Goal: Communication & Community: Answer question/provide support

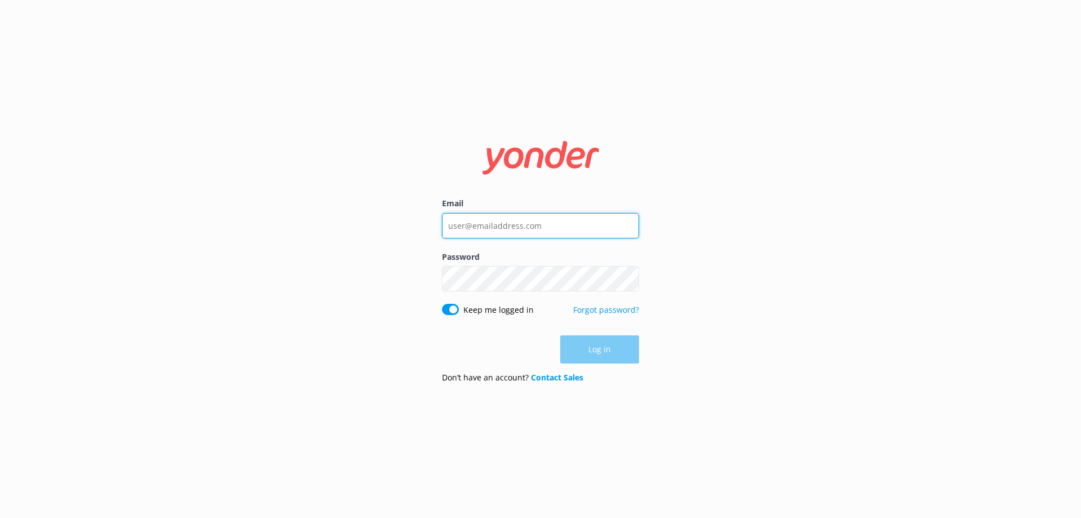
type input "[EMAIL_ADDRESS][DOMAIN_NAME]"
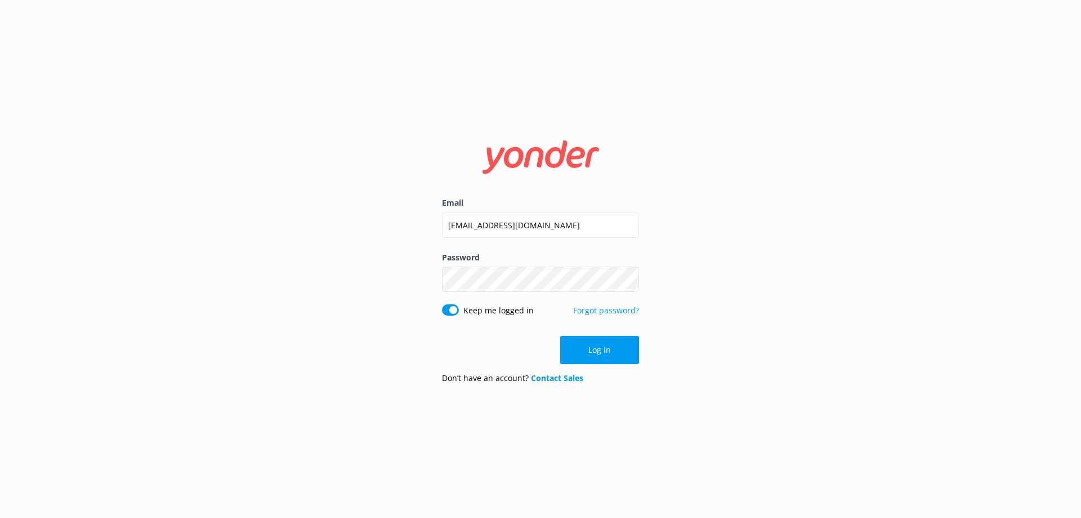
click at [639, 347] on div "Email [EMAIL_ADDRESS][DOMAIN_NAME] Password Show password Keep me logged in For…" at bounding box center [540, 258] width 225 height 267
click at [637, 347] on div "Email [EMAIL_ADDRESS][DOMAIN_NAME] Password Show password Keep me logged in For…" at bounding box center [540, 258] width 225 height 267
click at [576, 353] on button "Log in" at bounding box center [599, 350] width 79 height 28
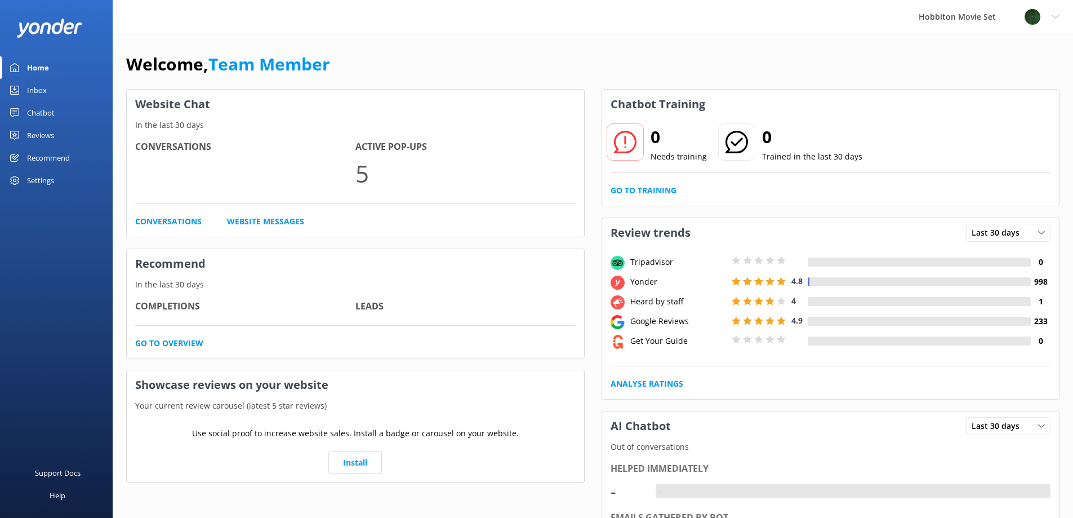
click at [14, 79] on link "Inbox" at bounding box center [56, 90] width 113 height 23
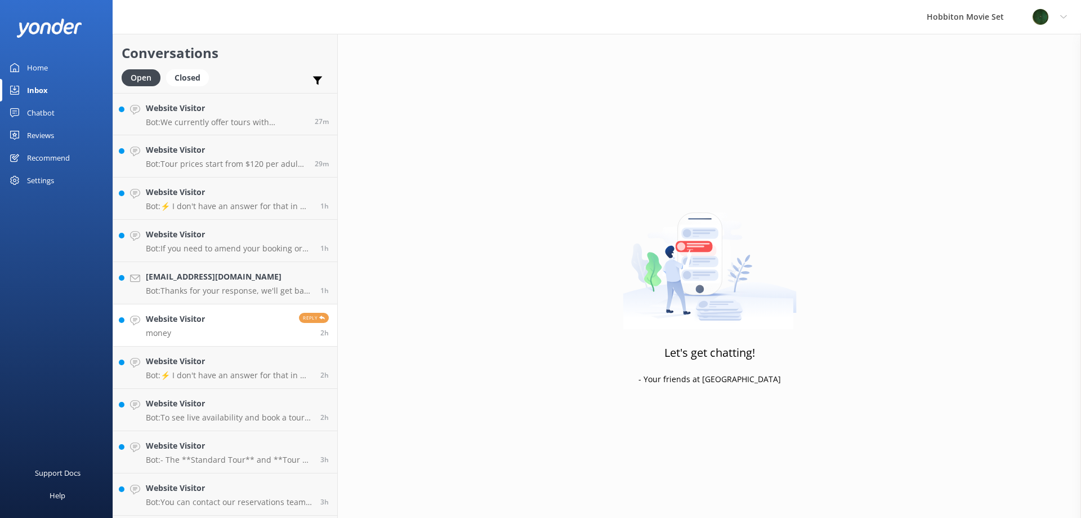
click at [232, 315] on link "Website Visitor money Reply 2h" at bounding box center [225, 325] width 224 height 42
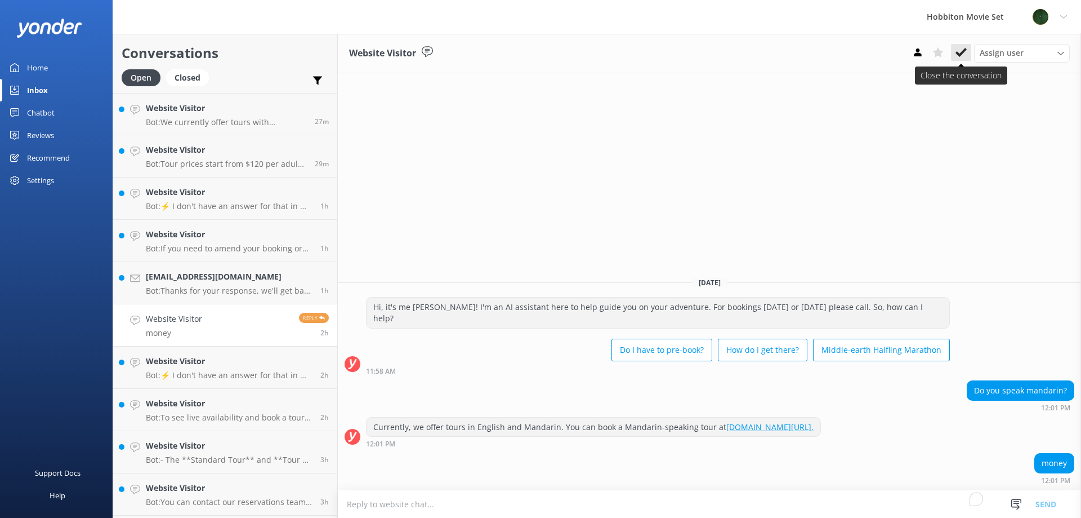
click at [962, 58] on icon at bounding box center [961, 52] width 11 height 11
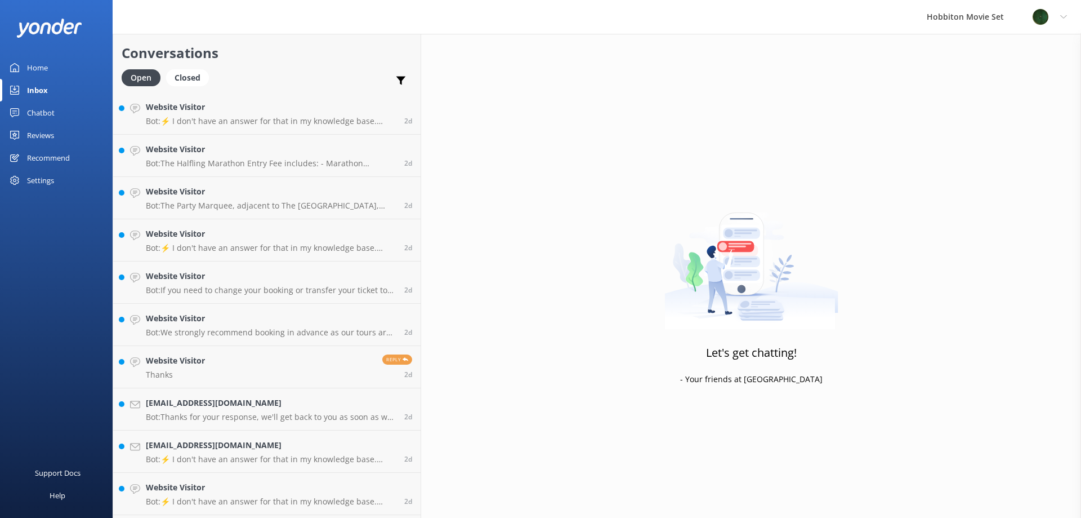
scroll to position [5150, 0]
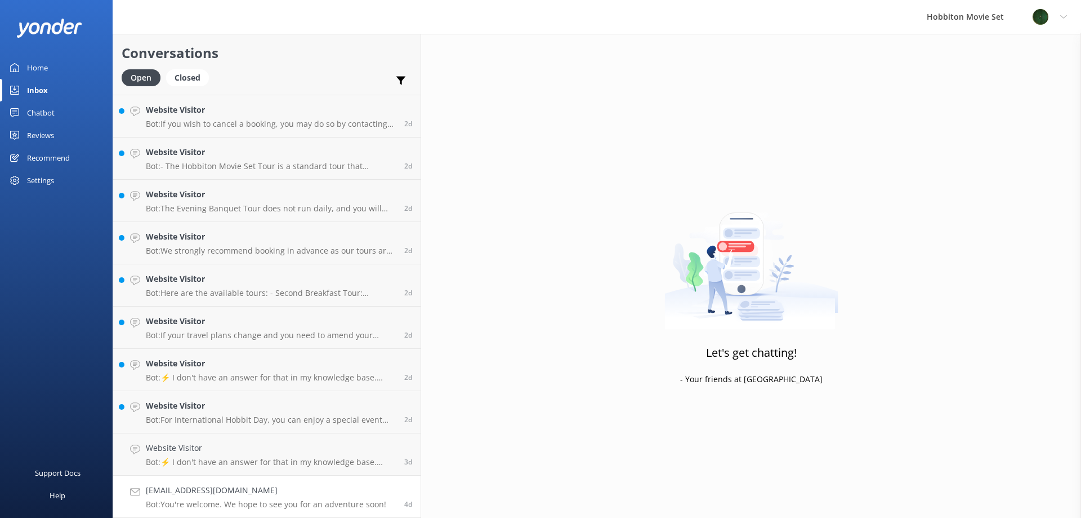
click at [284, 483] on link "[EMAIL_ADDRESS][DOMAIN_NAME] Bot: You're welcome. We hope to see you for an adv…" at bounding box center [266, 496] width 307 height 42
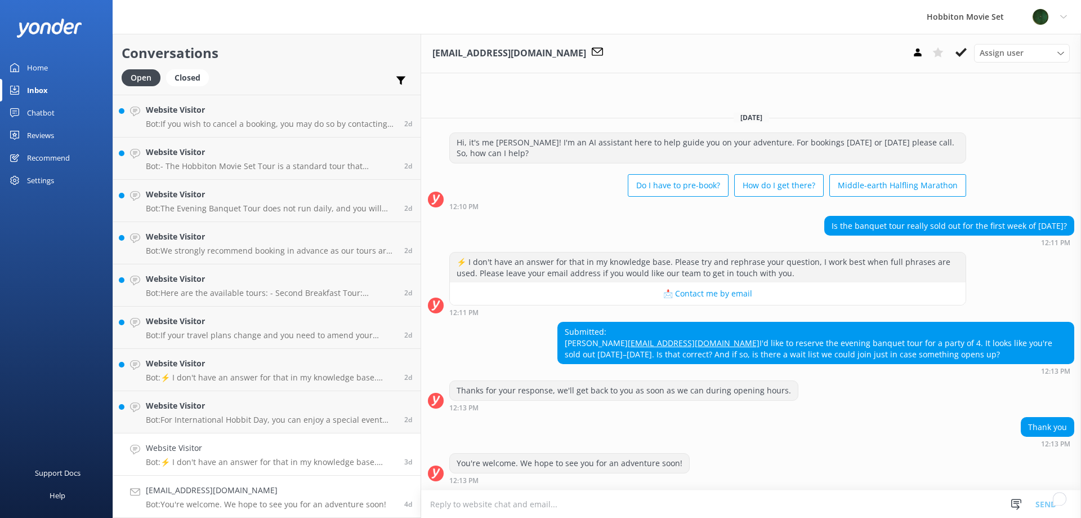
click at [190, 463] on p "Bot: ⚡ I don't have an answer for that in my knowledge base. Please try and rep…" at bounding box center [271, 462] width 250 height 10
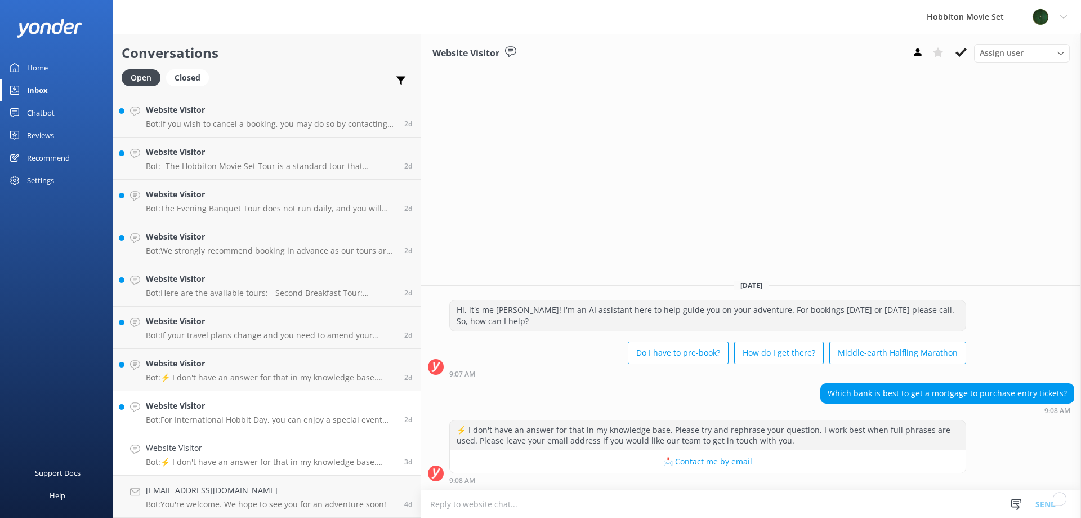
click at [280, 420] on p "Bot: For International Hobbit Day, you can enjoy a special event that includes …" at bounding box center [271, 419] width 250 height 10
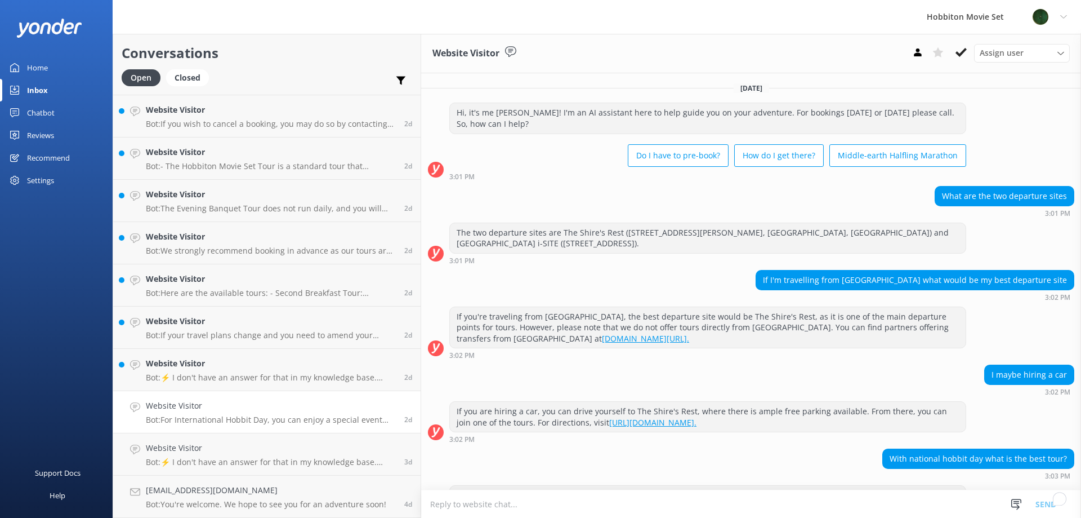
scroll to position [32, 0]
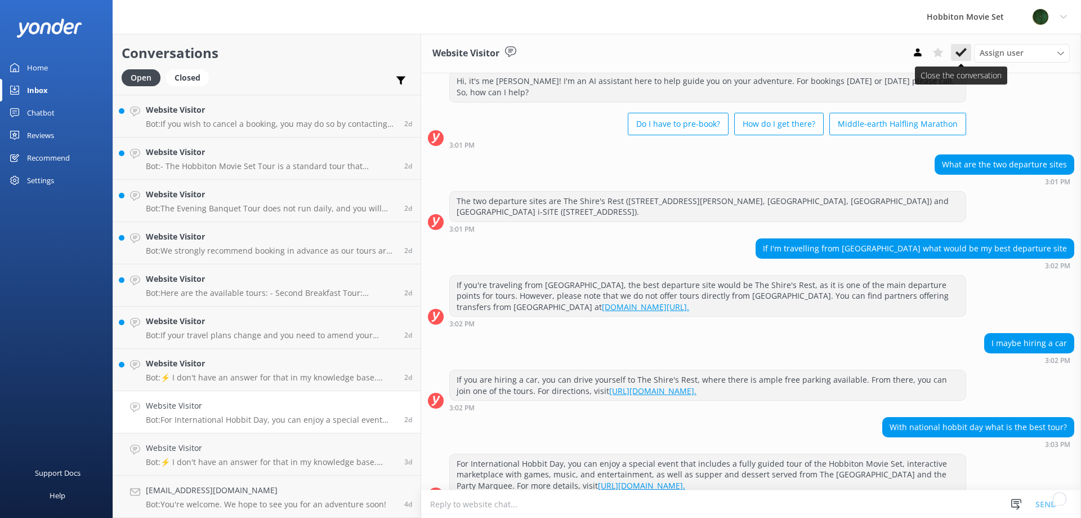
click at [961, 52] on use at bounding box center [961, 52] width 11 height 9
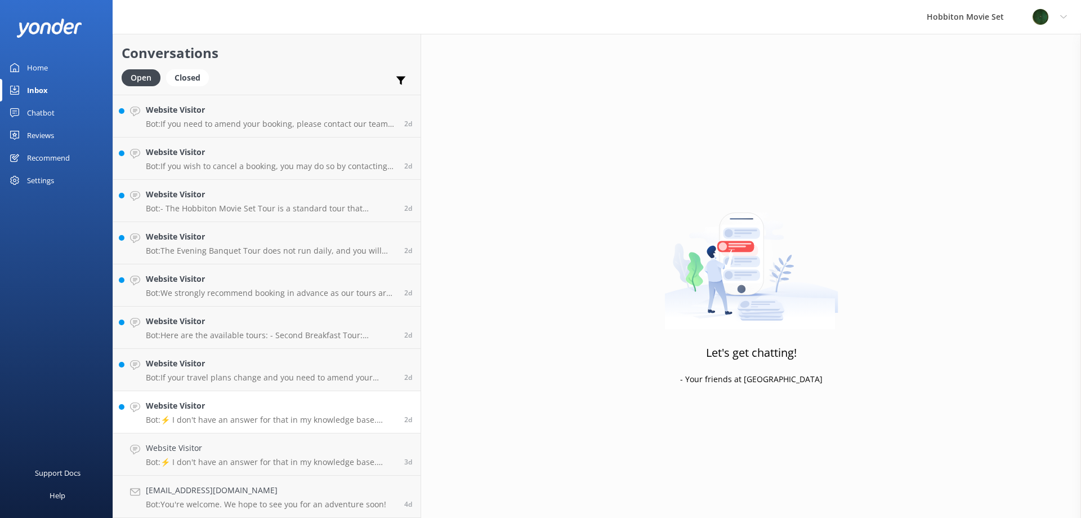
scroll to position [5108, 0]
click at [208, 423] on p "Bot: ⚡ I don't have an answer for that in my knowledge base. Please try and rep…" at bounding box center [271, 419] width 250 height 10
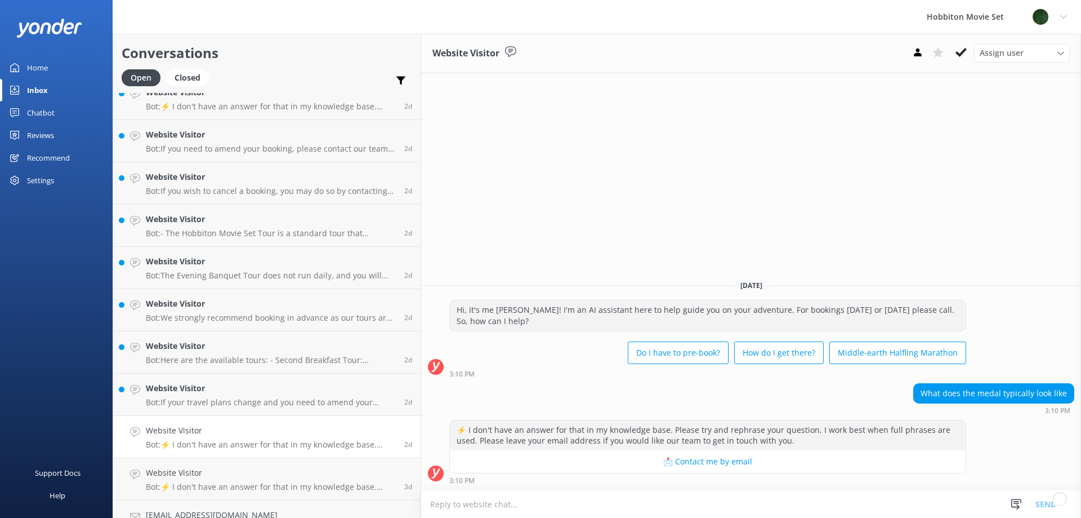
scroll to position [5108, 0]
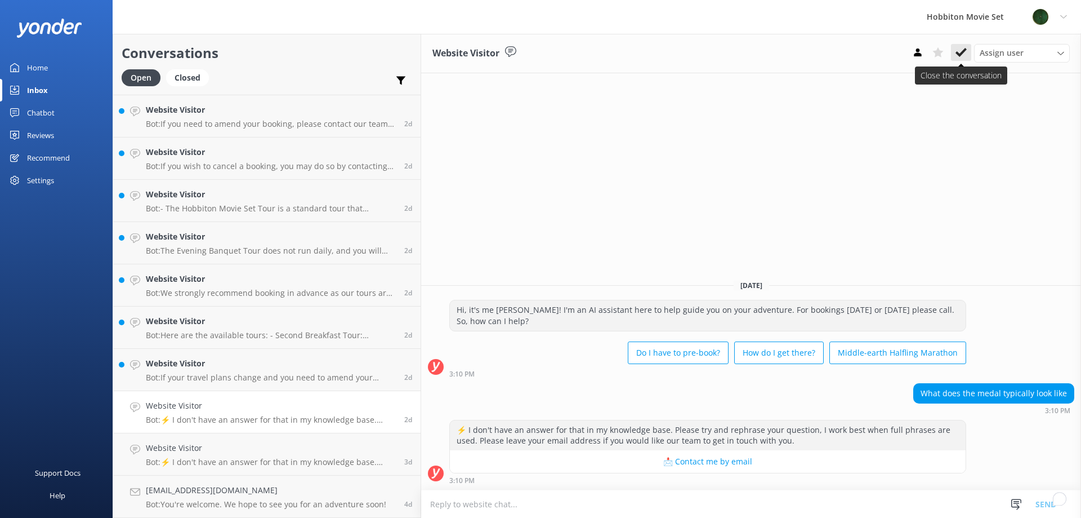
click at [967, 55] on button at bounding box center [961, 52] width 20 height 17
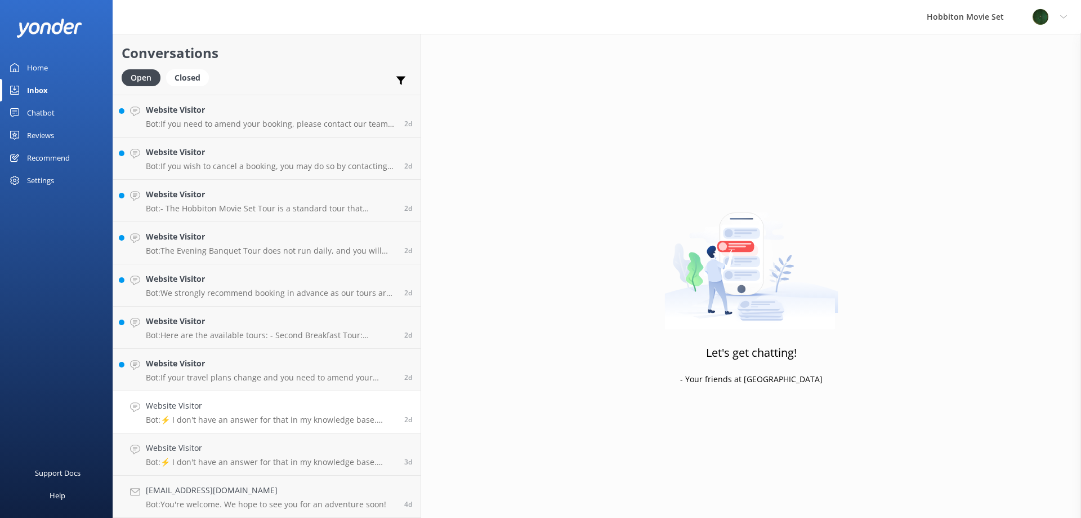
drag, startPoint x: 194, startPoint y: 407, endPoint x: 186, endPoint y: 427, distance: 21.8
click at [196, 407] on h4 "Website Visitor" at bounding box center [271, 405] width 250 height 12
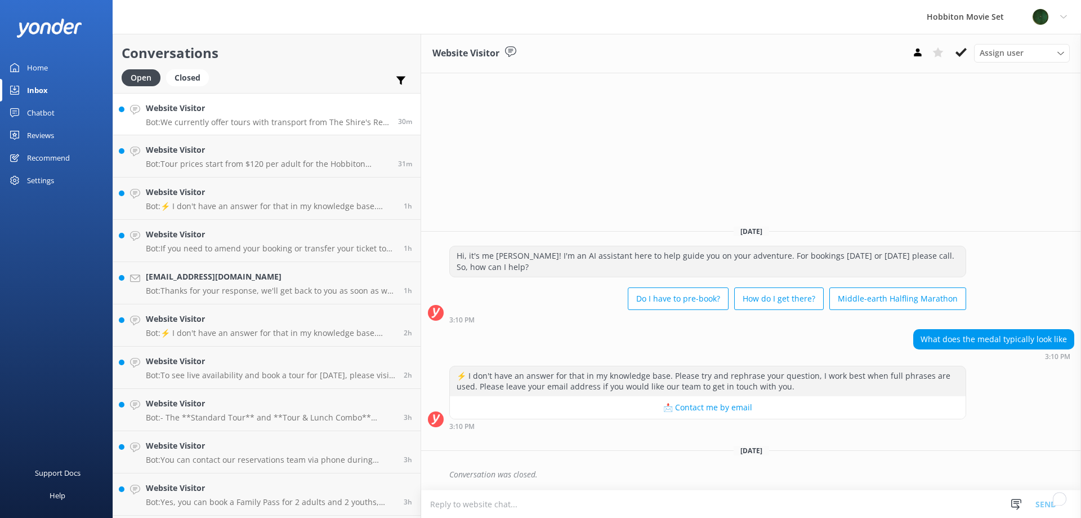
click at [287, 99] on link "Website Visitor Bot: We currently offer tours with transport from The Shire's R…" at bounding box center [266, 114] width 307 height 42
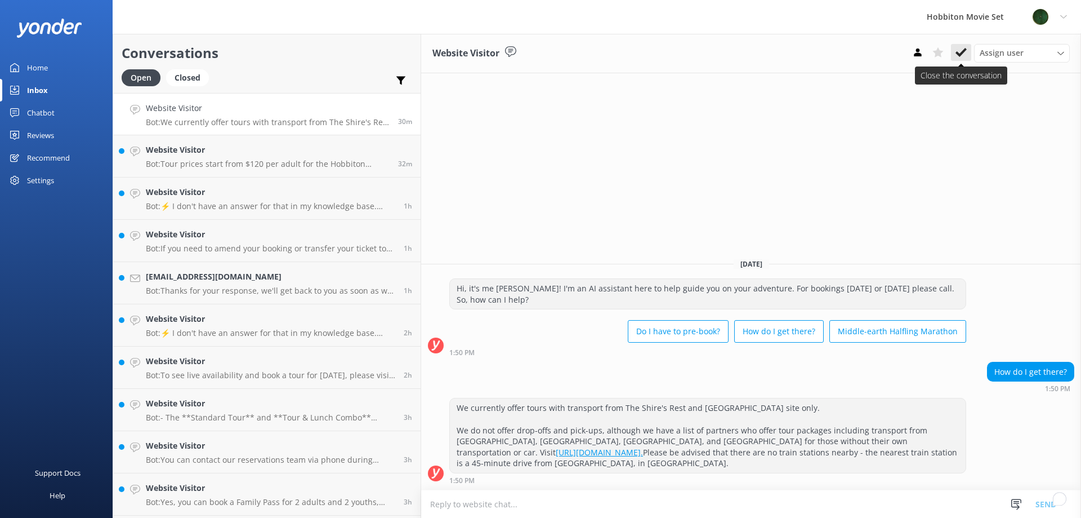
click at [958, 59] on button at bounding box center [961, 52] width 20 height 17
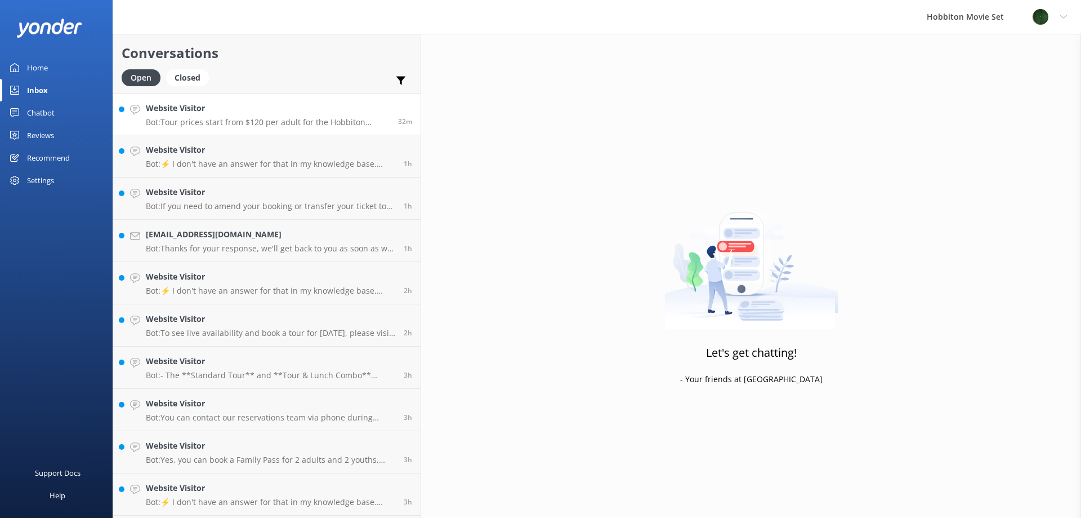
click at [230, 101] on link "Website Visitor Bot: Tour prices start from $120 per adult for the Hobbiton Mov…" at bounding box center [266, 114] width 307 height 42
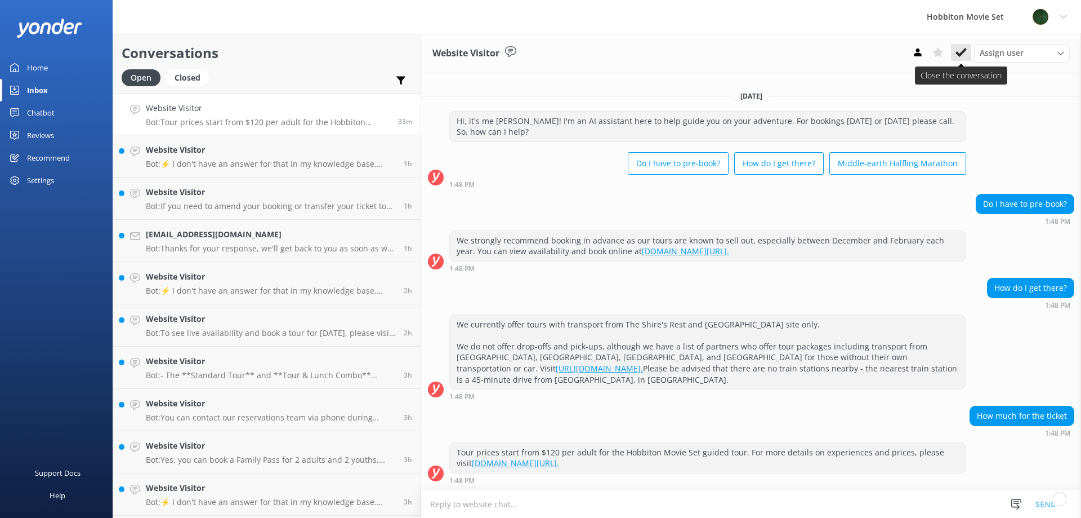
click at [956, 46] on button at bounding box center [961, 52] width 20 height 17
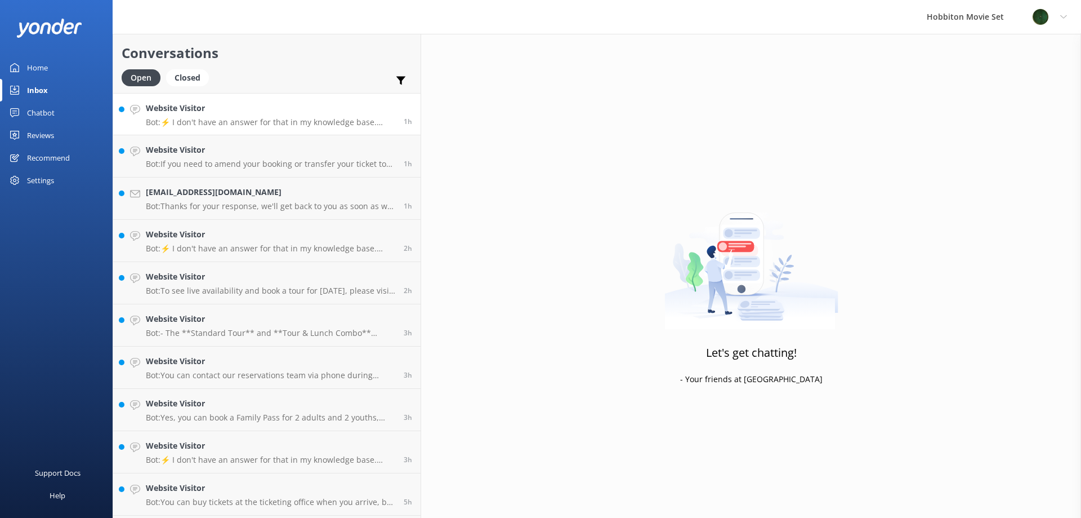
click at [284, 122] on p "Bot: ⚡ I don't have an answer for that in my knowledge base. Please try and rep…" at bounding box center [270, 122] width 249 height 10
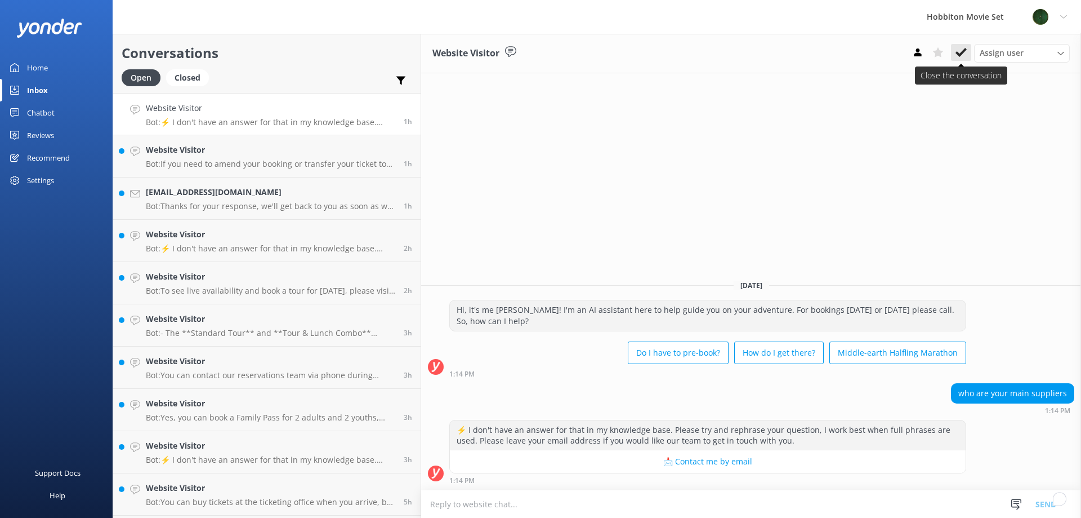
click at [958, 53] on use at bounding box center [961, 52] width 11 height 9
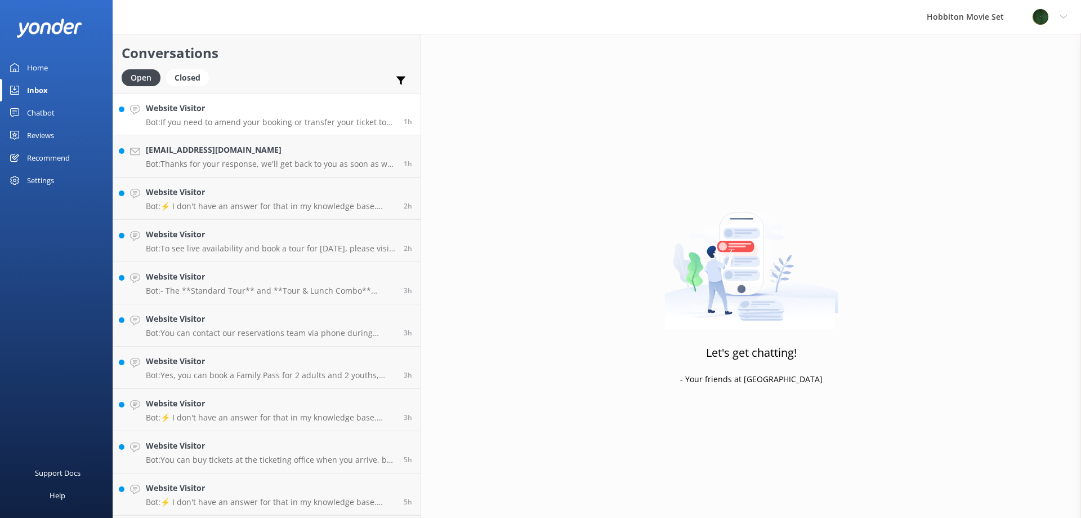
click at [256, 127] on link "Website Visitor Bot: If you need to amend your booking or transfer your ticket …" at bounding box center [266, 114] width 307 height 42
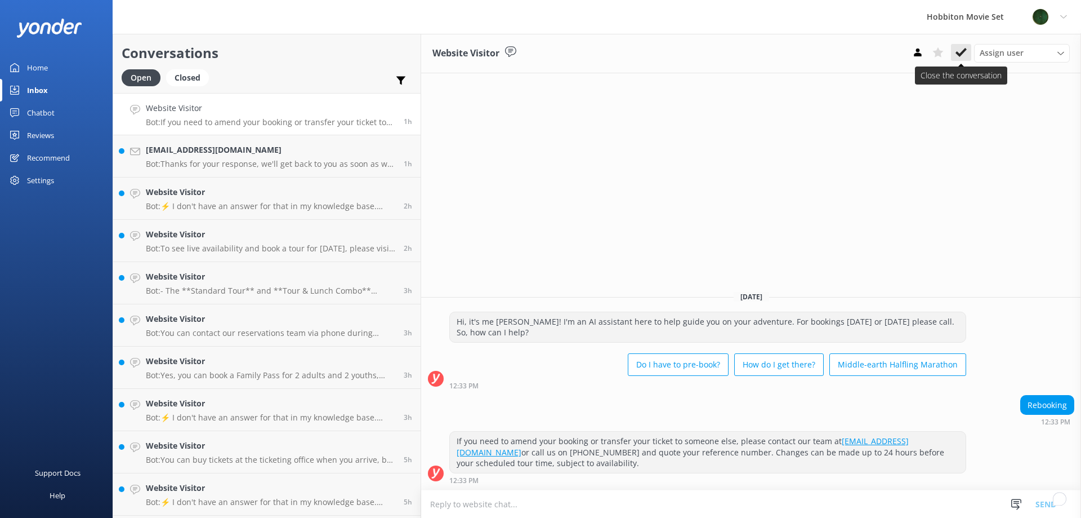
click at [957, 53] on use at bounding box center [961, 52] width 11 height 9
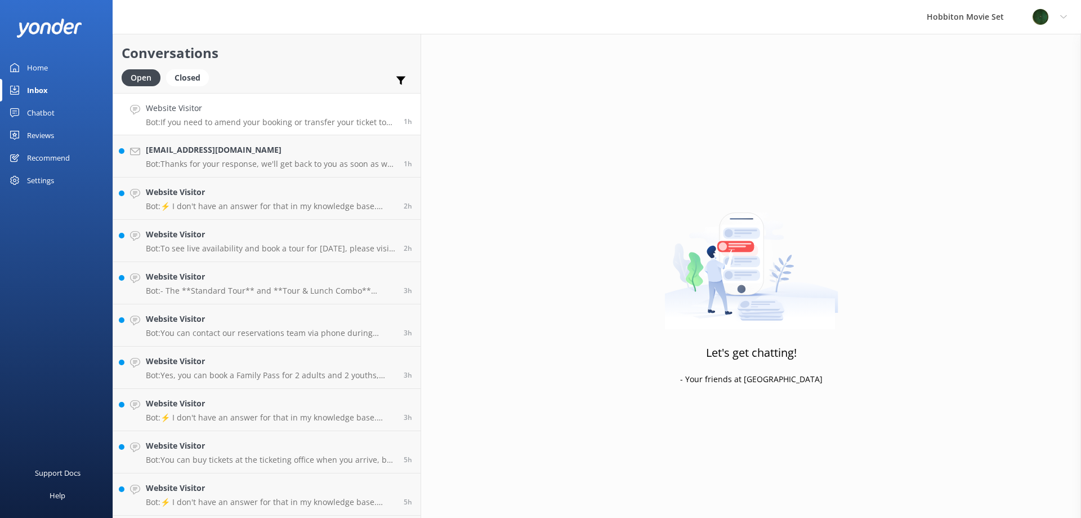
click at [280, 107] on h4 "Website Visitor" at bounding box center [270, 108] width 249 height 12
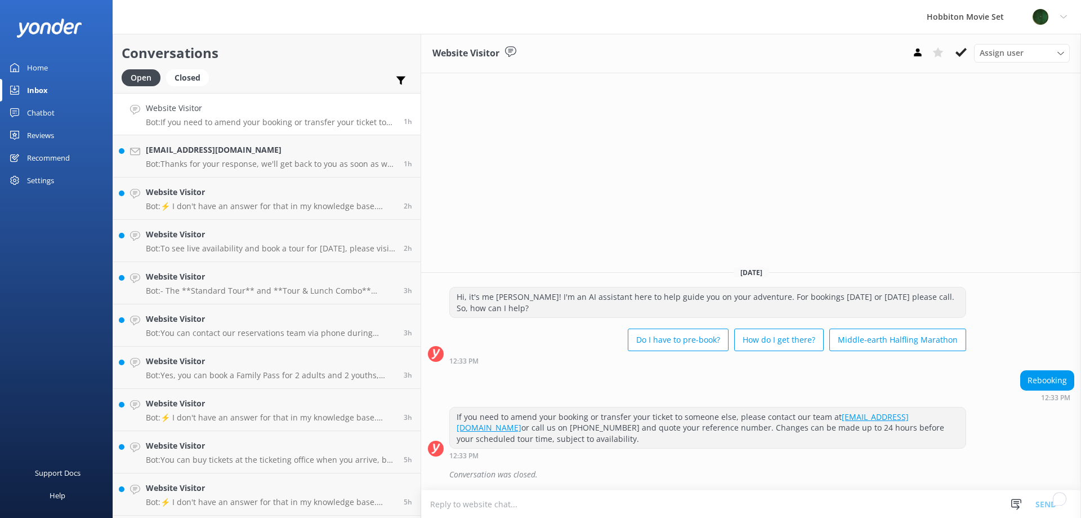
click at [470, 162] on div "Website Visitor Assign user Hannah Team Member Lily Shayne Christian Mikayla So…" at bounding box center [751, 276] width 660 height 484
drag, startPoint x: 254, startPoint y: 109, endPoint x: 259, endPoint y: 102, distance: 8.0
click at [253, 109] on h4 "ae.cl.lemarchand@gmail.com" at bounding box center [270, 108] width 249 height 12
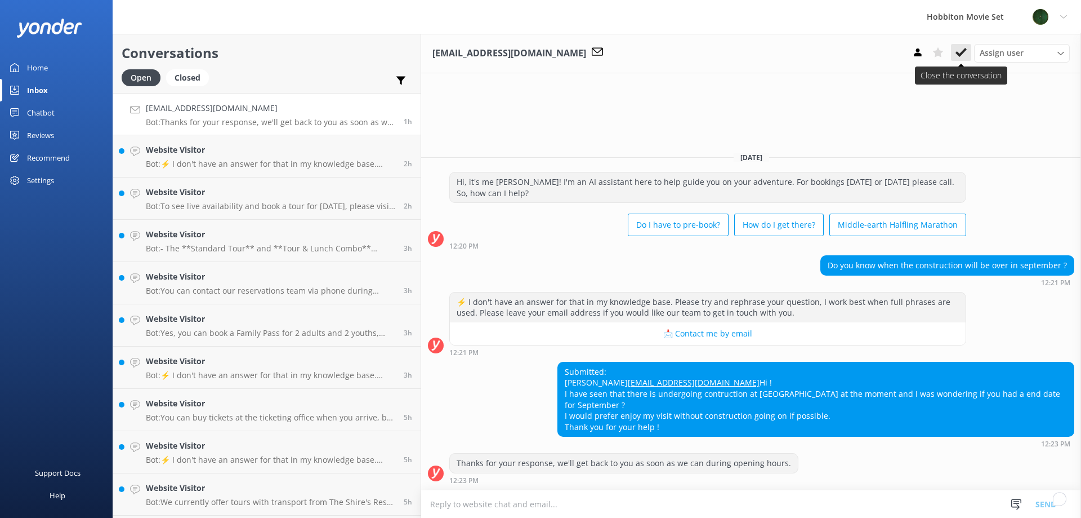
click at [959, 56] on icon at bounding box center [961, 52] width 11 height 11
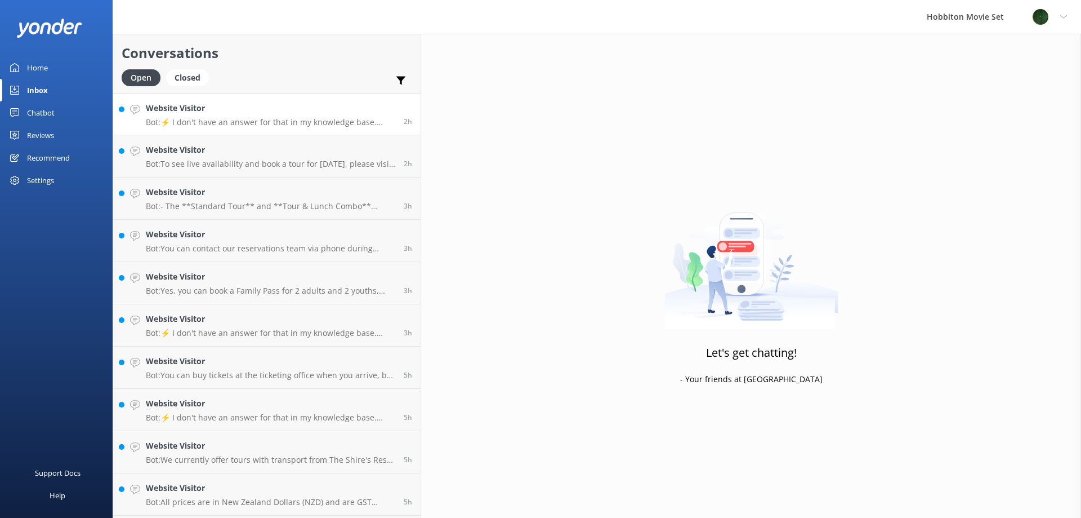
click at [264, 129] on link "Website Visitor Bot: ⚡ I don't have an answer for that in my knowledge base. Pl…" at bounding box center [266, 114] width 307 height 42
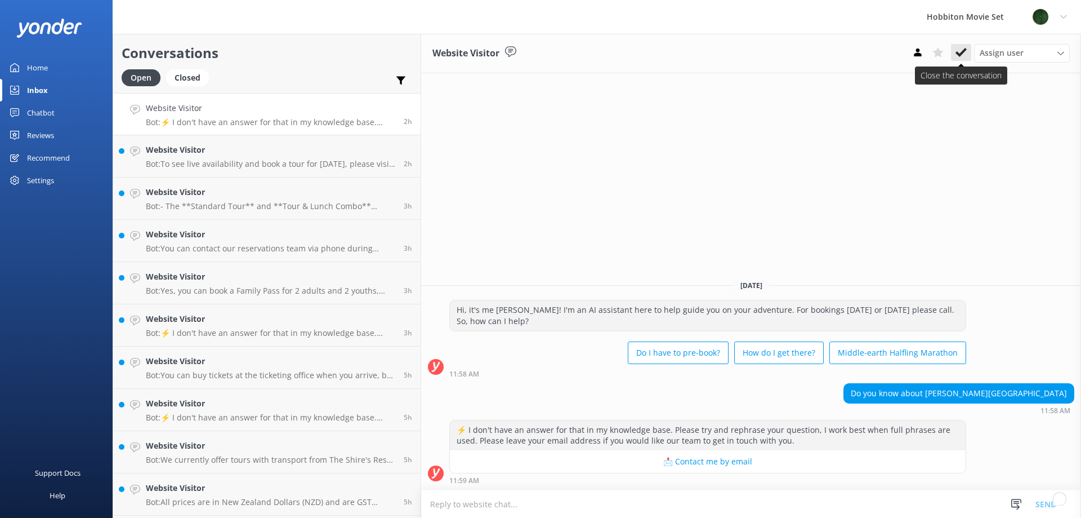
click at [960, 51] on icon at bounding box center [961, 52] width 11 height 11
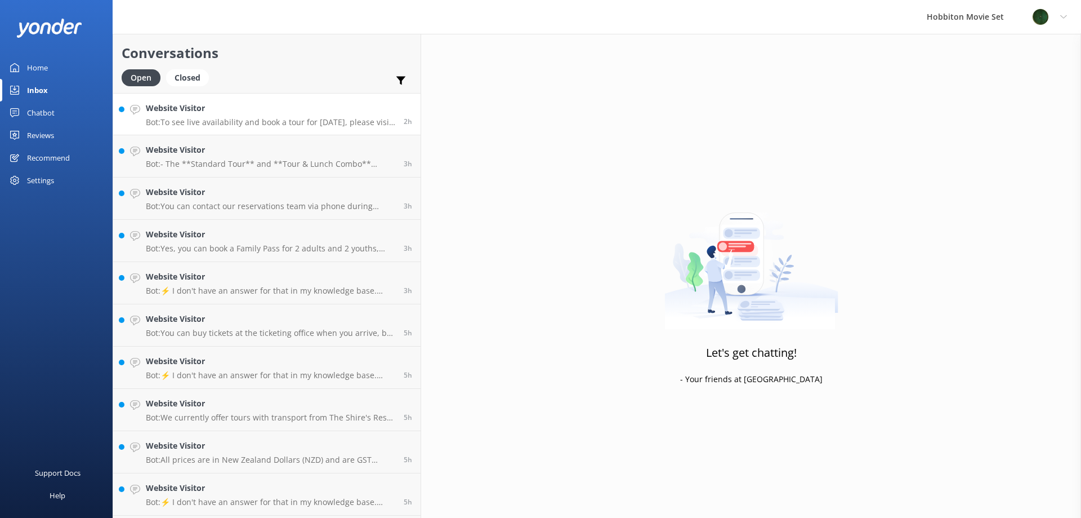
click at [256, 122] on p "Bot: To see live availability and book a tour for today, please visit www.hobbi…" at bounding box center [270, 122] width 249 height 10
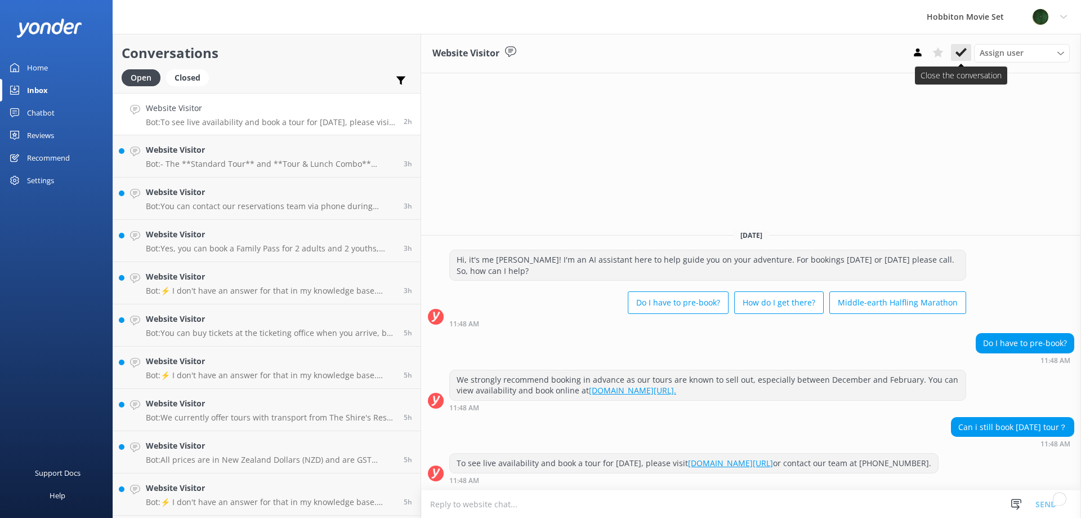
click at [958, 54] on use at bounding box center [961, 52] width 11 height 9
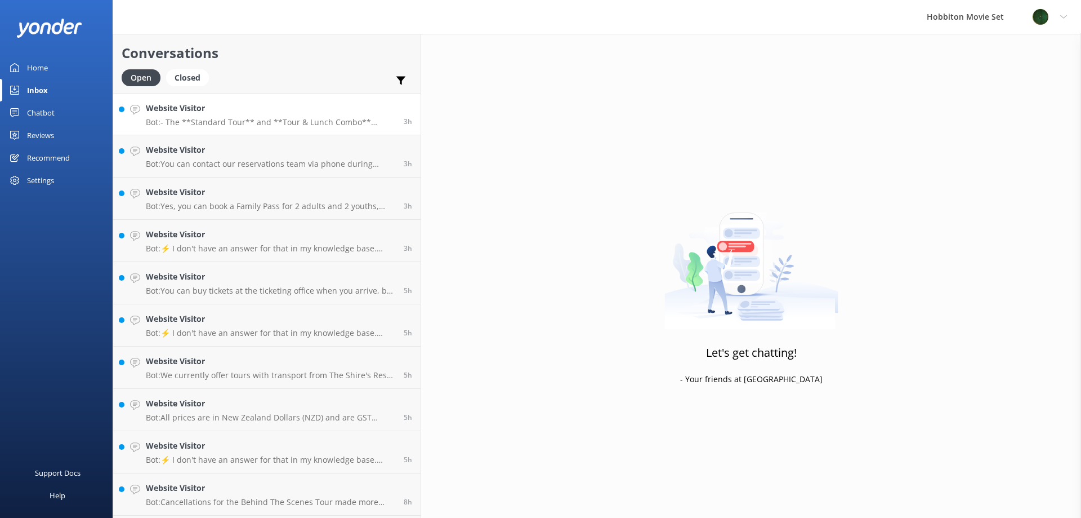
click at [230, 128] on link "Website Visitor Bot: - The **Standard Tour** and **Tour & Lunch Combo** accommo…" at bounding box center [266, 114] width 307 height 42
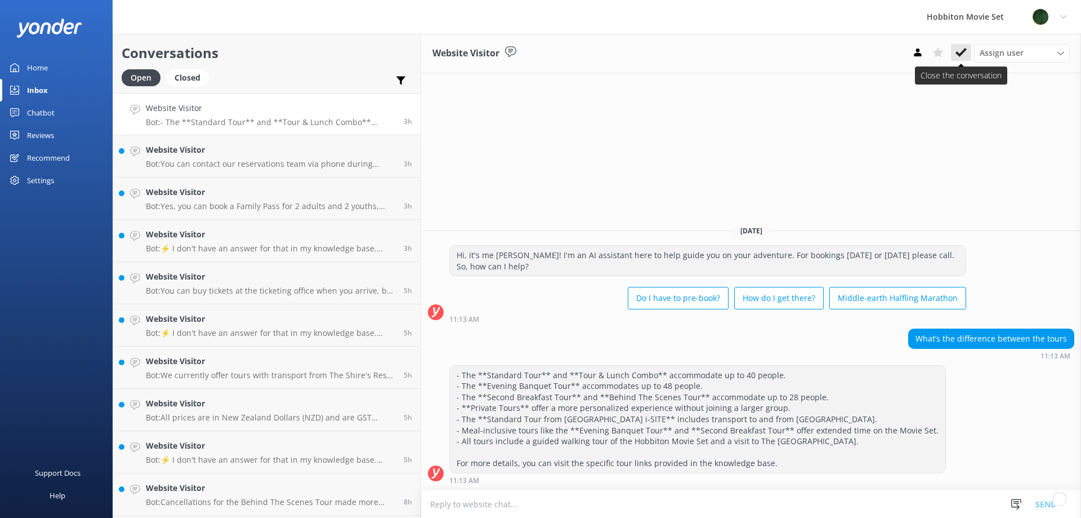
click at [958, 50] on icon at bounding box center [961, 52] width 11 height 11
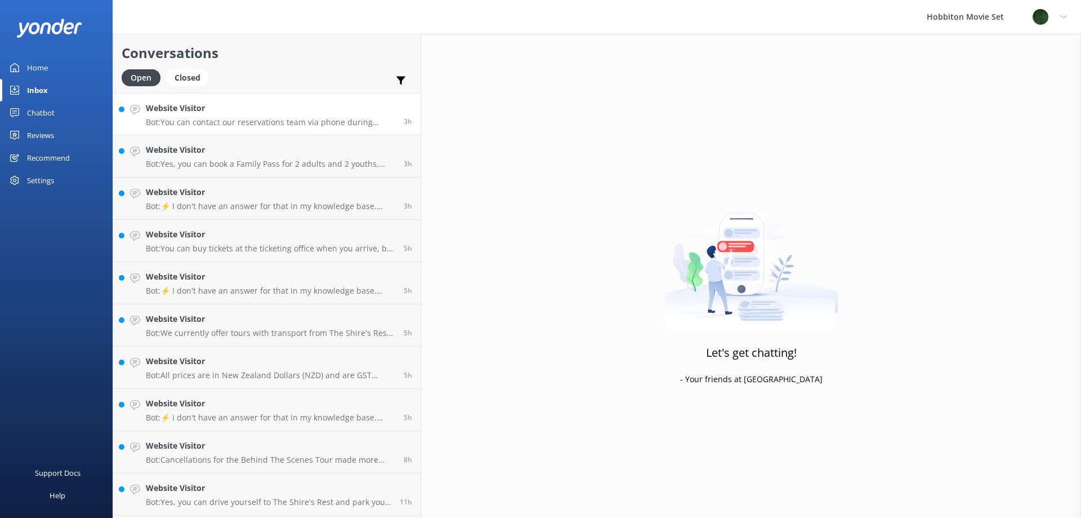
drag, startPoint x: 201, startPoint y: 105, endPoint x: 211, endPoint y: 106, distance: 9.6
click at [201, 105] on h4 "Website Visitor" at bounding box center [270, 108] width 249 height 12
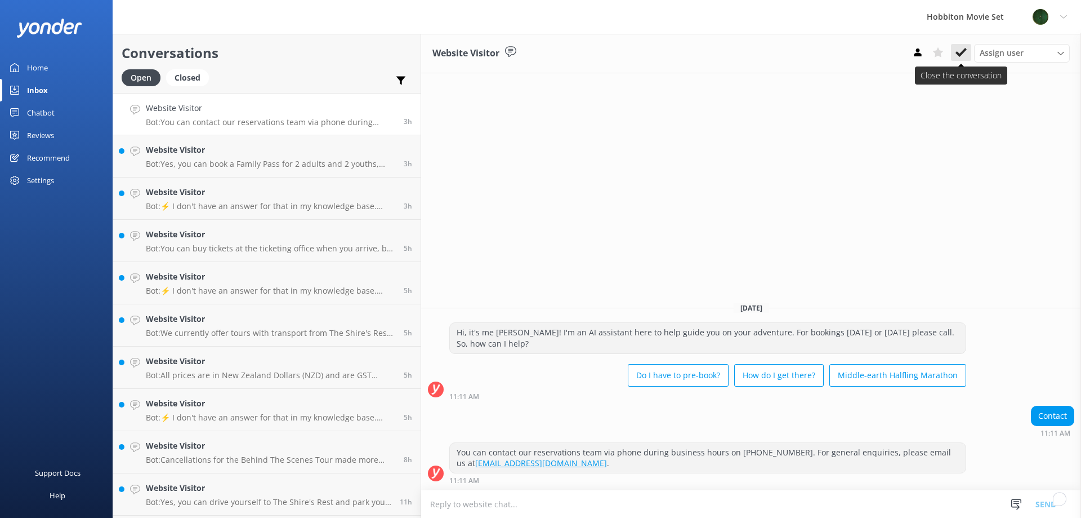
click at [956, 47] on icon at bounding box center [961, 52] width 11 height 11
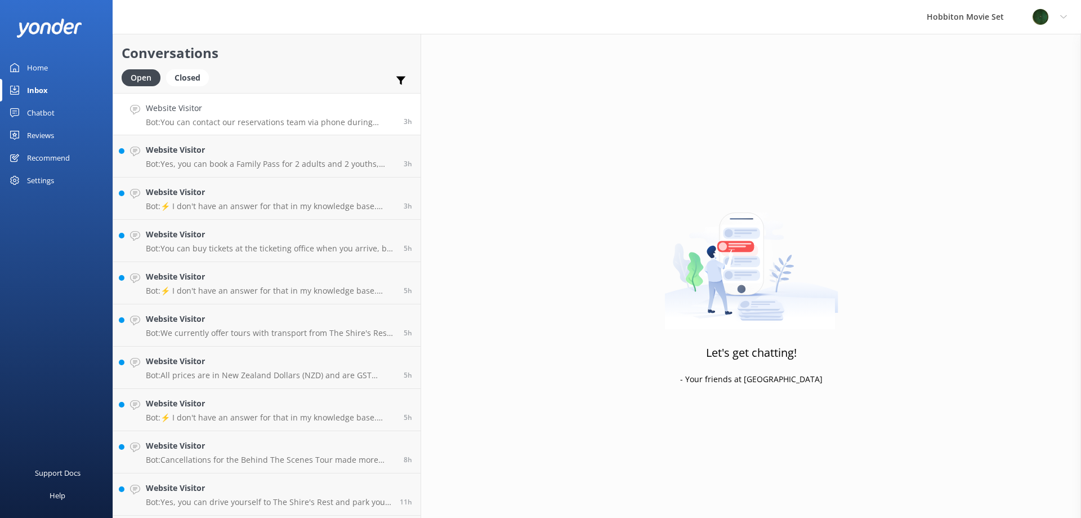
click at [241, 122] on p "Bot: You can contact our reservations team via phone during business hours on +…" at bounding box center [270, 122] width 249 height 10
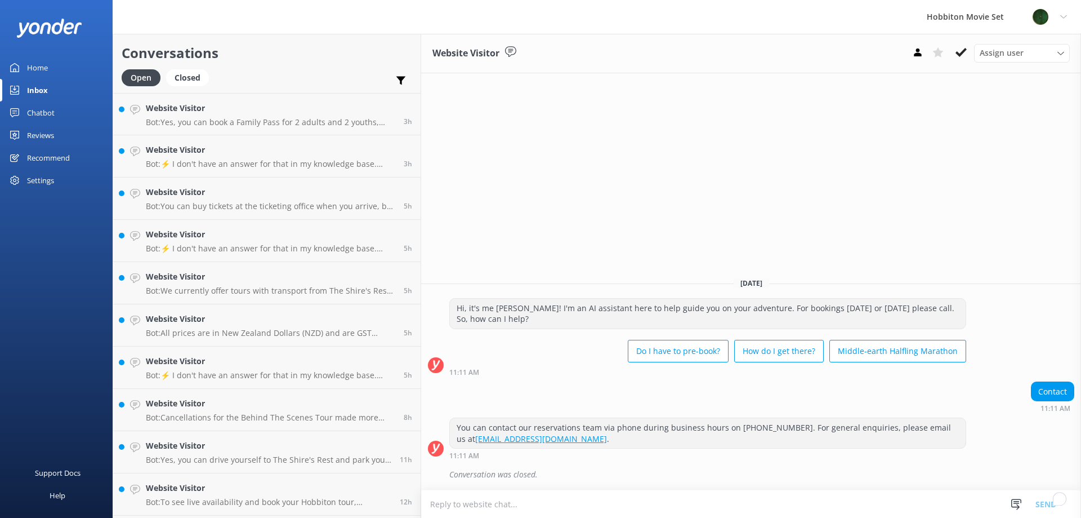
click at [650, 158] on div "Website Visitor Assign user Hannah Team Member Lily Shayne Christian Mikayla So…" at bounding box center [751, 276] width 660 height 484
drag, startPoint x: 198, startPoint y: 90, endPoint x: 204, endPoint y: 90, distance: 6.2
click at [200, 90] on div "Open Closed" at bounding box center [168, 82] width 93 height 27
click at [232, 118] on p "Bot: Yes, you can book a Family Pass for 2 adults and 2 youths, and then purcha…" at bounding box center [270, 122] width 249 height 10
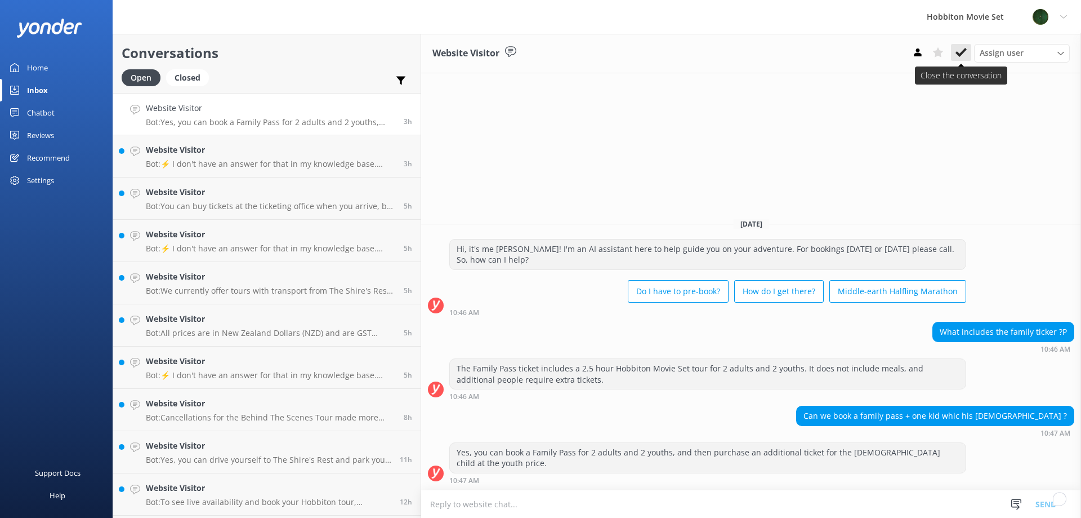
click at [964, 58] on icon at bounding box center [961, 52] width 11 height 11
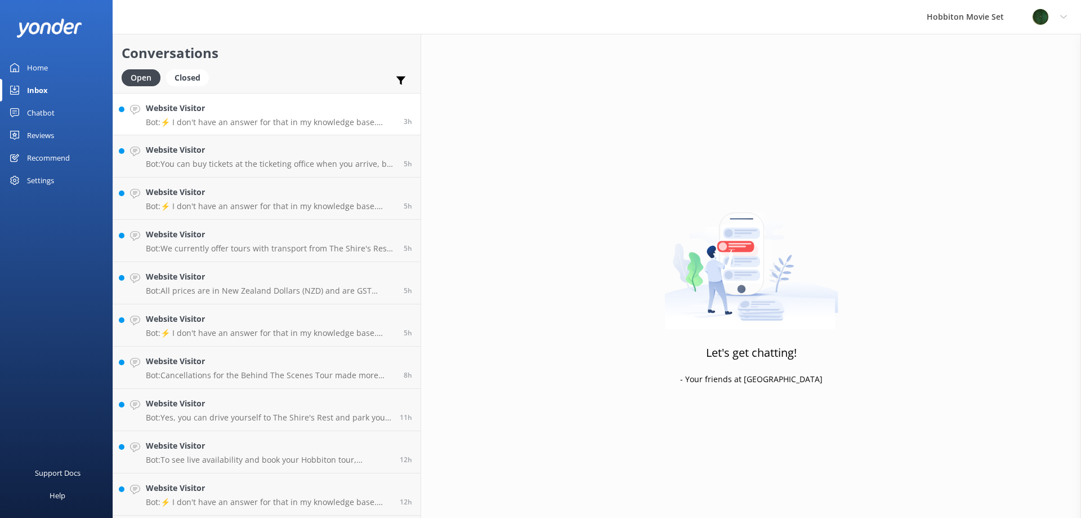
click at [226, 121] on p "Bot: ⚡ I don't have an answer for that in my knowledge base. Please try and rep…" at bounding box center [270, 122] width 249 height 10
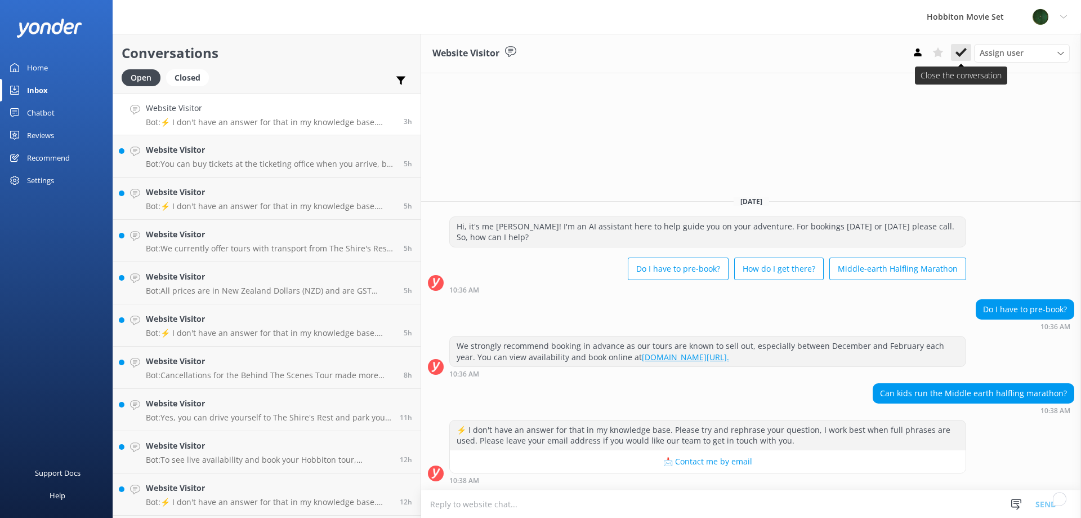
click at [956, 51] on icon at bounding box center [961, 52] width 11 height 11
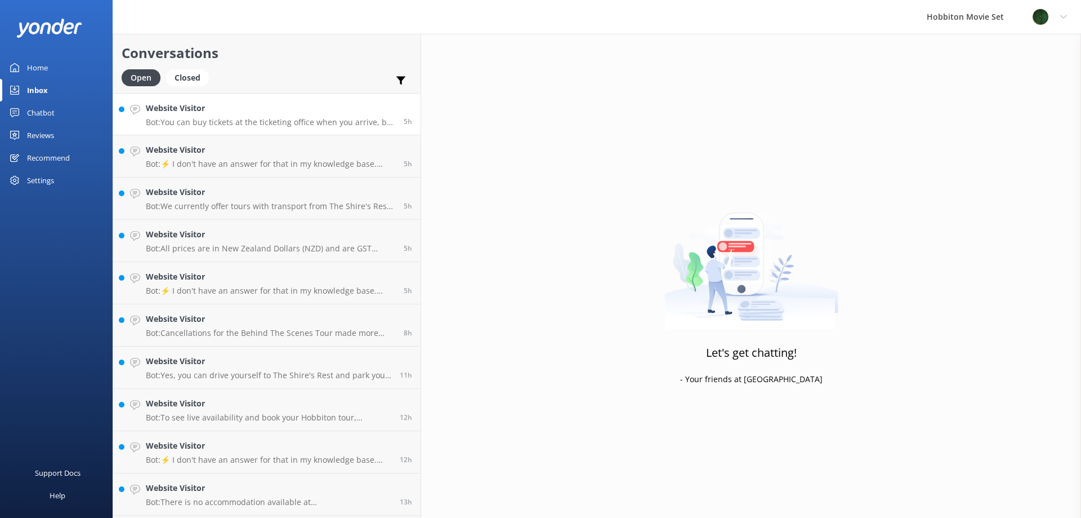
click at [262, 99] on link "Website Visitor Bot: You can buy tickets at the ticketing office when you arriv…" at bounding box center [266, 114] width 307 height 42
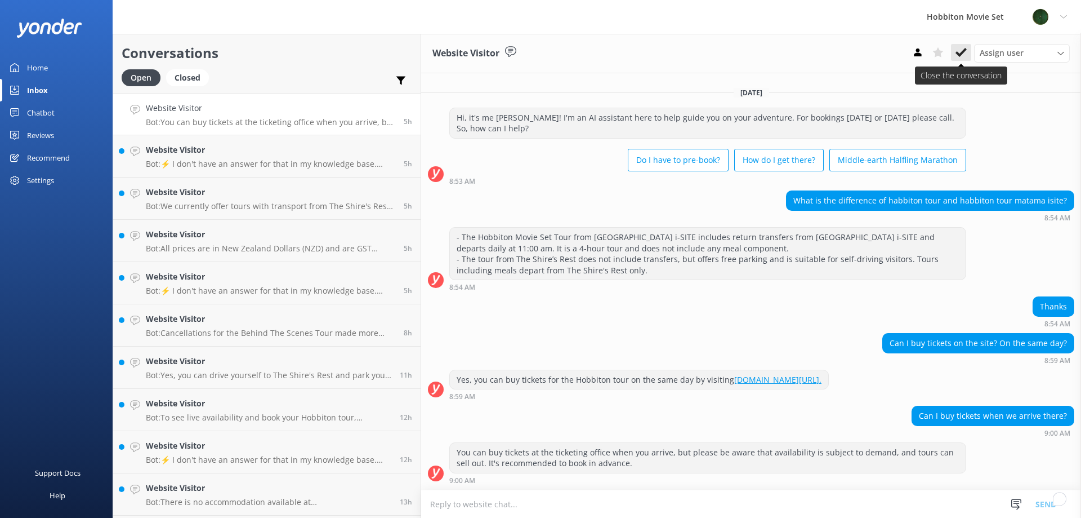
click at [965, 50] on use at bounding box center [961, 52] width 11 height 9
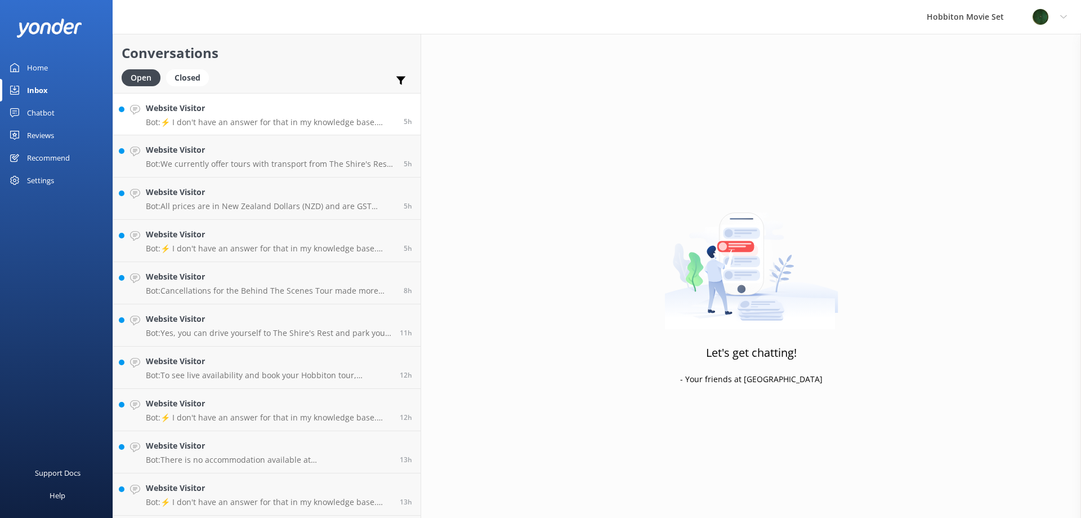
click at [269, 113] on h4 "Website Visitor" at bounding box center [270, 108] width 249 height 12
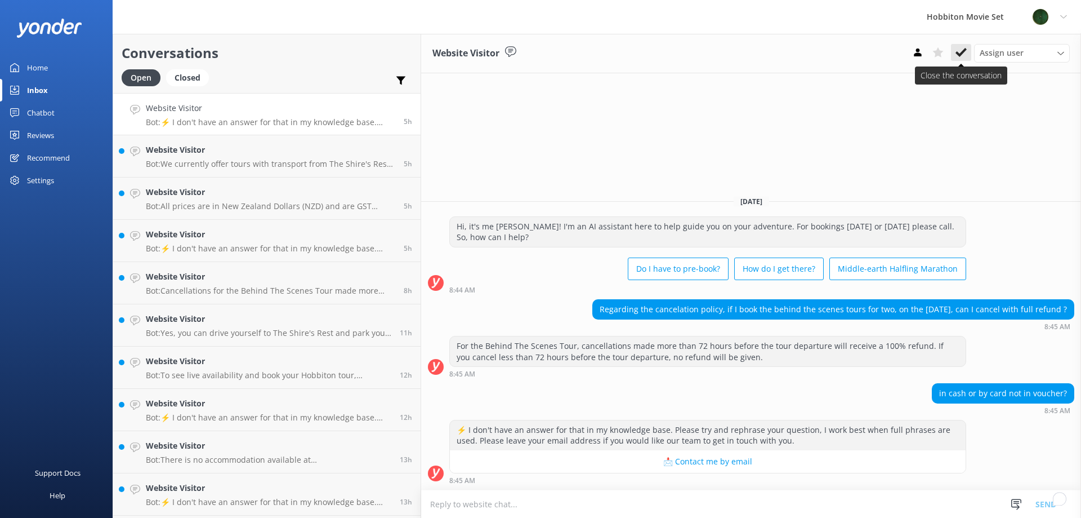
click at [961, 49] on icon at bounding box center [961, 52] width 11 height 11
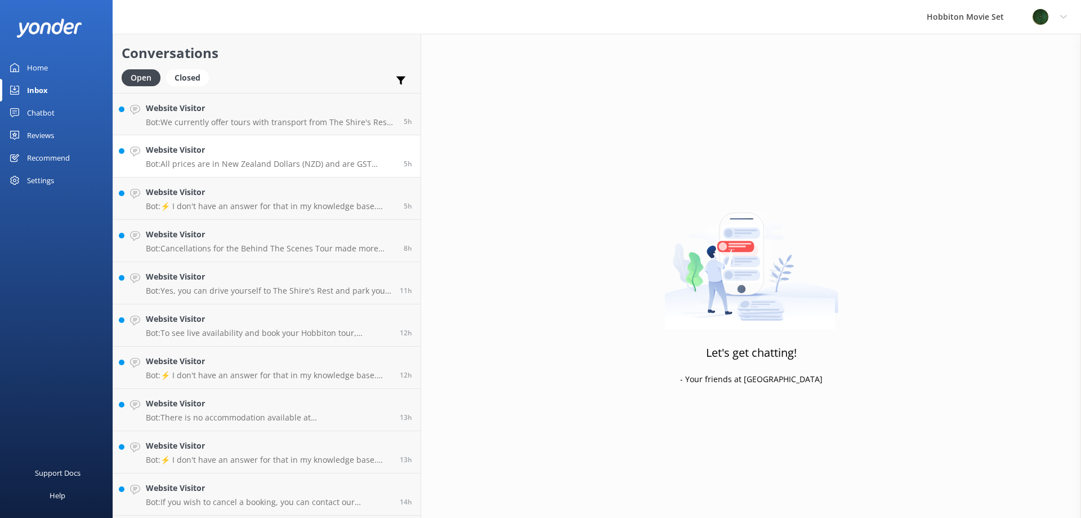
click at [203, 133] on link "Website Visitor Bot: We currently offer tours with transport from The Shire's R…" at bounding box center [266, 114] width 307 height 42
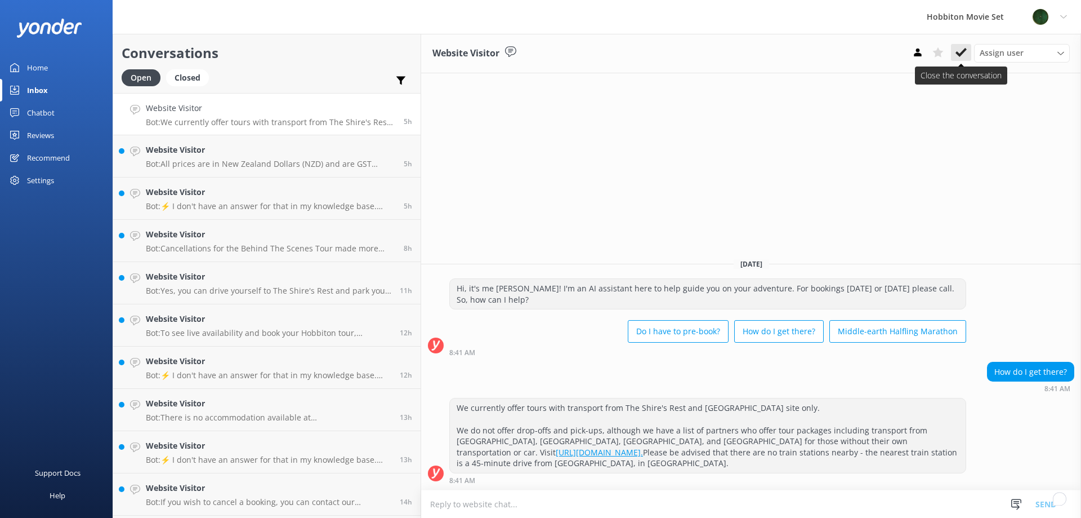
click at [966, 52] on icon at bounding box center [961, 52] width 11 height 11
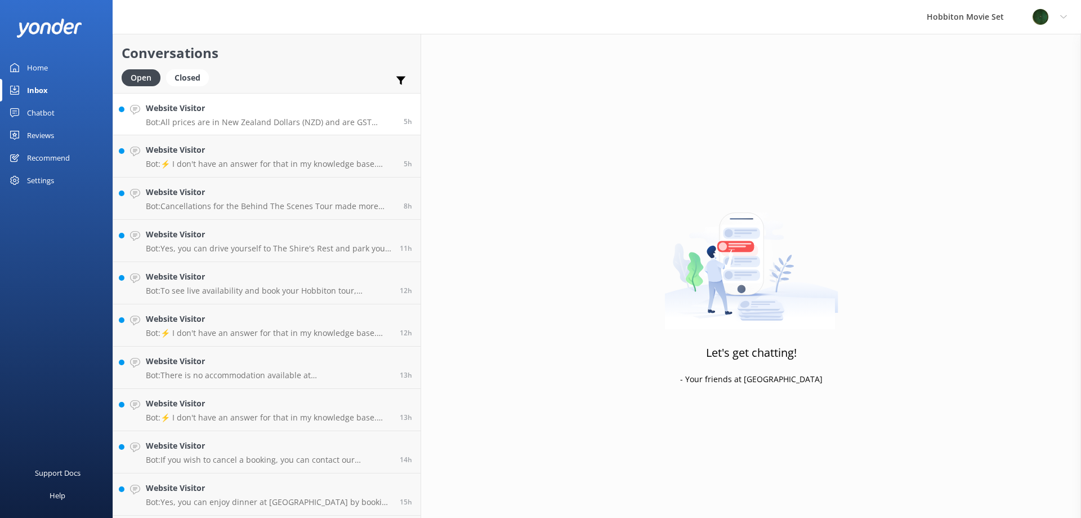
click at [186, 103] on h4 "Website Visitor" at bounding box center [270, 108] width 249 height 12
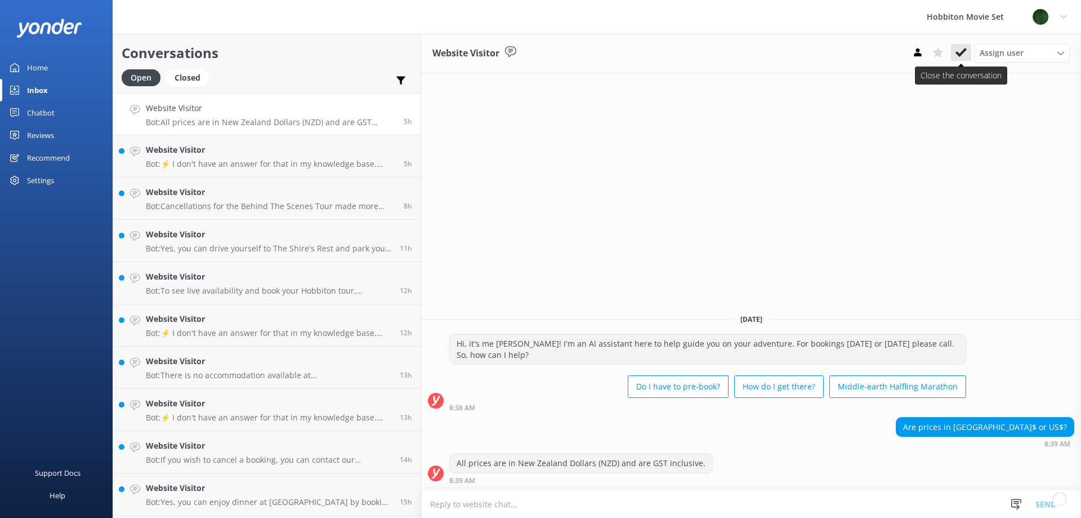
click at [960, 58] on icon at bounding box center [961, 52] width 11 height 11
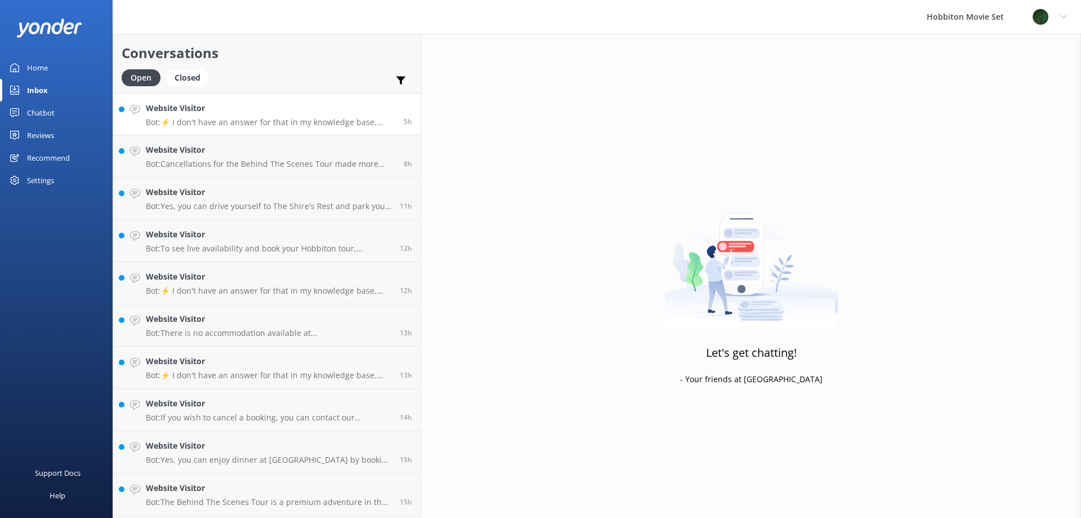
click at [260, 110] on h4 "Website Visitor" at bounding box center [270, 108] width 249 height 12
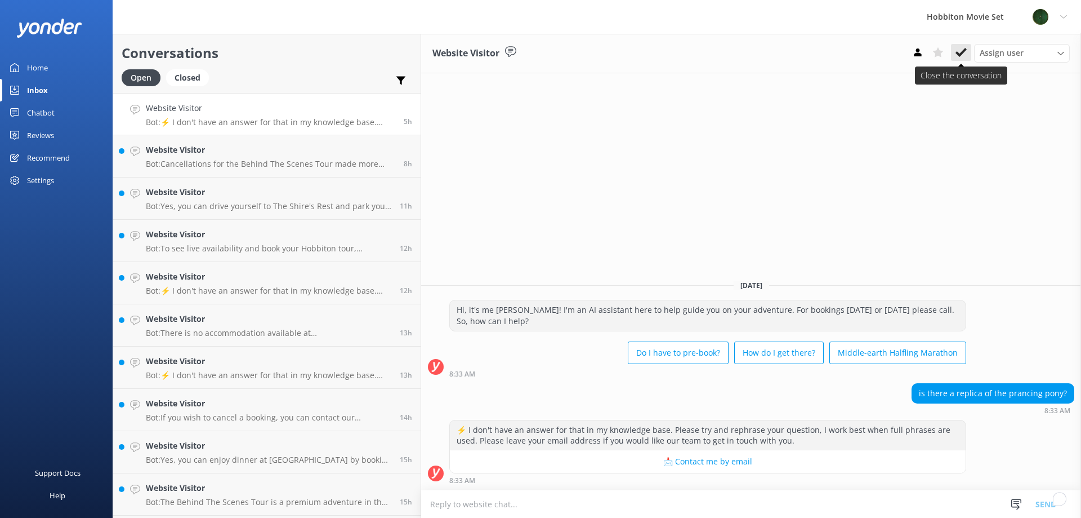
click at [964, 55] on icon at bounding box center [961, 52] width 11 height 11
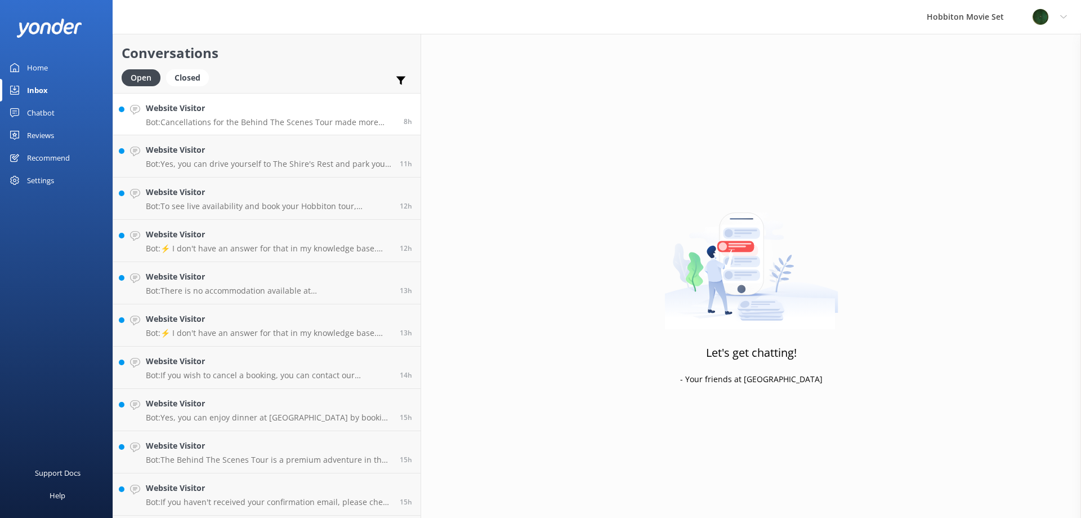
click at [266, 126] on p "Bot: Cancellations for the Behind The Scenes Tour made more than 72 hours befor…" at bounding box center [270, 122] width 249 height 10
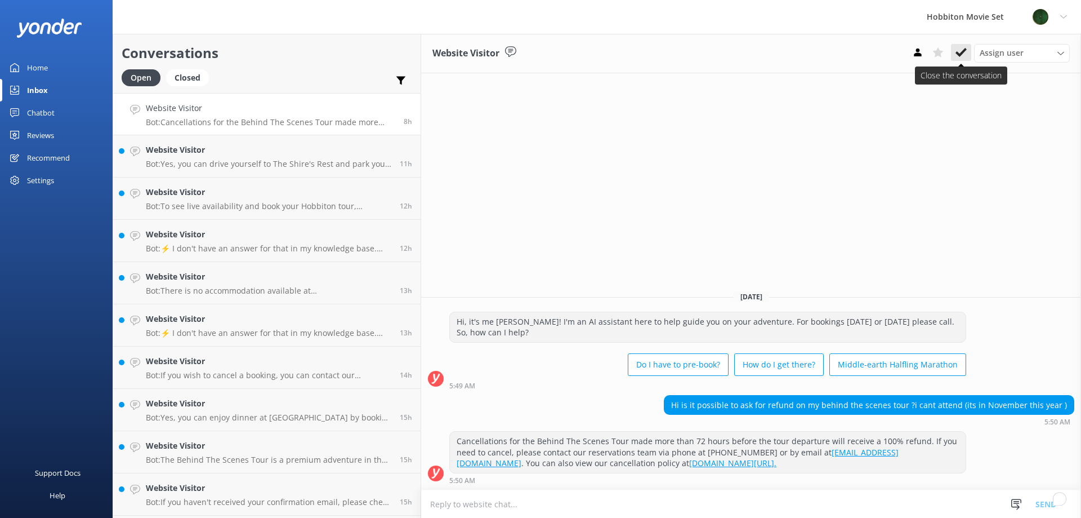
click at [959, 52] on icon at bounding box center [961, 52] width 11 height 11
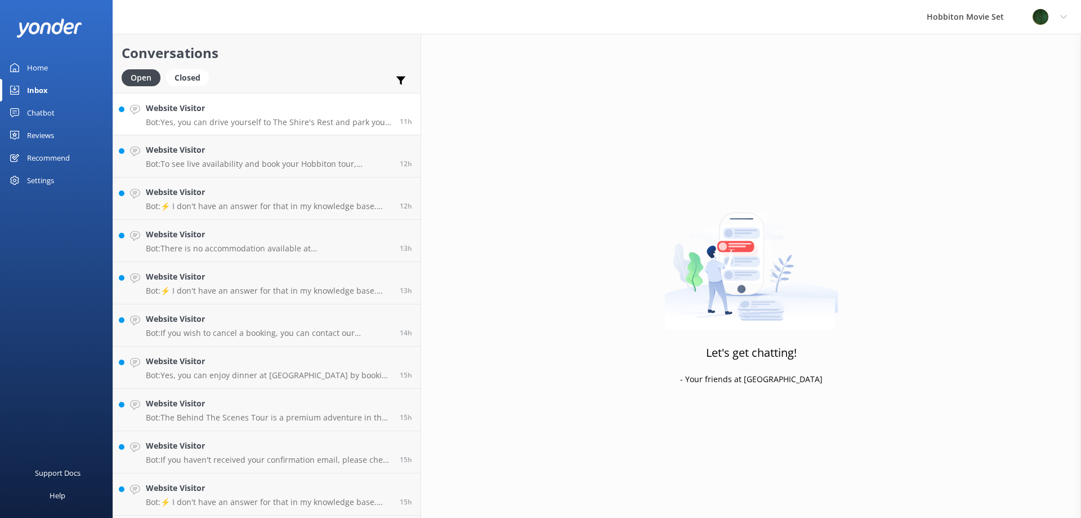
click at [255, 128] on link "Website Visitor Bot: Yes, you can drive yourself to The Shire's Rest and park y…" at bounding box center [266, 114] width 307 height 42
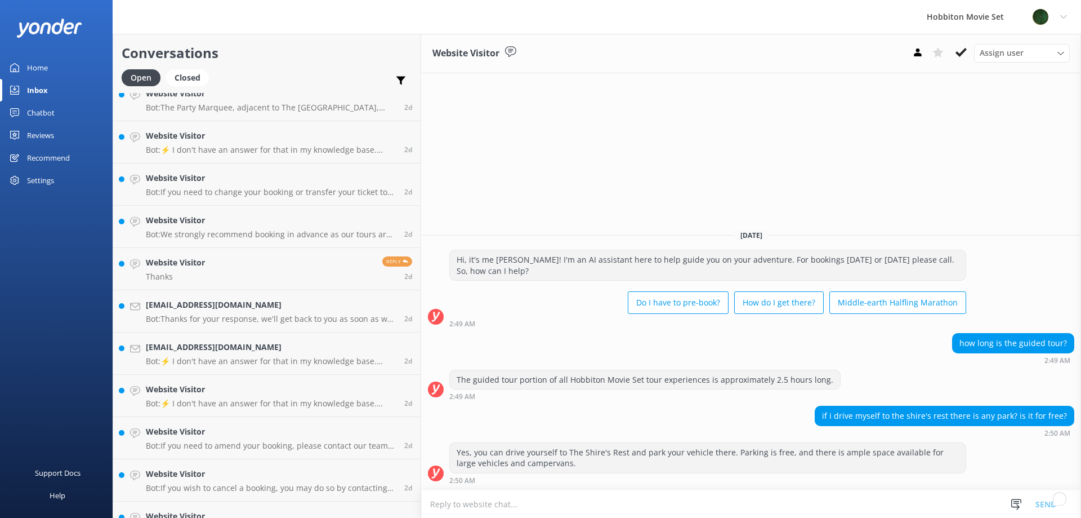
scroll to position [4348, 0]
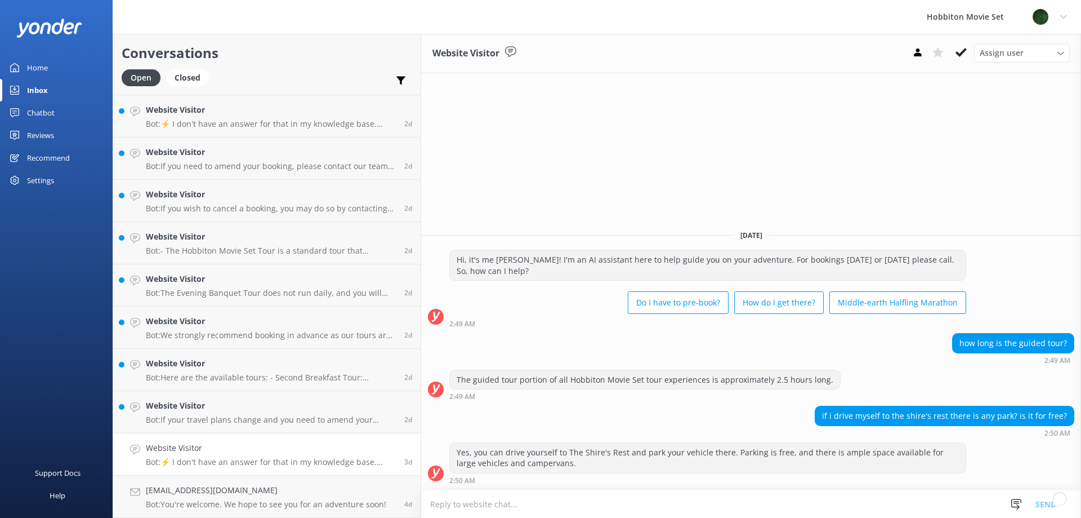
click at [253, 456] on div "Website Visitor Bot: ⚡ I don't have an answer for that in my knowledge base. Pl…" at bounding box center [271, 453] width 250 height 25
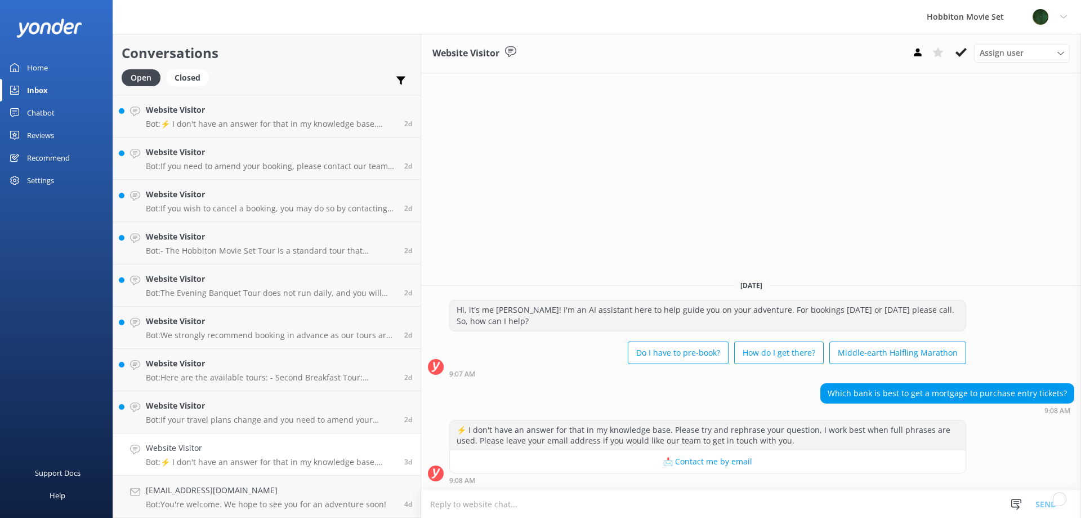
click at [911, 207] on div "Website Visitor Assign user Hannah Team Member Lily Shayne Christian Mikayla So…" at bounding box center [751, 276] width 660 height 484
click at [956, 52] on icon at bounding box center [961, 52] width 11 height 11
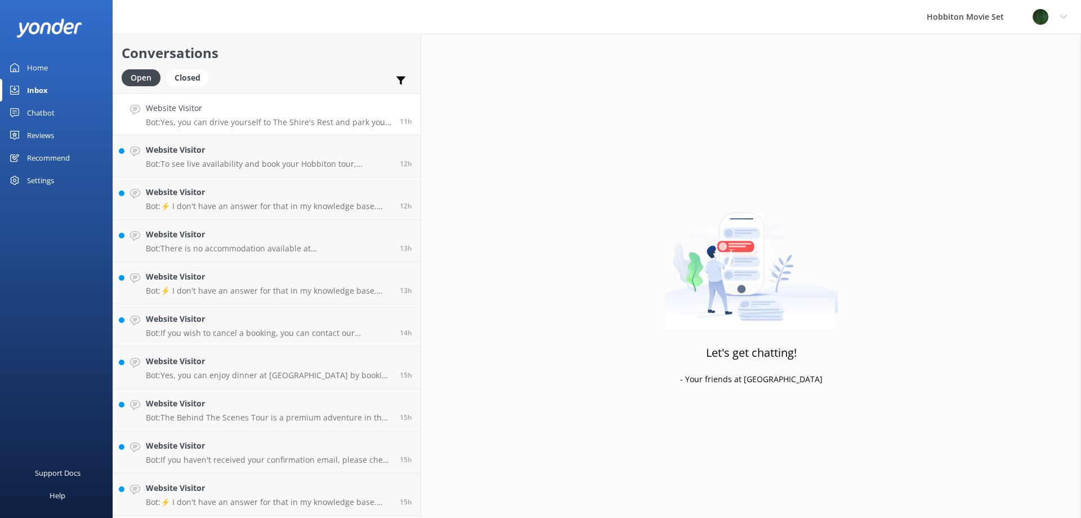
click at [244, 110] on h4 "Website Visitor" at bounding box center [269, 108] width 246 height 12
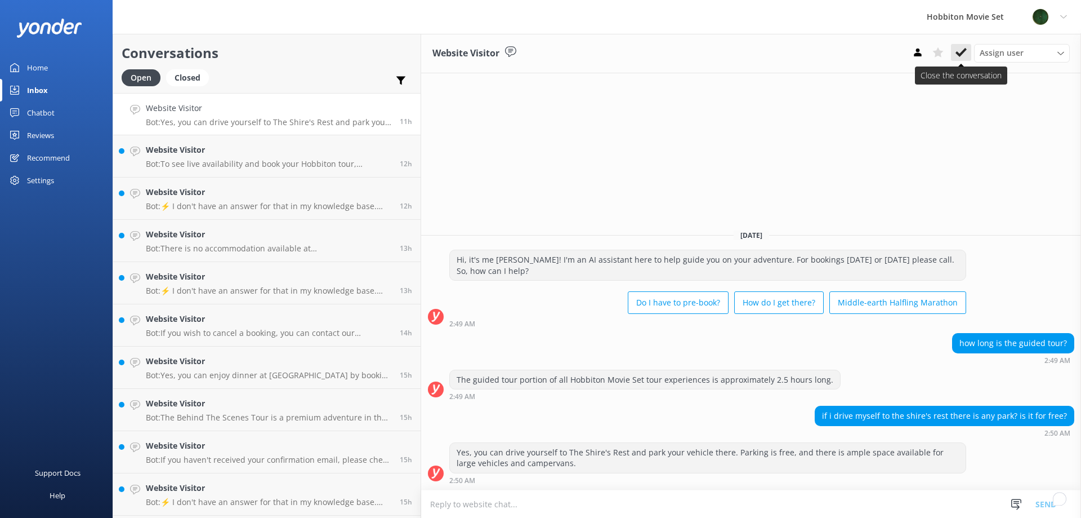
click at [963, 55] on icon at bounding box center [961, 52] width 11 height 11
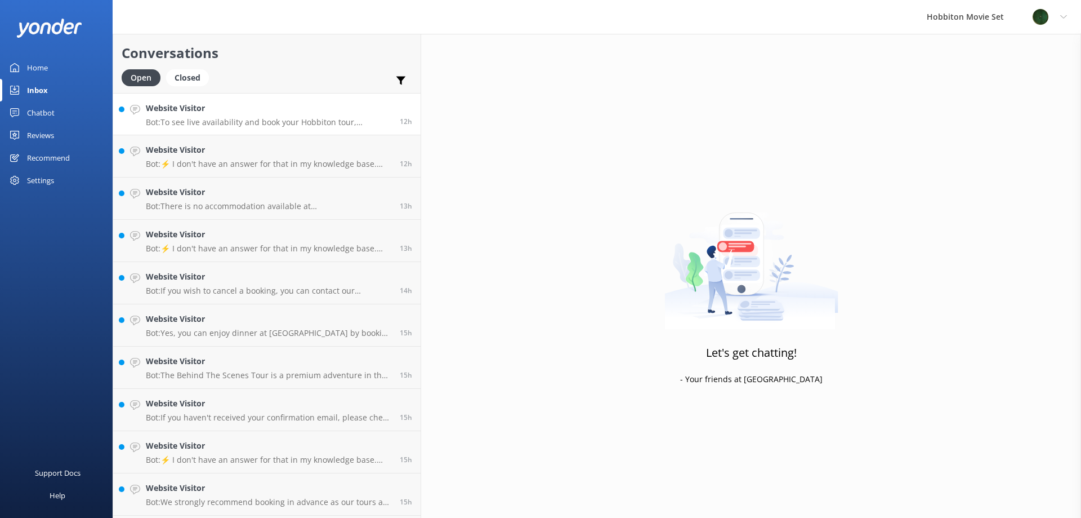
click at [204, 120] on p "Bot: To see live availability and book your Hobbiton tour, including the Tour +…" at bounding box center [269, 122] width 246 height 10
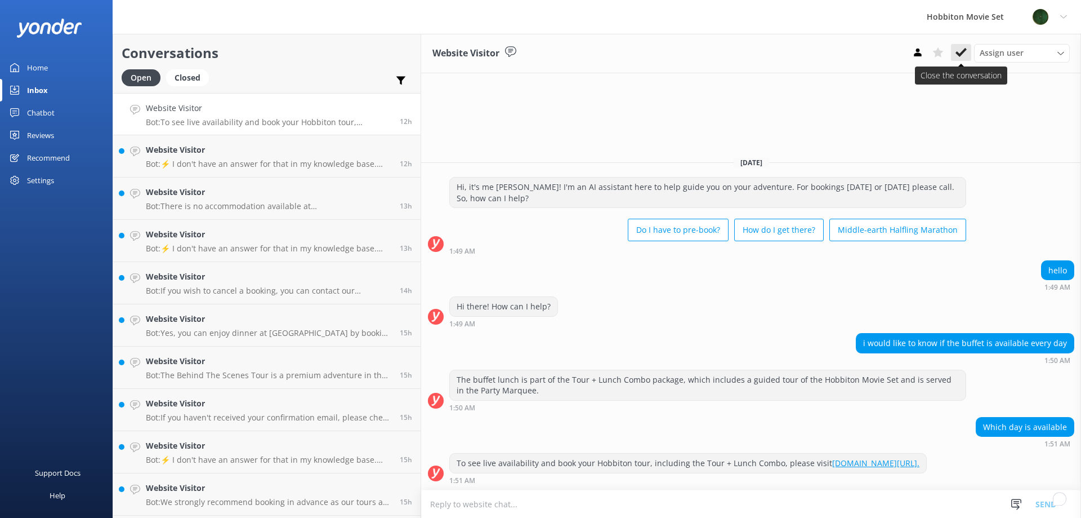
click at [960, 57] on icon at bounding box center [961, 52] width 11 height 11
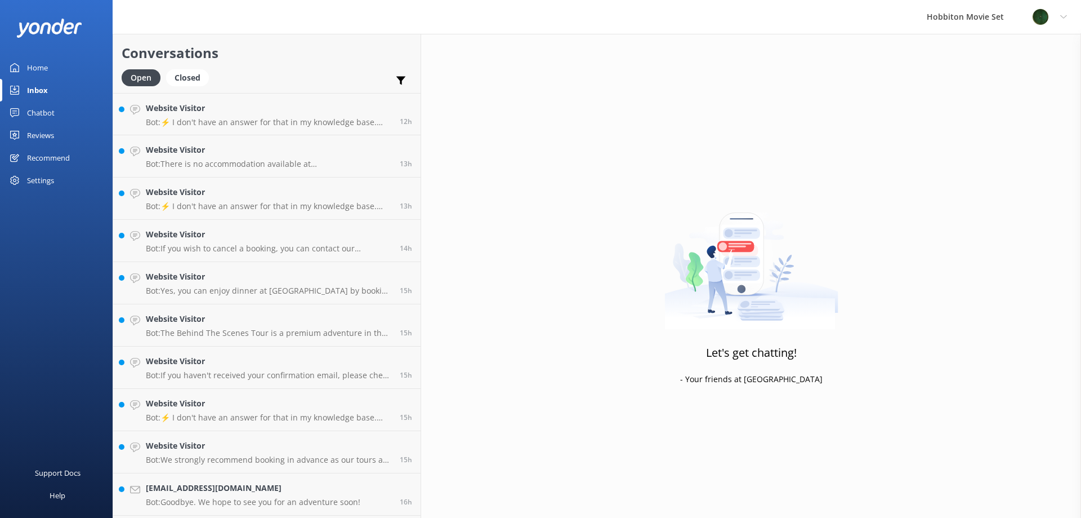
click at [193, 122] on p "Bot: ⚡ I don't have an answer for that in my knowledge base. Please try and rep…" at bounding box center [269, 122] width 246 height 10
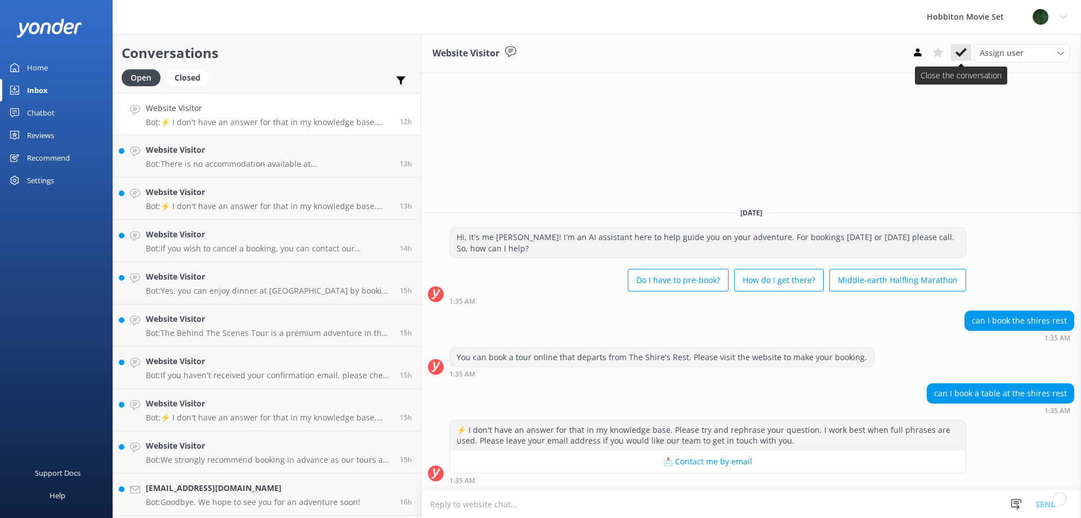
click at [960, 46] on button at bounding box center [961, 52] width 20 height 17
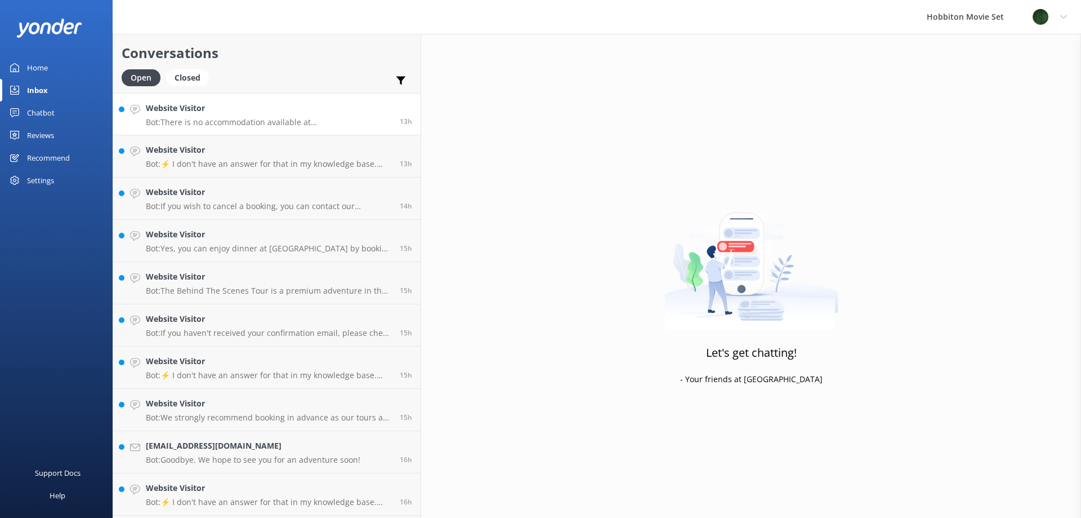
click at [153, 119] on p "Bot: There is no accommodation available at Hobbiton Movie Set. For accommodati…" at bounding box center [269, 122] width 246 height 10
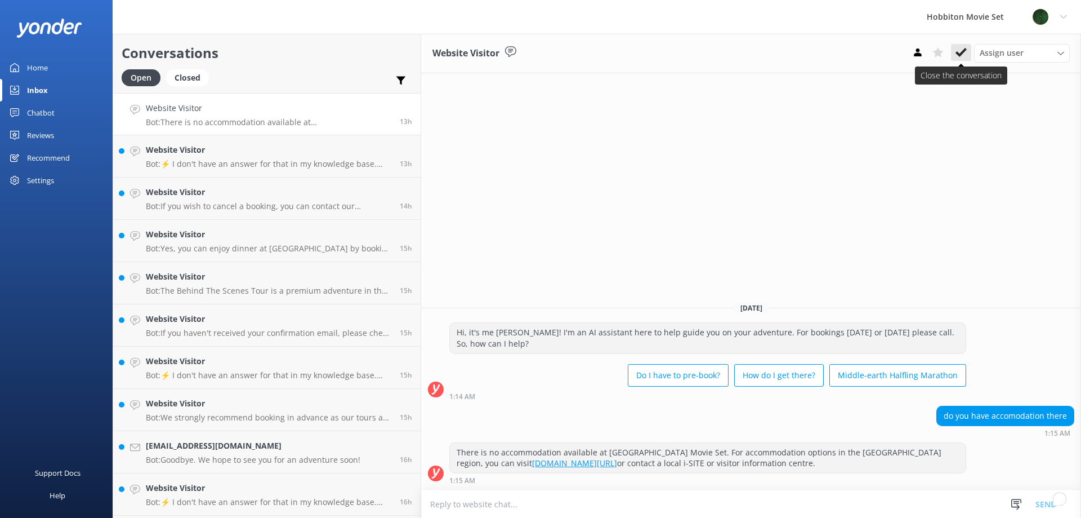
click at [964, 56] on icon at bounding box center [961, 52] width 11 height 11
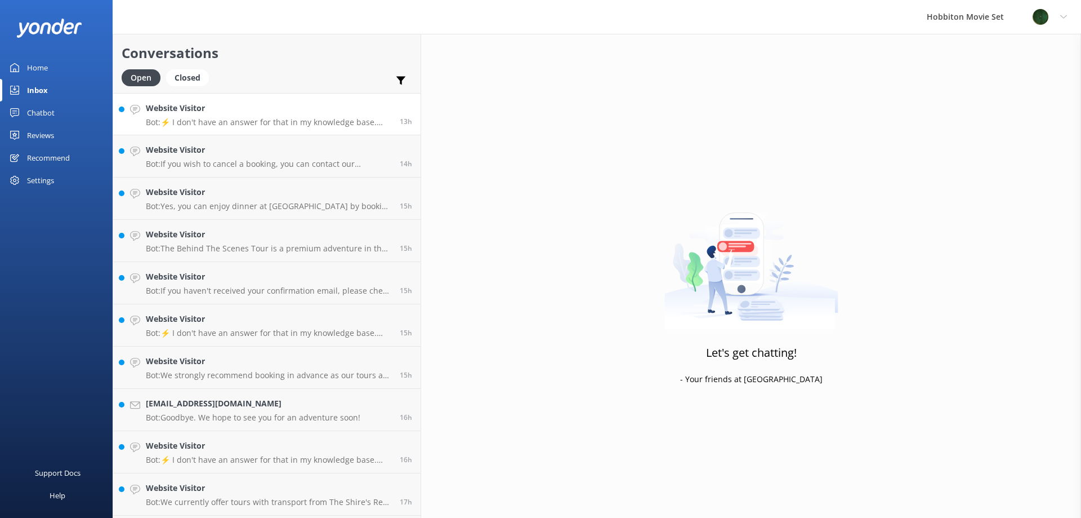
click at [231, 126] on p "Bot: ⚡ I don't have an answer for that in my knowledge base. Please try and rep…" at bounding box center [269, 122] width 246 height 10
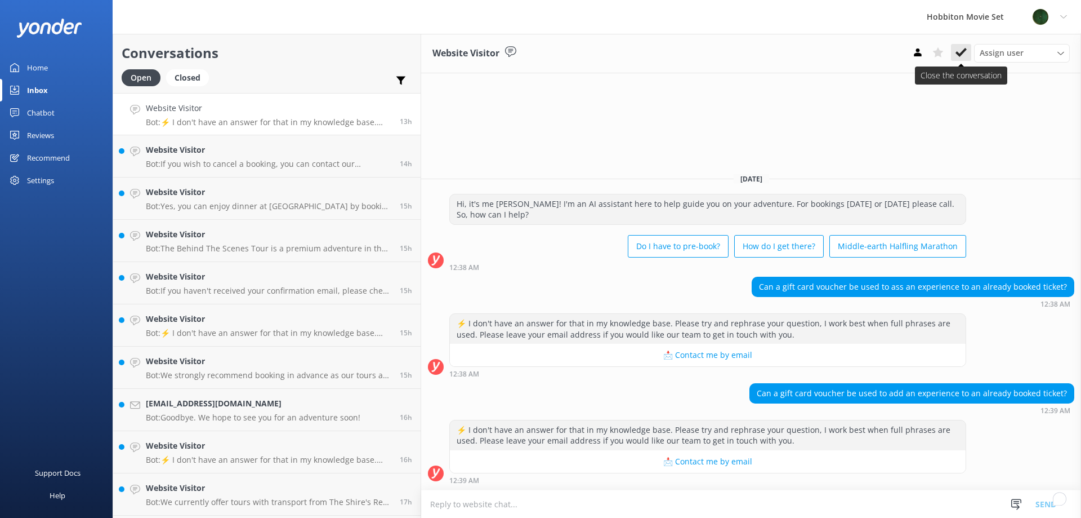
click at [955, 57] on button at bounding box center [961, 52] width 20 height 17
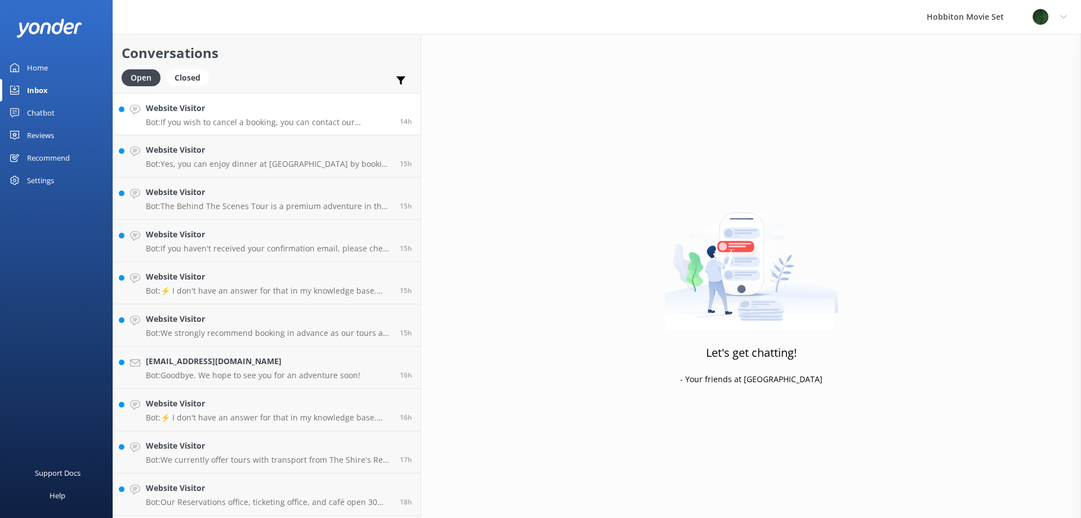
click at [216, 112] on h4 "Website Visitor" at bounding box center [269, 108] width 246 height 12
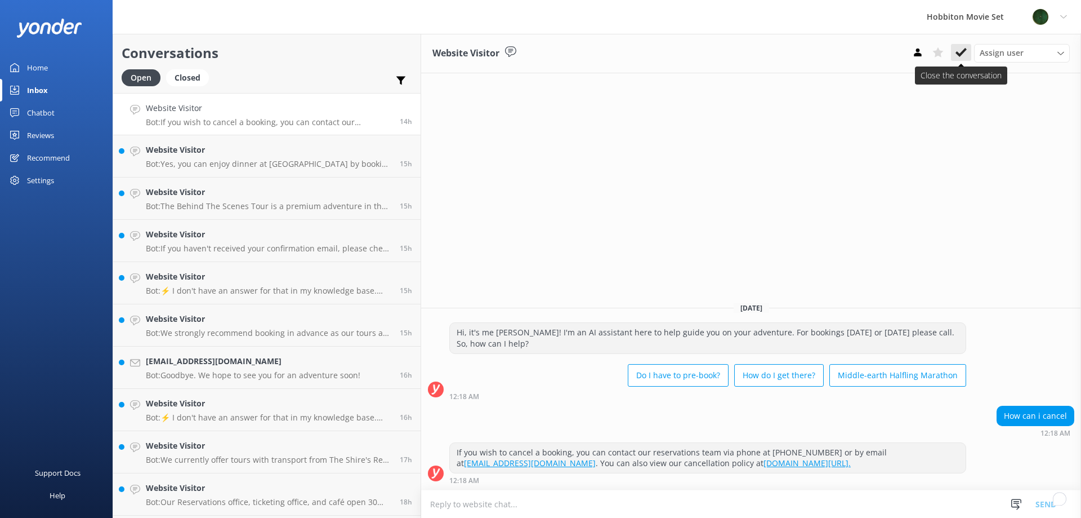
click at [957, 58] on icon at bounding box center [961, 52] width 11 height 11
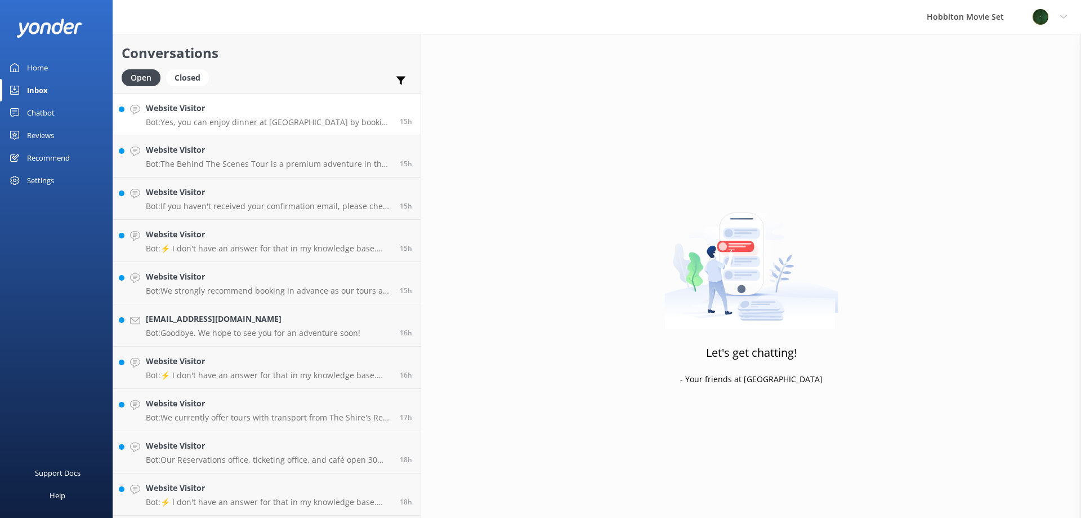
click at [235, 107] on h4 "Website Visitor" at bounding box center [269, 108] width 246 height 12
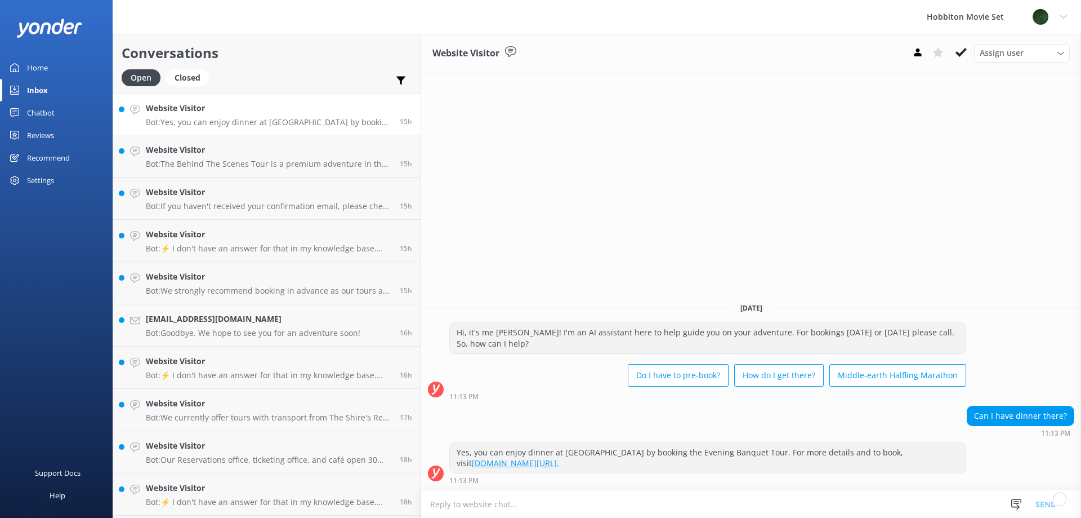
click at [622, 229] on div "Website Visitor Assign user Hannah Team Member Lily Shayne Christian Mikayla So…" at bounding box center [751, 276] width 660 height 484
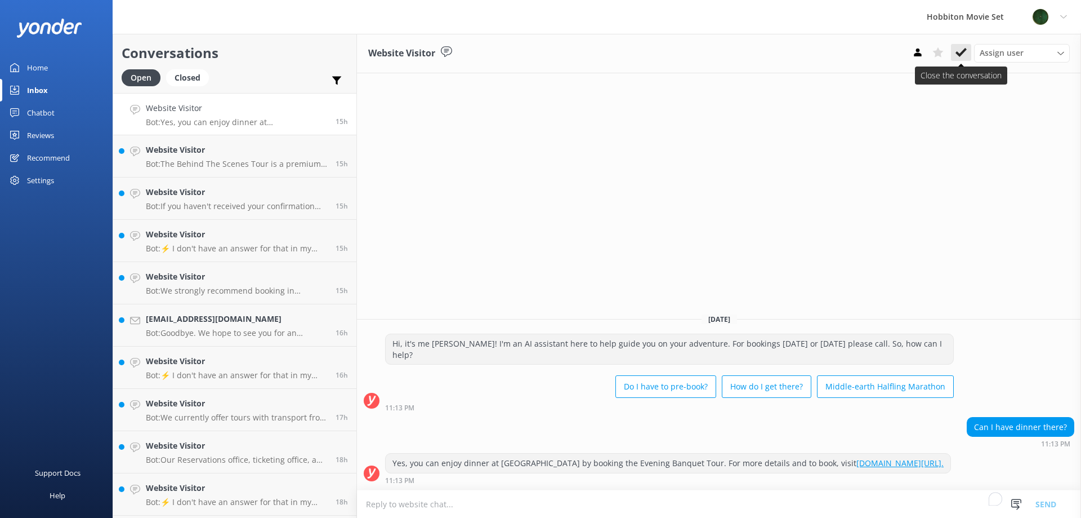
click at [959, 49] on icon at bounding box center [961, 52] width 11 height 11
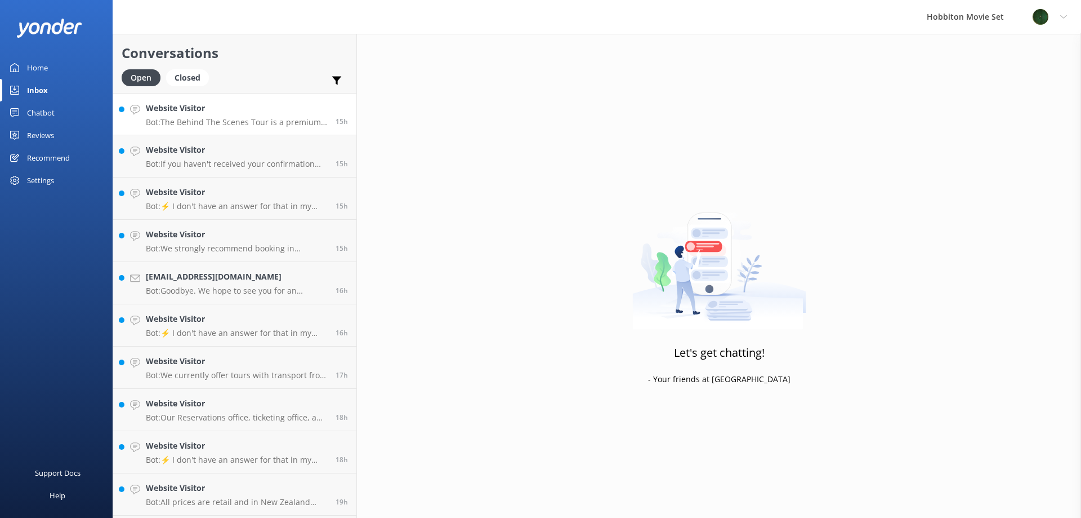
click at [246, 117] on p "Bot: The Behind The Scenes Tour is a premium adventure in the Shire that includ…" at bounding box center [236, 122] width 181 height 10
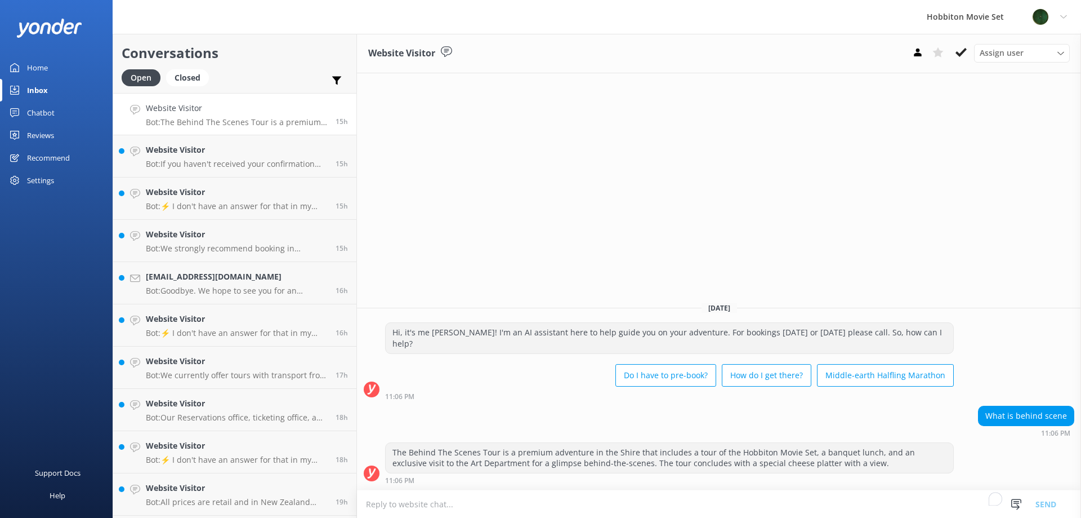
click at [957, 65] on div "Website Visitor Assign user Hannah Team Member Lily Shayne Christian Mikayla So…" at bounding box center [719, 53] width 724 height 39
click at [957, 61] on div "Assign user Hannah Team Member Lily Shayne Christian Mikayla Sonny Bryn Isabell…" at bounding box center [989, 53] width 162 height 18
click at [964, 52] on use at bounding box center [961, 52] width 11 height 9
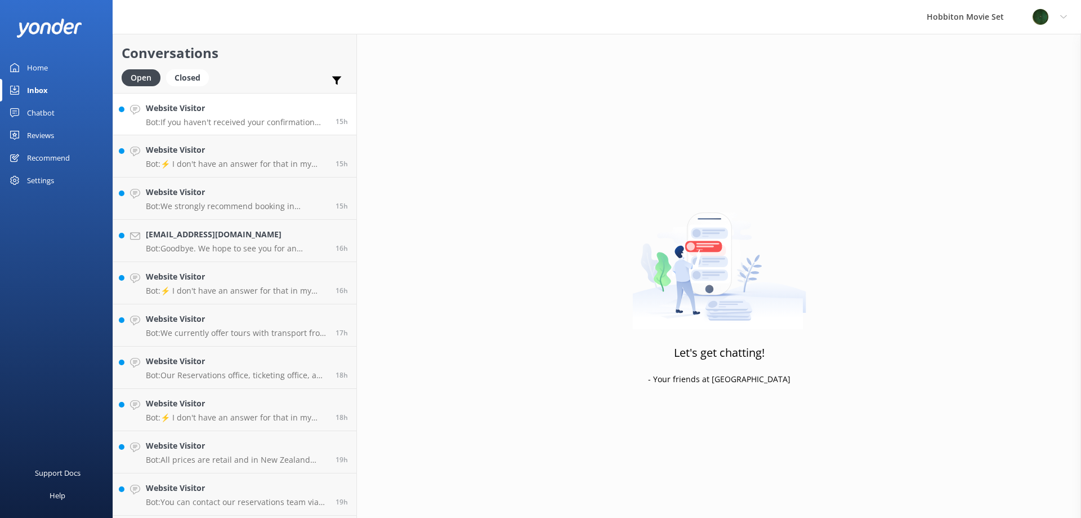
click at [200, 115] on div "Website Visitor Bot: If you haven't received your confirmation email, please ch…" at bounding box center [236, 114] width 181 height 24
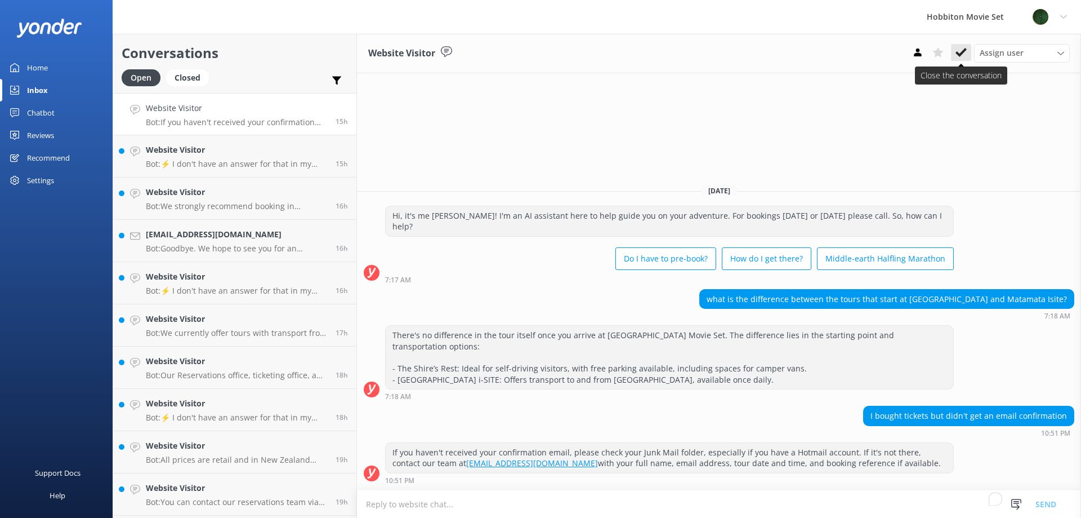
click at [967, 52] on button at bounding box center [961, 52] width 20 height 17
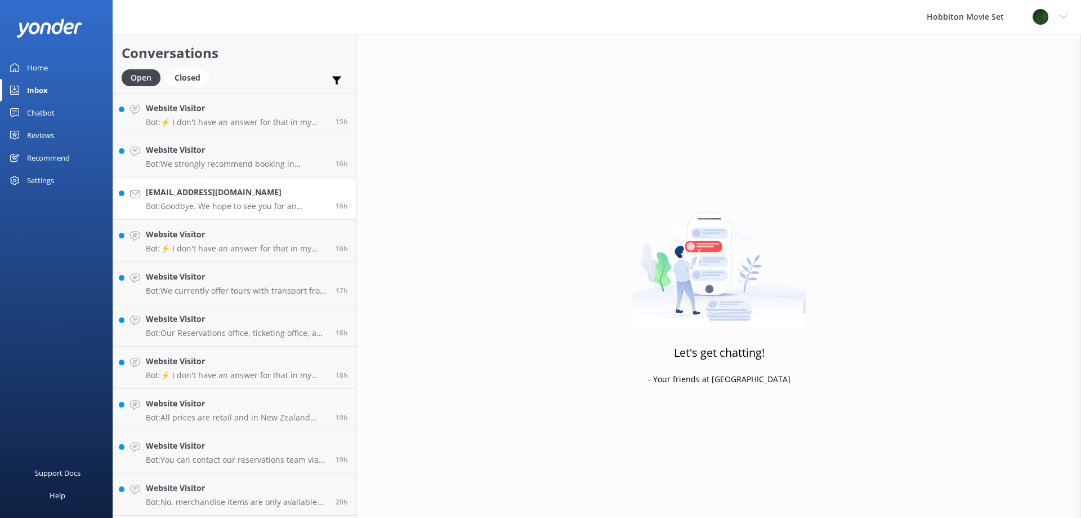
click at [241, 211] on link "sovichetheng69@gmail.com Bot: Goodbye. We hope to see you for an adventure soon…" at bounding box center [234, 198] width 243 height 42
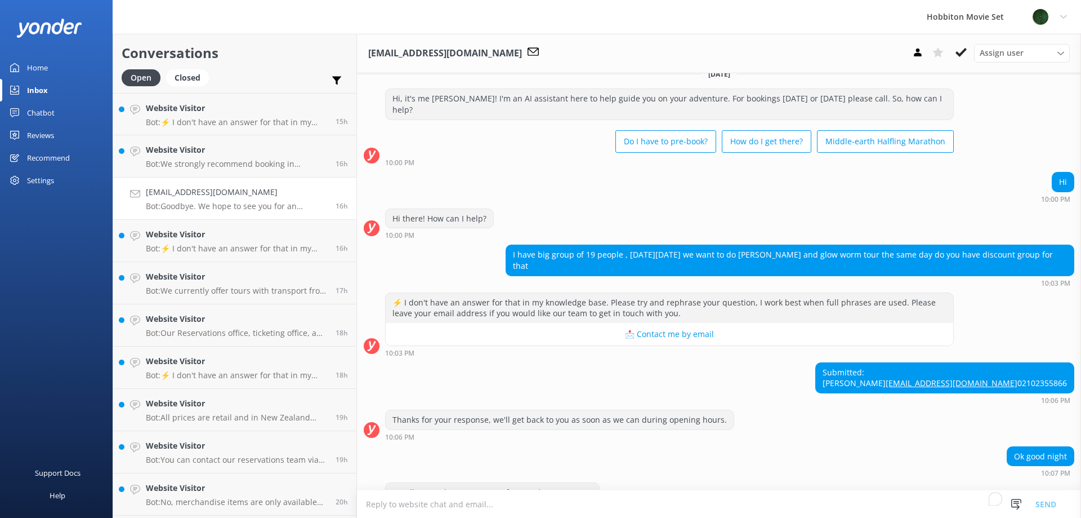
scroll to position [14, 0]
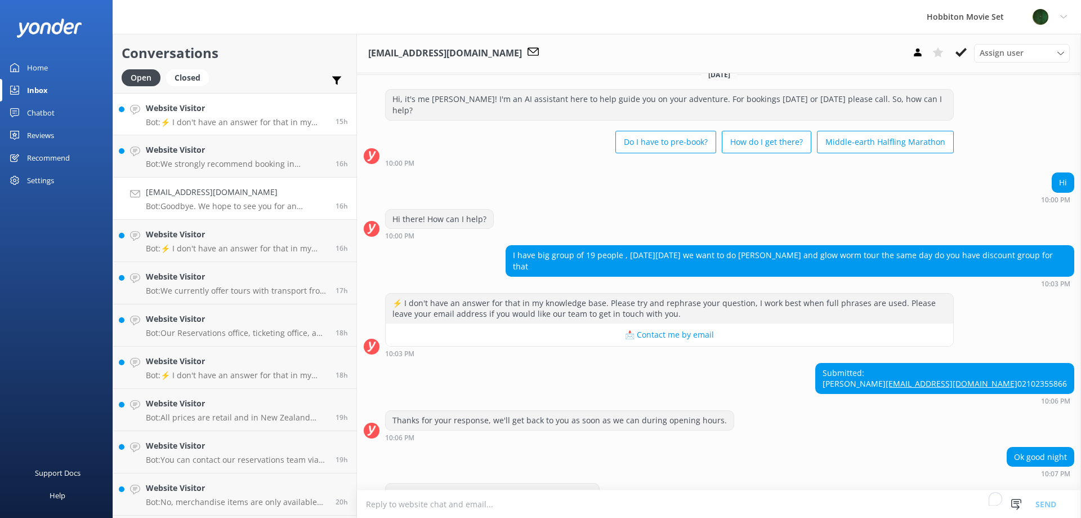
click at [189, 128] on link "Website Visitor Bot: ⚡ I don't have an answer for that in my knowledge base. Pl…" at bounding box center [234, 114] width 243 height 42
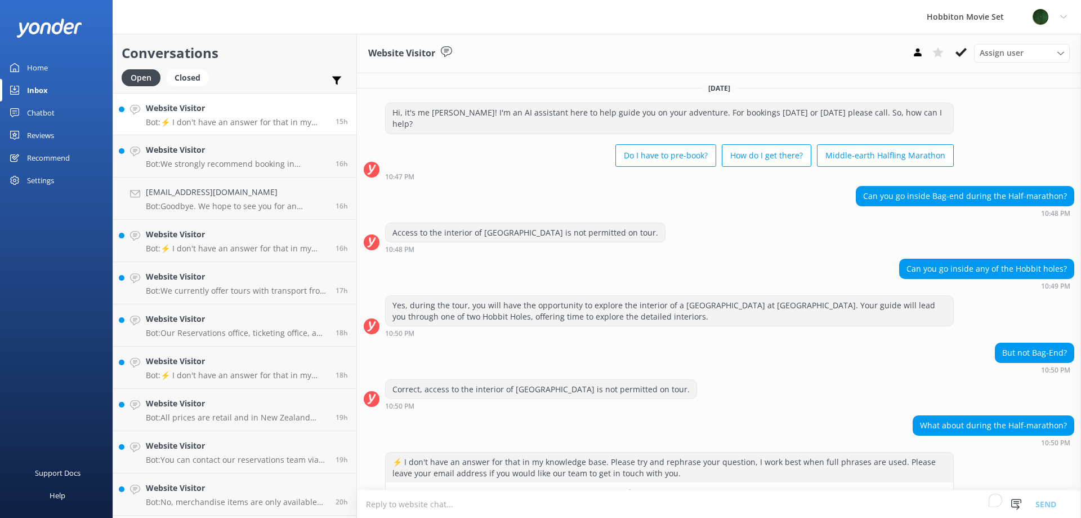
scroll to position [21, 0]
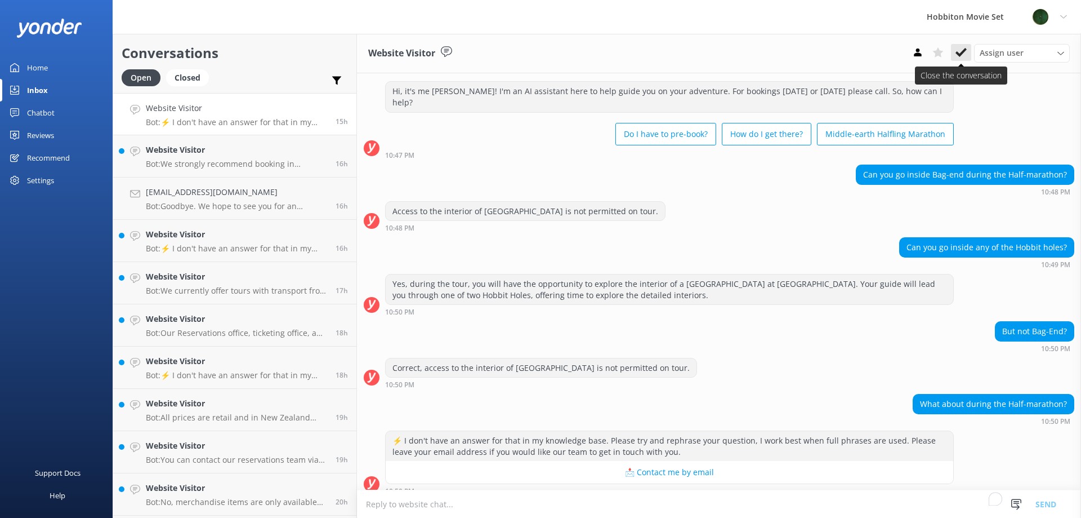
click at [960, 46] on button at bounding box center [961, 52] width 20 height 17
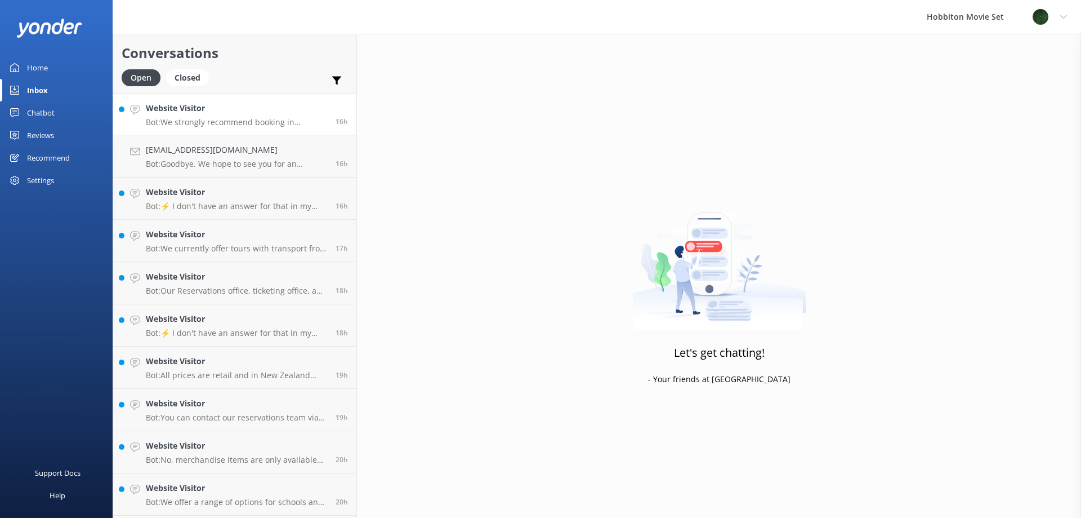
click at [236, 117] on p "Bot: We strongly recommend booking in advance as our tours are known to sell ou…" at bounding box center [236, 122] width 181 height 10
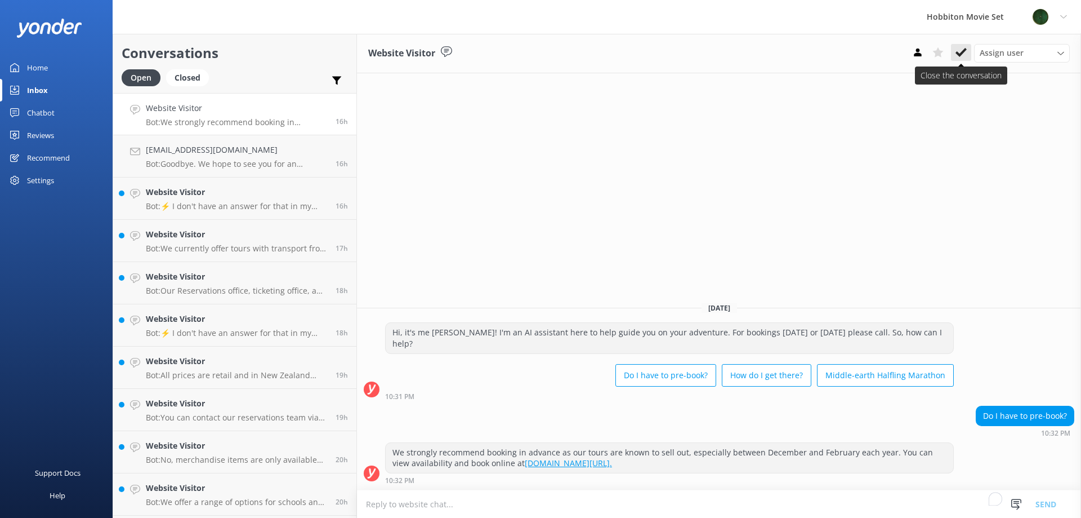
click at [962, 57] on icon at bounding box center [961, 52] width 11 height 11
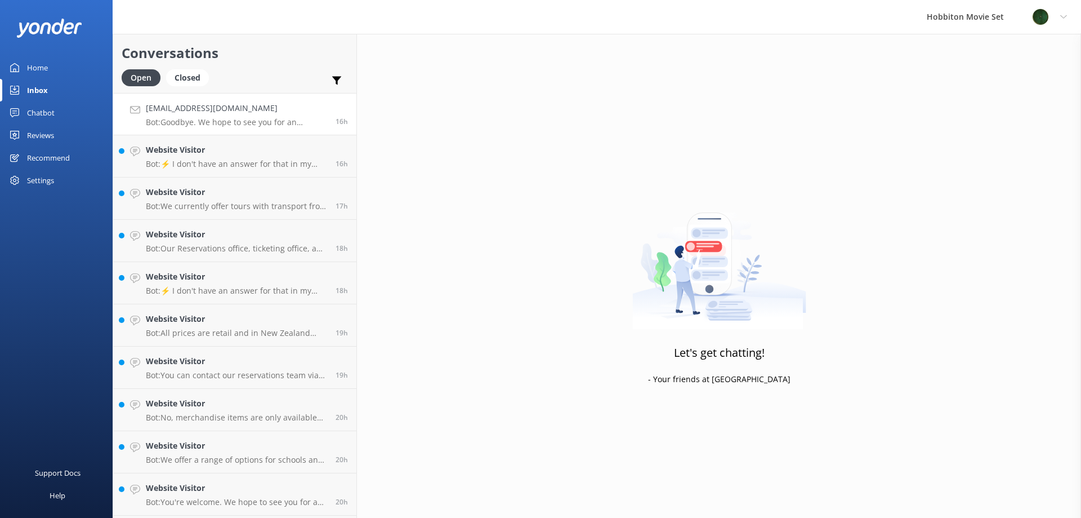
click at [248, 93] on link "sovichetheng69@gmail.com Bot: Goodbye. We hope to see you for an adventure soon…" at bounding box center [234, 114] width 243 height 42
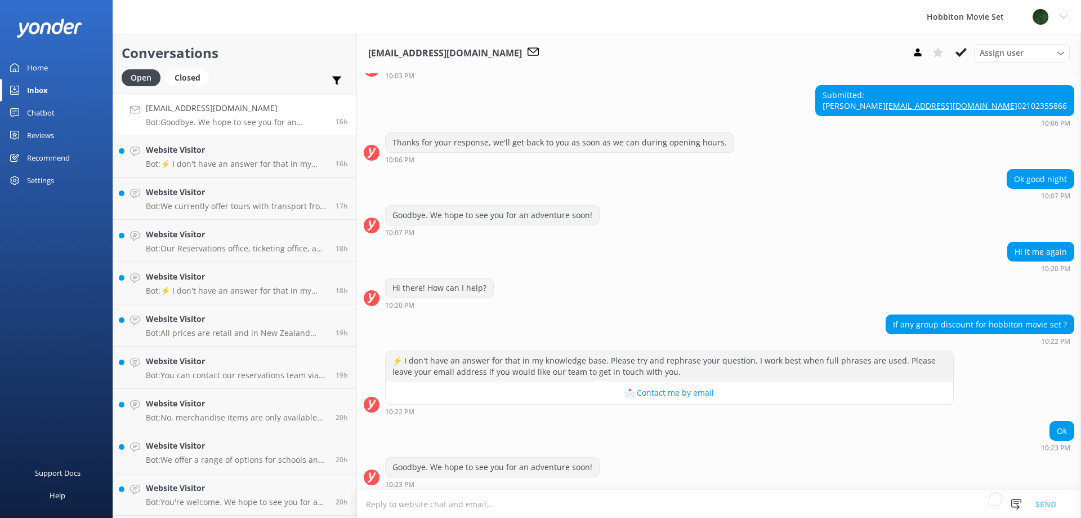
scroll to position [295, 0]
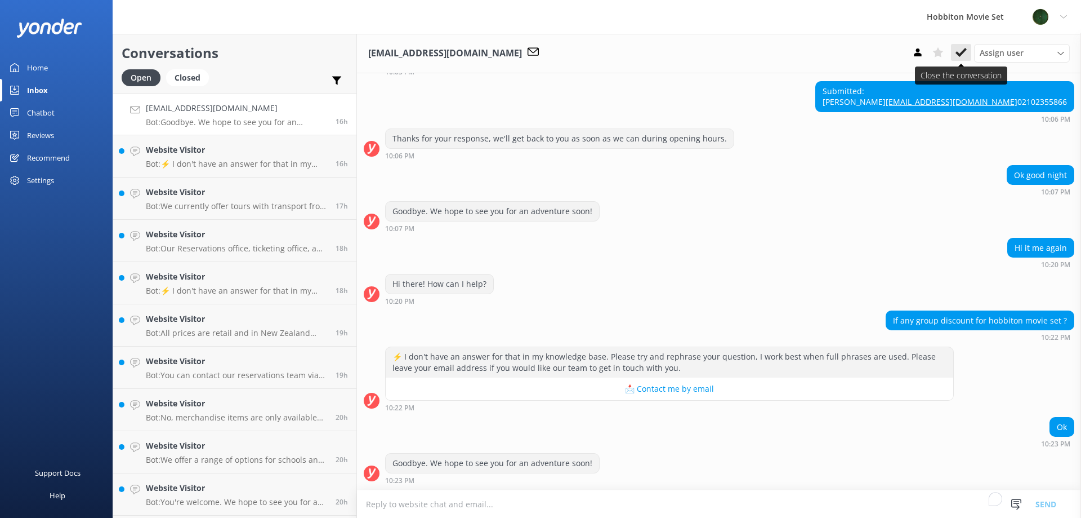
click at [966, 56] on icon at bounding box center [961, 52] width 11 height 11
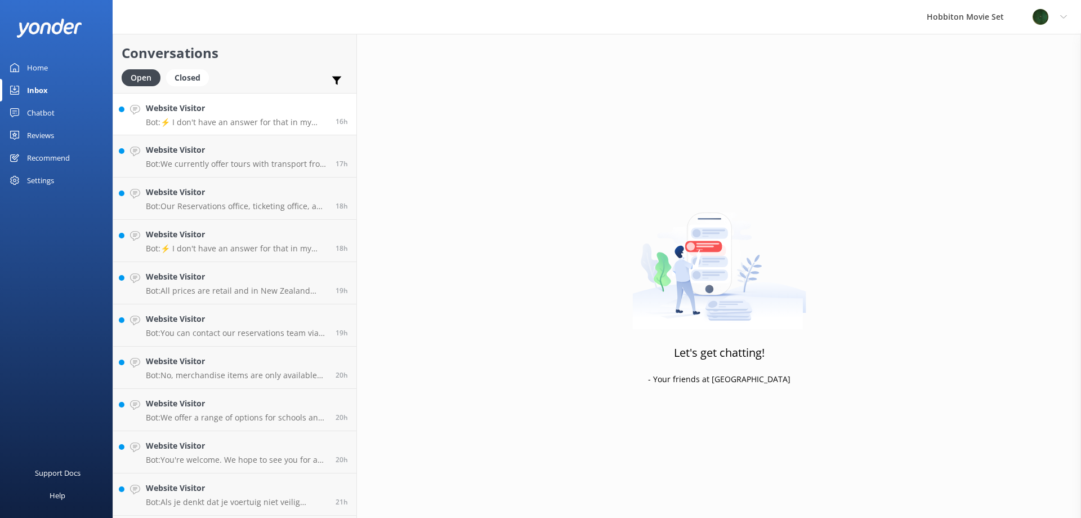
click at [272, 119] on p "Bot: ⚡ I don't have an answer for that in my knowledge base. Please try and rep…" at bounding box center [236, 122] width 181 height 10
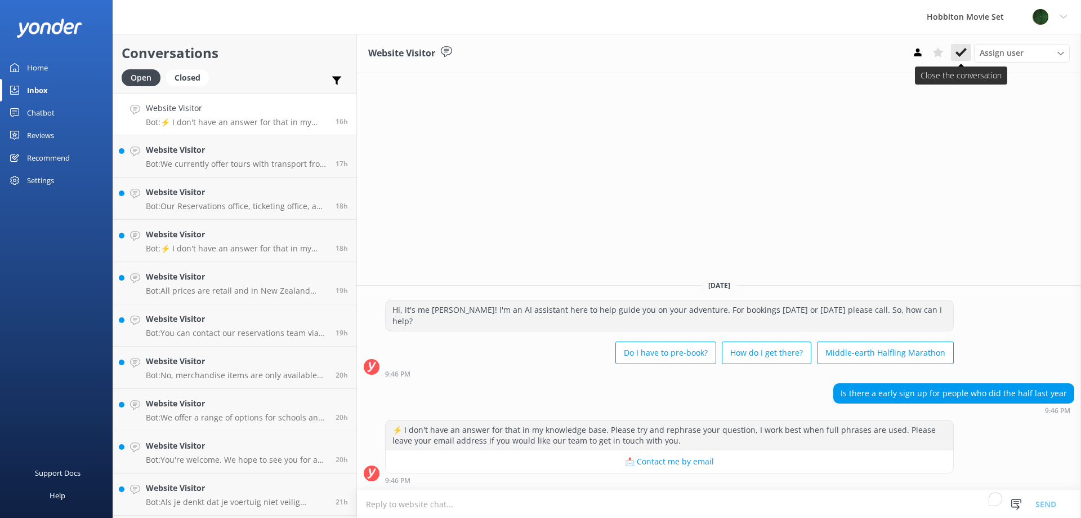
click at [960, 53] on icon at bounding box center [961, 52] width 11 height 11
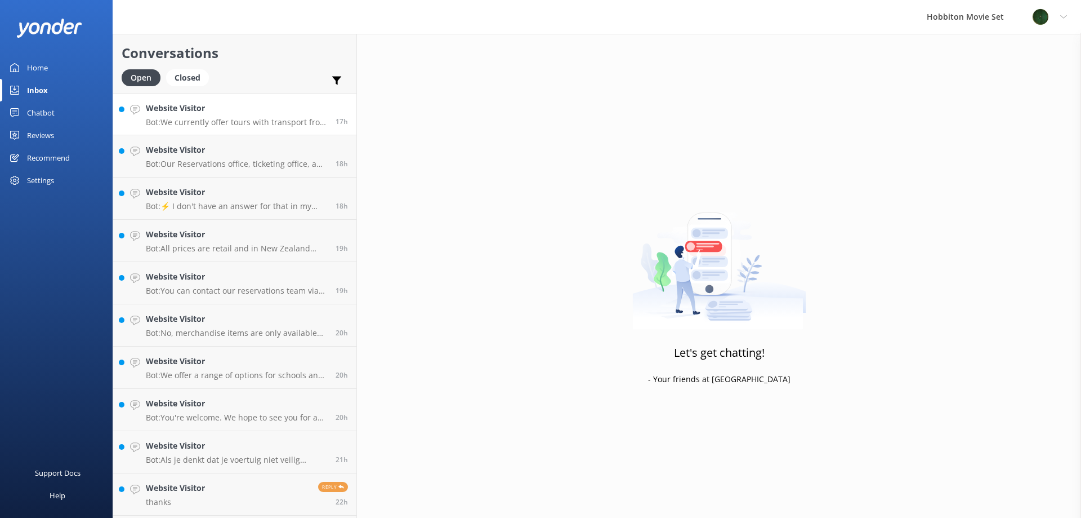
click at [228, 101] on link "Website Visitor Bot: We currently offer tours with transport from The Shire's R…" at bounding box center [234, 114] width 243 height 42
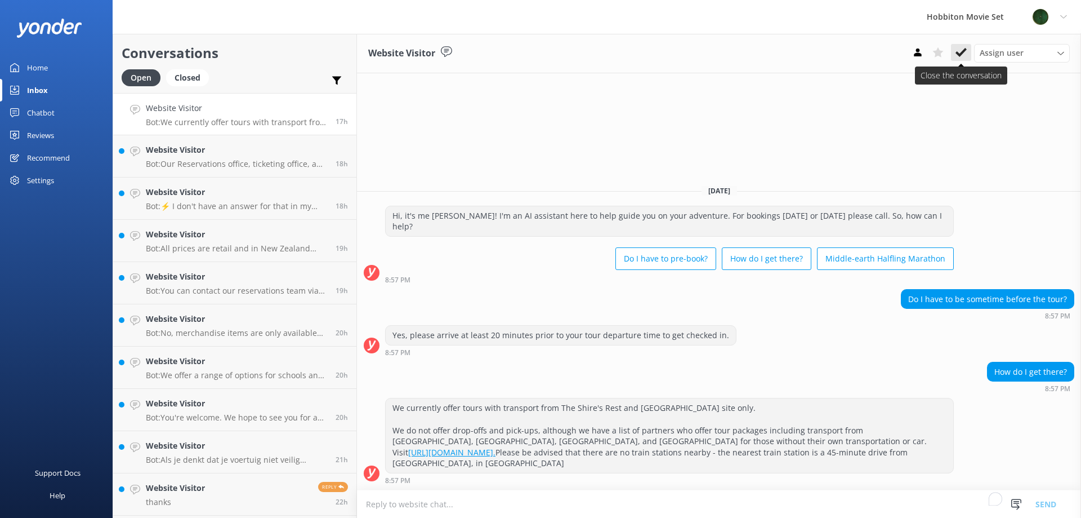
click at [959, 51] on icon at bounding box center [961, 52] width 11 height 11
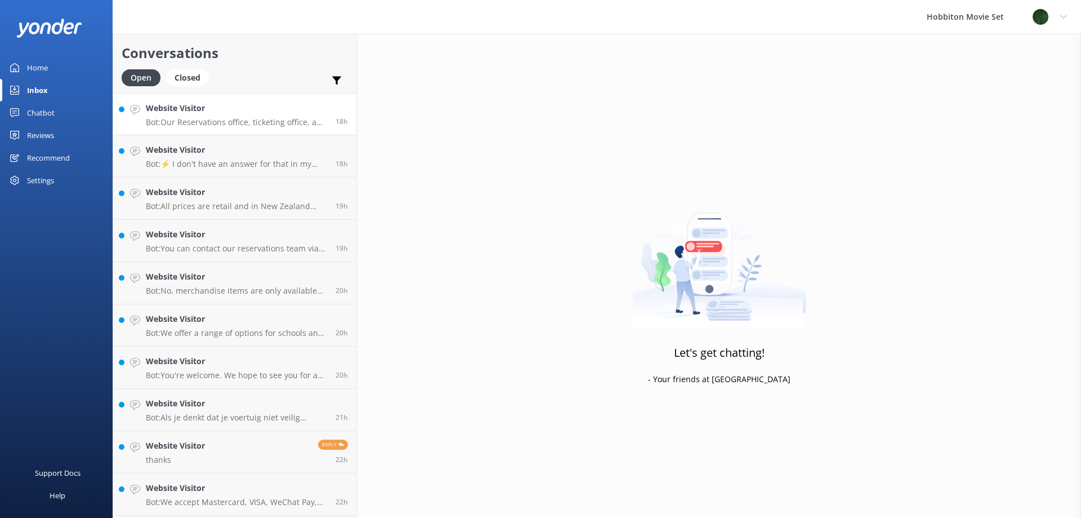
click at [245, 127] on link "Website Visitor Bot: Our Reservations office, ticketing office, and café open 3…" at bounding box center [234, 114] width 243 height 42
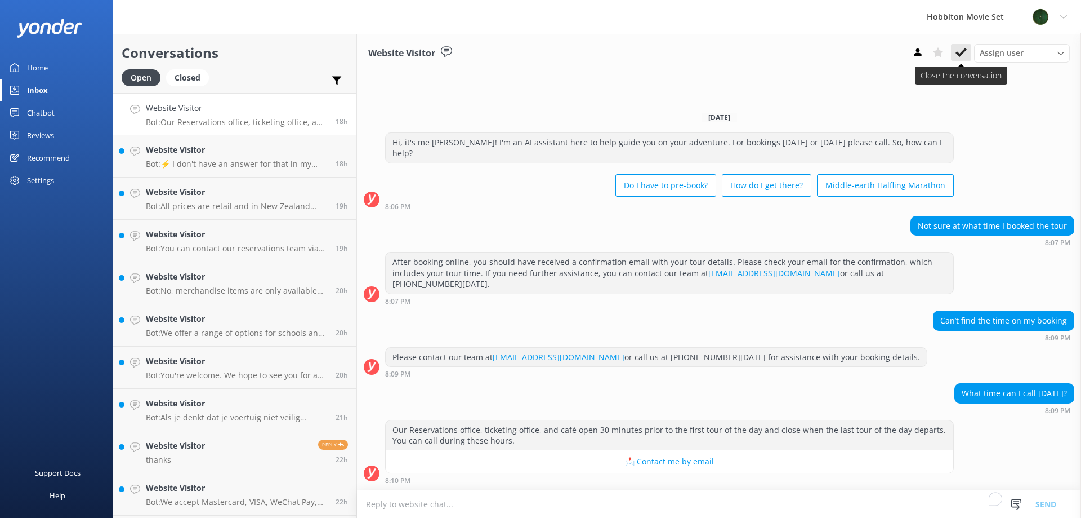
click at [971, 55] on button at bounding box center [961, 52] width 20 height 17
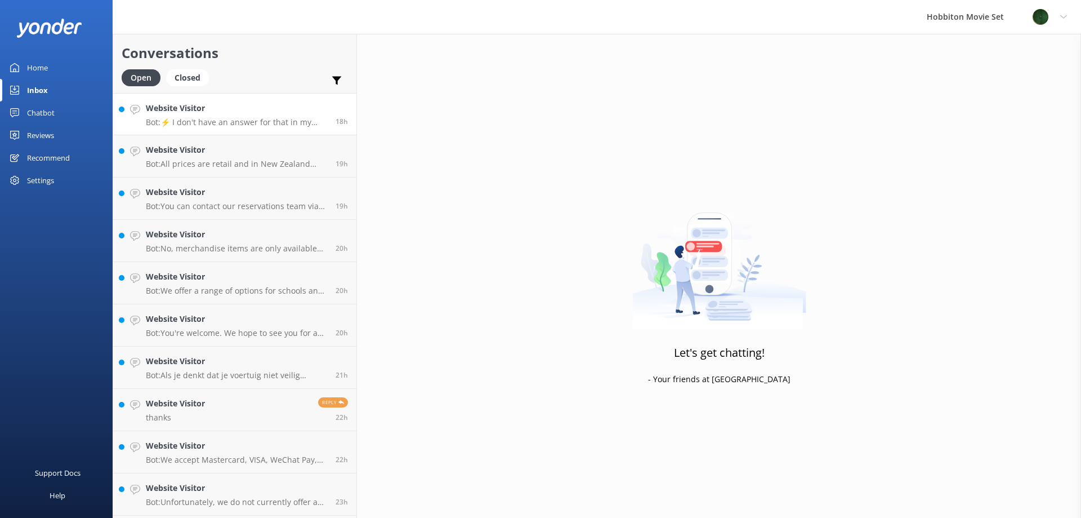
click at [261, 95] on link "Website Visitor Bot: ⚡ I don't have an answer for that in my knowledge base. Pl…" at bounding box center [234, 114] width 243 height 42
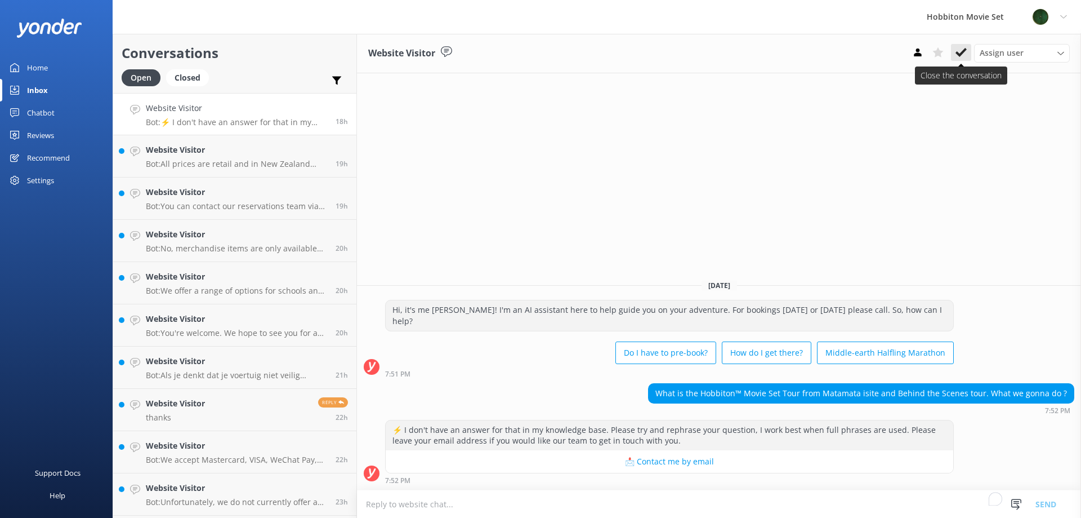
click at [964, 56] on icon at bounding box center [961, 52] width 11 height 11
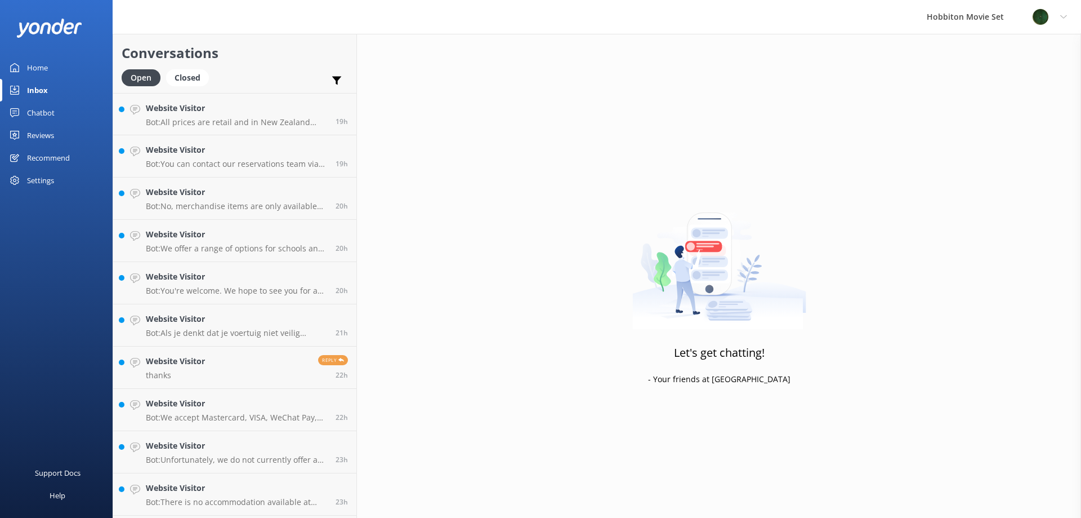
click at [208, 130] on link "Website Visitor Bot: All prices are retail and in New Zealand Dollars (NZD) - G…" at bounding box center [234, 114] width 243 height 42
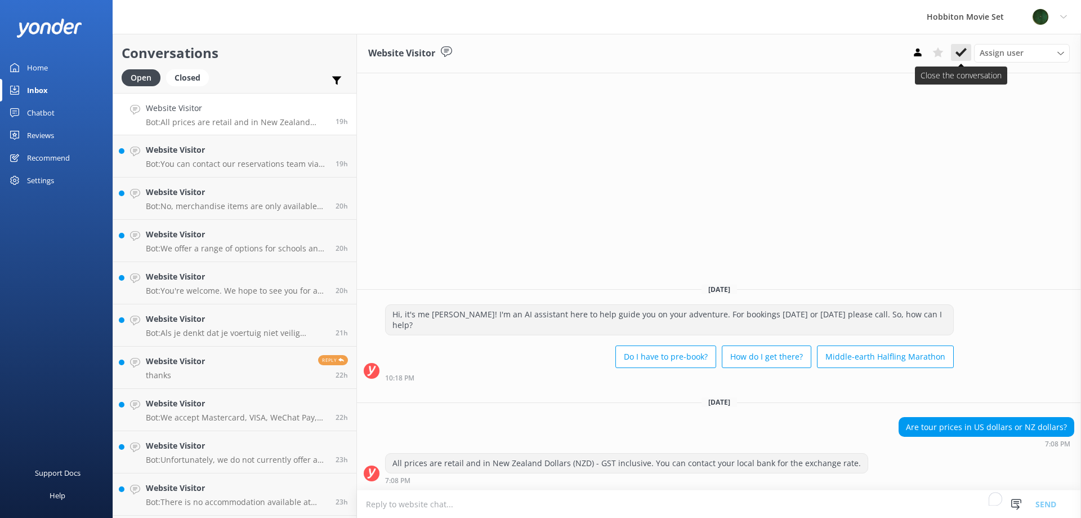
click at [962, 56] on icon at bounding box center [961, 52] width 11 height 11
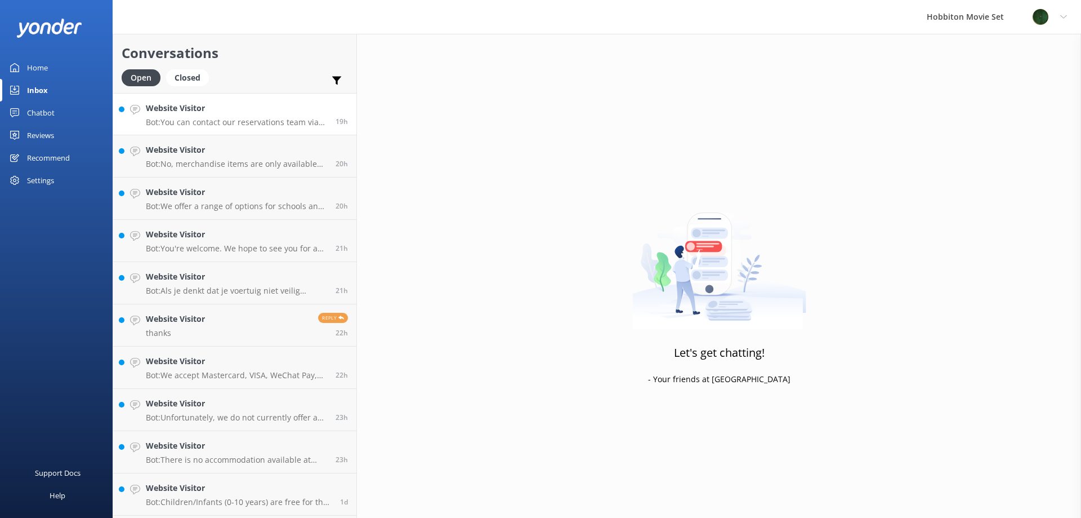
click at [240, 109] on h4 "Website Visitor" at bounding box center [236, 108] width 181 height 12
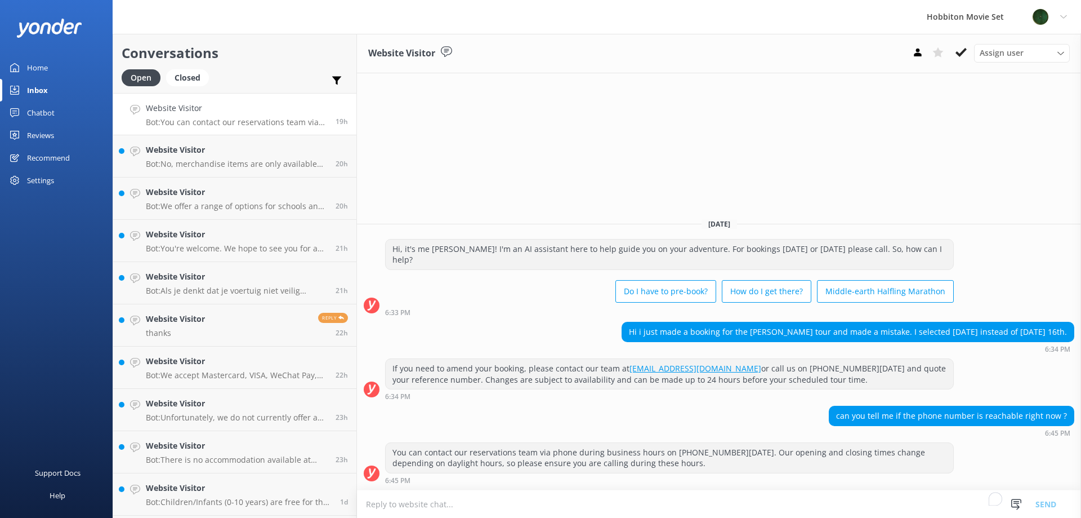
click at [847, 135] on div "Website Visitor Assign user Hannah Team Member Lily Shayne Christian Mikayla So…" at bounding box center [719, 276] width 724 height 484
click at [958, 57] on icon at bounding box center [961, 52] width 11 height 11
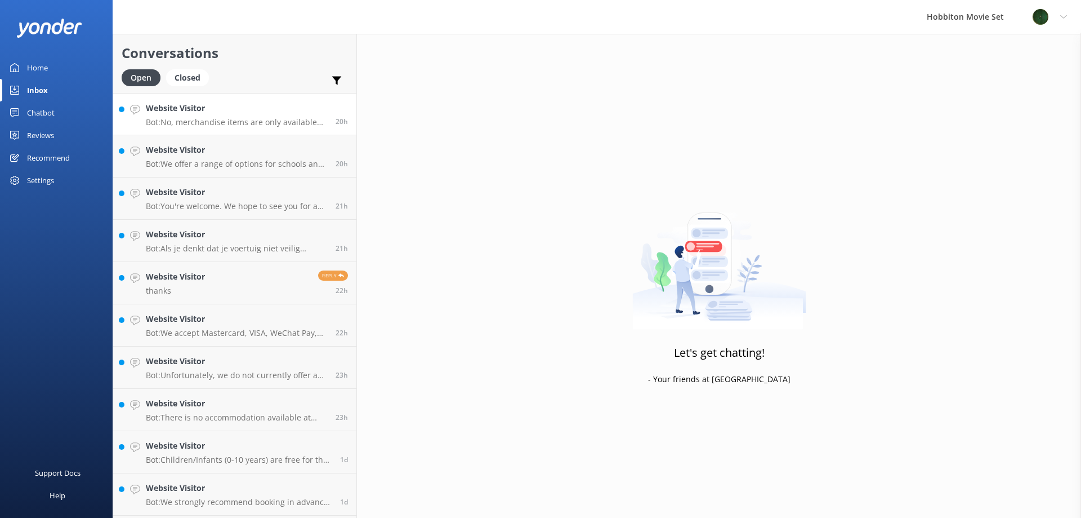
click at [250, 119] on p "Bot: No, merchandise items are only available for purchase at our physical loca…" at bounding box center [236, 122] width 181 height 10
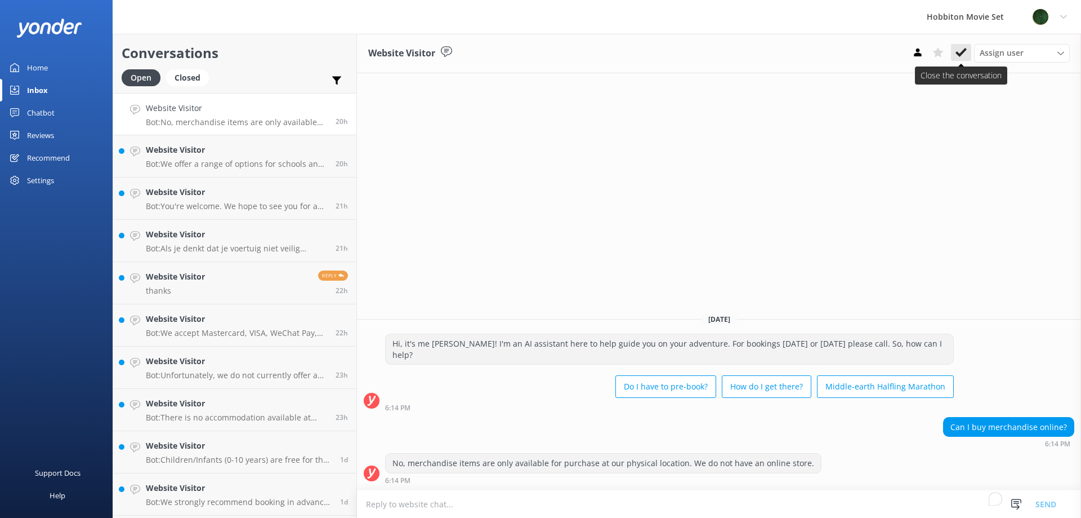
click at [958, 58] on icon at bounding box center [961, 52] width 11 height 11
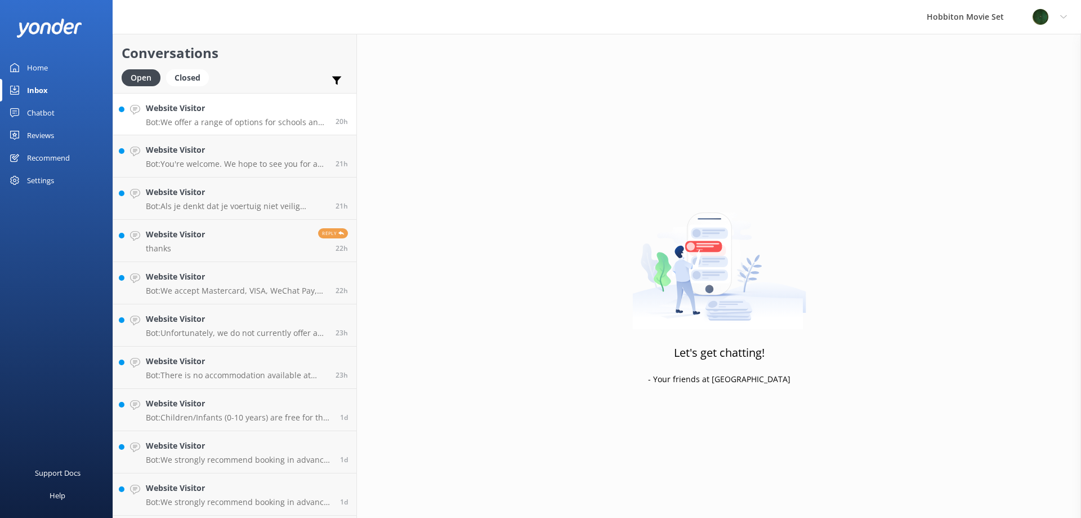
click at [209, 108] on h4 "Website Visitor" at bounding box center [236, 108] width 181 height 12
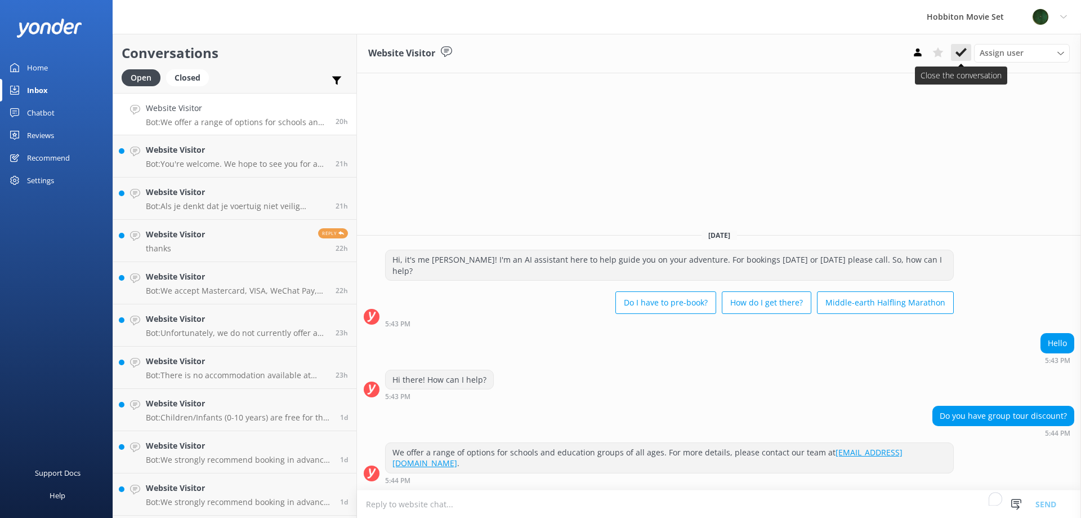
click at [961, 55] on use at bounding box center [961, 52] width 11 height 9
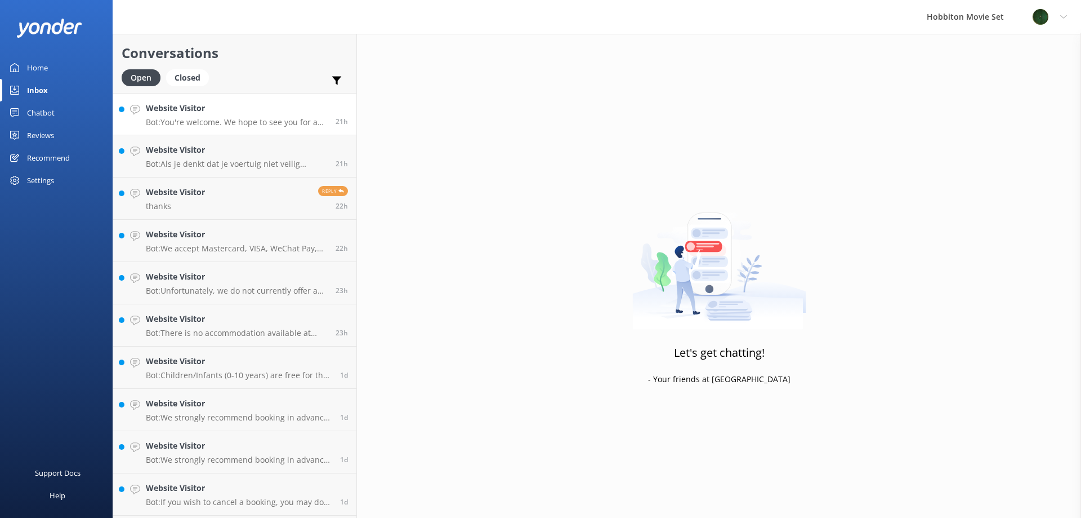
click at [173, 124] on p "Bot: You're welcome. We hope to see you for an adventure soon!" at bounding box center [236, 122] width 181 height 10
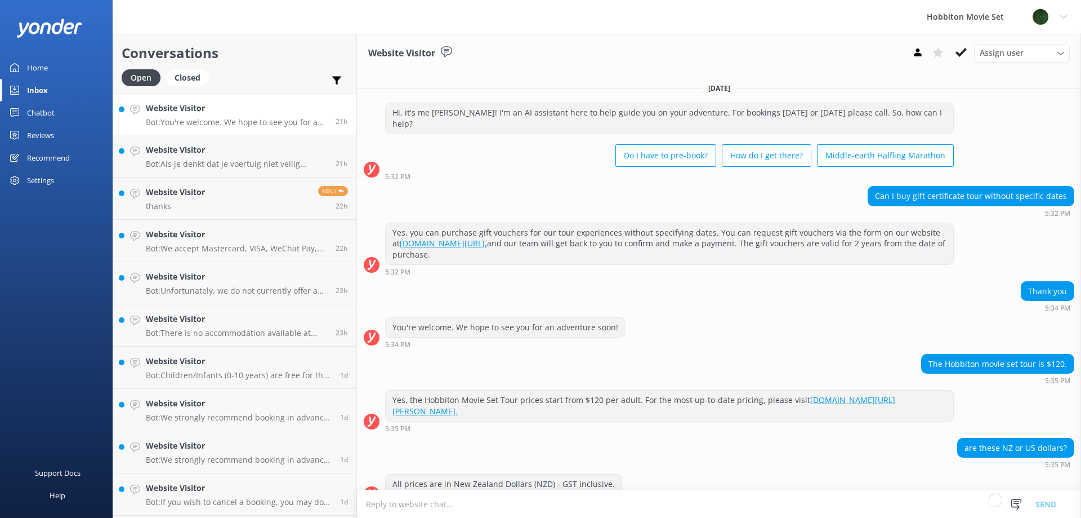
scroll to position [82, 0]
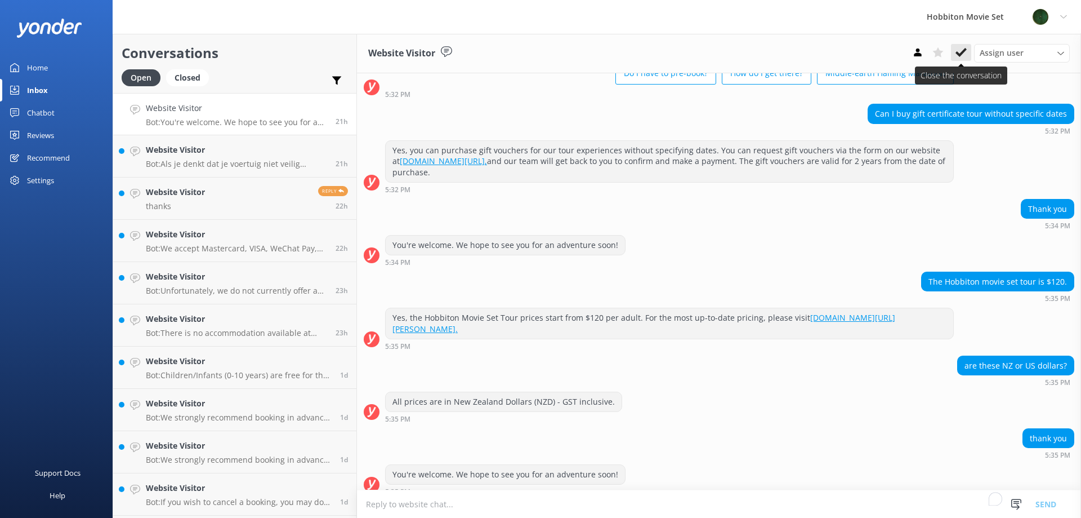
click at [961, 50] on icon at bounding box center [961, 52] width 11 height 11
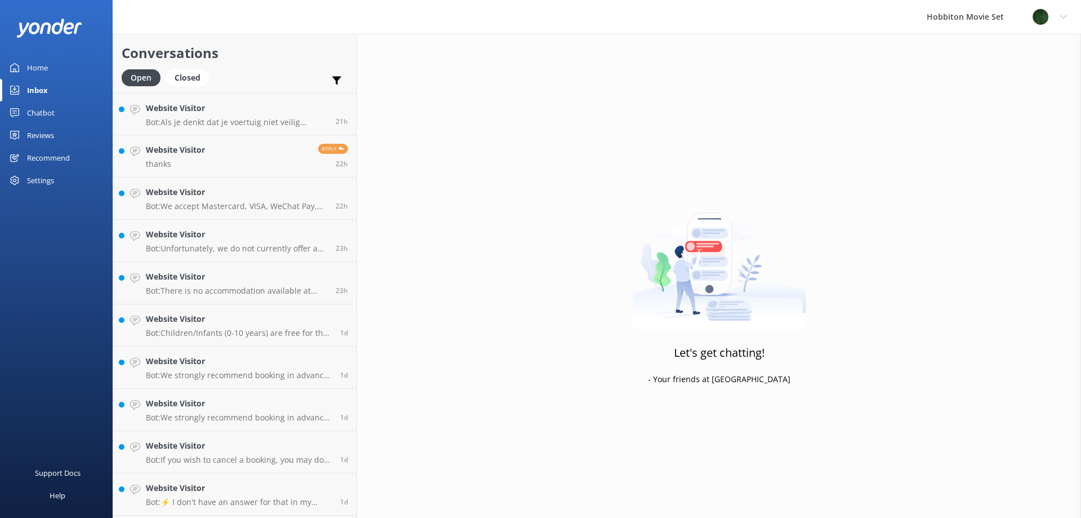
click at [166, 114] on h4 "Website Visitor" at bounding box center [236, 108] width 181 height 12
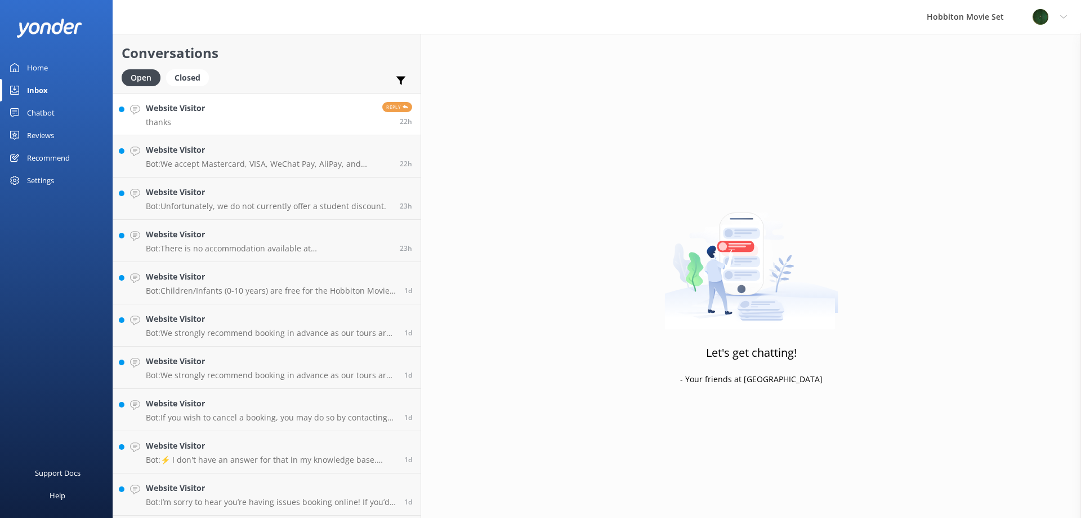
click at [227, 112] on link "Website Visitor thanks Reply 22h" at bounding box center [266, 114] width 307 height 42
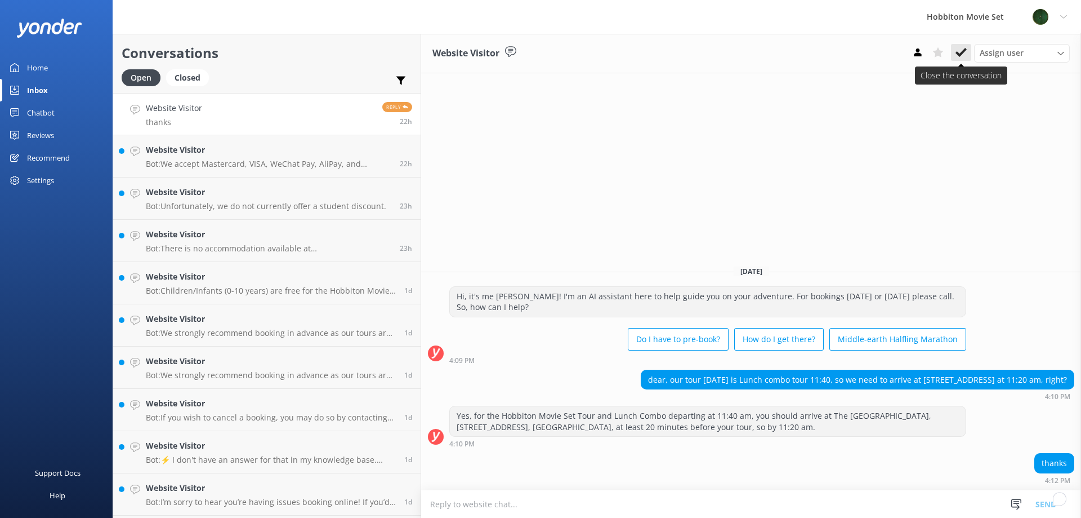
click at [959, 54] on use at bounding box center [961, 52] width 11 height 9
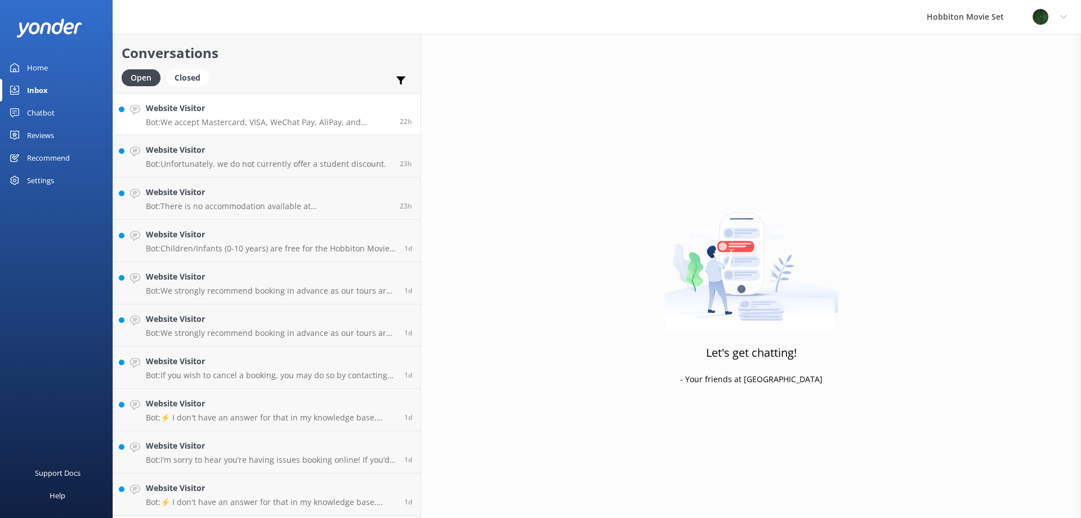
click at [251, 113] on h4 "Website Visitor" at bounding box center [269, 108] width 246 height 12
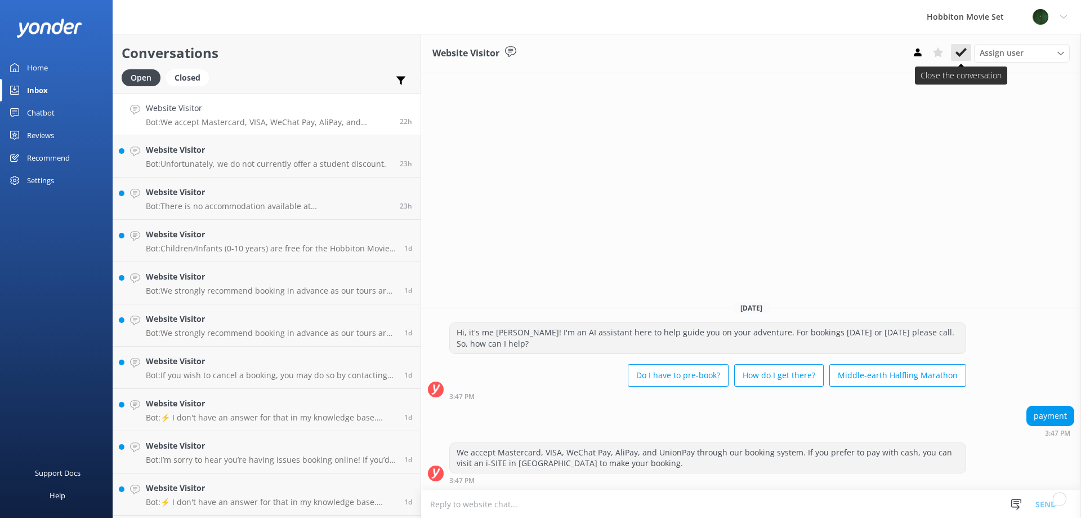
click at [962, 50] on icon at bounding box center [961, 52] width 11 height 11
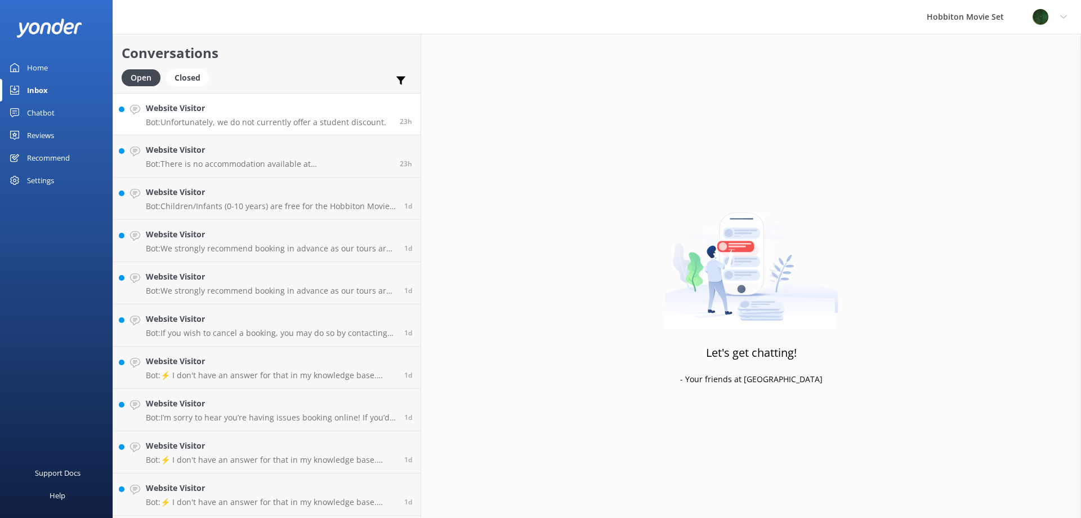
click at [227, 108] on h4 "Website Visitor" at bounding box center [266, 108] width 240 height 12
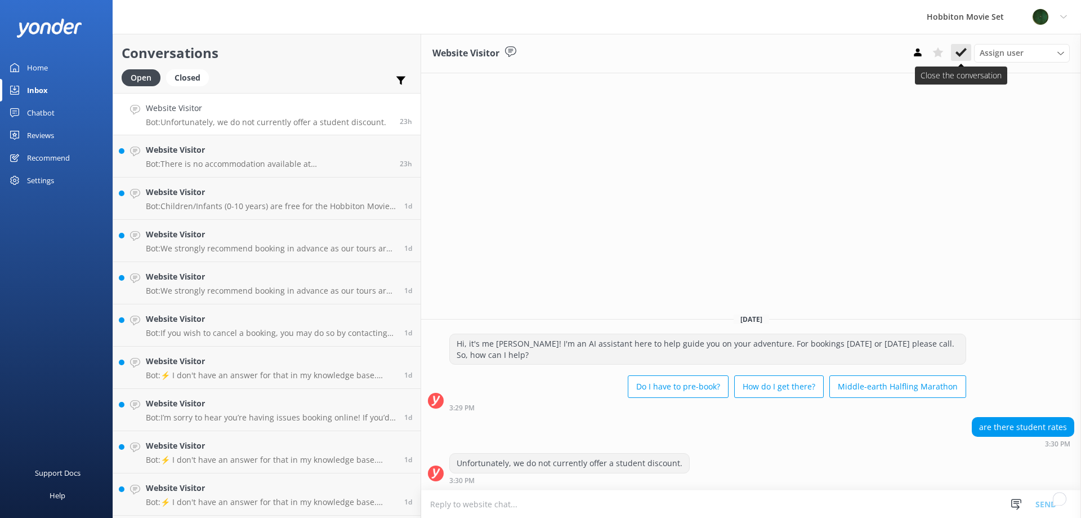
click at [960, 50] on icon at bounding box center [961, 52] width 11 height 11
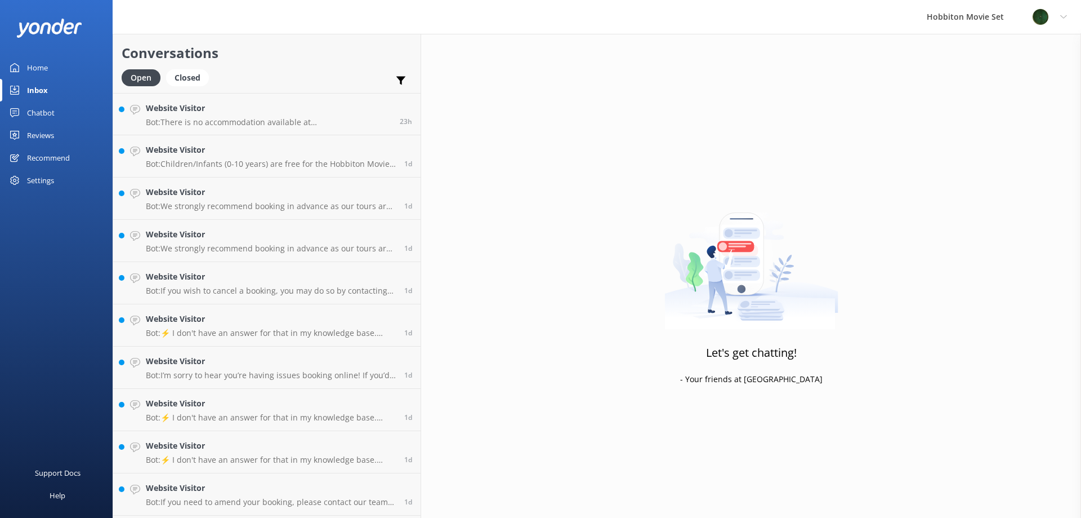
drag, startPoint x: 251, startPoint y: 108, endPoint x: 226, endPoint y: 80, distance: 37.1
click at [250, 107] on h4 "Website Visitor" at bounding box center [269, 108] width 246 height 12
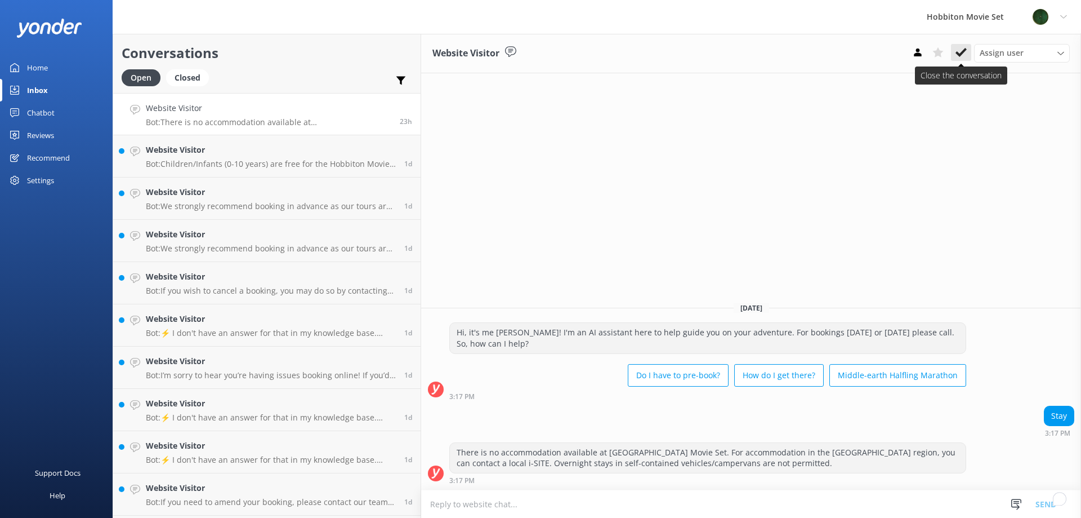
click at [961, 54] on use at bounding box center [961, 52] width 11 height 9
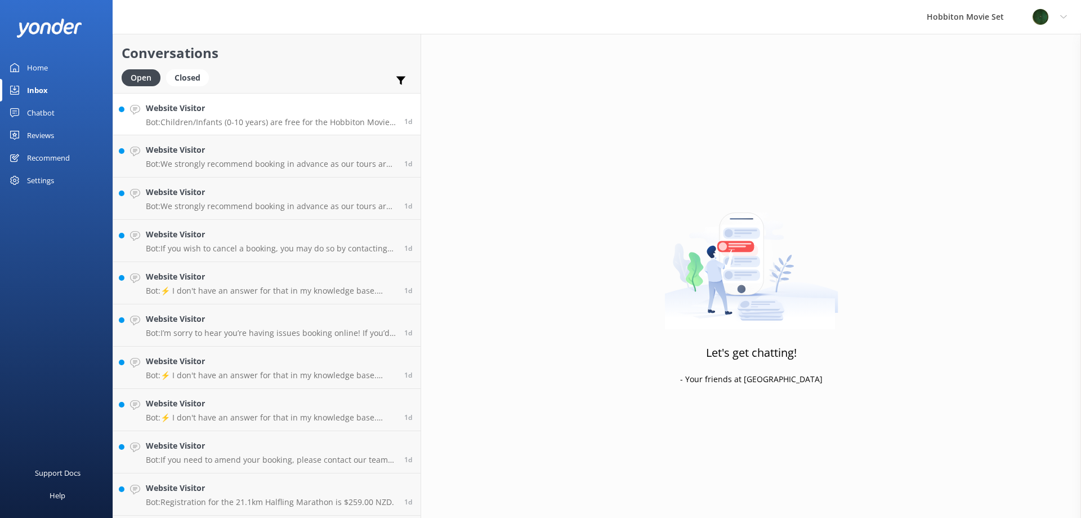
click at [190, 117] on div "Website Visitor Bot: Children/Infants (0-10 years) are free for the Hobbiton Mo…" at bounding box center [271, 114] width 250 height 24
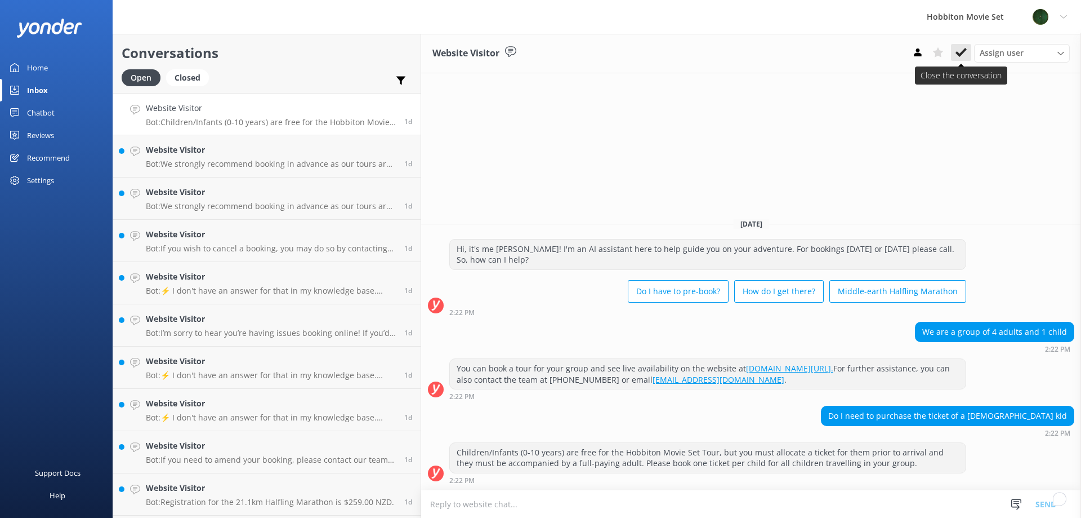
click at [961, 49] on icon at bounding box center [961, 52] width 11 height 11
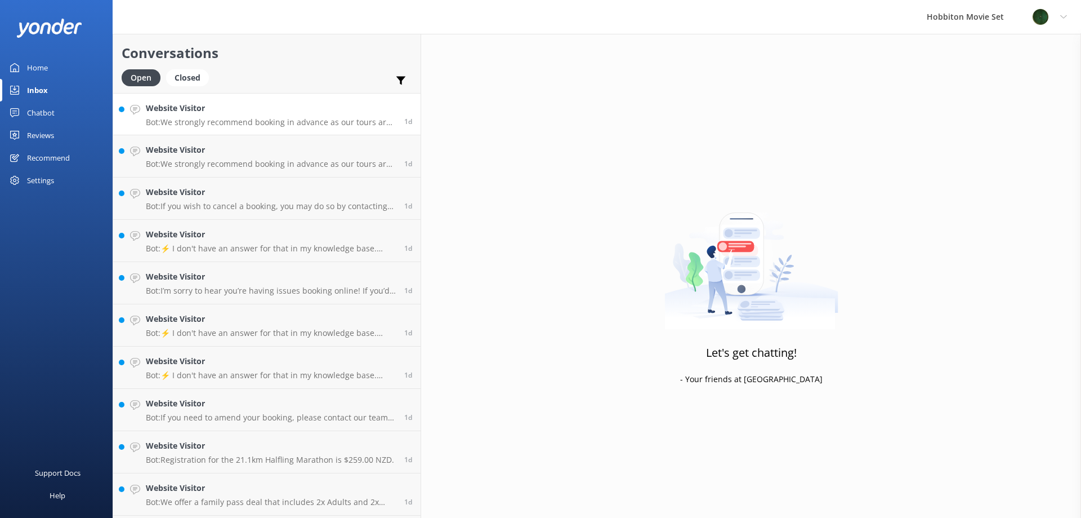
click at [248, 116] on div "Website Visitor Bot: We strongly recommend booking in advance as our tours are …" at bounding box center [271, 114] width 250 height 24
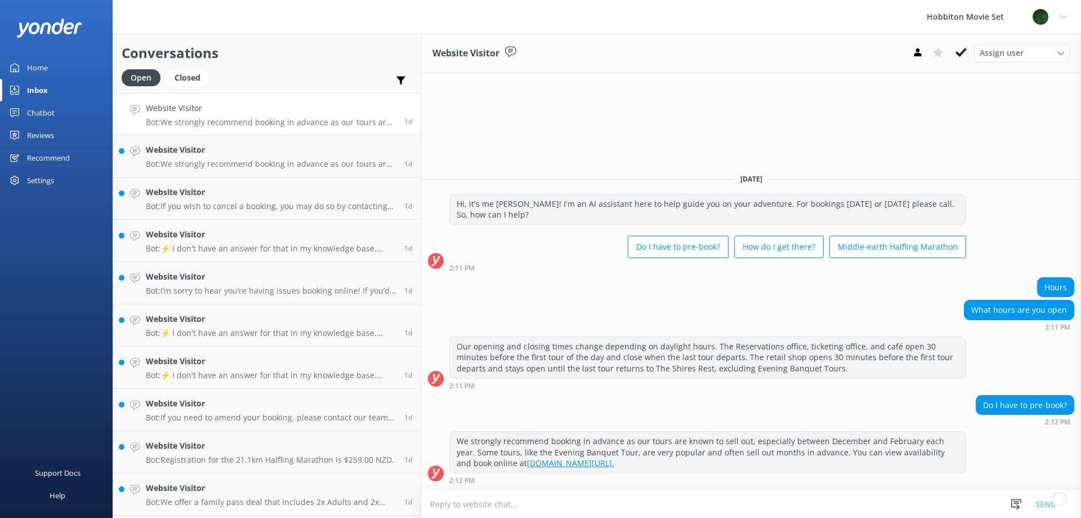
click at [1025, 140] on div "Website Visitor Assign user Hannah Team Member Lily Shayne Christian Mikayla So…" at bounding box center [751, 276] width 660 height 484
click at [962, 44] on button at bounding box center [961, 52] width 20 height 17
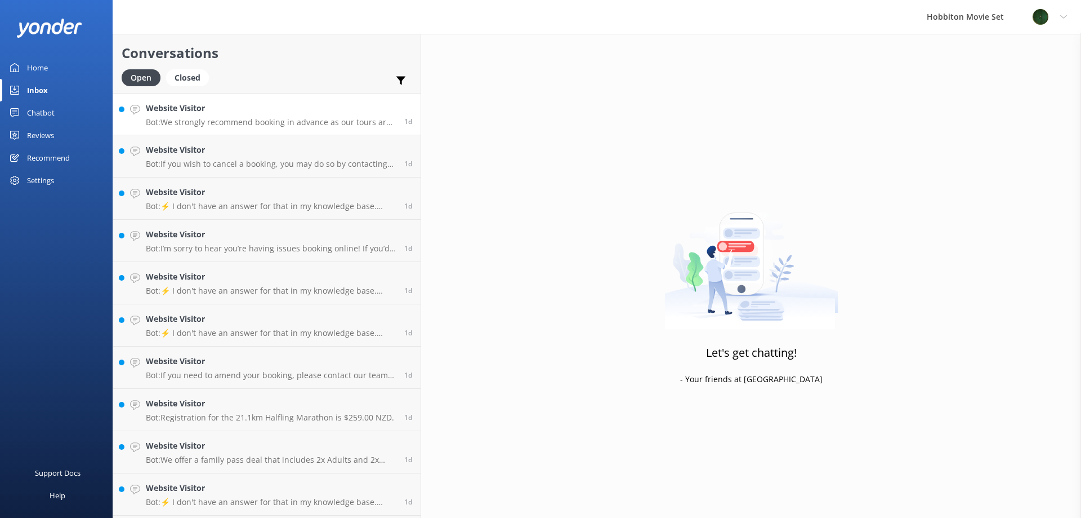
click at [216, 124] on p "Bot: We strongly recommend booking in advance as our tours are known to sell ou…" at bounding box center [271, 122] width 250 height 10
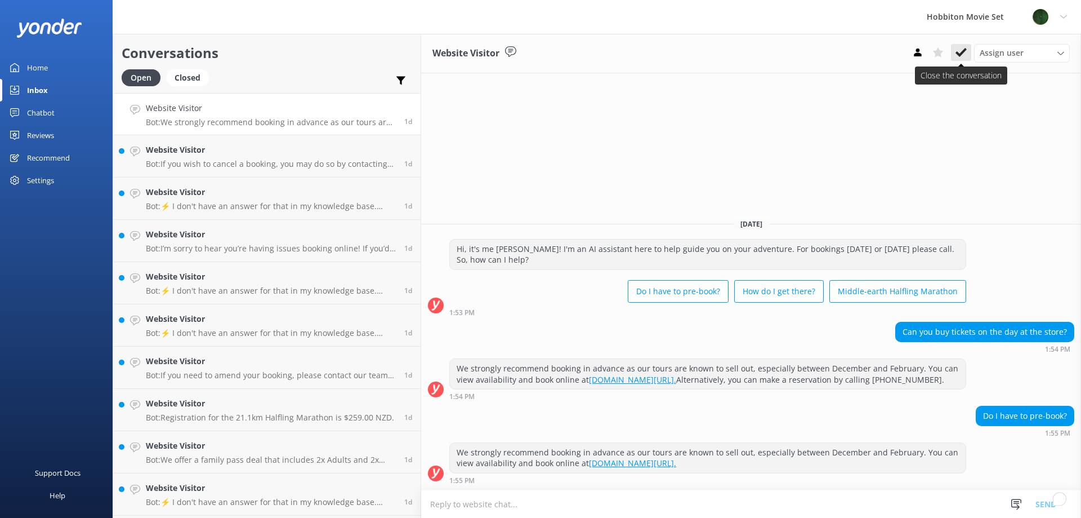
click at [958, 53] on use at bounding box center [961, 52] width 11 height 9
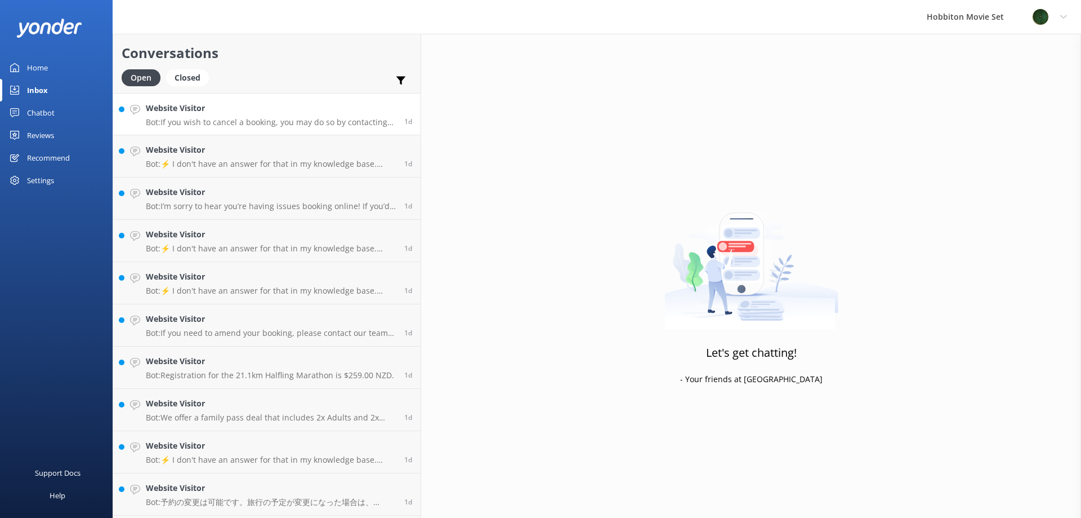
click at [269, 121] on p "Bot: If you wish to cancel a booking, you may do so by contacting our reservati…" at bounding box center [271, 122] width 250 height 10
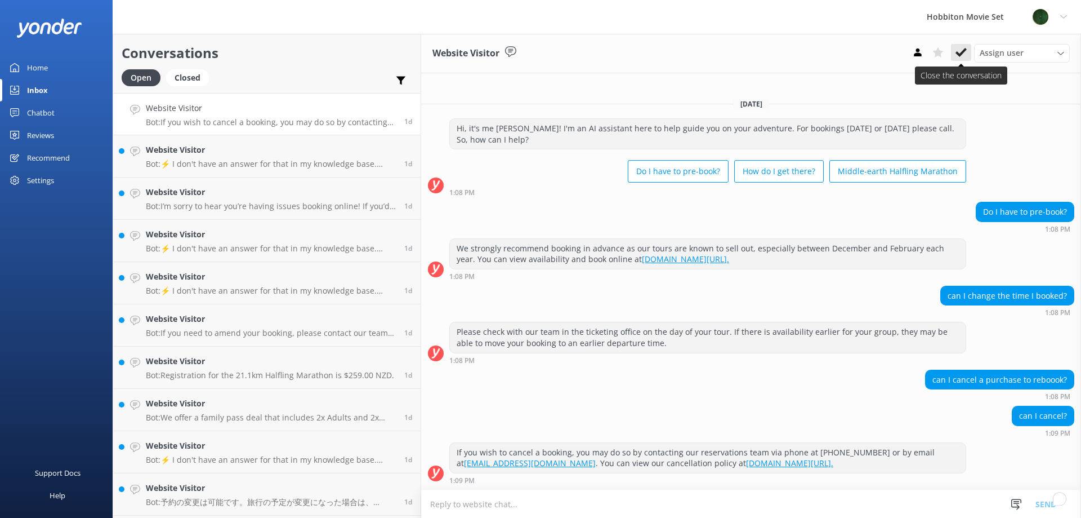
click at [957, 61] on button at bounding box center [961, 52] width 20 height 17
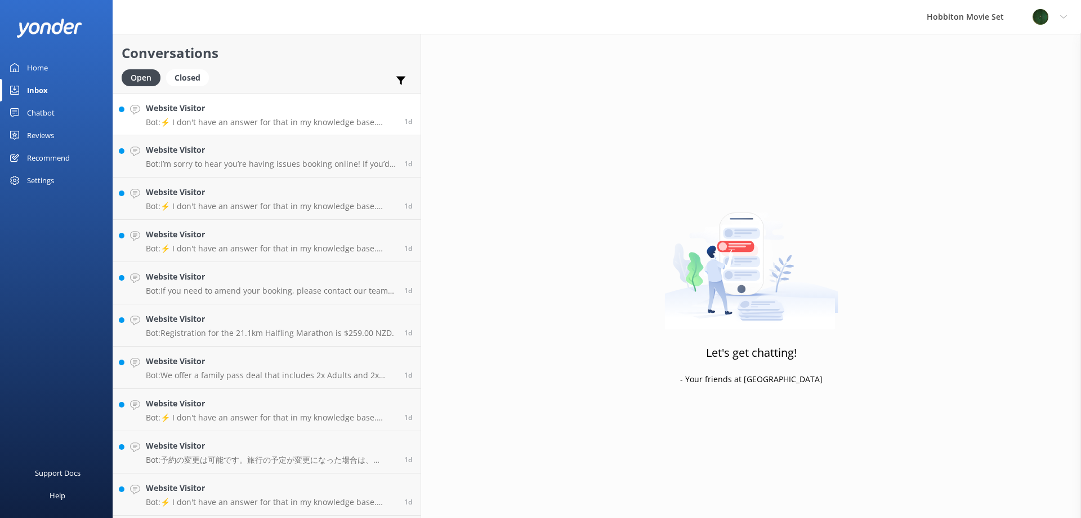
click at [254, 125] on p "Bot: ⚡ I don't have an answer for that in my knowledge base. Please try and rep…" at bounding box center [271, 122] width 250 height 10
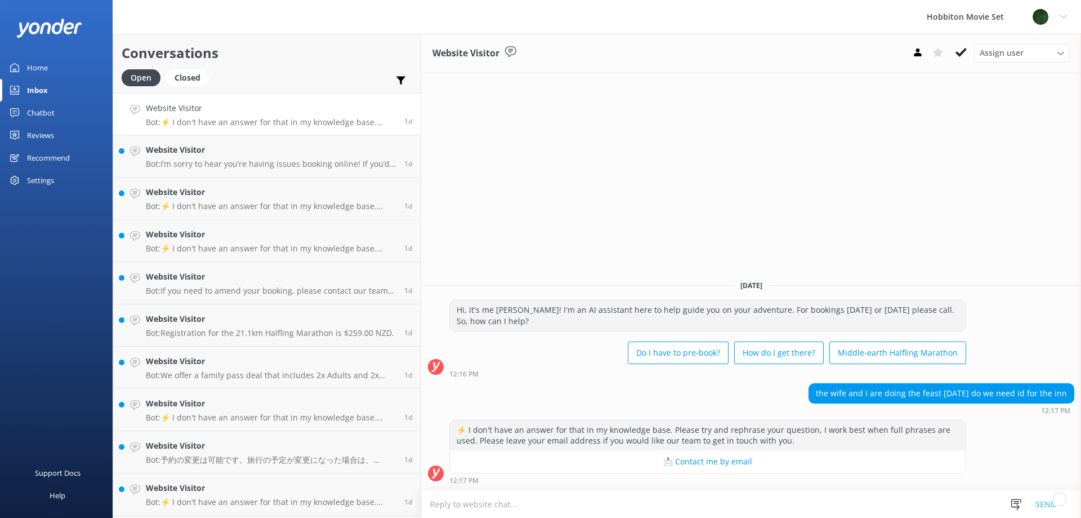
click at [957, 61] on div "Assign user Hannah Team Member Lily Shayne Christian Mikayla Sonny Bryn Isabell…" at bounding box center [989, 53] width 162 height 18
click at [957, 61] on button at bounding box center [961, 52] width 20 height 17
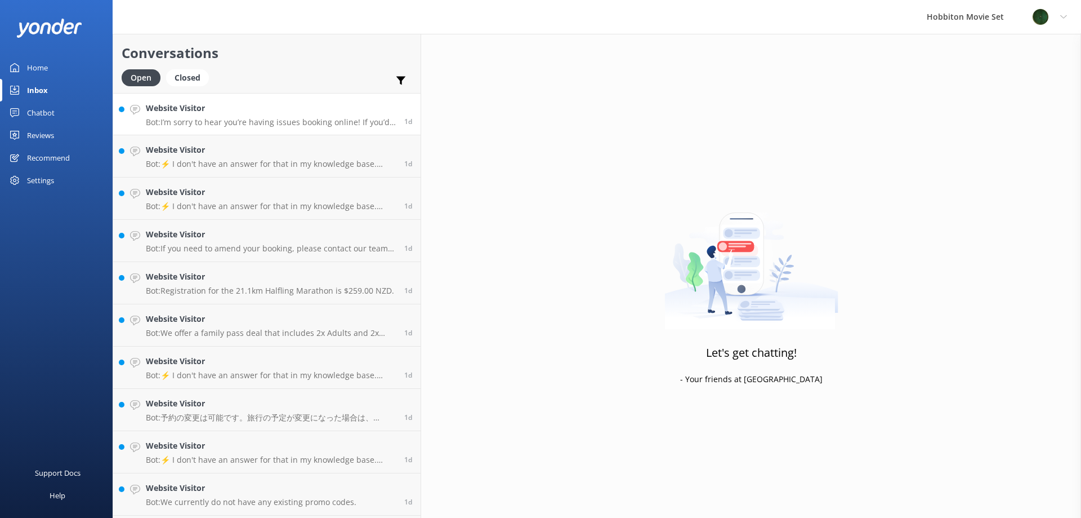
click at [255, 122] on p "Bot: I’m sorry to hear you’re having issues booking online! If you’d like to sp…" at bounding box center [271, 122] width 250 height 10
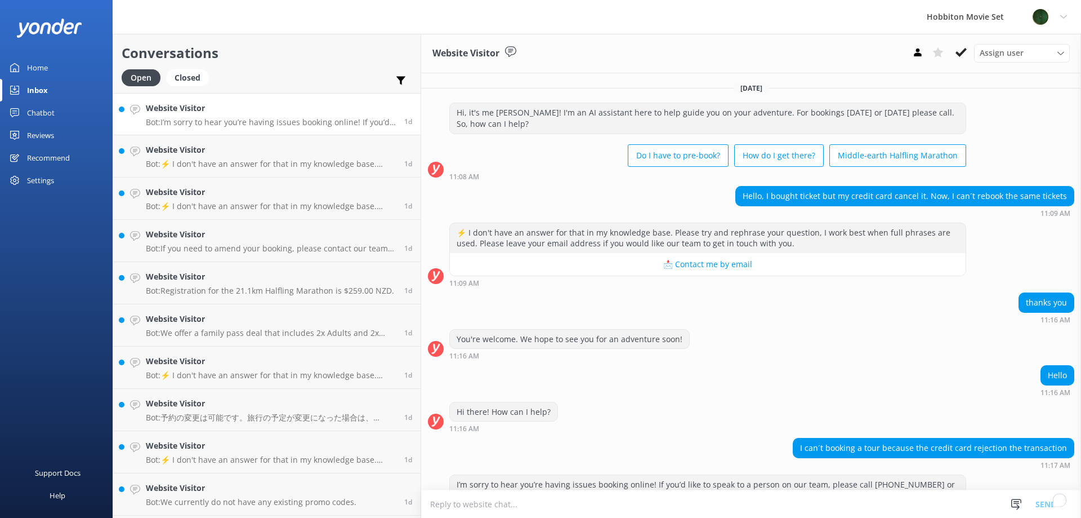
scroll to position [21, 0]
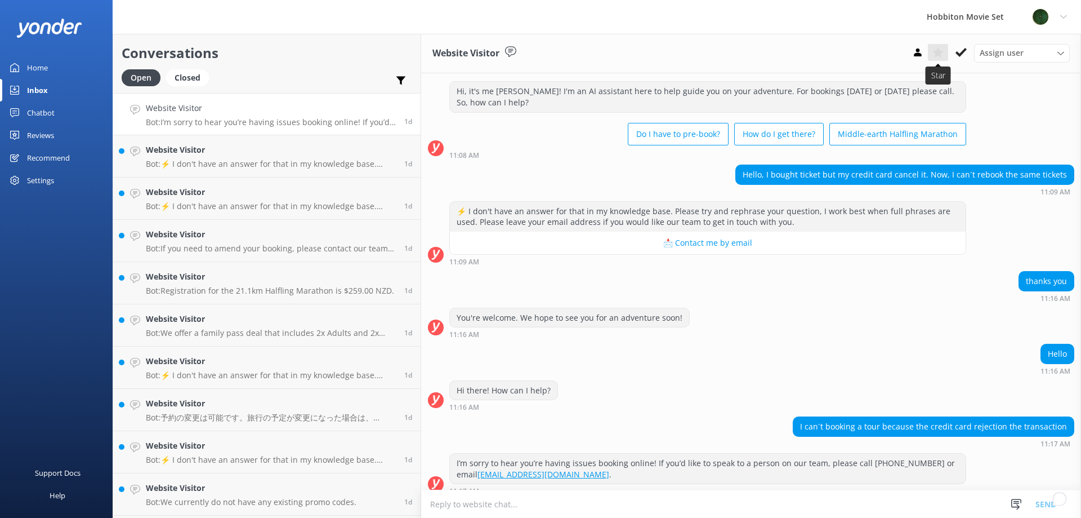
click at [943, 46] on button at bounding box center [938, 52] width 20 height 17
click at [150, 137] on link "Website Visitor Bot: ⚡ I don't have an answer for that in my knowledge base. Pl…" at bounding box center [266, 156] width 307 height 42
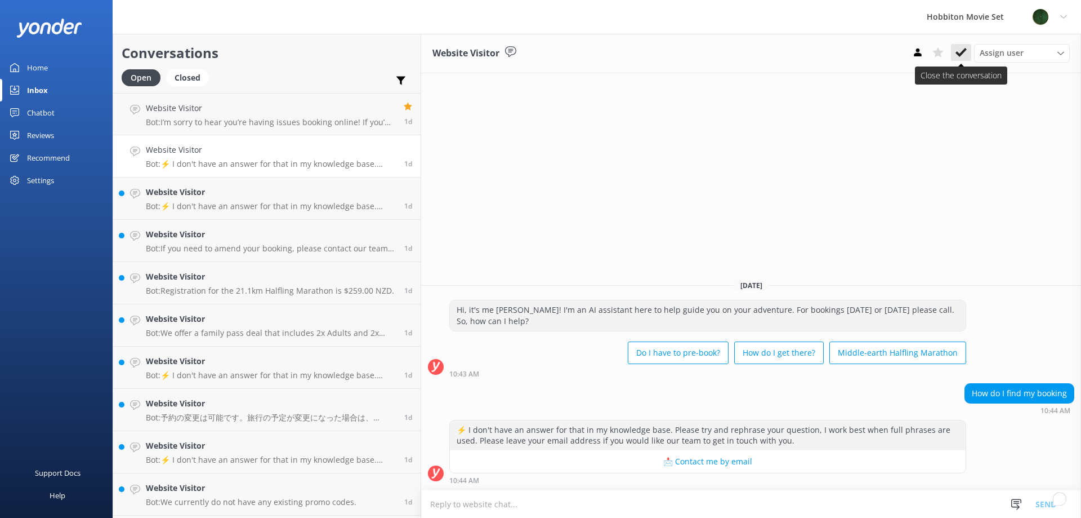
click at [957, 51] on icon at bounding box center [961, 52] width 11 height 11
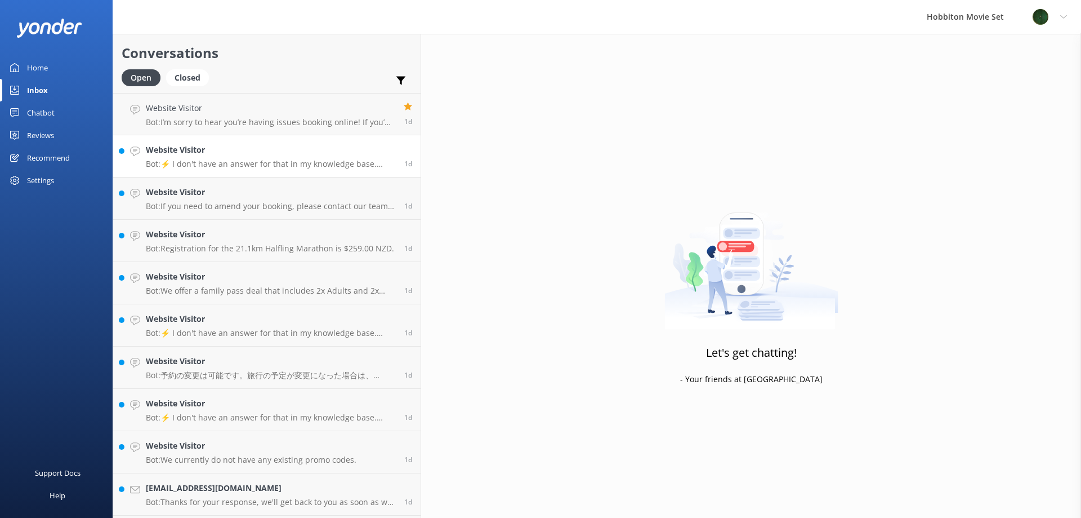
click at [246, 158] on div "Website Visitor Bot: ⚡ I don't have an answer for that in my knowledge base. Pl…" at bounding box center [271, 156] width 250 height 25
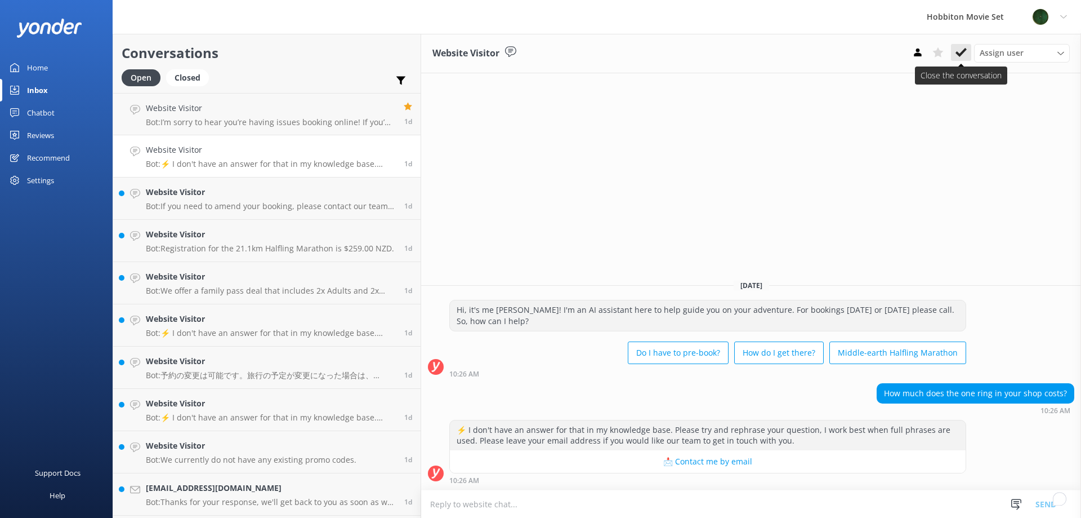
click at [965, 55] on icon at bounding box center [961, 52] width 11 height 11
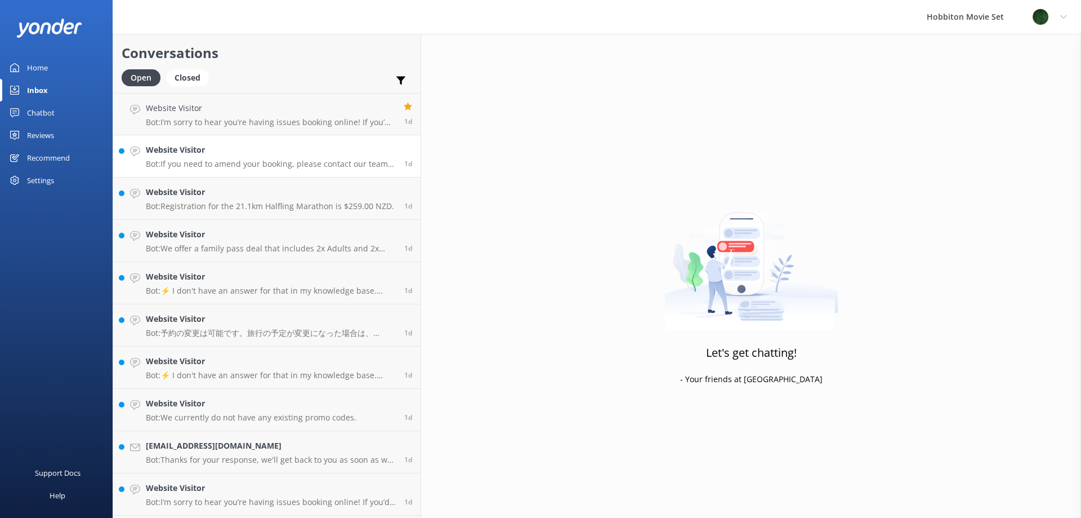
click at [235, 162] on p "Bot: If you need to amend your booking, please contact our team at office@hobbi…" at bounding box center [271, 164] width 250 height 10
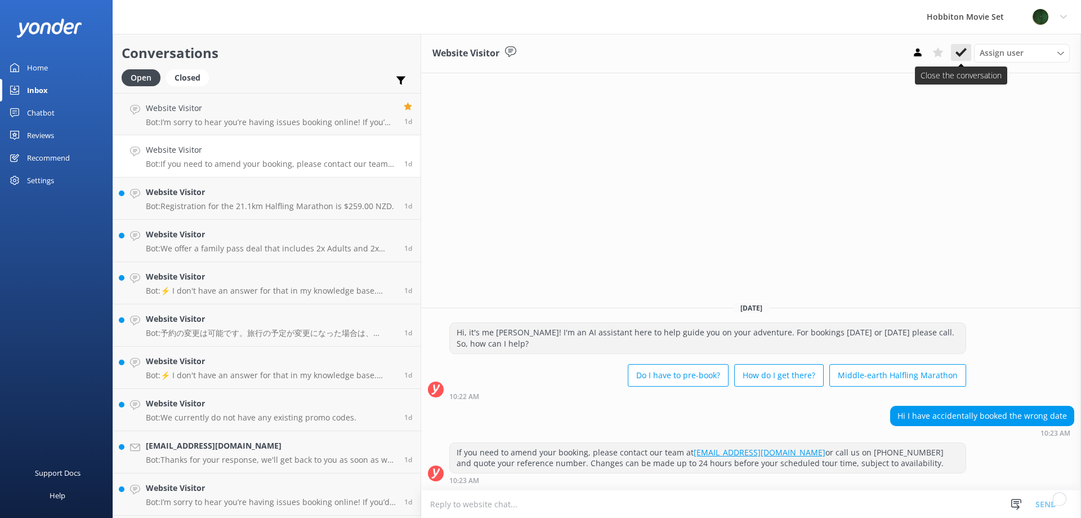
click at [962, 54] on use at bounding box center [961, 52] width 11 height 9
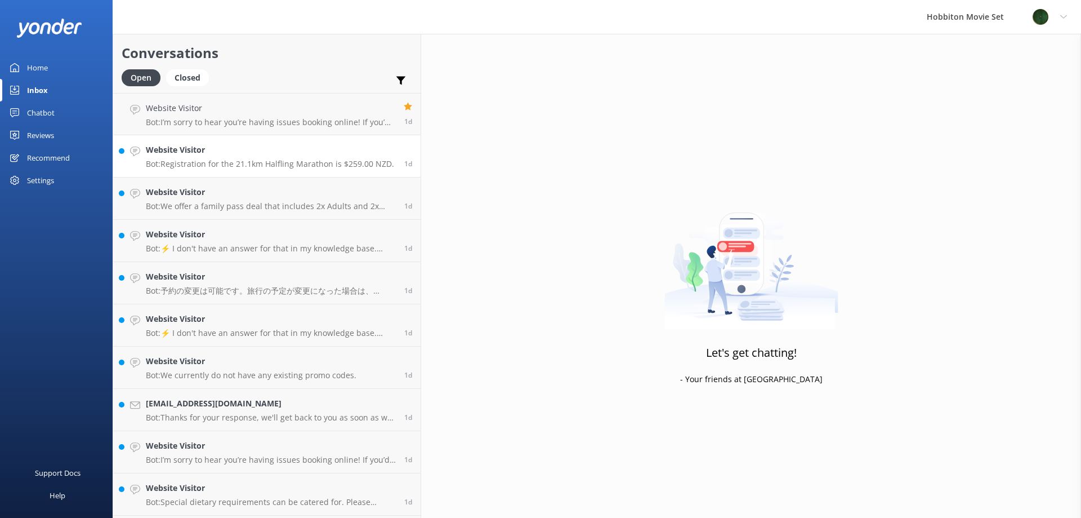
click at [259, 165] on p "Bot: Registration for the 21.1km Halfling Marathon is $259.00 NZD." at bounding box center [270, 164] width 248 height 10
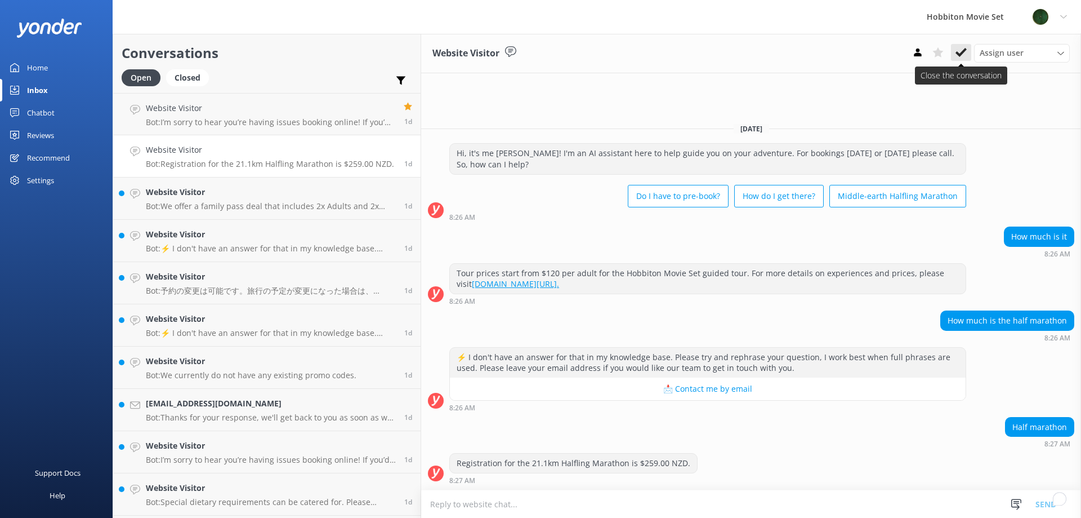
click at [961, 52] on use at bounding box center [961, 52] width 11 height 9
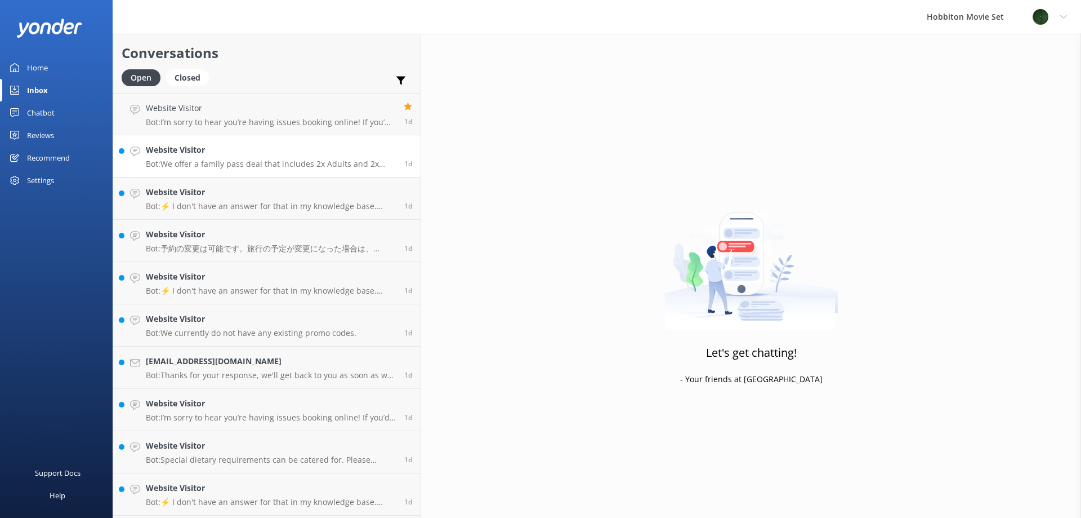
click at [239, 155] on h4 "Website Visitor" at bounding box center [271, 150] width 250 height 12
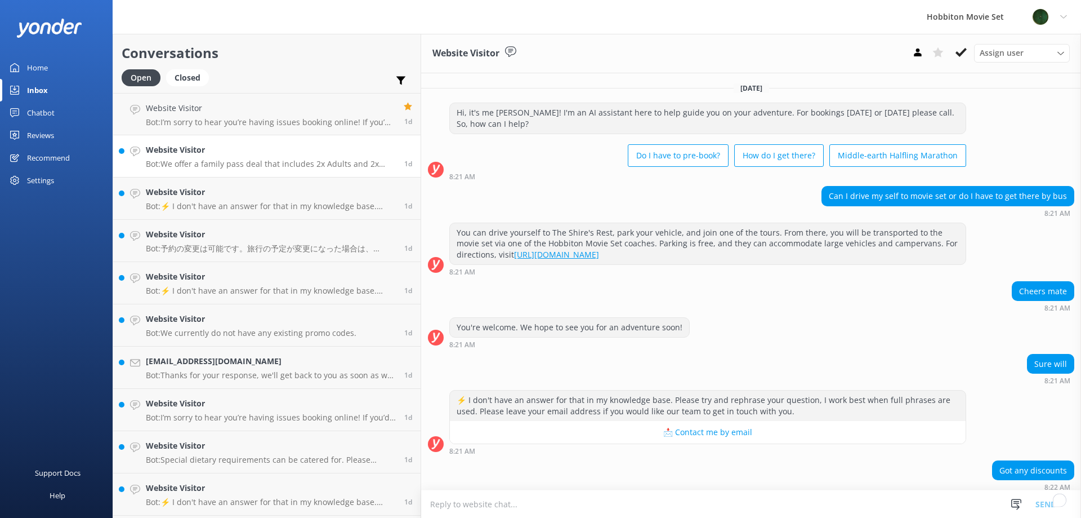
scroll to position [54, 0]
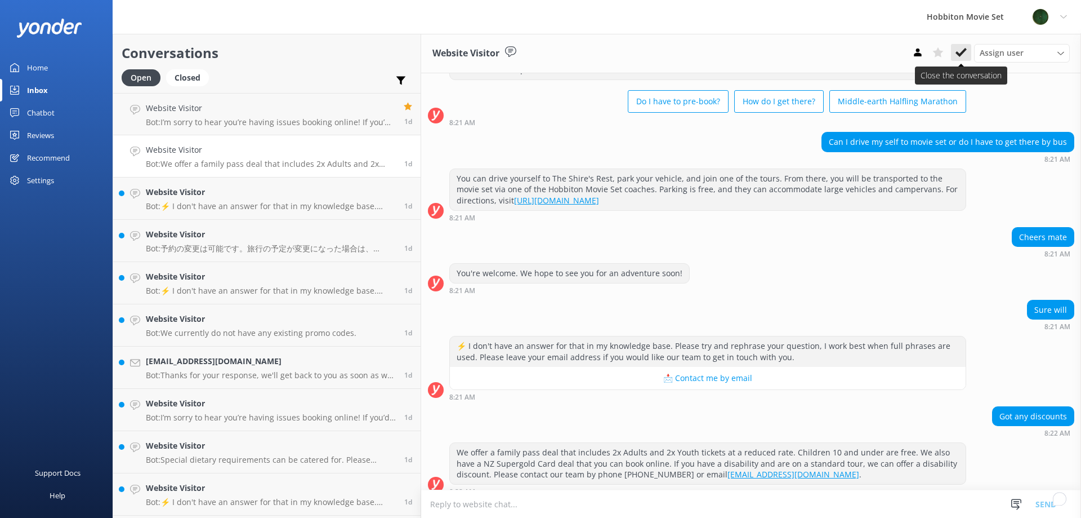
click at [957, 51] on icon at bounding box center [961, 52] width 11 height 11
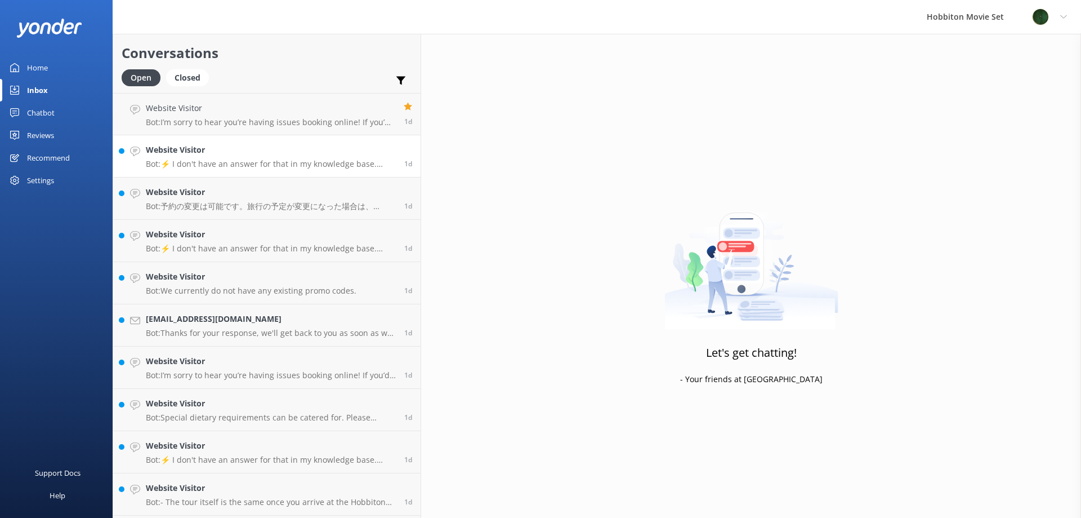
click at [249, 159] on p "Bot: ⚡ I don't have an answer for that in my knowledge base. Please try and rep…" at bounding box center [271, 164] width 250 height 10
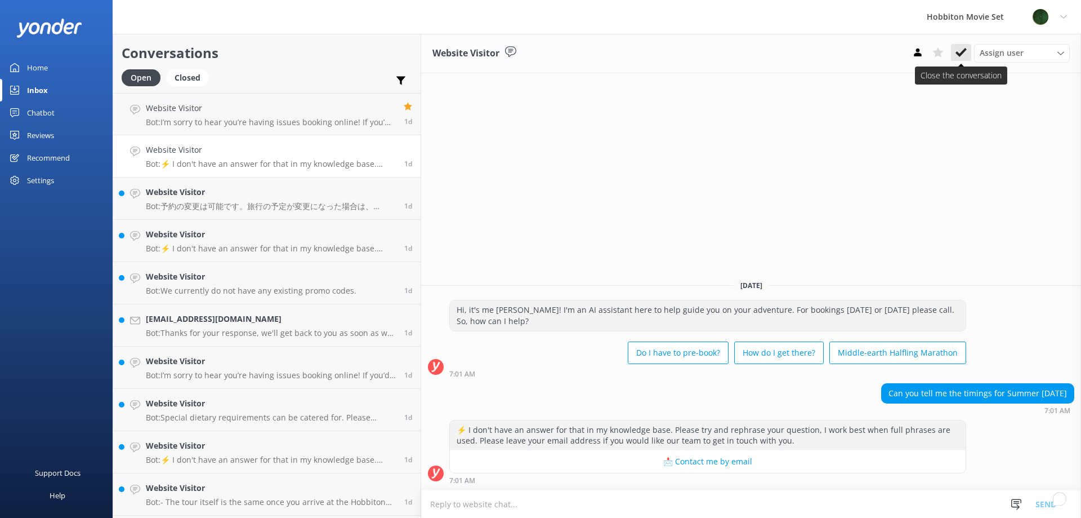
click at [961, 55] on use at bounding box center [961, 52] width 11 height 9
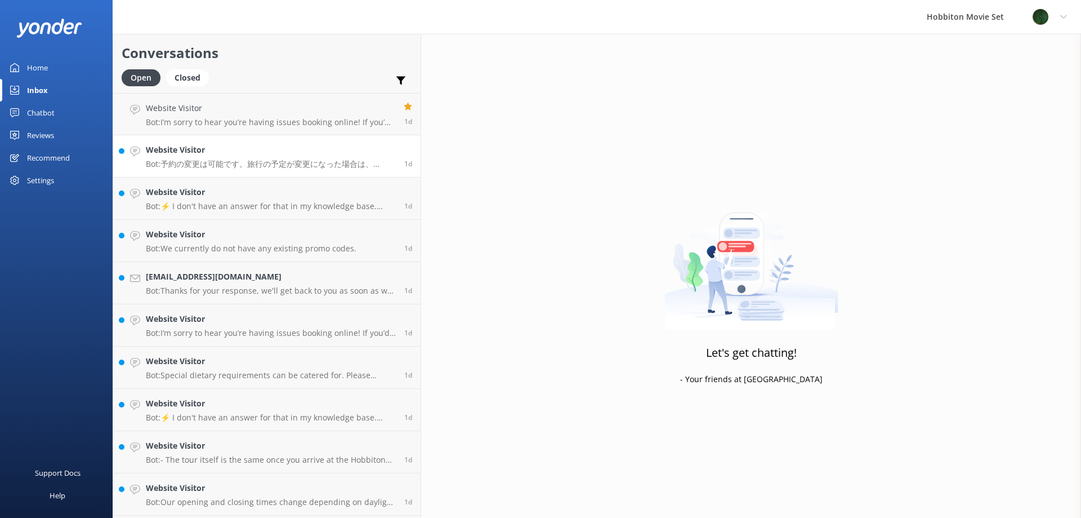
click at [257, 161] on p "Bot: 予約の変更は可能です。旅行の予定が変更になった場合は、[EMAIL_ADDRESS][DOMAIN_NAME] までメールを送るか、[PHONE_N…" at bounding box center [271, 164] width 250 height 10
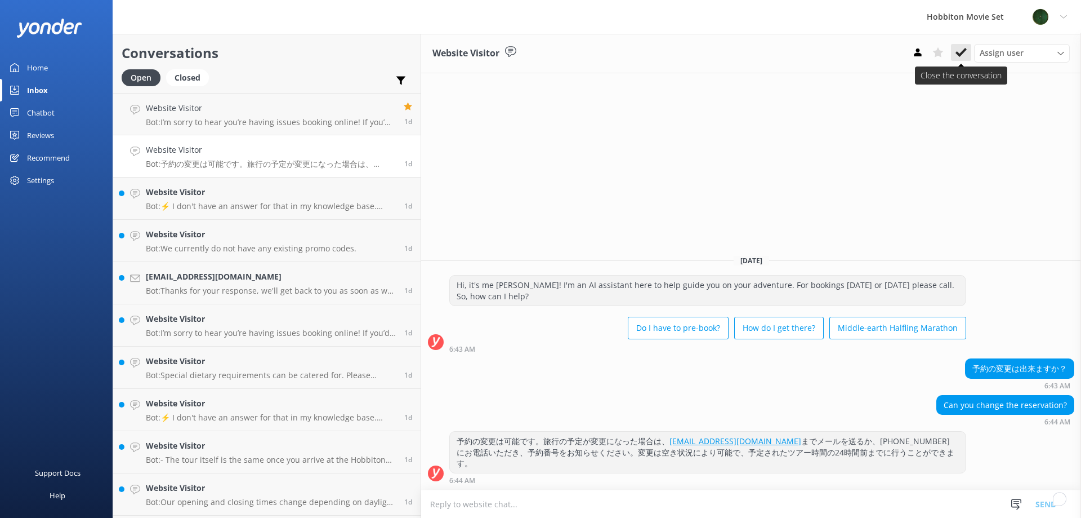
click at [953, 57] on button at bounding box center [961, 52] width 20 height 17
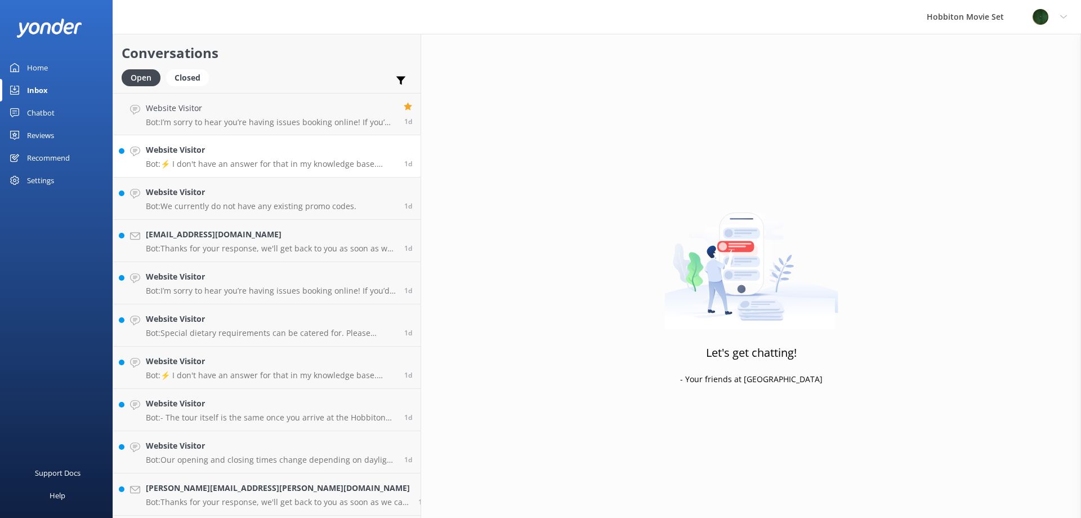
click at [240, 171] on link "Website Visitor Bot: ⚡ I don't have an answer for that in my knowledge base. Pl…" at bounding box center [266, 156] width 307 height 42
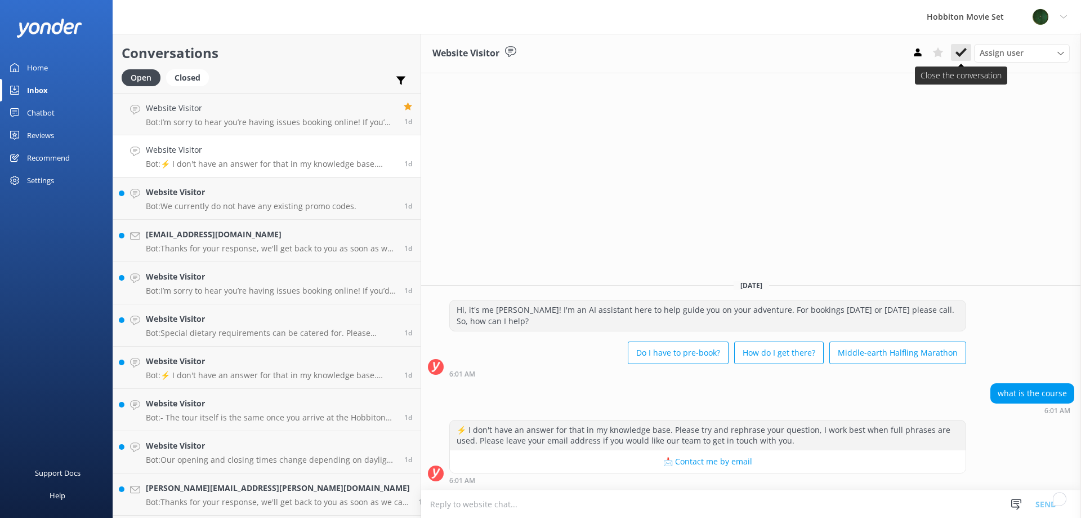
click at [960, 51] on icon at bounding box center [961, 52] width 11 height 11
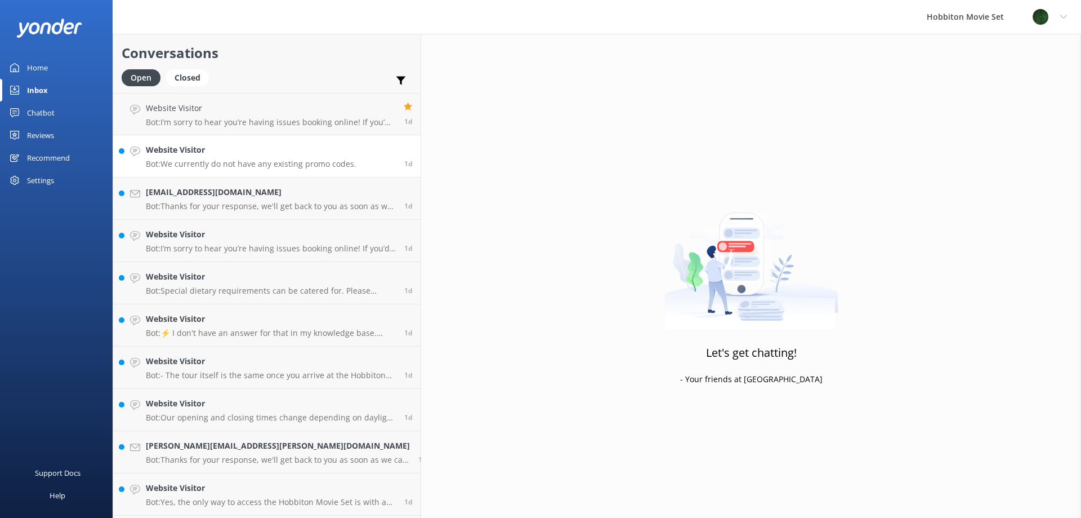
click at [274, 156] on h4 "Website Visitor" at bounding box center [251, 150] width 211 height 12
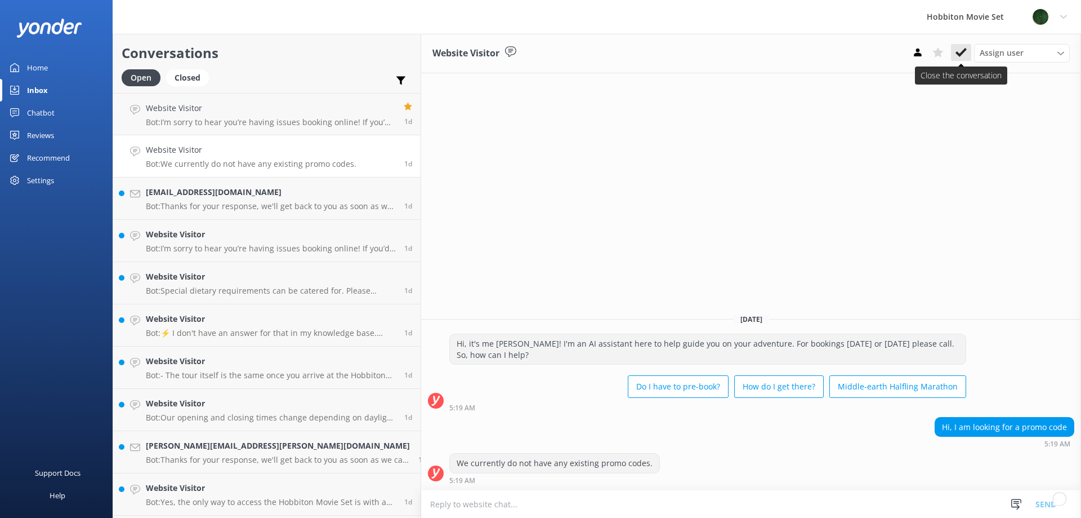
click at [964, 52] on use at bounding box center [961, 52] width 11 height 9
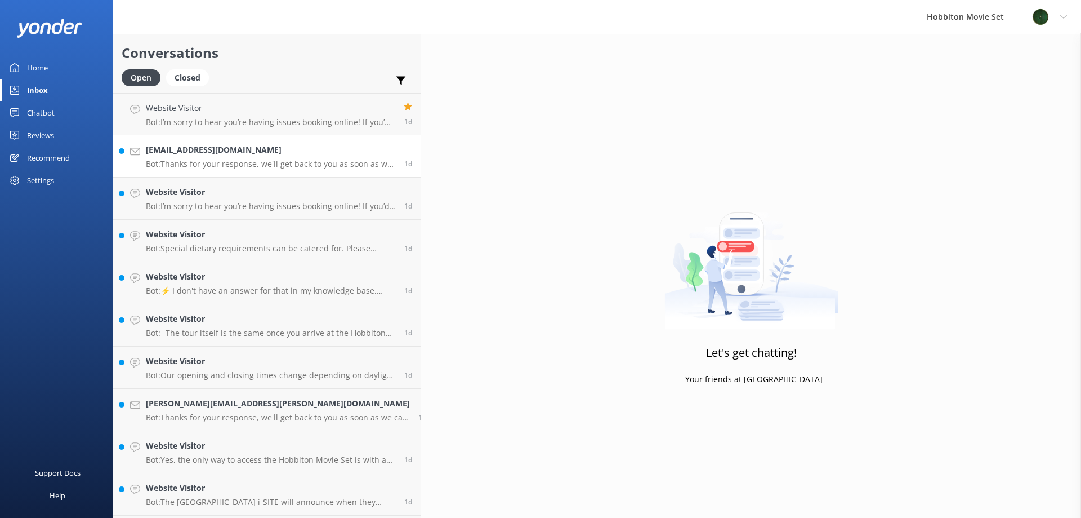
click at [235, 161] on p "Bot: Thanks for your response, we'll get back to you as soon as we can during o…" at bounding box center [271, 164] width 250 height 10
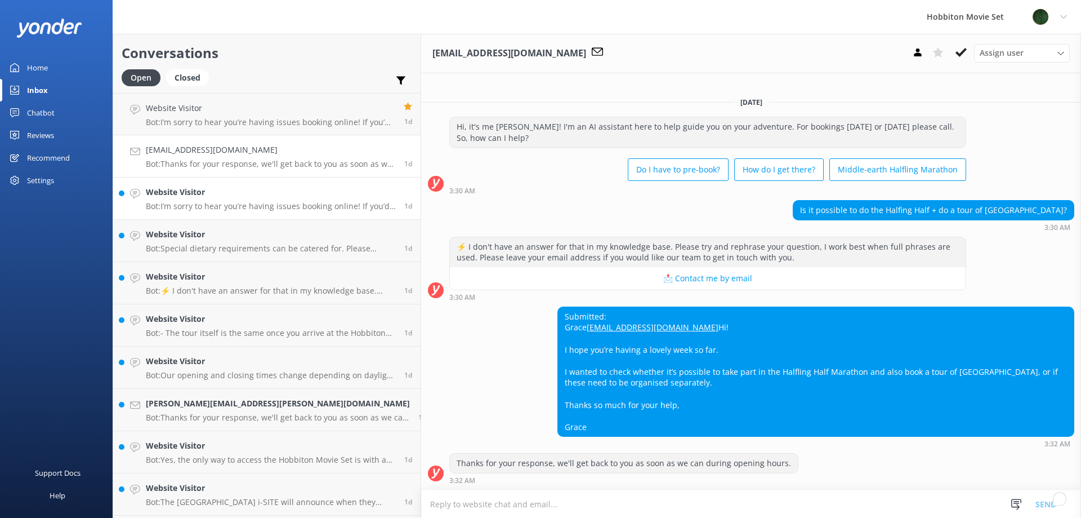
click at [256, 205] on p "Bot: I’m sorry to hear you’re having issues booking online! If you’d like to sp…" at bounding box center [271, 206] width 250 height 10
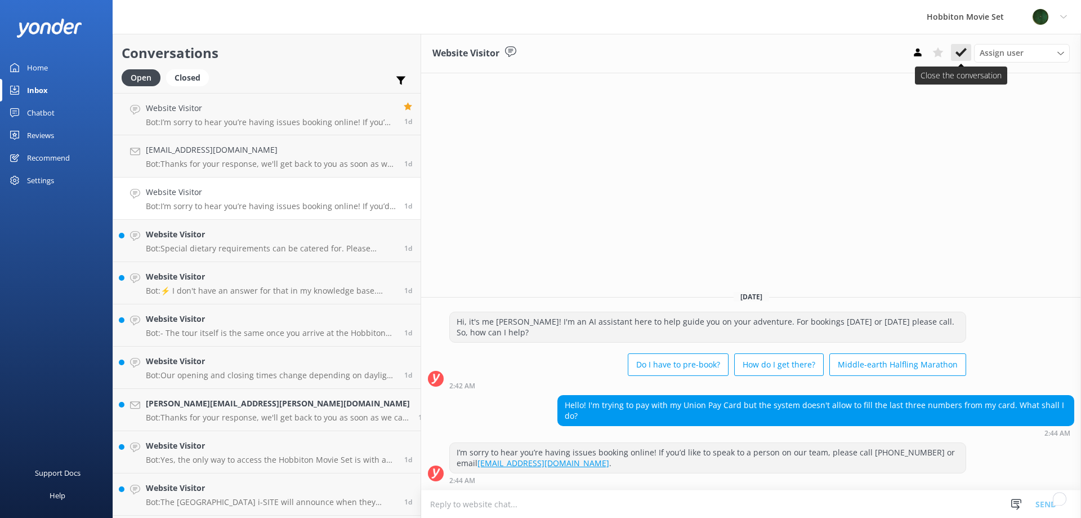
click at [962, 54] on use at bounding box center [961, 52] width 11 height 9
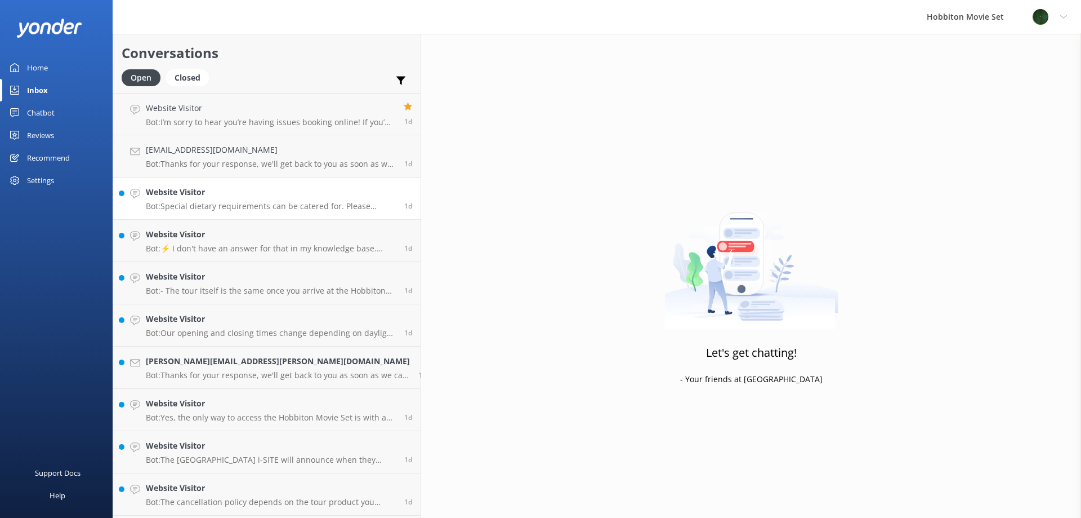
click at [261, 194] on h4 "Website Visitor" at bounding box center [271, 192] width 250 height 12
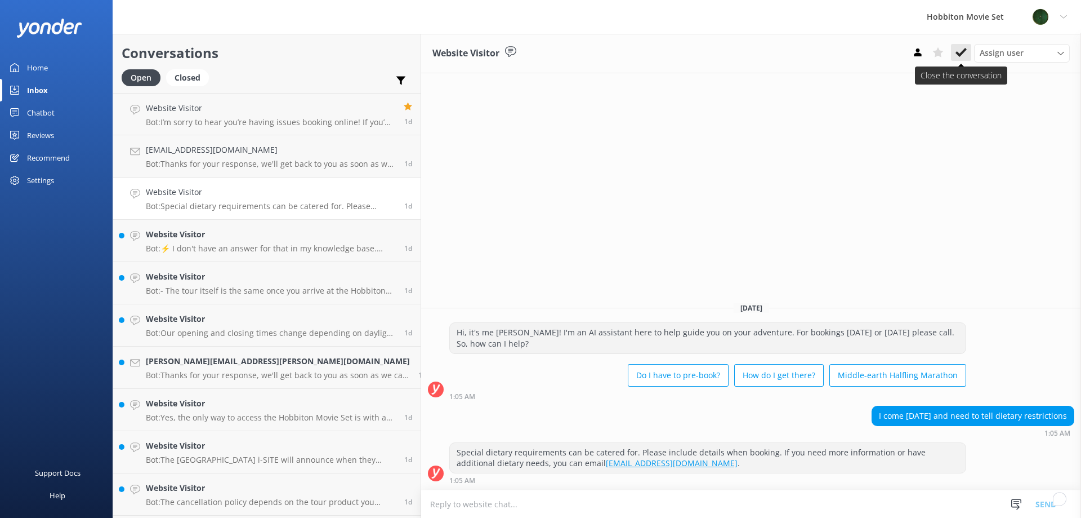
click at [961, 58] on icon at bounding box center [961, 52] width 11 height 11
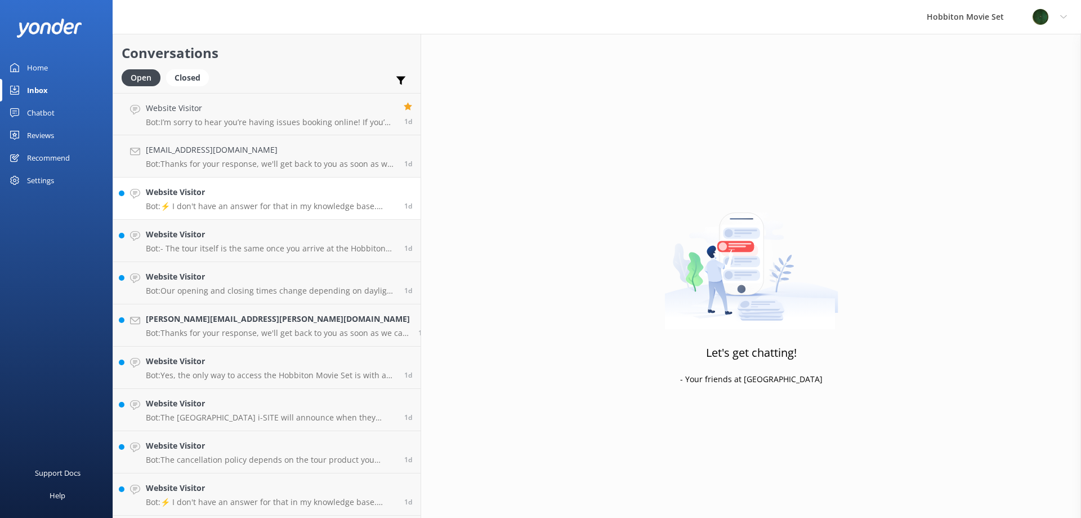
click at [281, 198] on h4 "Website Visitor" at bounding box center [271, 192] width 250 height 12
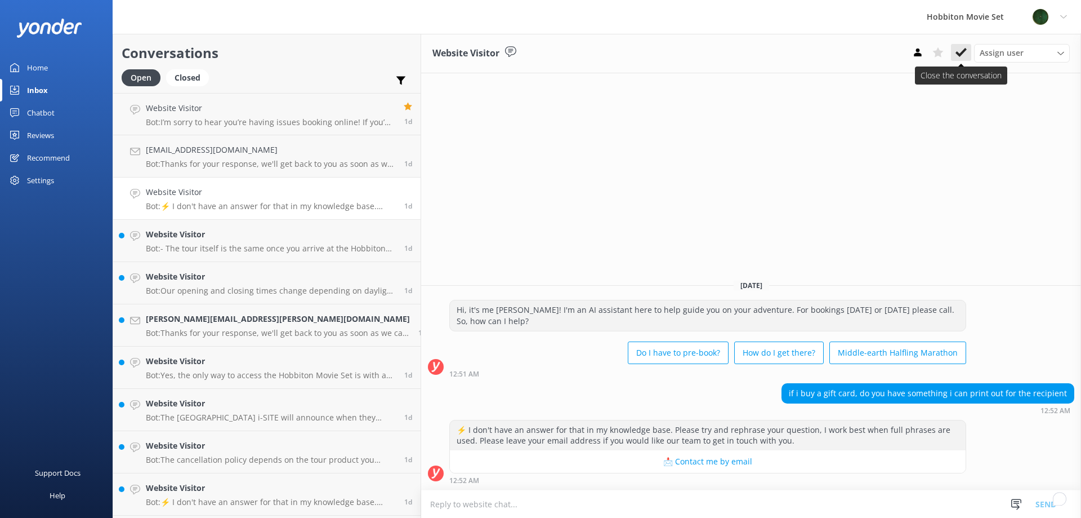
click at [966, 56] on icon at bounding box center [961, 52] width 11 height 11
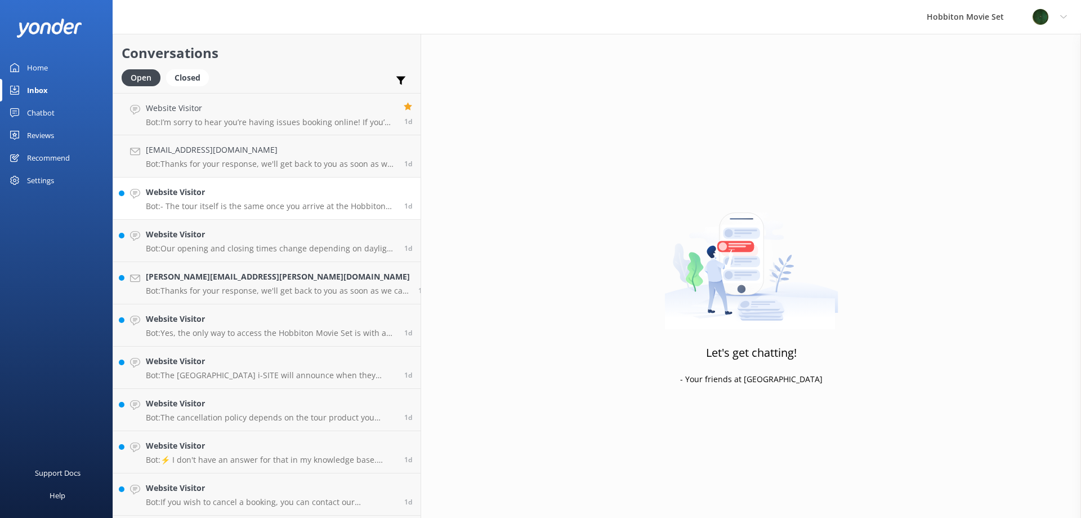
click at [188, 198] on h4 "Website Visitor" at bounding box center [271, 192] width 250 height 12
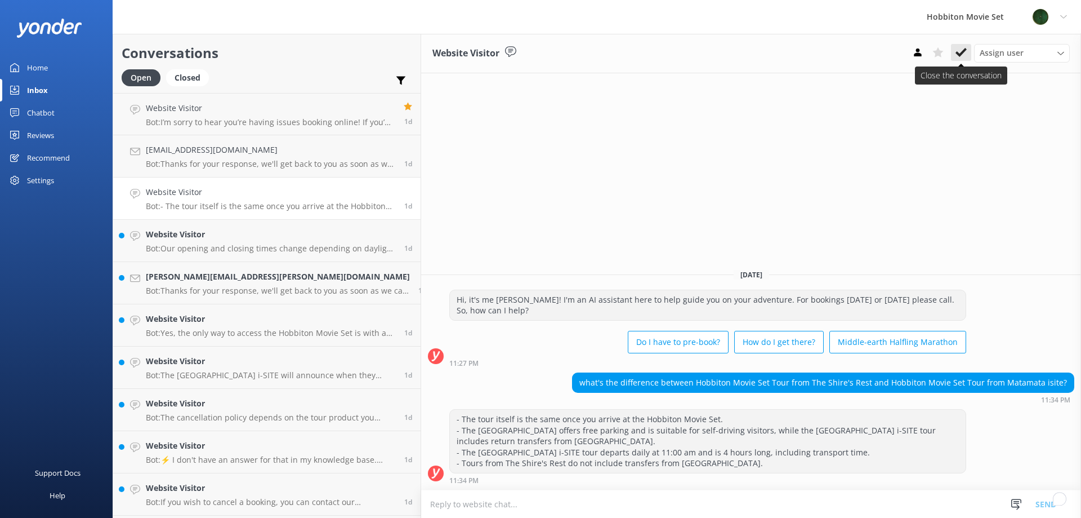
click at [955, 58] on button at bounding box center [961, 52] width 20 height 17
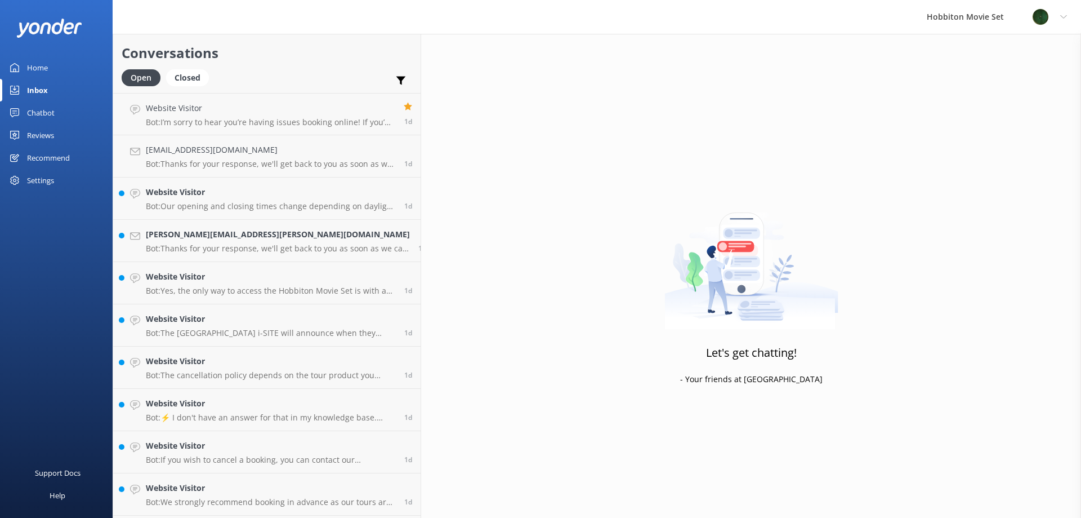
click at [225, 196] on h4 "Website Visitor" at bounding box center [271, 192] width 250 height 12
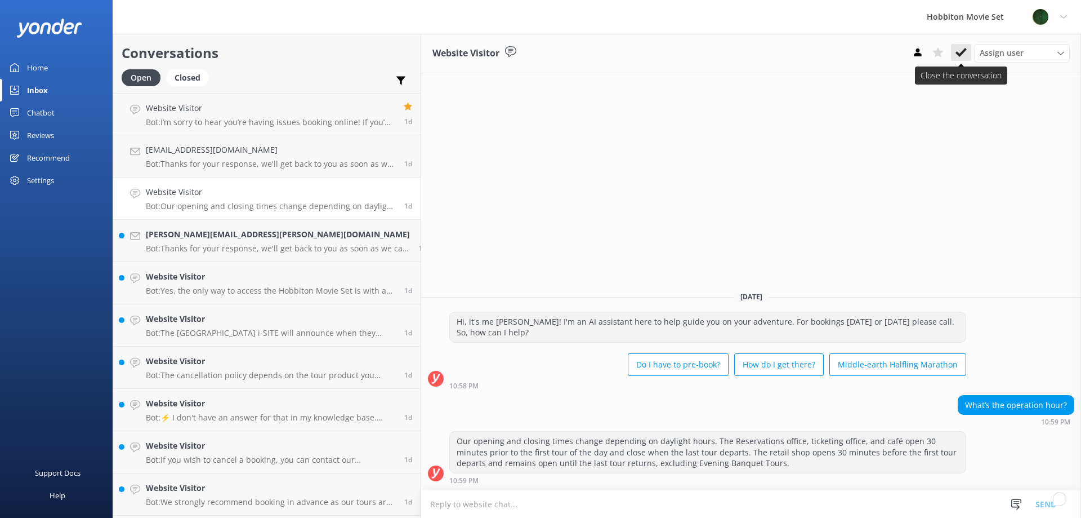
click at [966, 57] on icon at bounding box center [961, 52] width 11 height 11
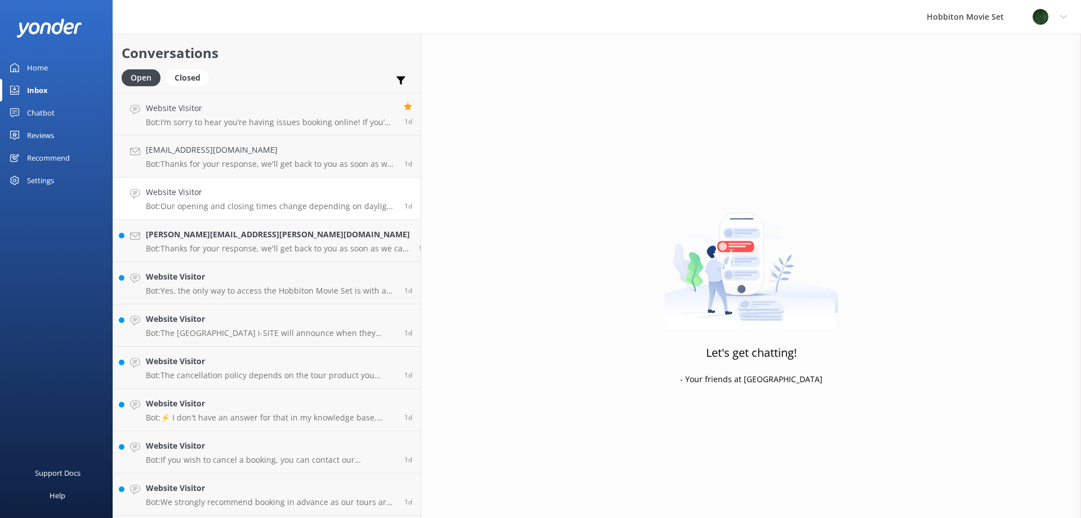
click at [234, 200] on div "Website Visitor Bot: Our opening and closing times change depending on daylight…" at bounding box center [271, 198] width 250 height 25
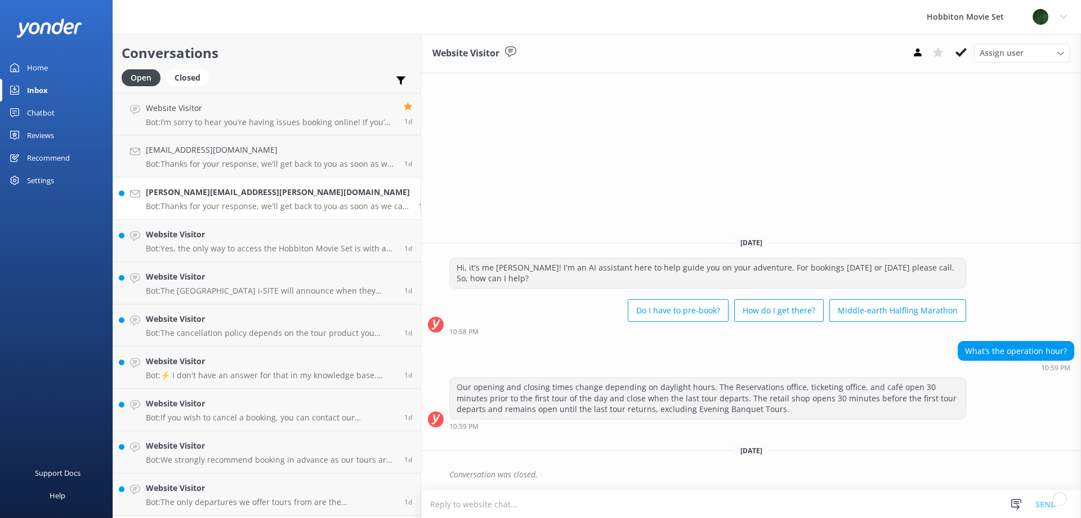
click at [227, 208] on p "Bot: Thanks for your response, we'll get back to you as soon as we can during o…" at bounding box center [278, 206] width 264 height 10
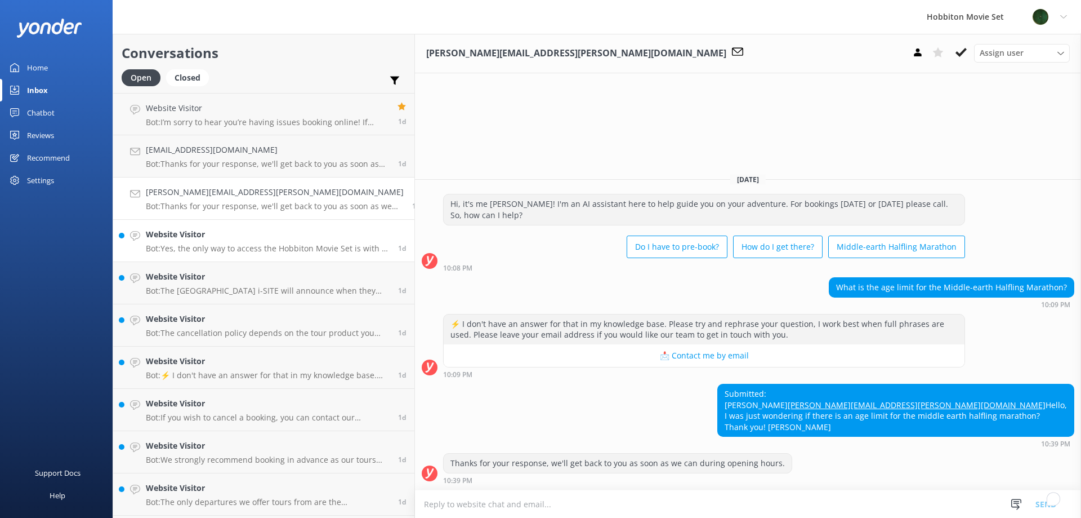
drag, startPoint x: 266, startPoint y: 232, endPoint x: 253, endPoint y: 233, distance: 13.0
click at [266, 232] on h4 "Website Visitor" at bounding box center [268, 234] width 244 height 12
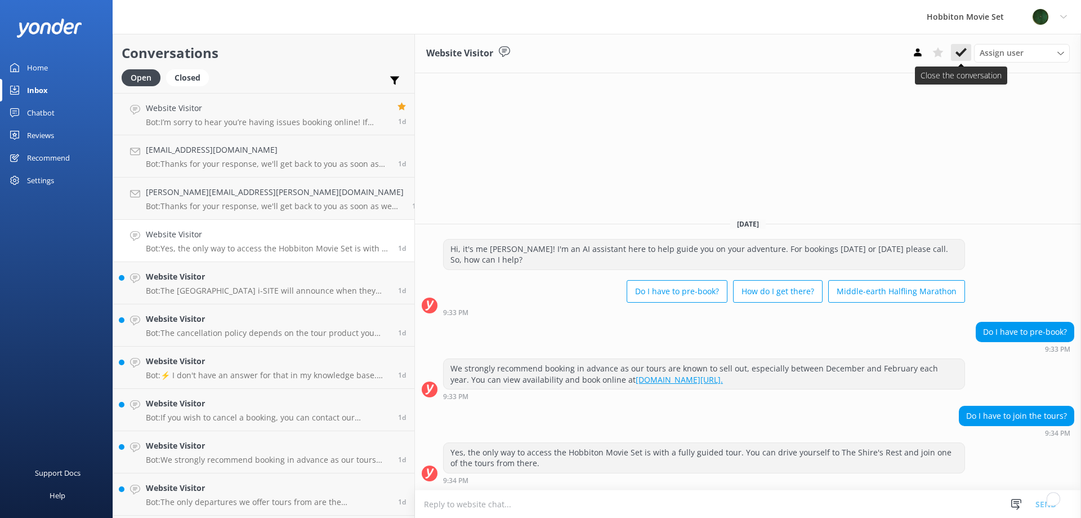
click at [957, 52] on use at bounding box center [961, 52] width 11 height 9
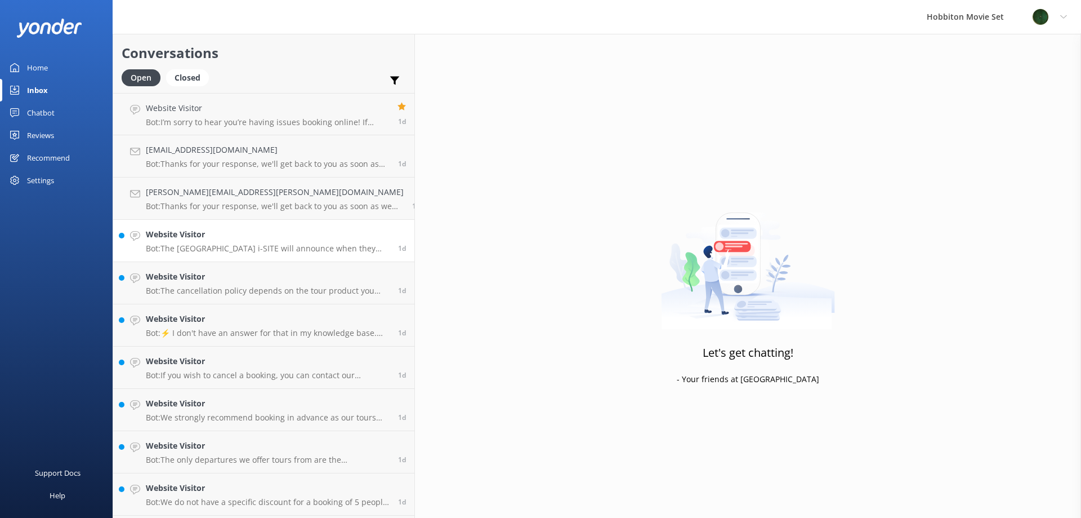
click at [215, 241] on div "Website Visitor Bot: The Matamata i-SITE will announce when they schedule Local…" at bounding box center [268, 240] width 244 height 25
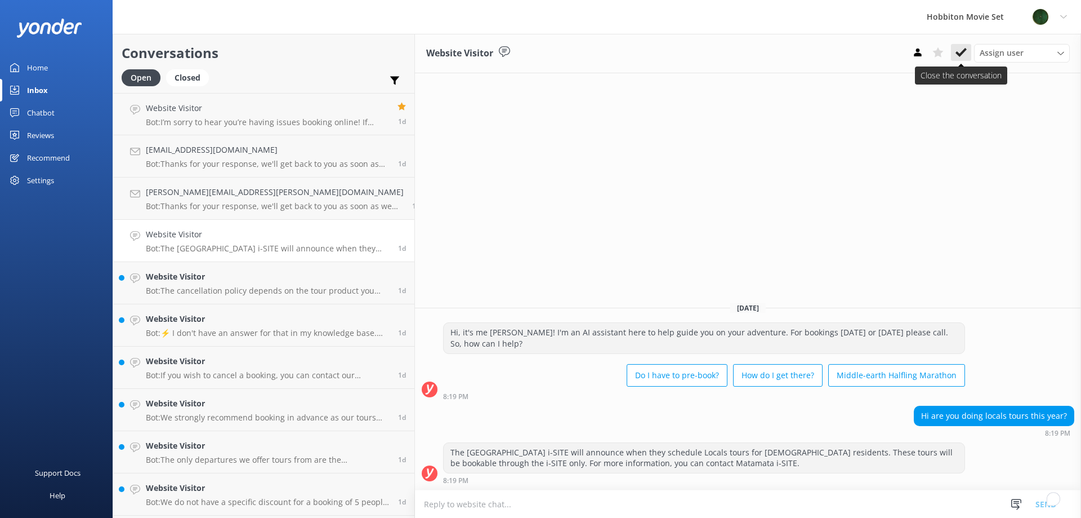
click at [965, 54] on icon at bounding box center [961, 52] width 11 height 11
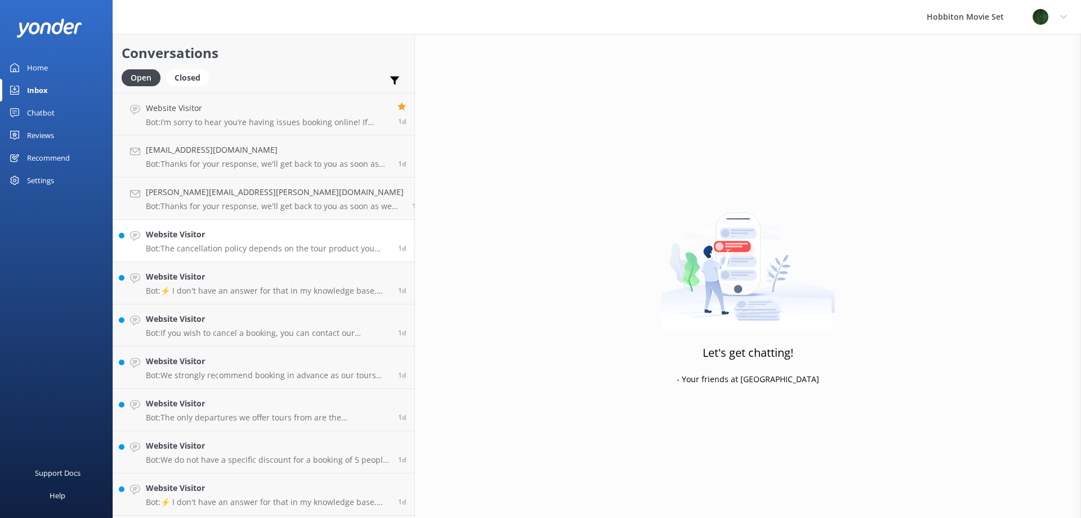
click at [209, 235] on h4 "Website Visitor" at bounding box center [268, 234] width 244 height 12
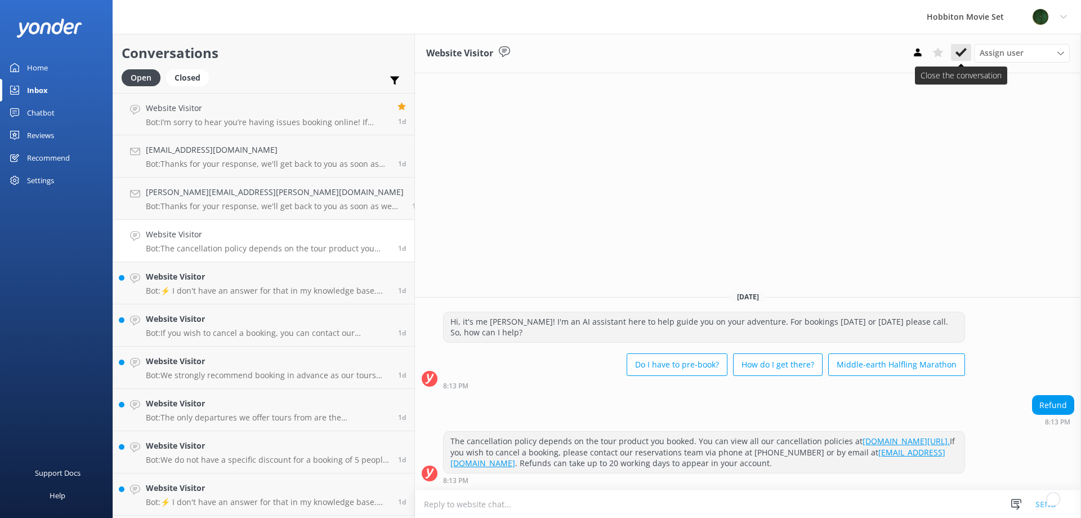
click at [960, 60] on button at bounding box center [961, 52] width 20 height 17
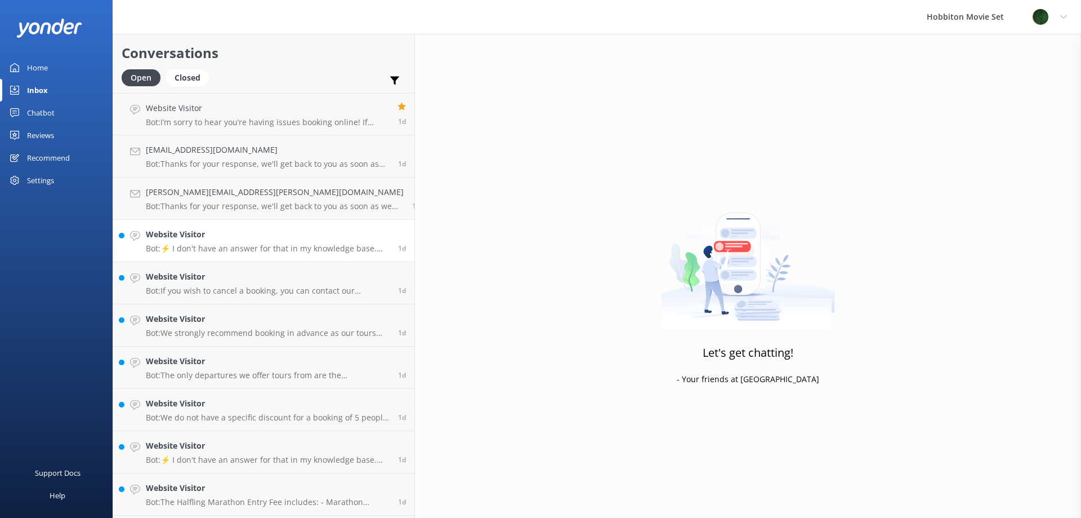
click at [216, 230] on h4 "Website Visitor" at bounding box center [268, 234] width 244 height 12
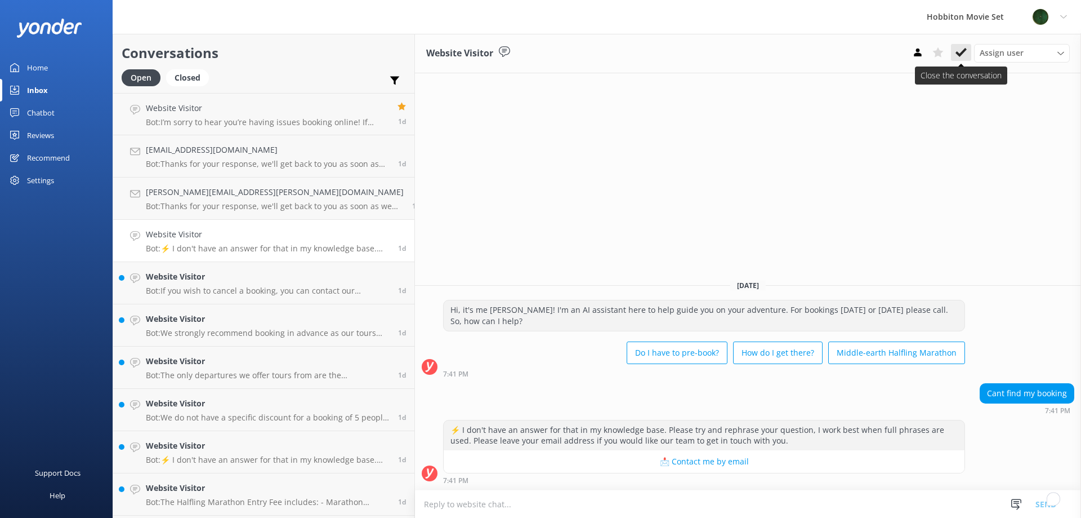
click at [964, 51] on use at bounding box center [961, 52] width 11 height 9
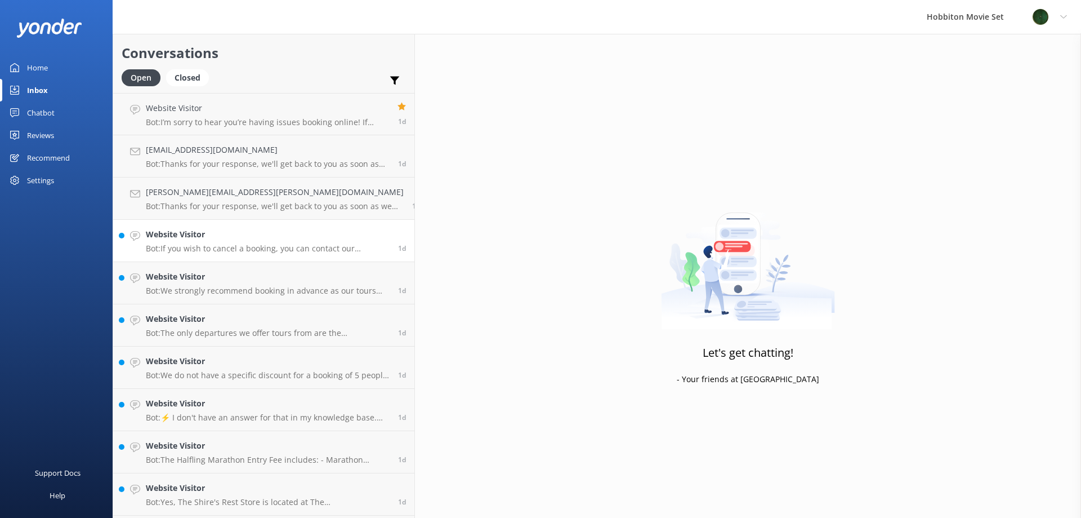
drag, startPoint x: 243, startPoint y: 236, endPoint x: 225, endPoint y: 246, distance: 20.4
click at [243, 237] on h4 "Website Visitor" at bounding box center [268, 234] width 244 height 12
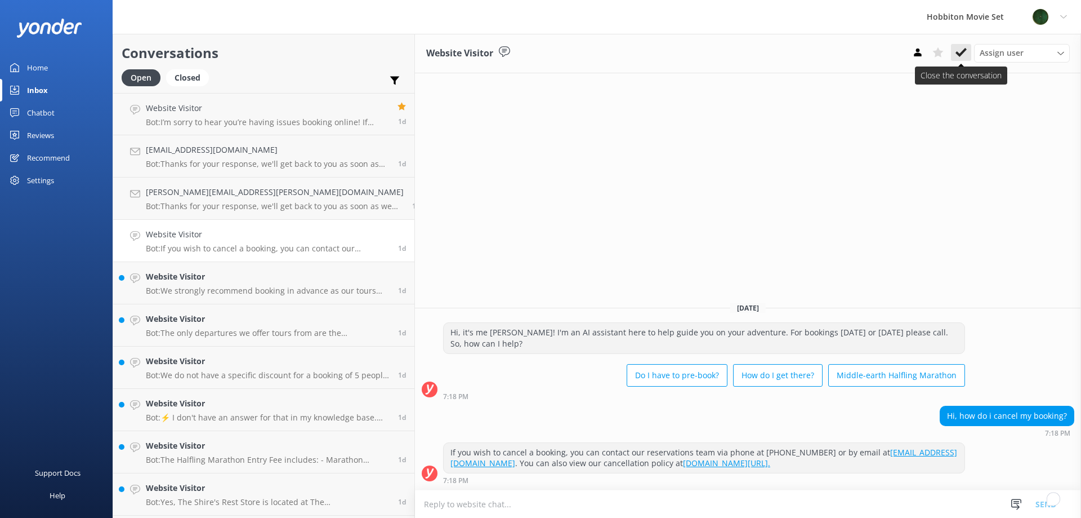
click at [962, 50] on icon at bounding box center [961, 52] width 11 height 11
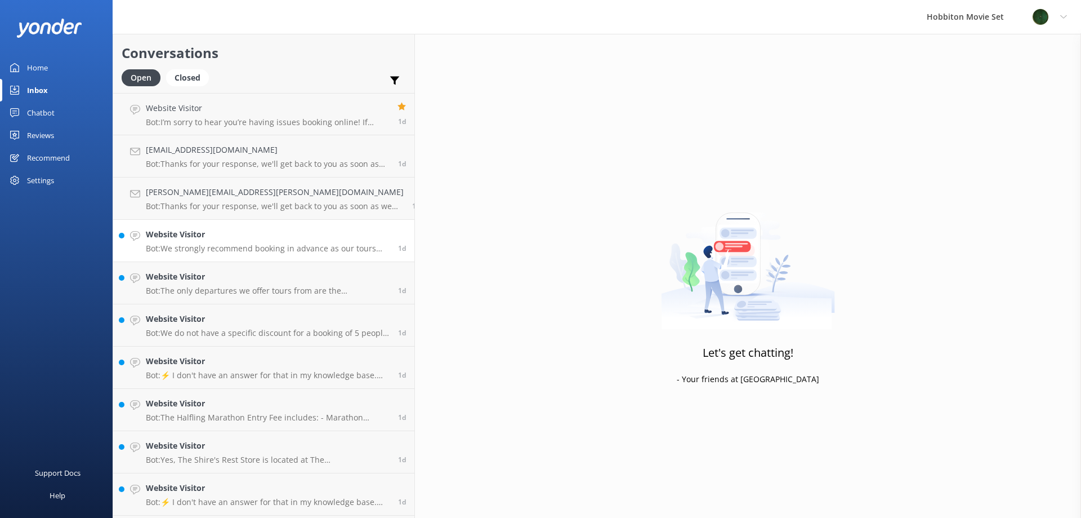
click at [203, 243] on div "Website Visitor Bot: We strongly recommend booking in advance as our tours are …" at bounding box center [268, 240] width 244 height 25
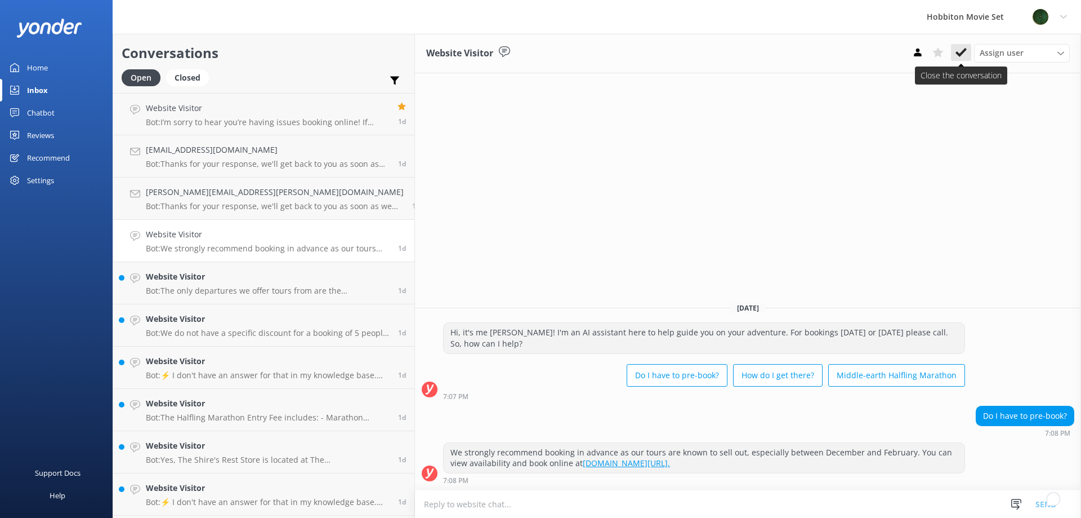
click at [960, 55] on use at bounding box center [961, 52] width 11 height 9
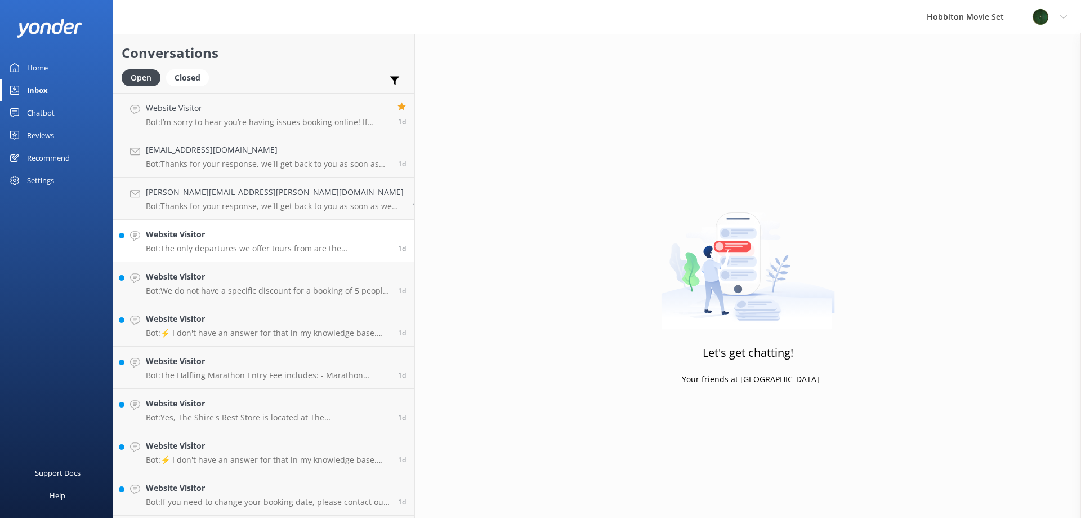
click at [221, 237] on h4 "Website Visitor" at bounding box center [268, 234] width 244 height 12
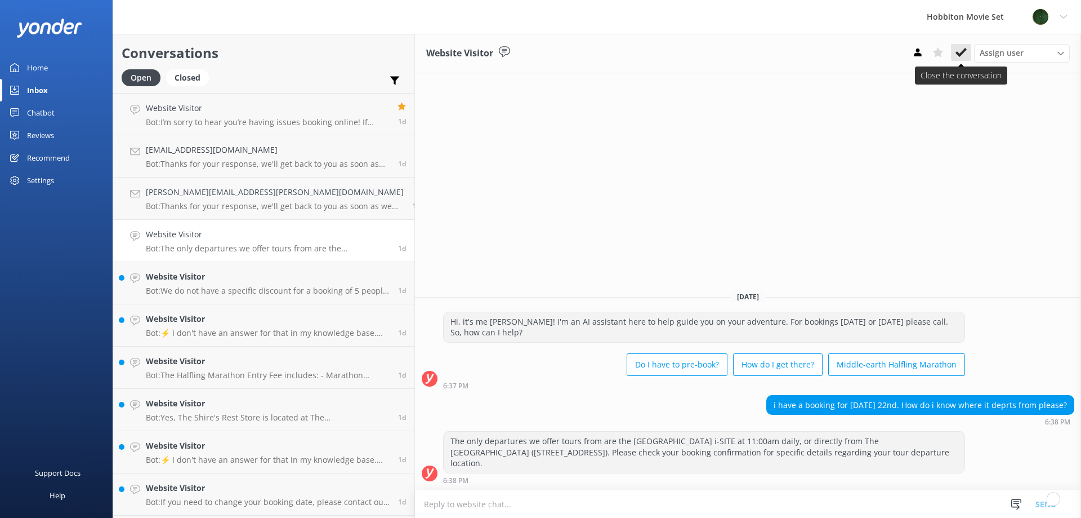
click at [961, 59] on button at bounding box center [961, 52] width 20 height 17
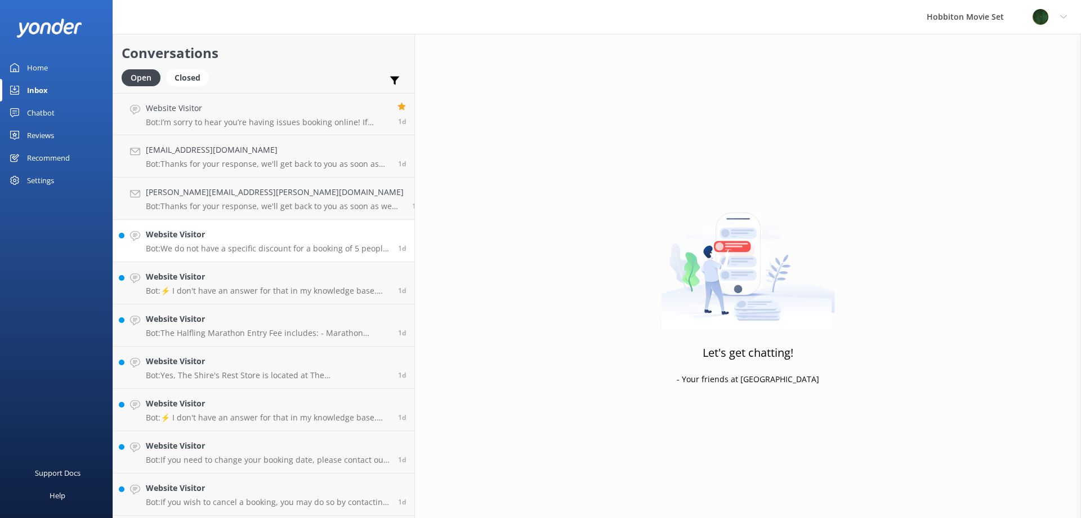
click at [235, 253] on link "Website Visitor Bot: We do not have a specific discount for a booking of 5 peop…" at bounding box center [263, 241] width 301 height 42
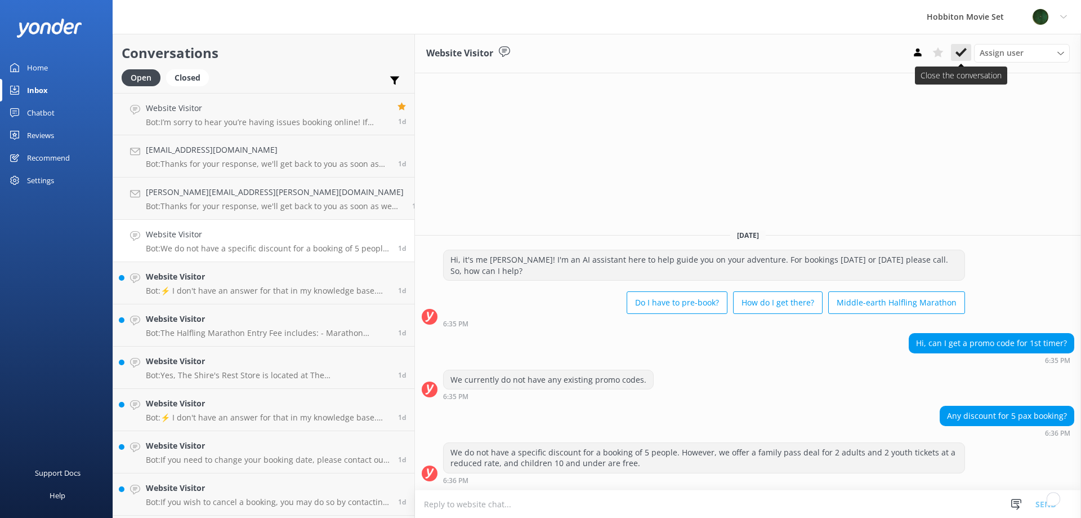
click at [956, 57] on icon at bounding box center [961, 52] width 11 height 11
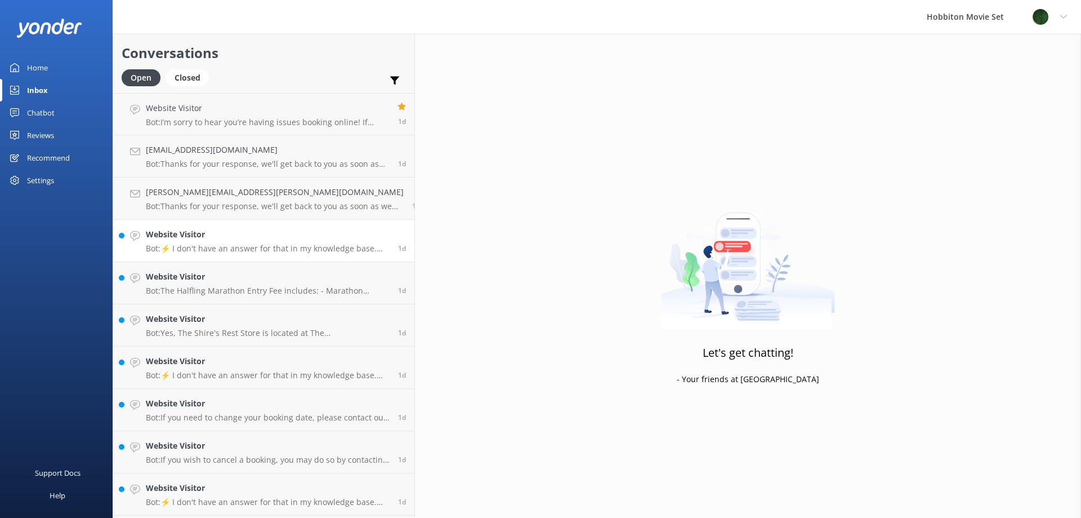
click at [266, 244] on p "Bot: ⚡ I don't have an answer for that in my knowledge base. Please try and rep…" at bounding box center [268, 248] width 244 height 10
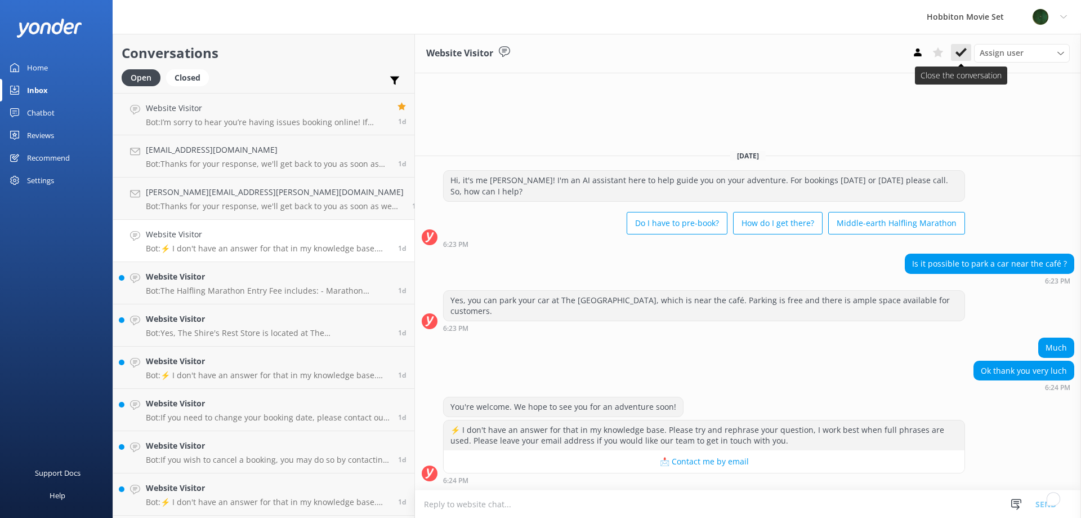
click at [962, 61] on button at bounding box center [961, 52] width 20 height 17
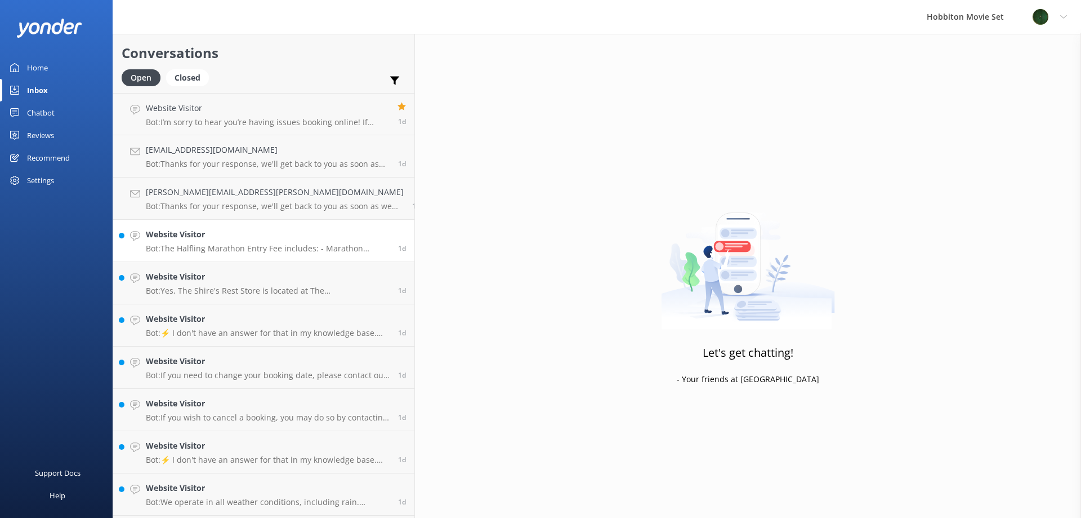
click at [185, 253] on link "Website Visitor Bot: The Halfling Marathon Entry Fee includes: - Marathon Finis…" at bounding box center [263, 241] width 301 height 42
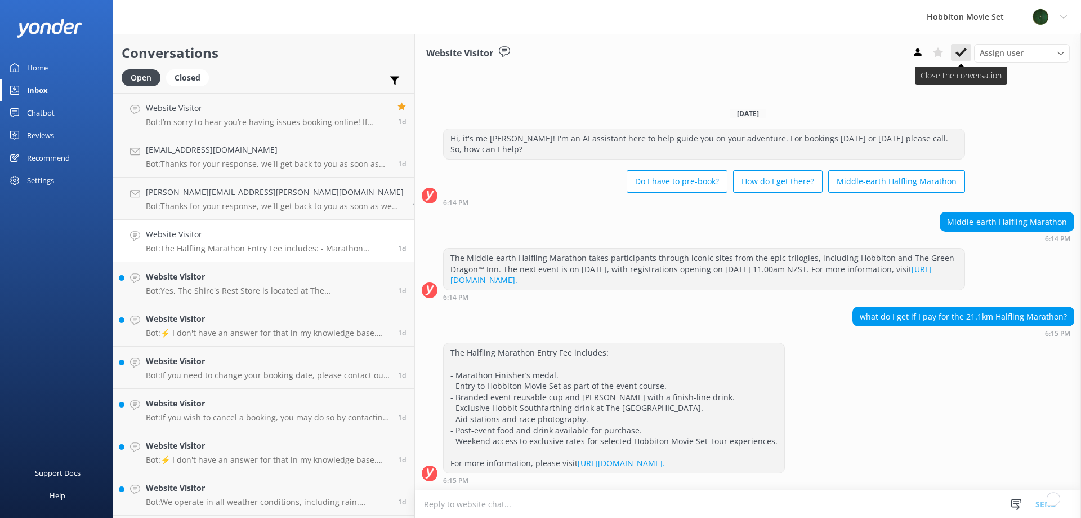
click at [960, 53] on use at bounding box center [961, 52] width 11 height 9
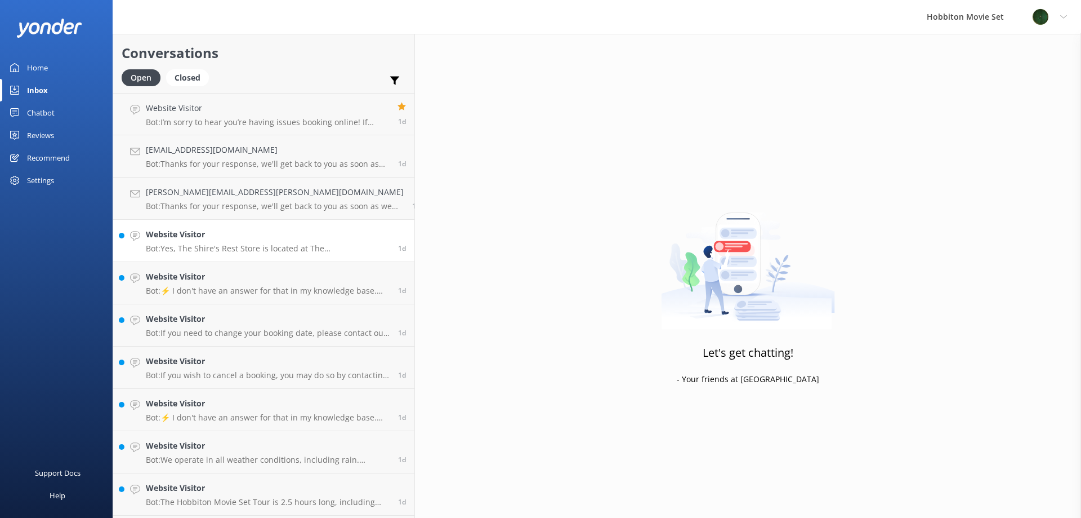
click at [201, 238] on h4 "Website Visitor" at bounding box center [268, 234] width 244 height 12
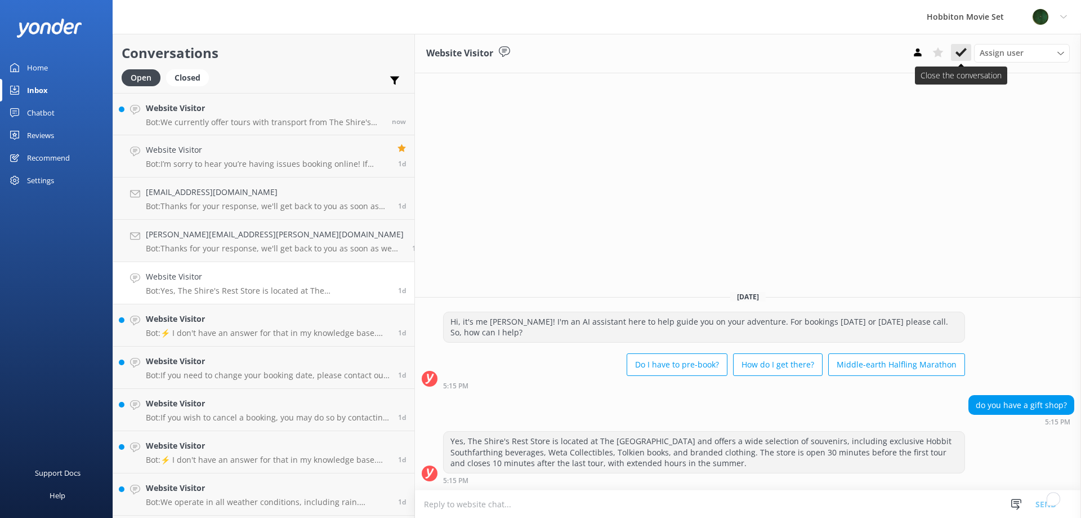
click at [962, 57] on icon at bounding box center [961, 52] width 11 height 11
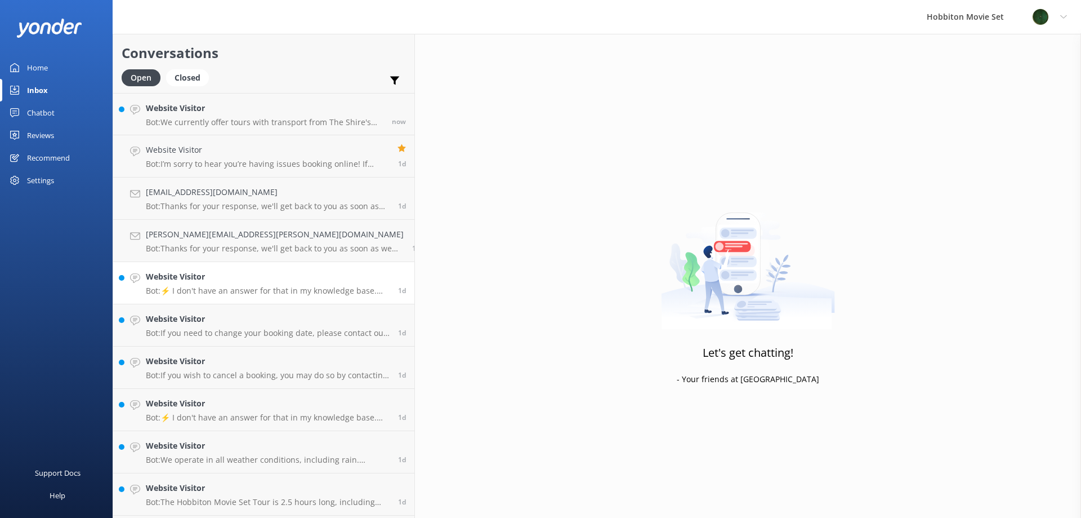
click at [211, 275] on h4 "Website Visitor" at bounding box center [268, 276] width 244 height 12
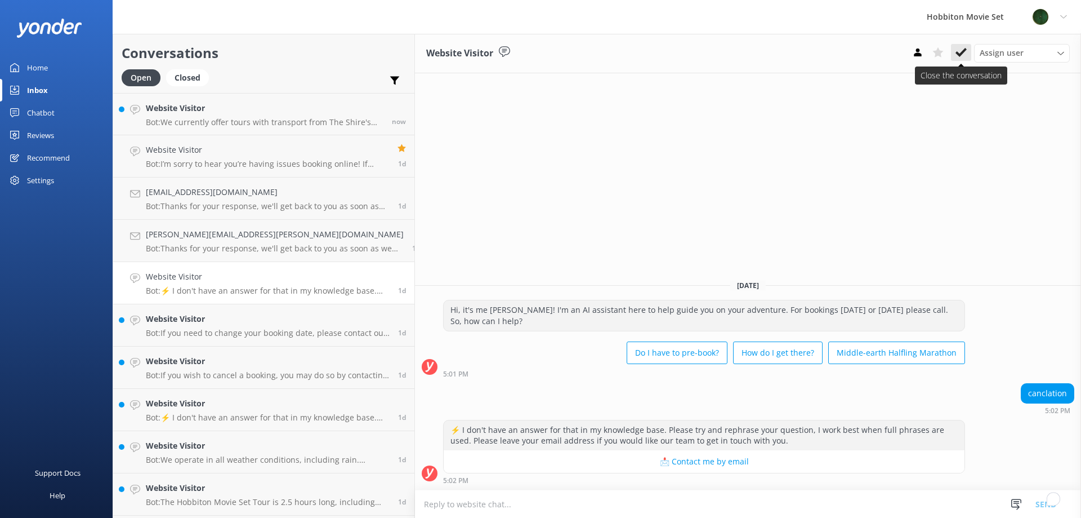
click at [955, 52] on button at bounding box center [961, 52] width 20 height 17
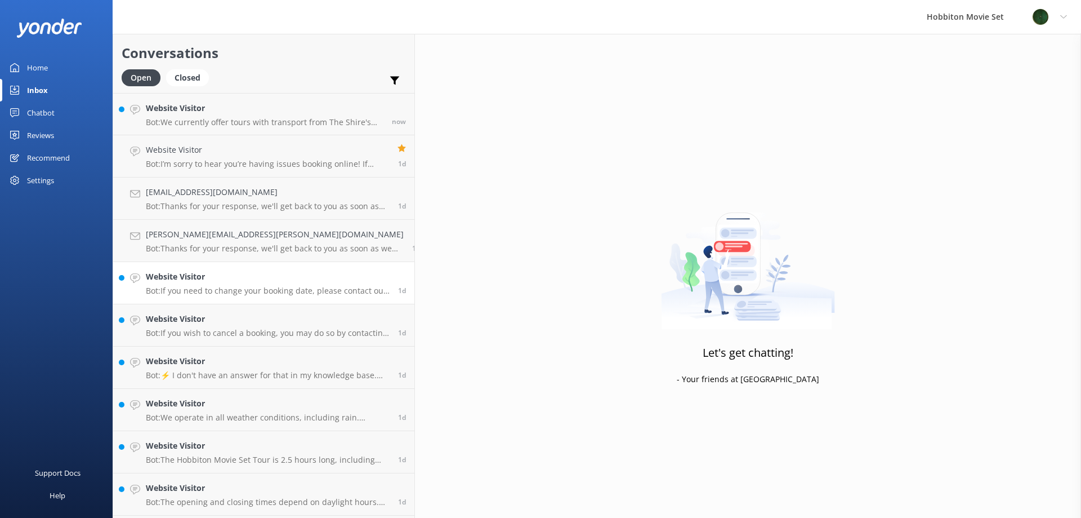
click at [264, 293] on p "Bot: If you need to change your booking date, please contact our team at office…" at bounding box center [268, 291] width 244 height 10
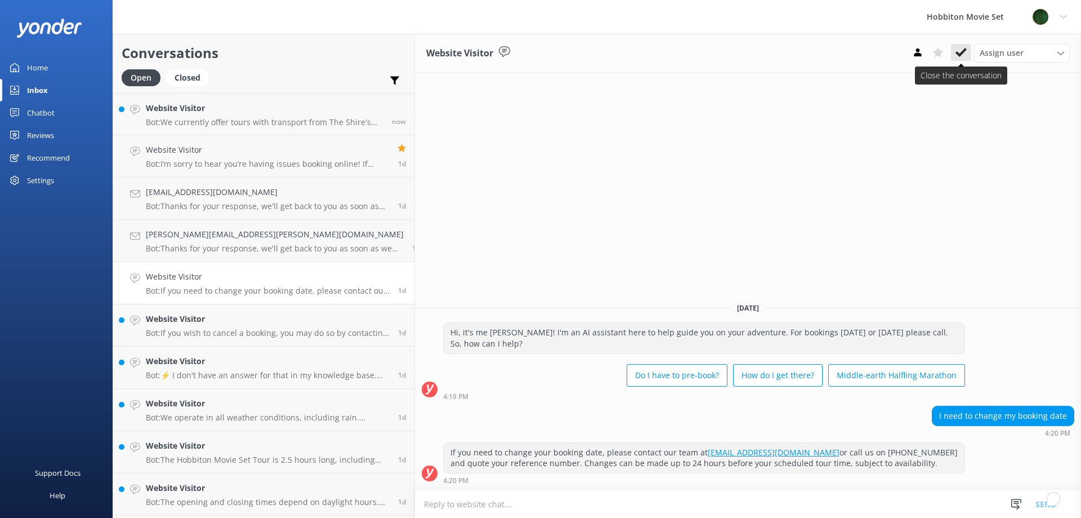
click at [956, 54] on icon at bounding box center [961, 52] width 11 height 11
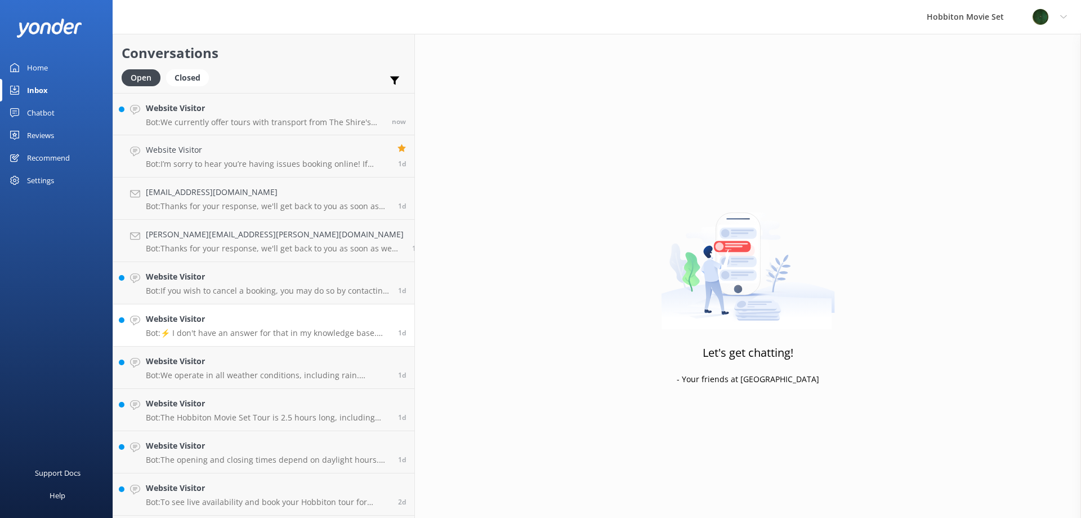
click at [228, 323] on h4 "Website Visitor" at bounding box center [268, 319] width 244 height 12
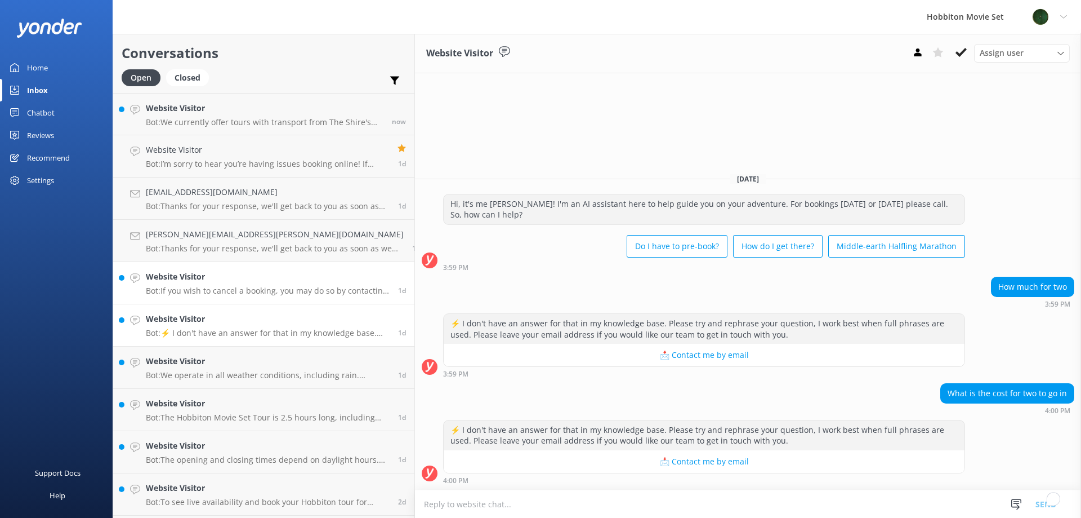
click at [237, 285] on div "Website Visitor Bot: If you wish to cancel a booking, you may do so by contacti…" at bounding box center [268, 282] width 244 height 25
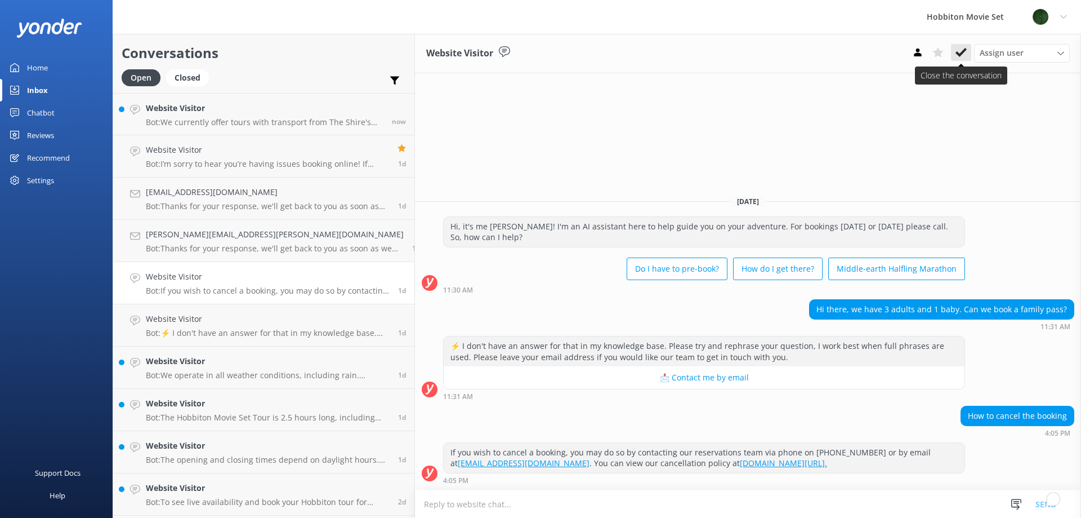
click at [955, 59] on button at bounding box center [961, 52] width 20 height 17
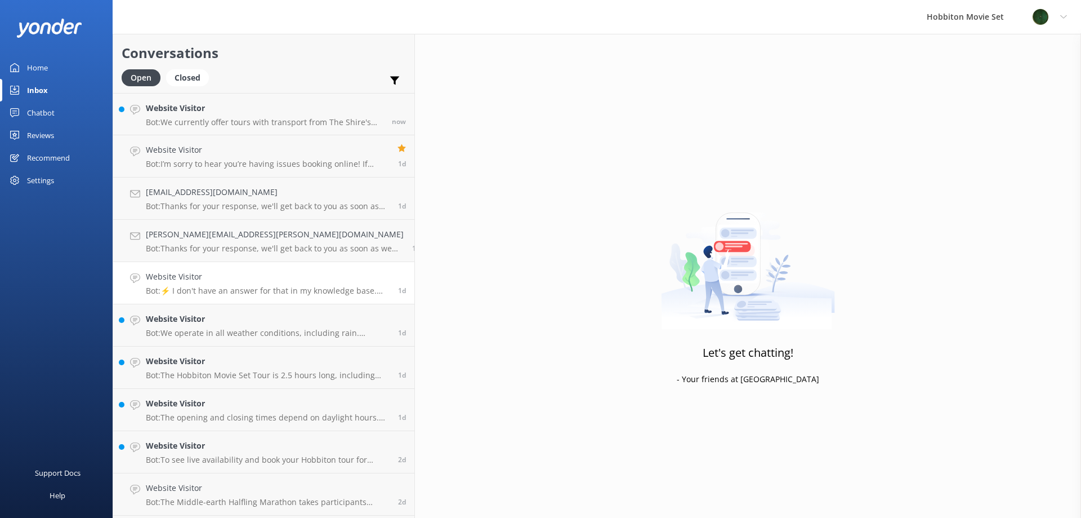
click at [187, 289] on p "Bot: ⚡ I don't have an answer for that in my knowledge base. Please try and rep…" at bounding box center [268, 291] width 244 height 10
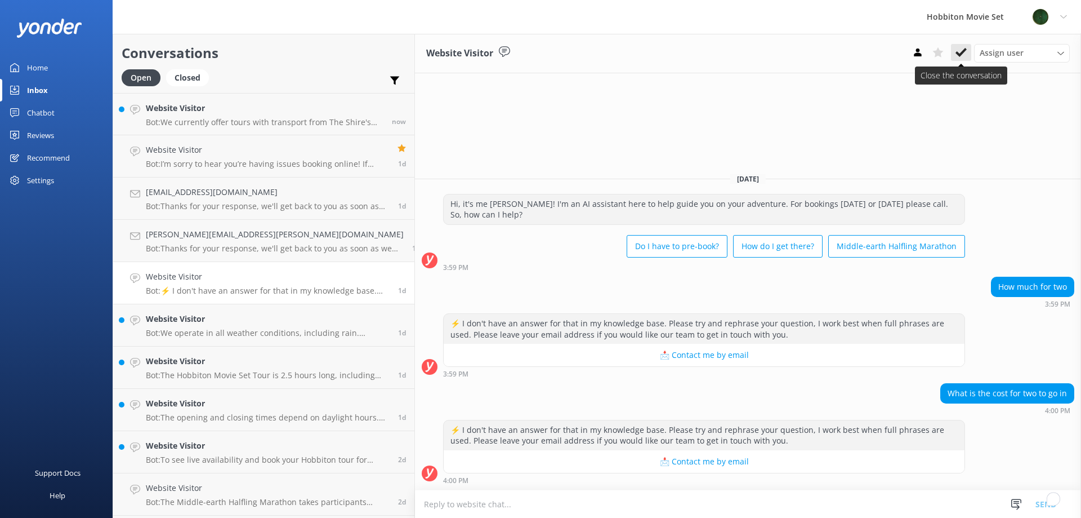
click at [963, 53] on use at bounding box center [961, 52] width 11 height 9
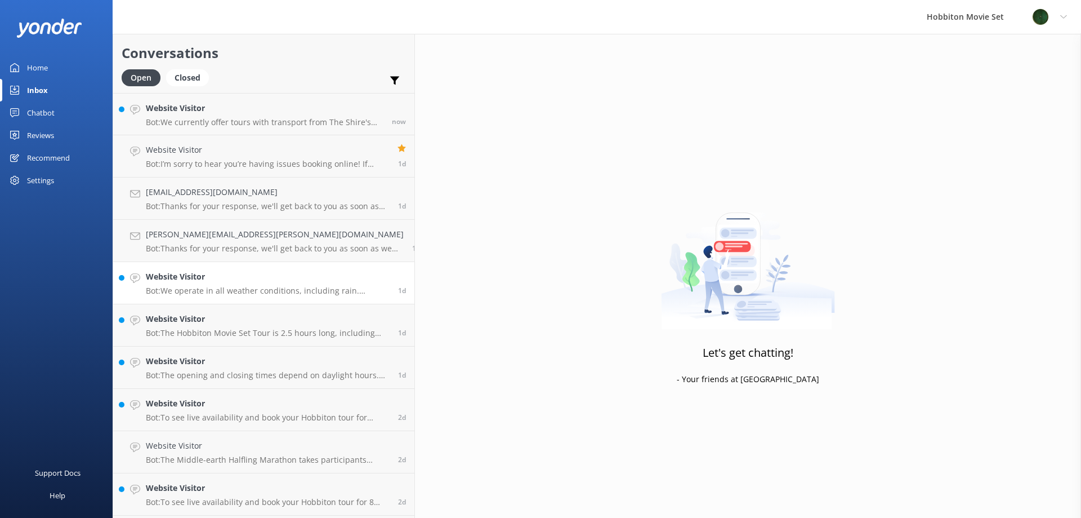
click at [258, 287] on p "Bot: We operate in all weather conditions, including rain. Umbrellas are provid…" at bounding box center [268, 291] width 244 height 10
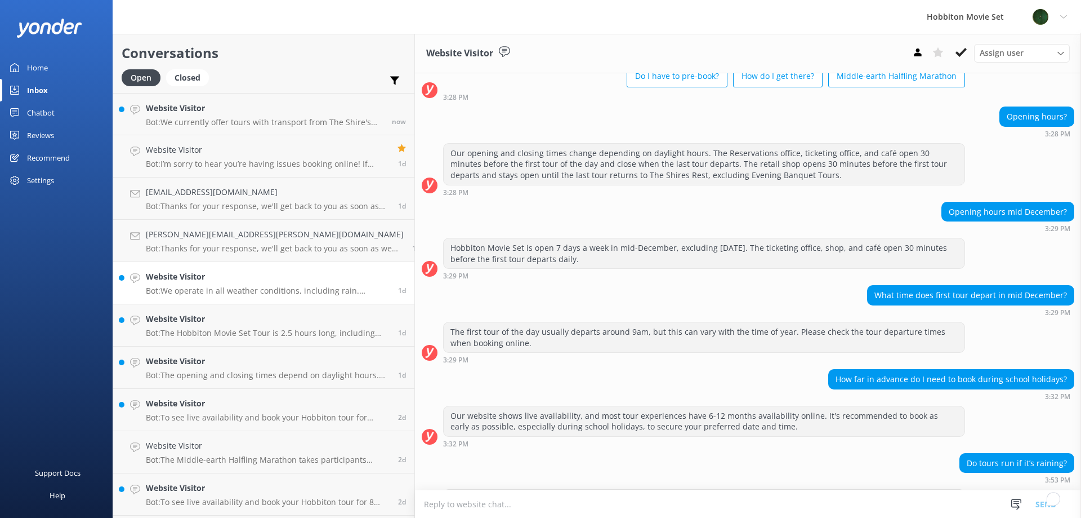
scroll to position [104, 0]
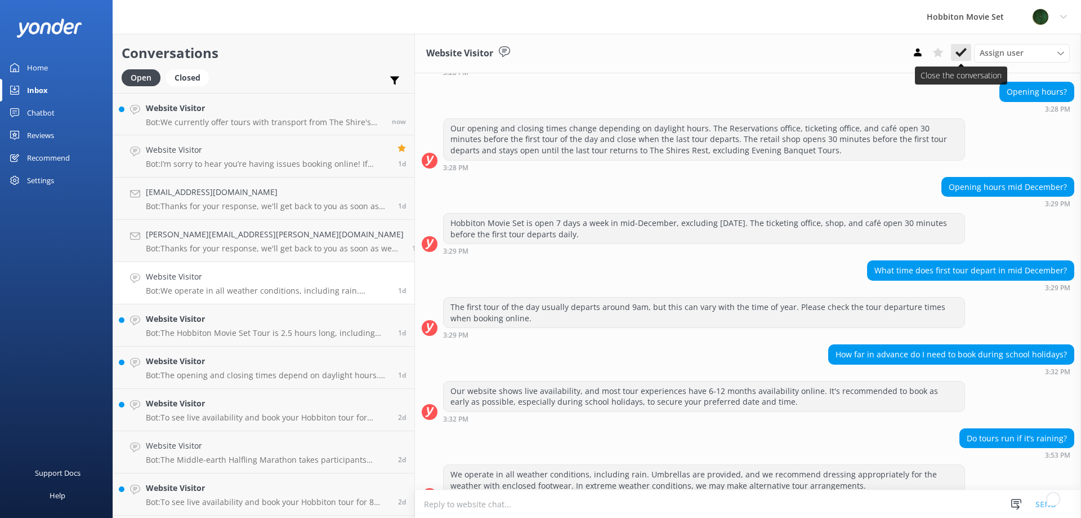
click at [962, 60] on button at bounding box center [961, 52] width 20 height 17
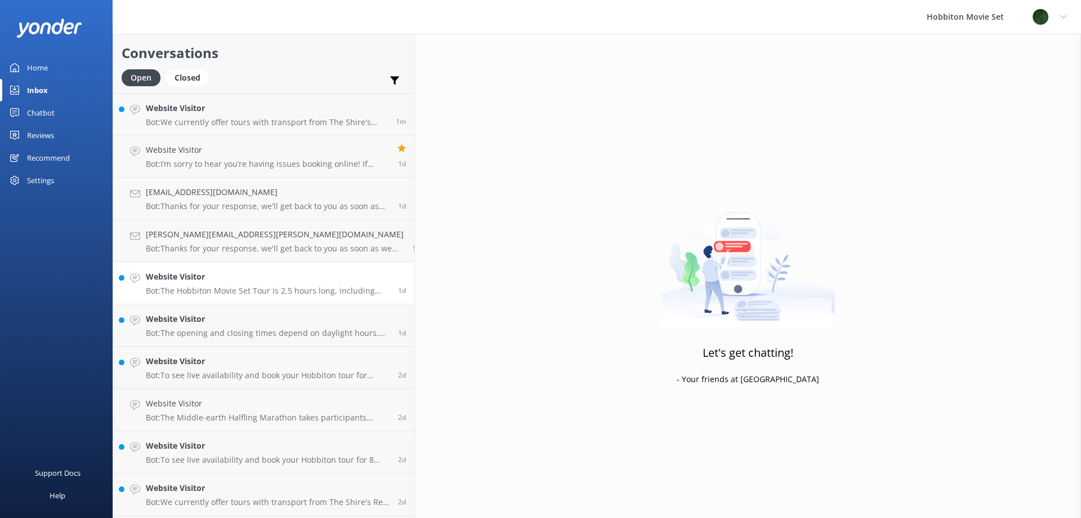
click at [274, 286] on p "Bot: The Hobbiton Movie Set Tour is 2.5 hours long, including transport between…" at bounding box center [268, 291] width 244 height 10
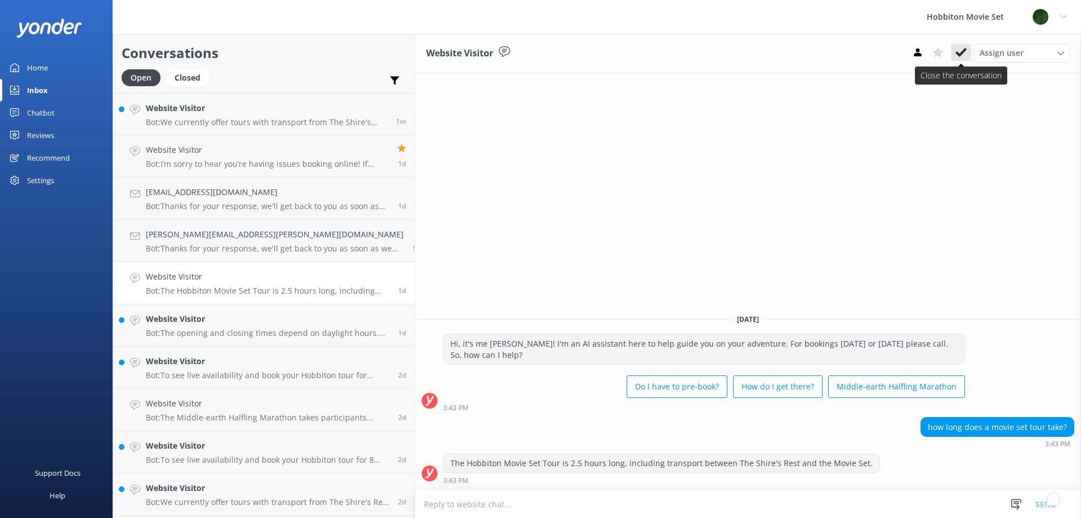
click at [960, 48] on icon at bounding box center [961, 52] width 11 height 11
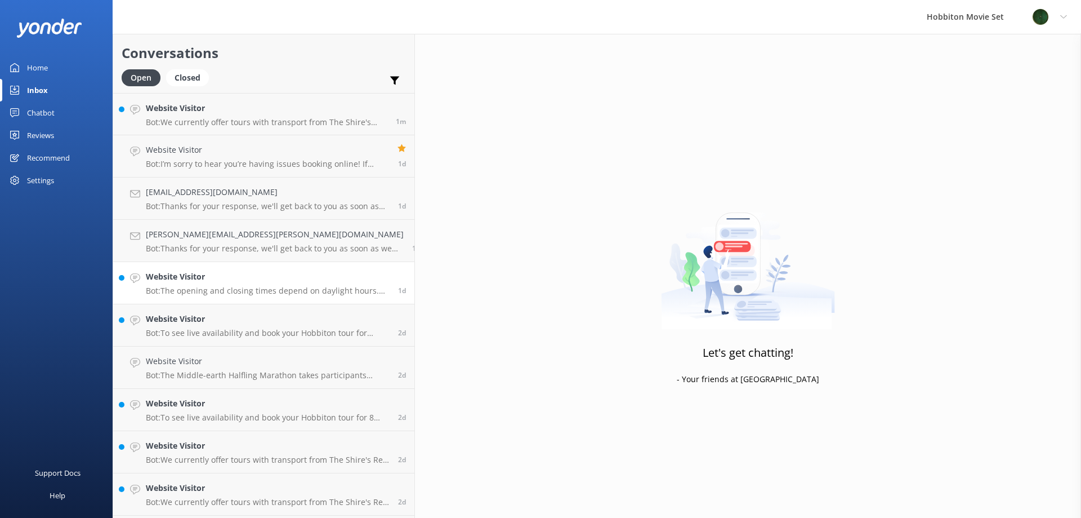
click at [213, 300] on link "Website Visitor Bot: The opening and closing times depend on daylight hours. Th…" at bounding box center [263, 283] width 301 height 42
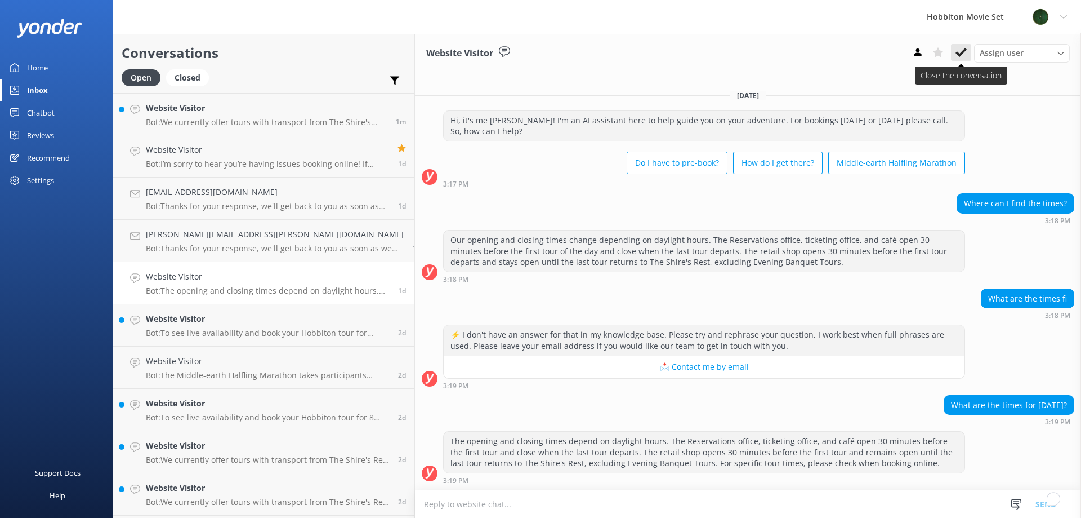
click at [962, 56] on icon at bounding box center [961, 52] width 11 height 11
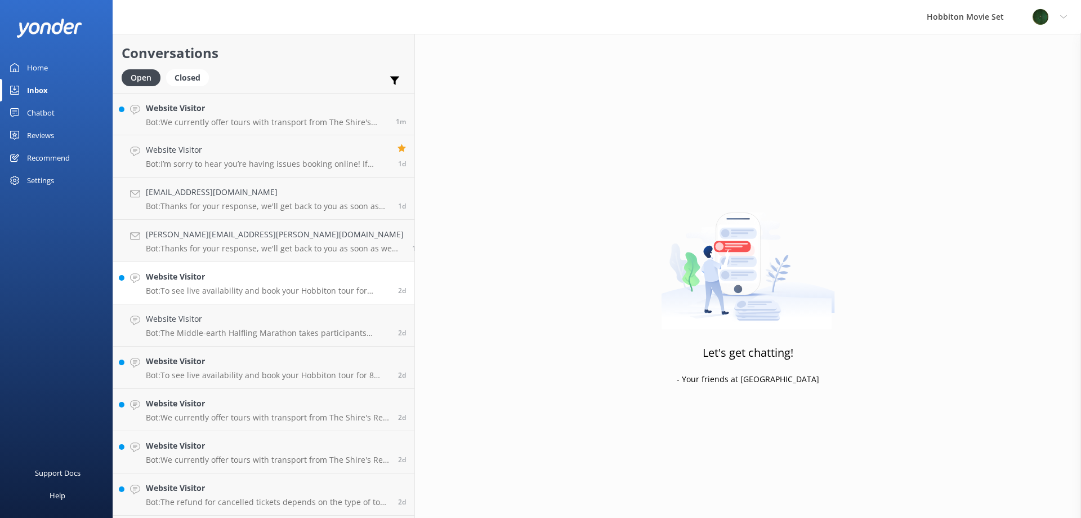
click at [199, 292] on p "Bot: To see live availability and book your Hobbiton tour for December 29, plea…" at bounding box center [268, 291] width 244 height 10
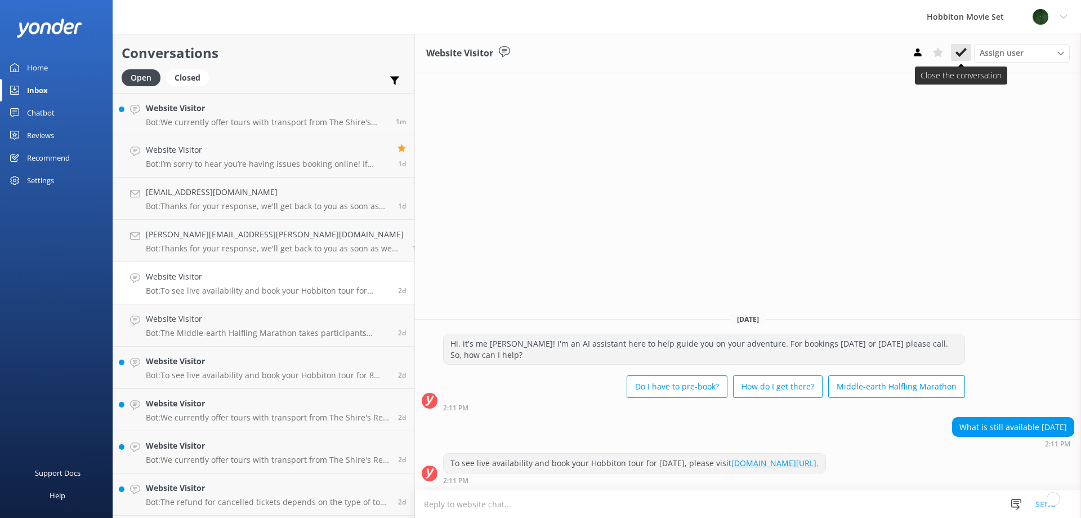
click at [958, 48] on icon at bounding box center [961, 52] width 11 height 11
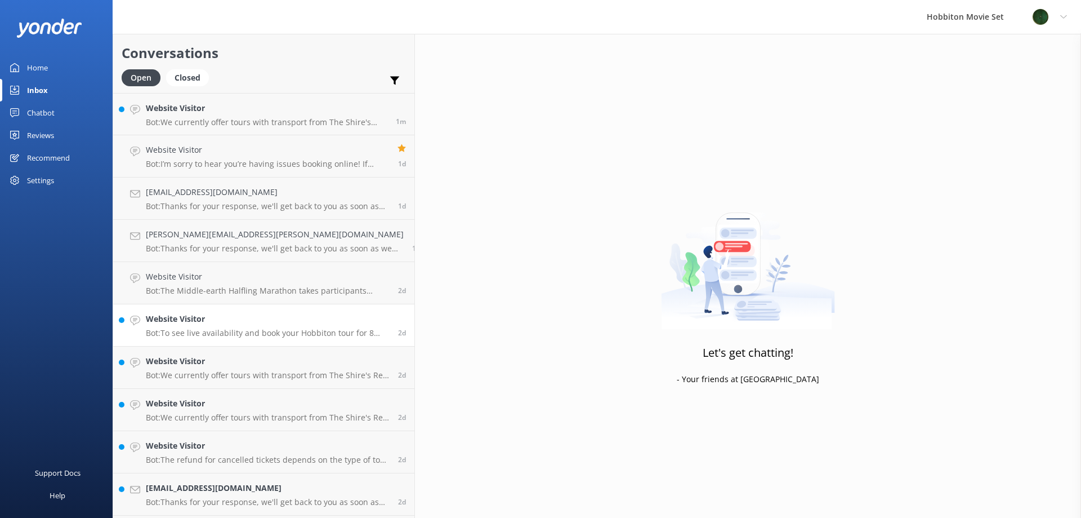
click at [226, 325] on h4 "Website Visitor" at bounding box center [268, 319] width 244 height 12
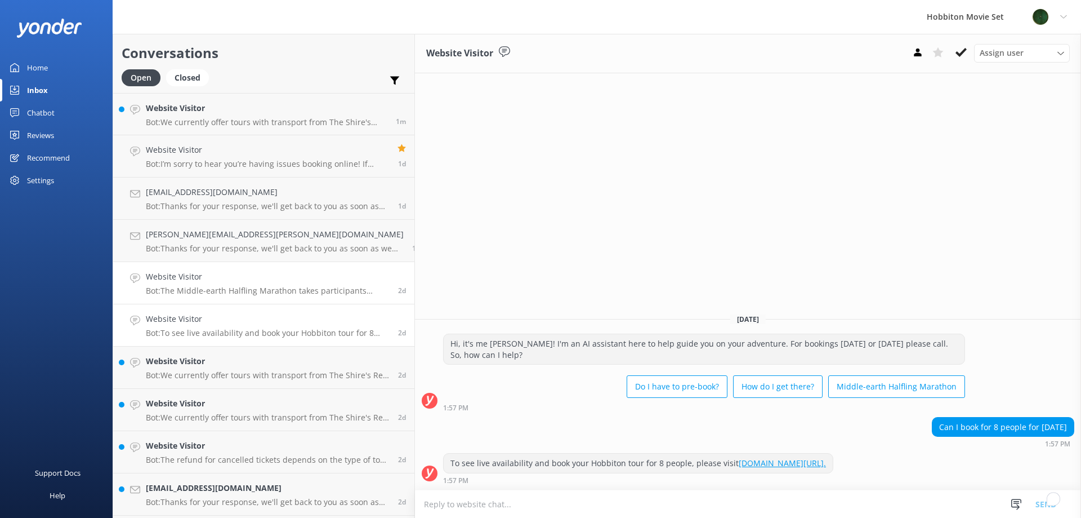
click at [218, 291] on p "Bot: The Middle-earth Halfling Marathon takes participants through iconic locat…" at bounding box center [268, 291] width 244 height 10
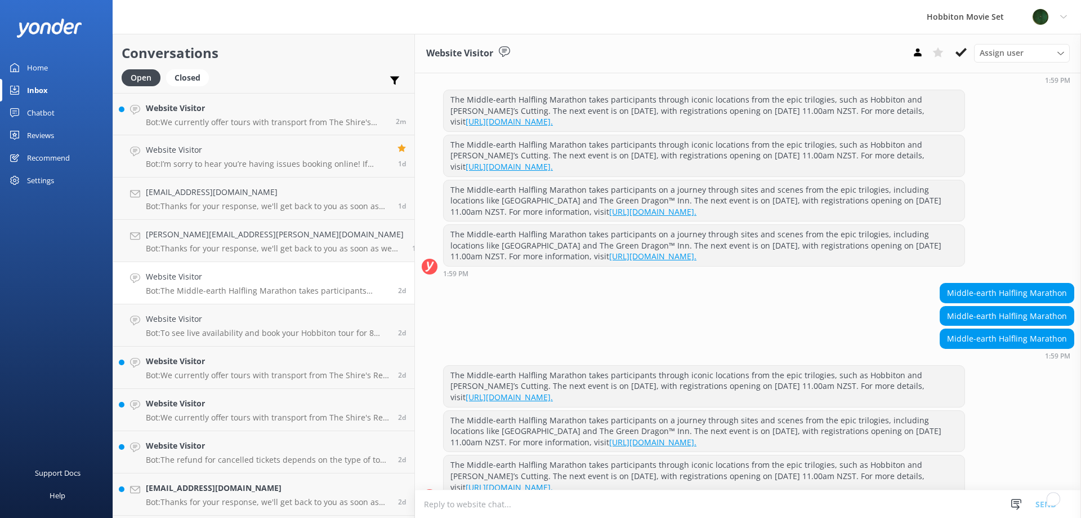
scroll to position [865, 0]
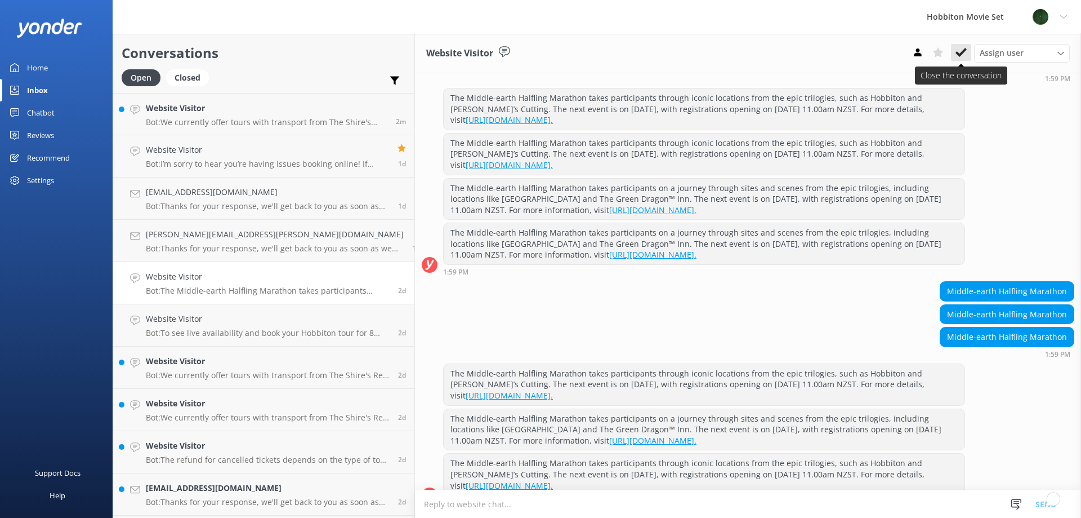
click at [966, 52] on icon at bounding box center [961, 52] width 11 height 11
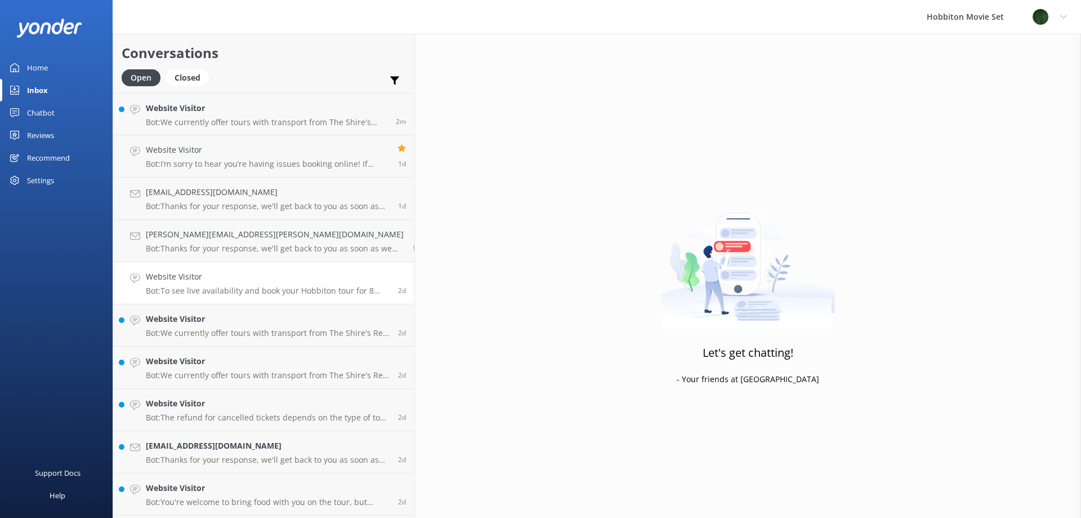
click at [271, 270] on link "Website Visitor Bot: To see live availability and book your Hobbiton tour for 8…" at bounding box center [263, 283] width 301 height 42
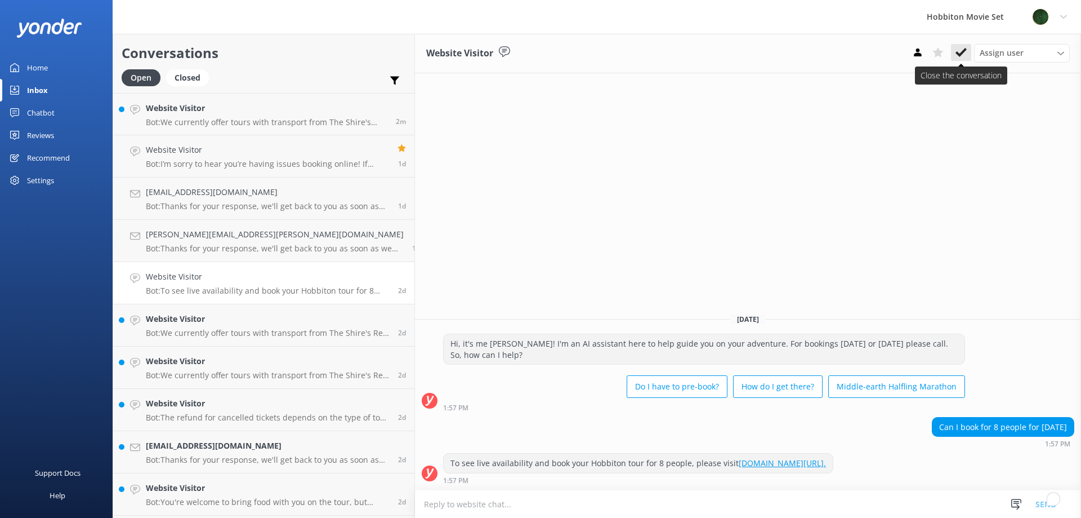
click at [958, 53] on use at bounding box center [961, 52] width 11 height 9
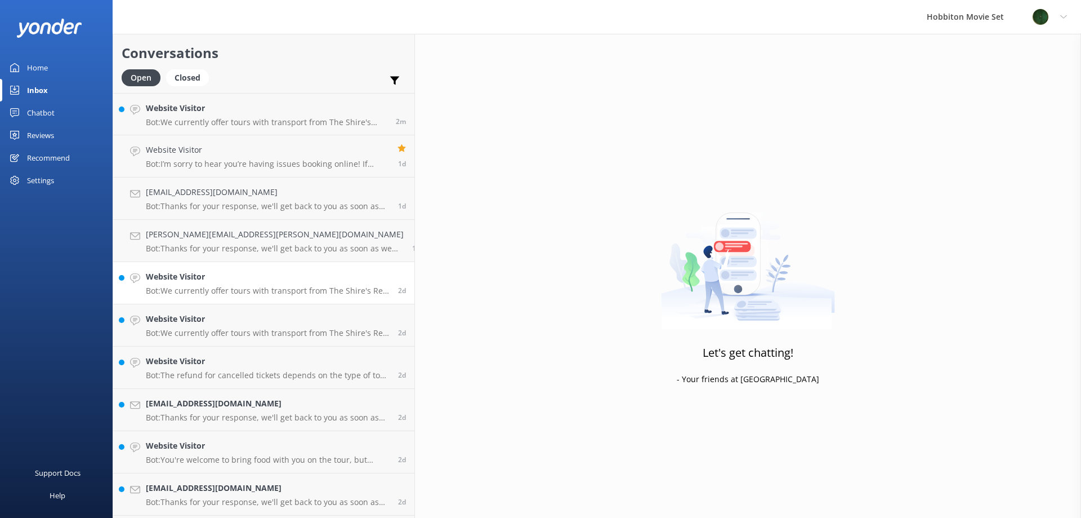
click at [186, 289] on p "Bot: We currently offer tours with transport from The Shire's Rest and [GEOGRAP…" at bounding box center [268, 291] width 244 height 10
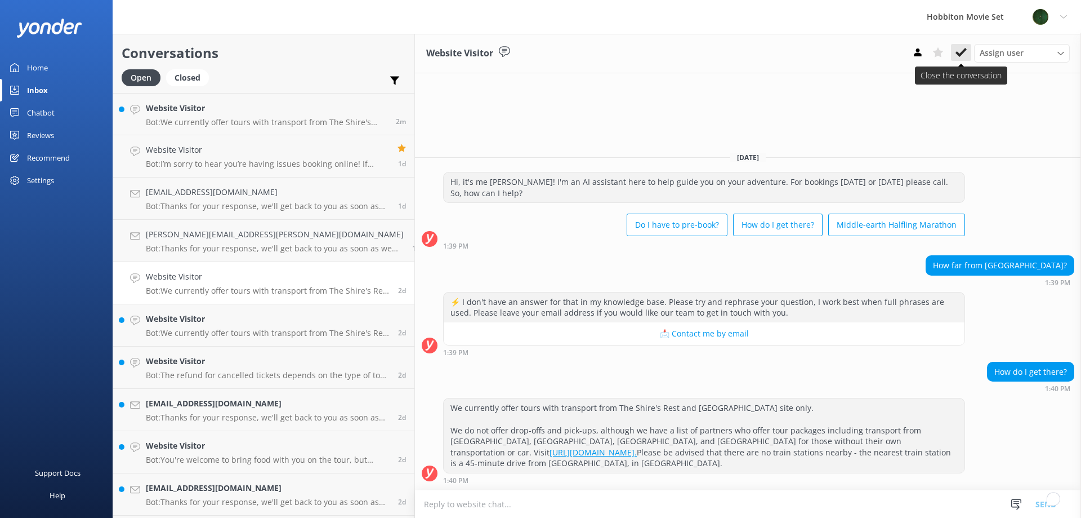
click at [965, 58] on icon at bounding box center [961, 52] width 11 height 11
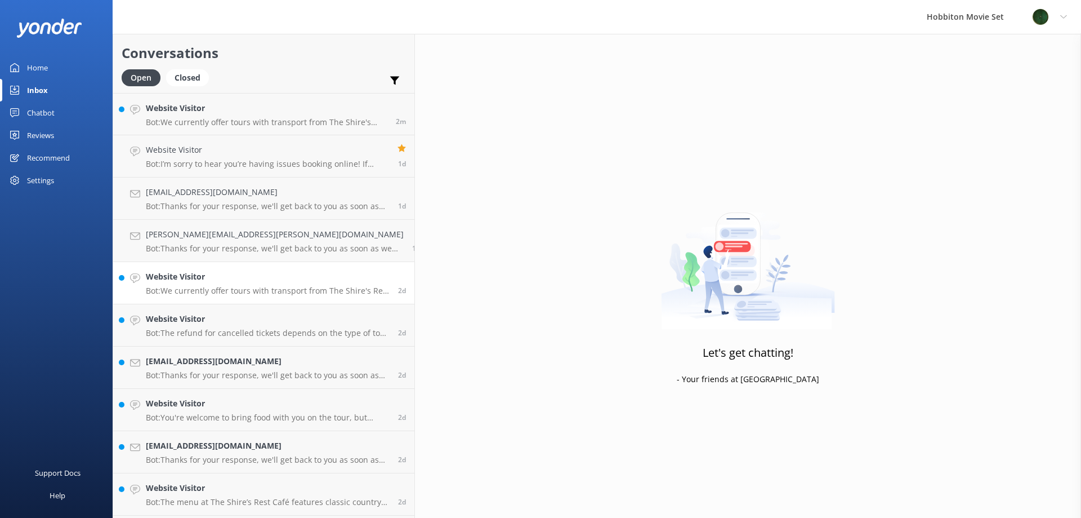
click at [224, 284] on div "Website Visitor Bot: We currently offer tours with transport from The Shire's R…" at bounding box center [268, 282] width 244 height 25
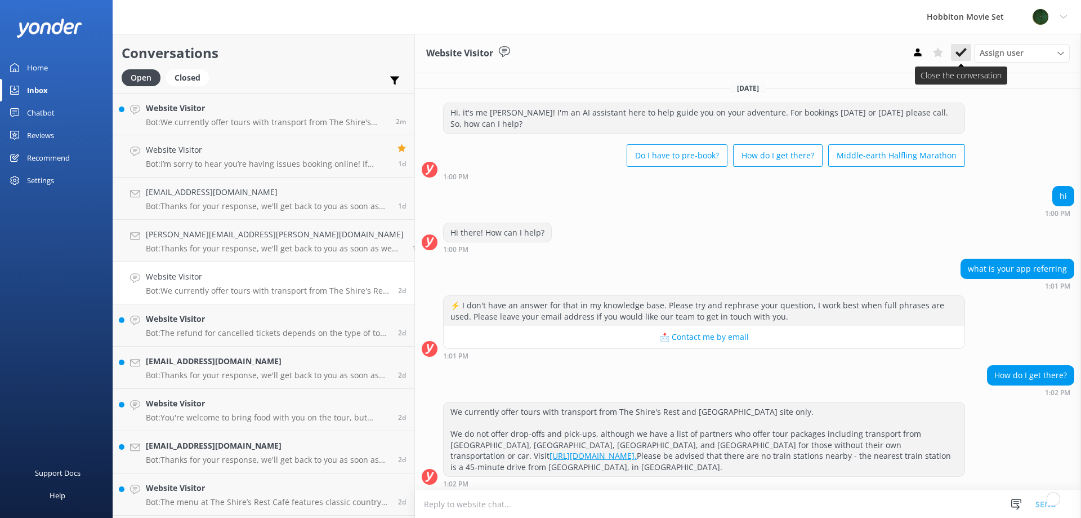
click at [966, 51] on icon at bounding box center [961, 52] width 11 height 11
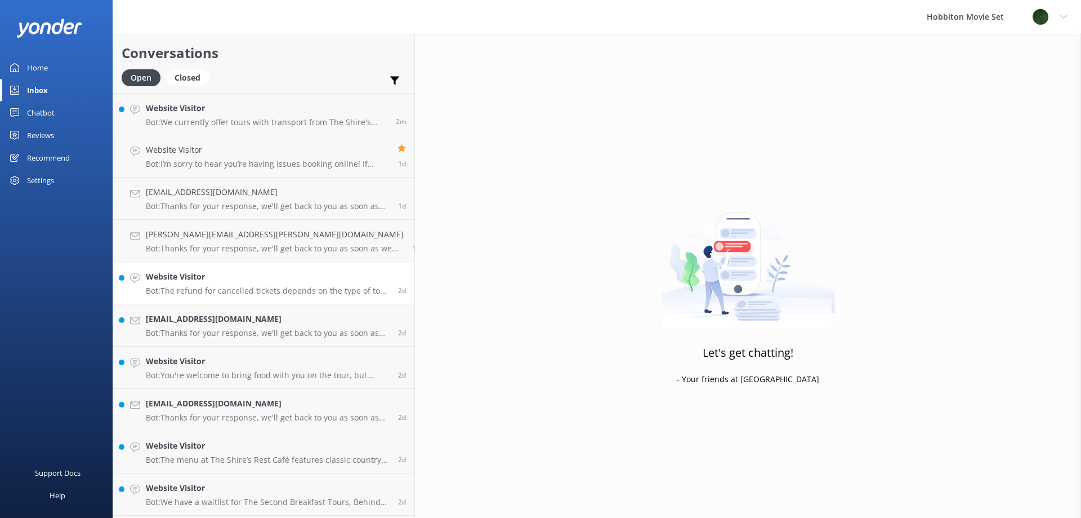
click at [197, 297] on link "Website Visitor Bot: The refund for cancelled tickets depends on the type of to…" at bounding box center [263, 283] width 301 height 42
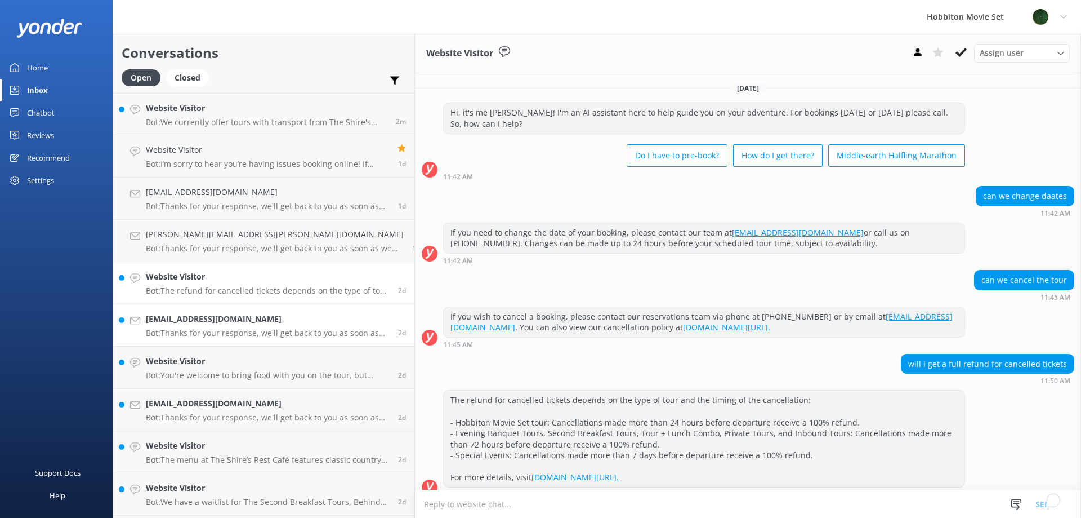
scroll to position [3, 0]
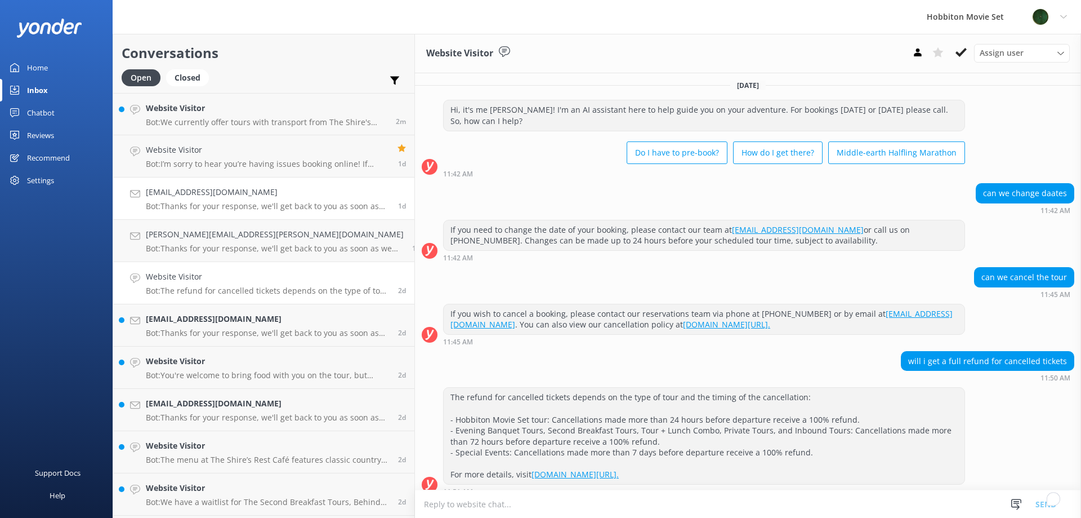
click at [279, 216] on link "[EMAIL_ADDRESS][DOMAIN_NAME] Bot: Thanks for your response, we'll get back to y…" at bounding box center [263, 198] width 301 height 42
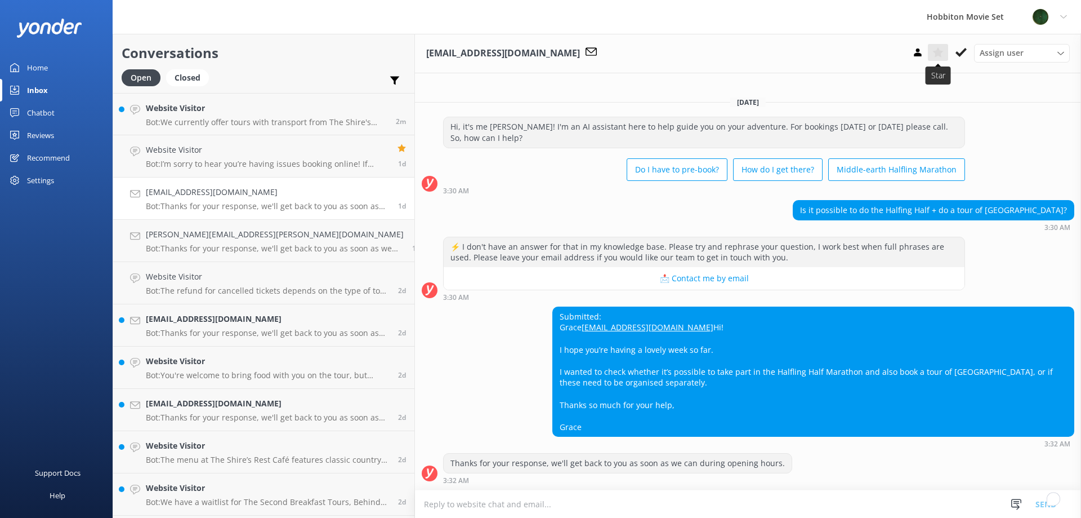
click at [933, 61] on button at bounding box center [938, 52] width 20 height 17
click at [242, 248] on p "Bot: Thanks for your response, we'll get back to you as soon as we can during o…" at bounding box center [275, 248] width 258 height 10
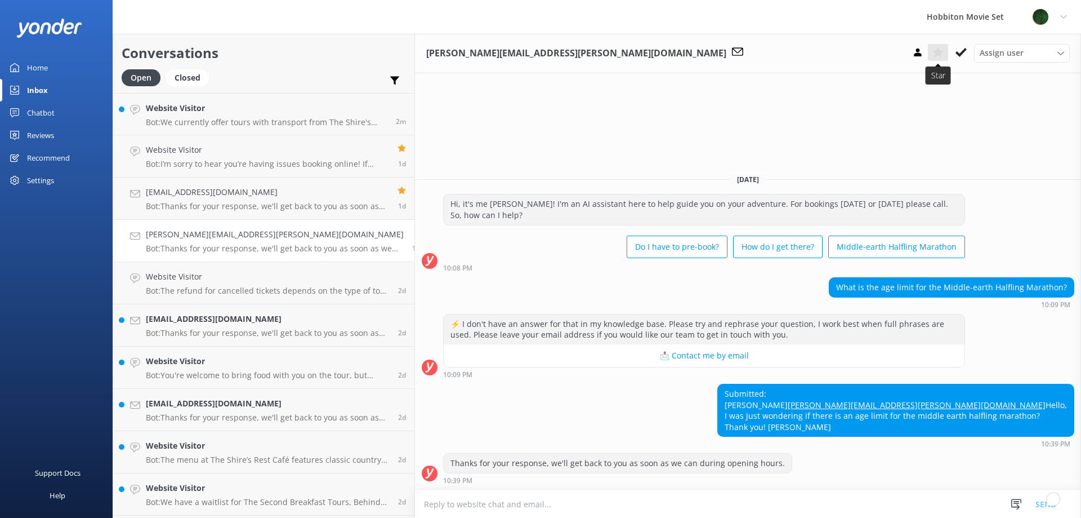
click at [939, 52] on use at bounding box center [938, 52] width 11 height 10
click at [221, 265] on link "Website Visitor Bot: The refund for cancelled tickets depends on the type of to…" at bounding box center [263, 283] width 301 height 42
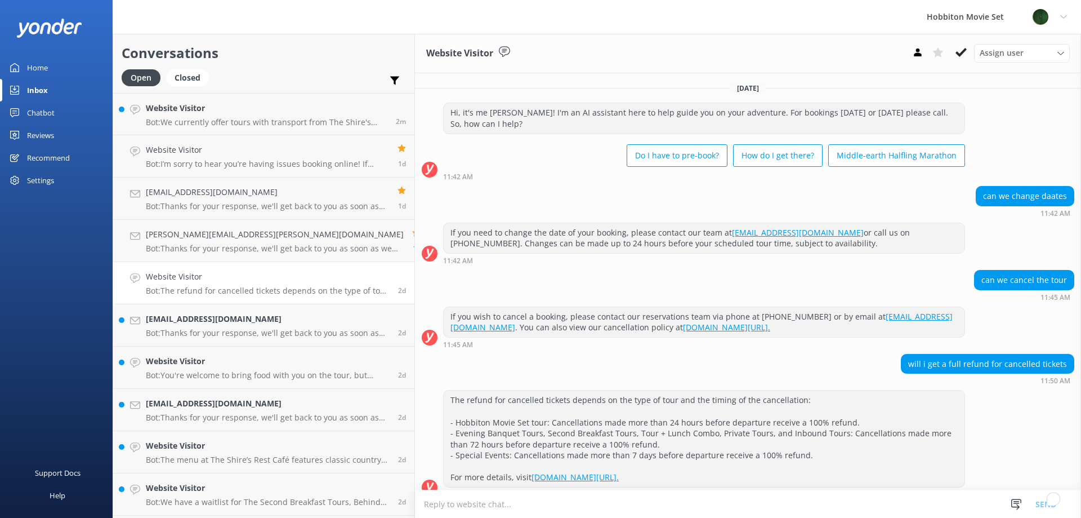
scroll to position [3, 0]
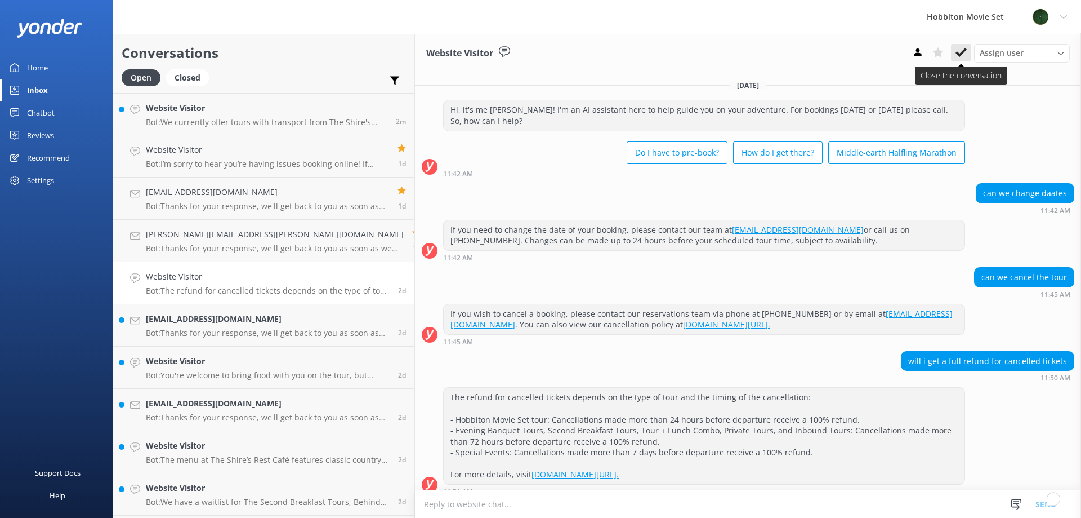
click at [961, 53] on use at bounding box center [961, 52] width 11 height 9
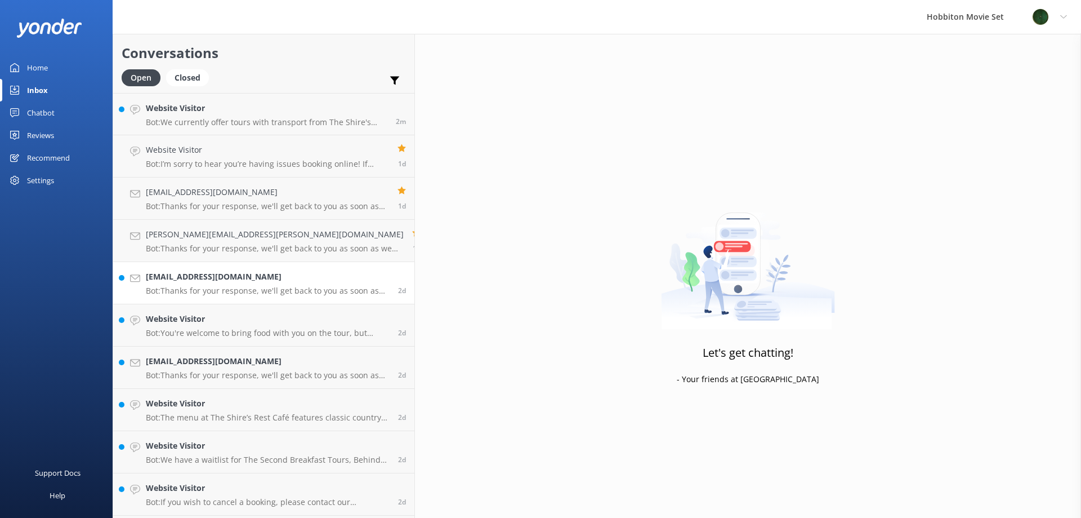
click at [186, 288] on p "Bot: Thanks for your response, we'll get back to you as soon as we can during o…" at bounding box center [268, 291] width 244 height 10
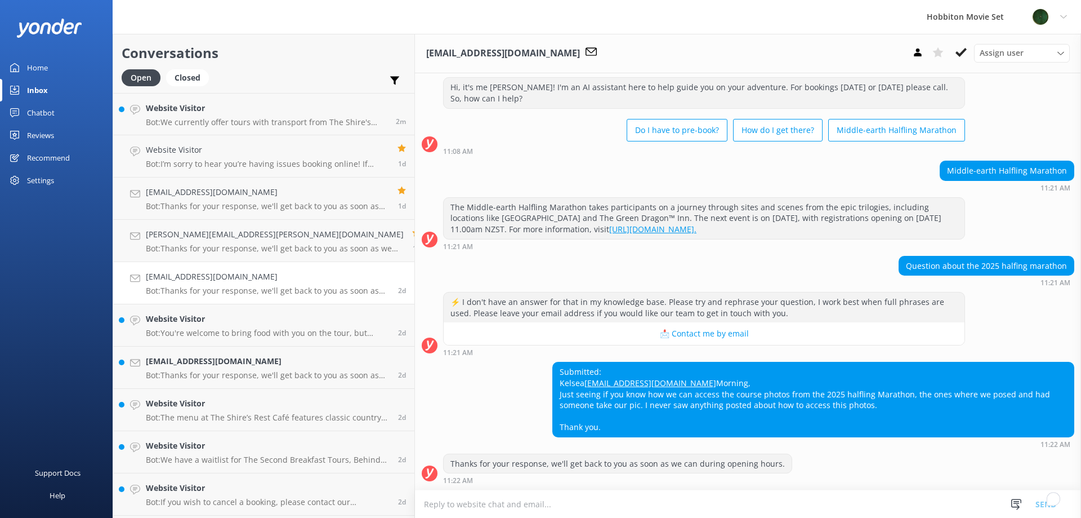
scroll to position [37, 0]
click at [942, 59] on button at bounding box center [938, 52] width 20 height 17
click at [224, 325] on h4 "Website Visitor" at bounding box center [268, 319] width 244 height 12
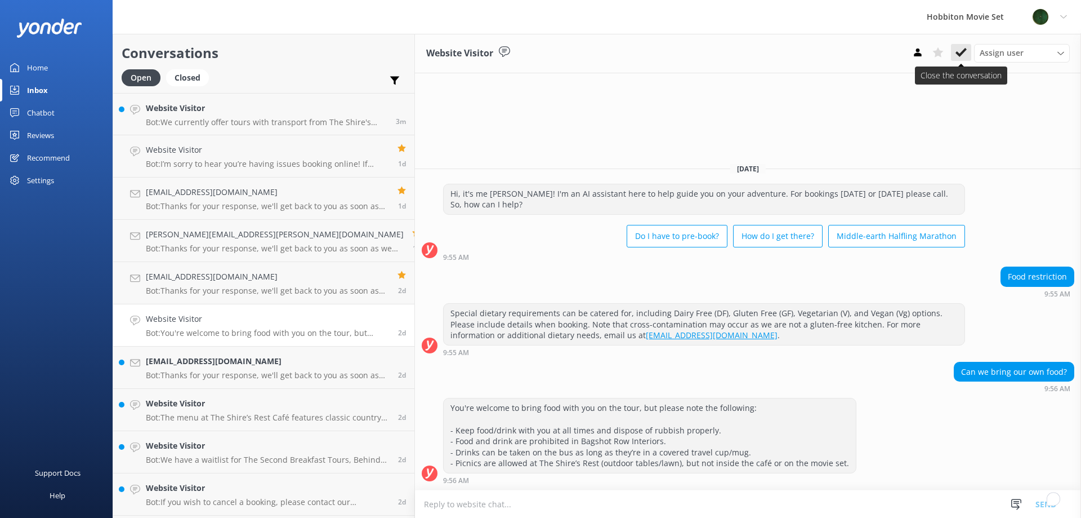
click at [966, 52] on icon at bounding box center [961, 52] width 11 height 11
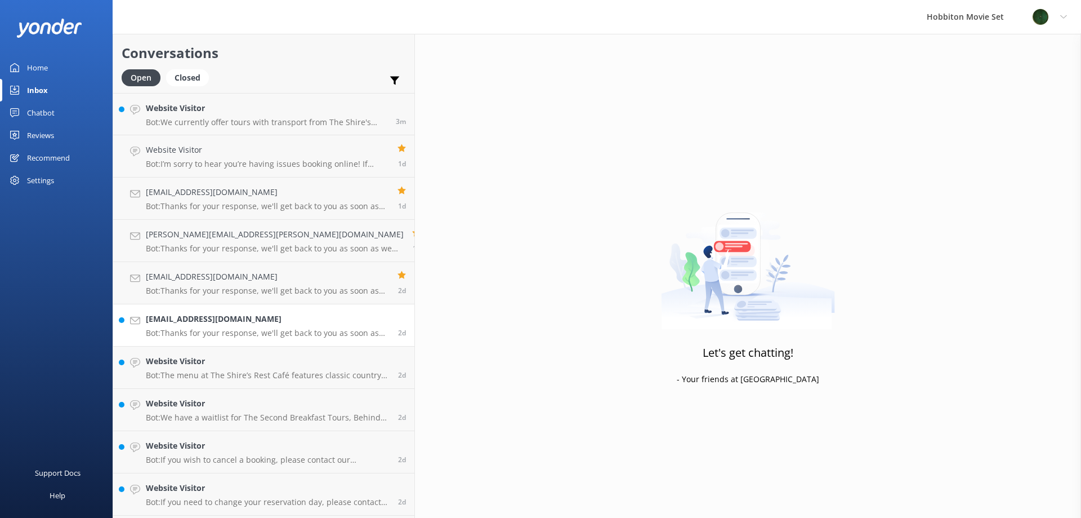
click at [189, 321] on h4 "[EMAIL_ADDRESS][DOMAIN_NAME]" at bounding box center [268, 319] width 244 height 12
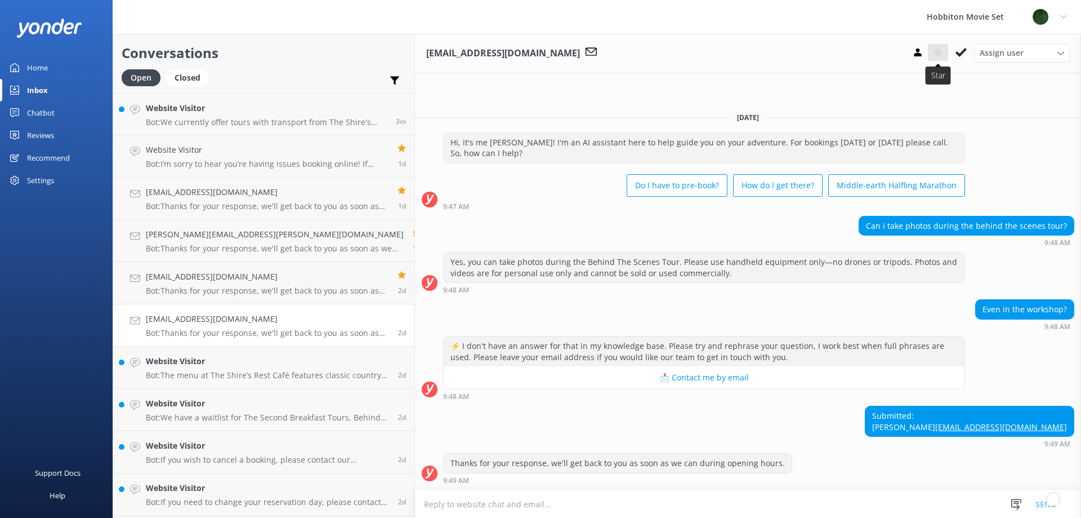
click at [935, 49] on icon at bounding box center [938, 52] width 11 height 11
click at [249, 352] on link "Website Visitor Bot: The menu at The Shire’s Rest Café features classic country…" at bounding box center [263, 367] width 301 height 42
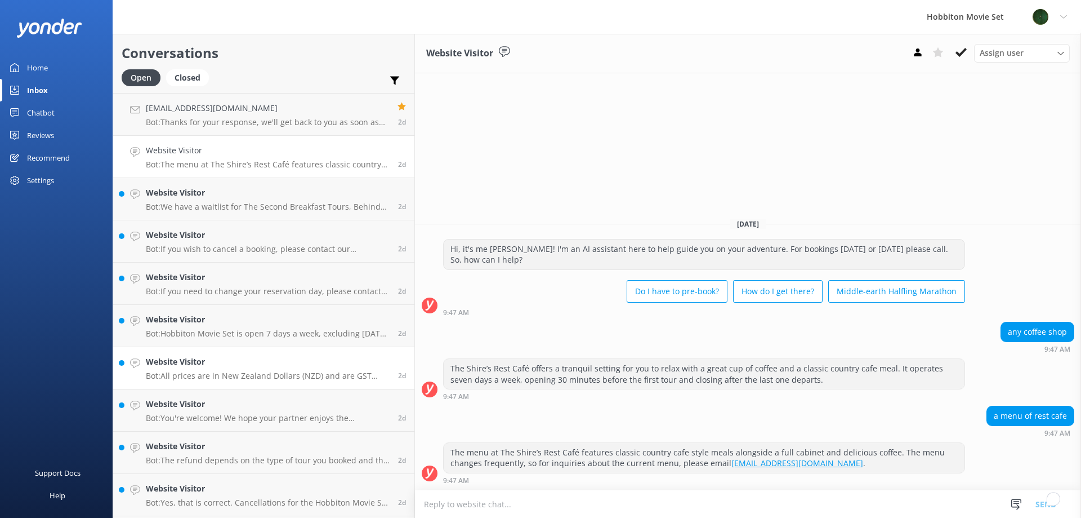
scroll to position [113, 0]
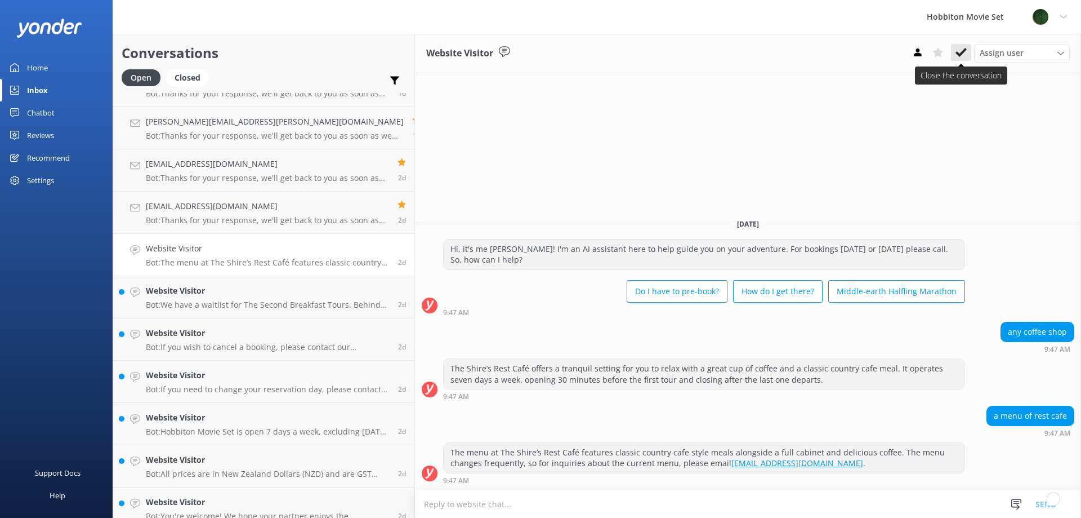
click at [962, 52] on use at bounding box center [961, 52] width 11 height 9
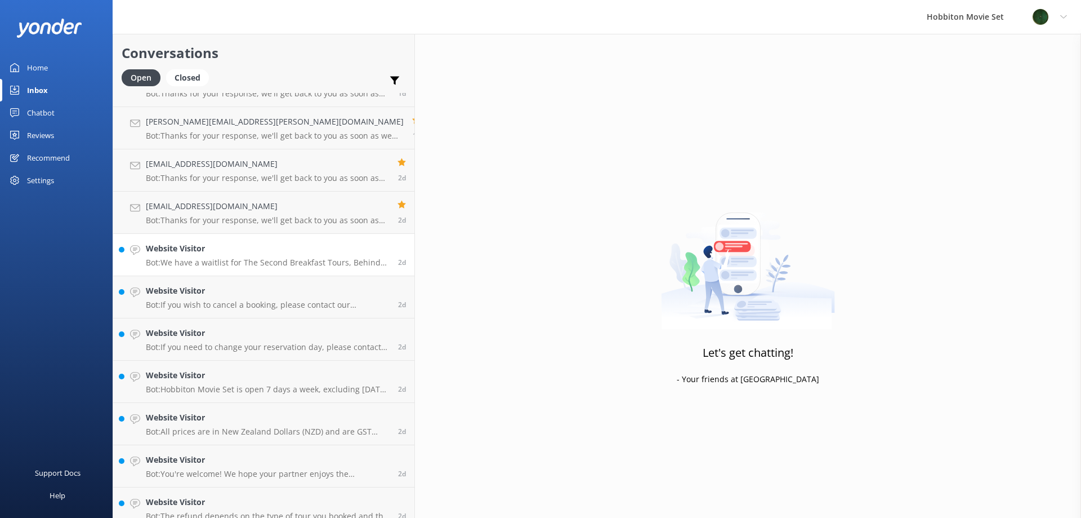
drag, startPoint x: 220, startPoint y: 266, endPoint x: 241, endPoint y: 267, distance: 21.4
click at [220, 266] on p "Bot: We have a waitlist for The Second Breakfast Tours, Behind The Scenes Tours…" at bounding box center [268, 262] width 244 height 10
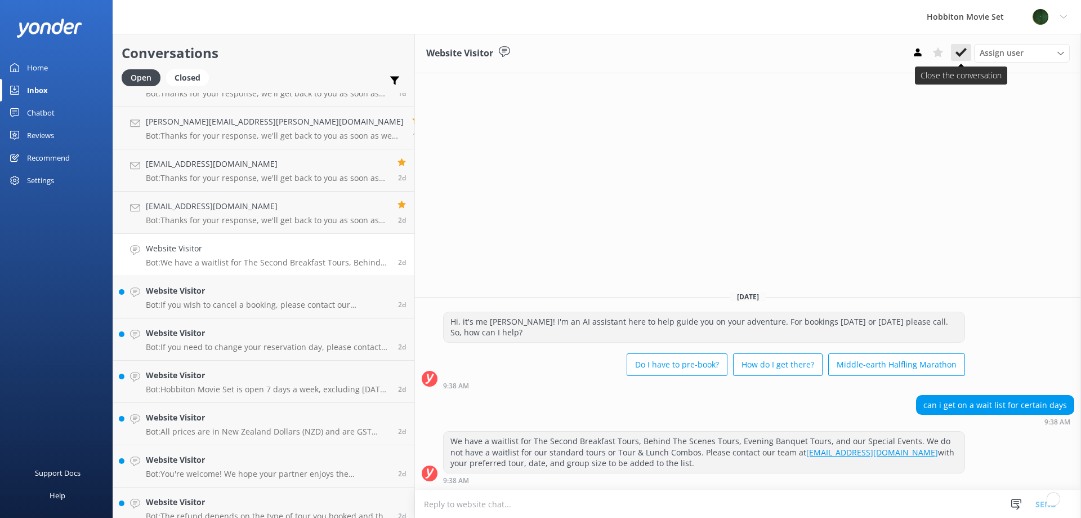
click at [964, 56] on icon at bounding box center [961, 52] width 11 height 11
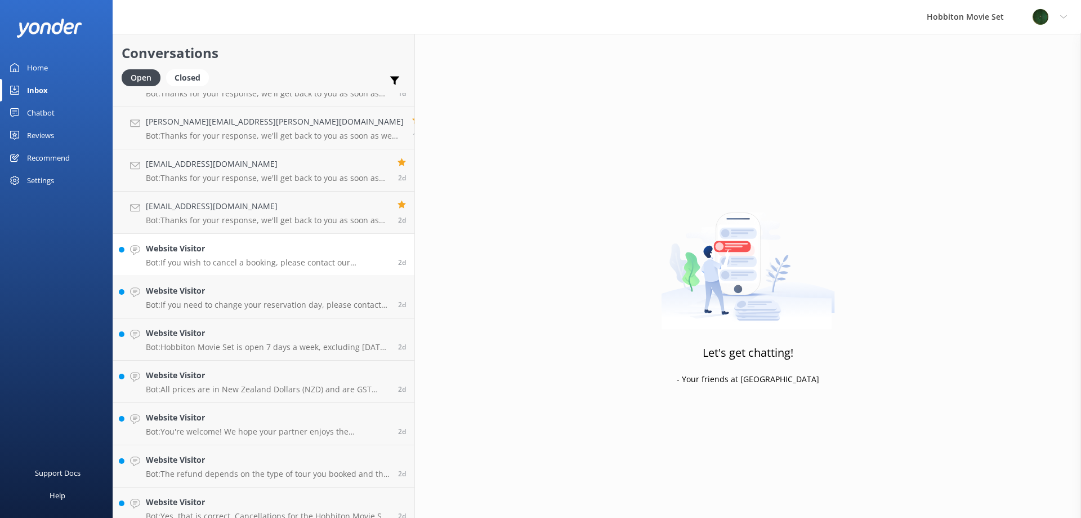
click at [269, 264] on p "Bot: If you wish to cancel a booking, please contact our reservations team via …" at bounding box center [268, 262] width 244 height 10
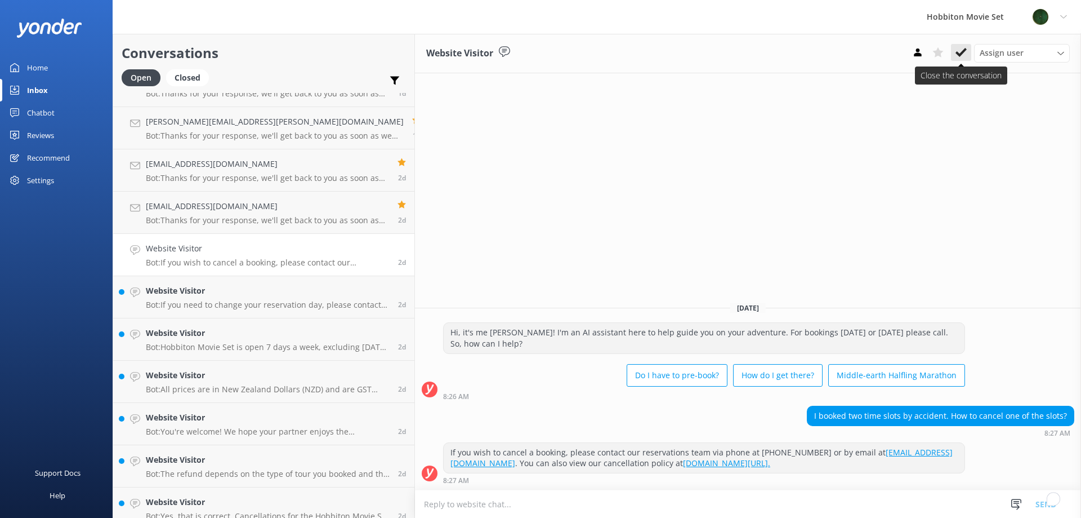
click at [961, 53] on use at bounding box center [961, 52] width 11 height 9
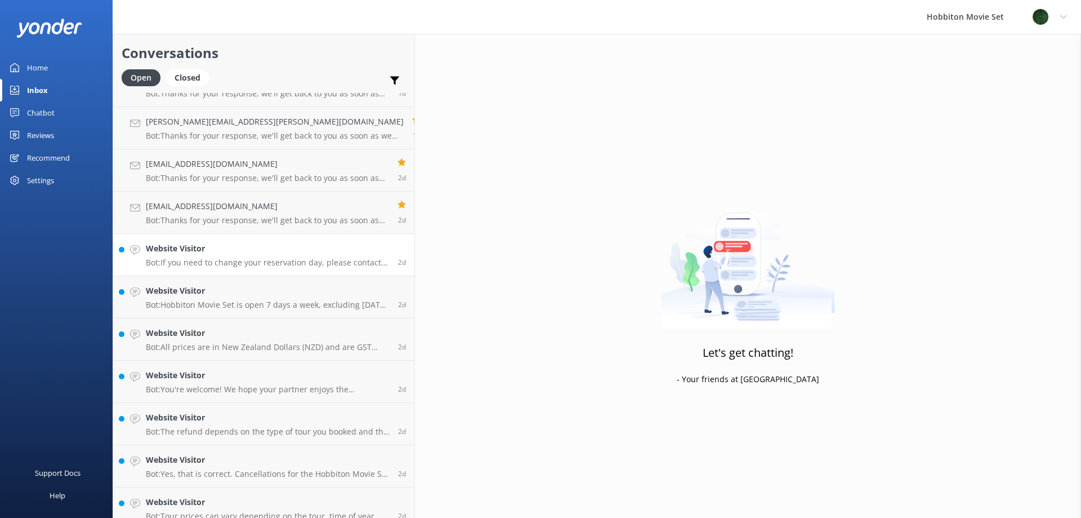
click at [198, 264] on p "Bot: If you need to change your reservation day, please contact our team at [EM…" at bounding box center [268, 262] width 244 height 10
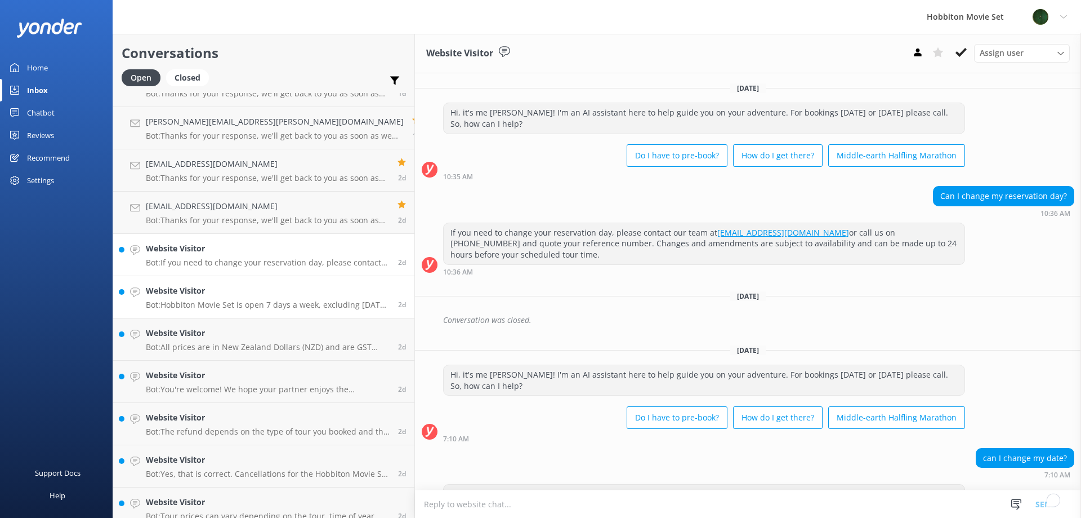
scroll to position [9, 0]
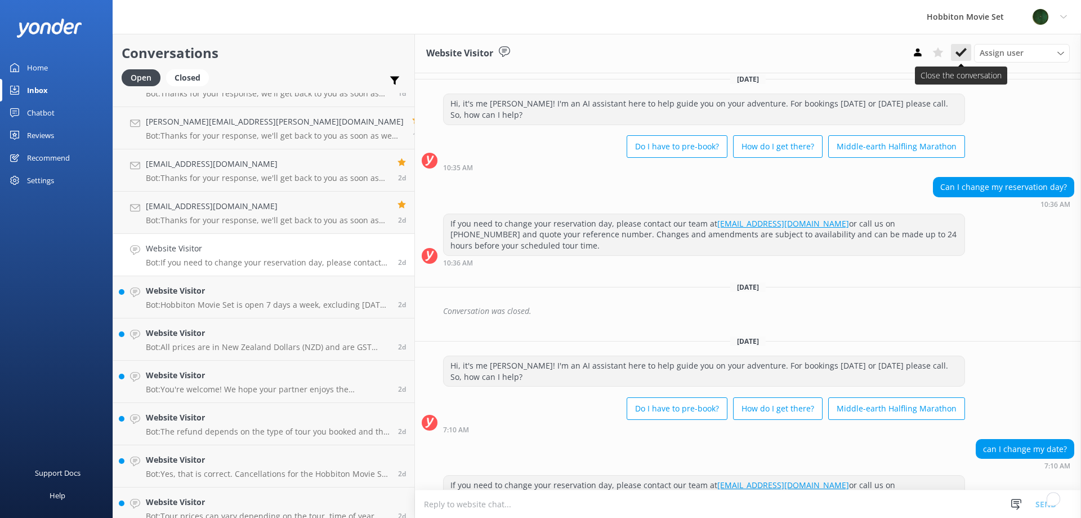
click at [962, 55] on icon at bounding box center [961, 52] width 11 height 11
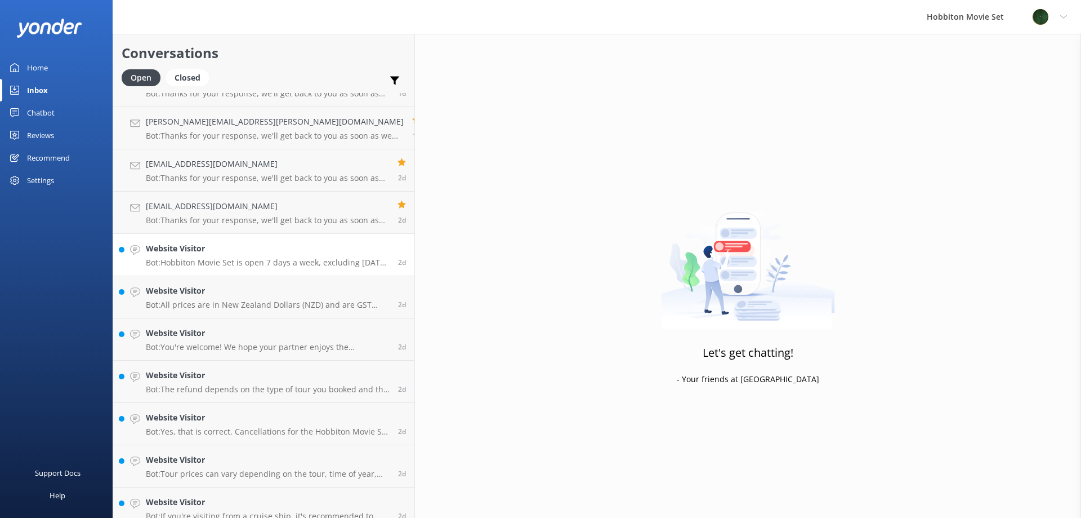
click at [179, 261] on p "Bot: Hobbiton Movie Set is open 7 days a week, excluding [DATE]. Please check t…" at bounding box center [268, 262] width 244 height 10
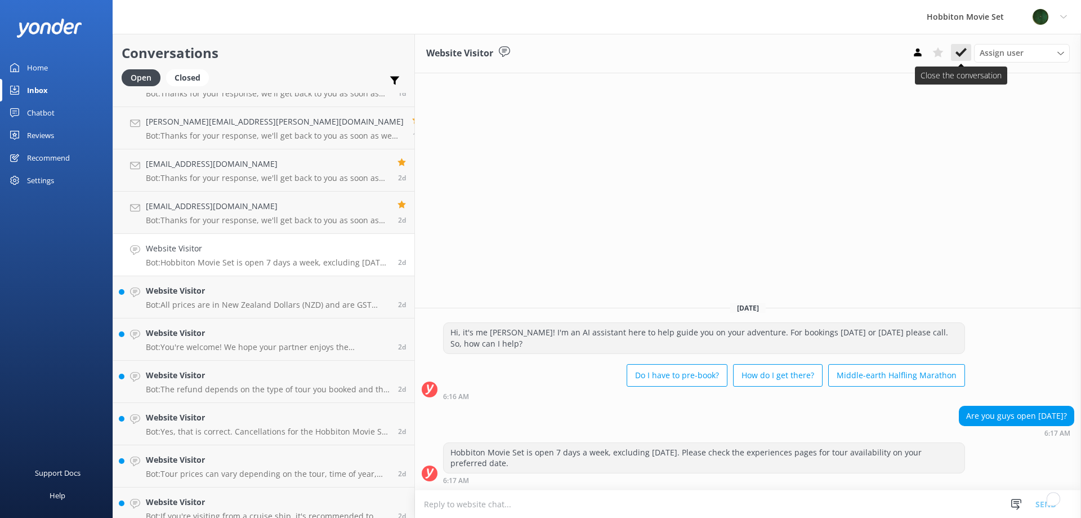
click at [960, 55] on use at bounding box center [961, 52] width 11 height 9
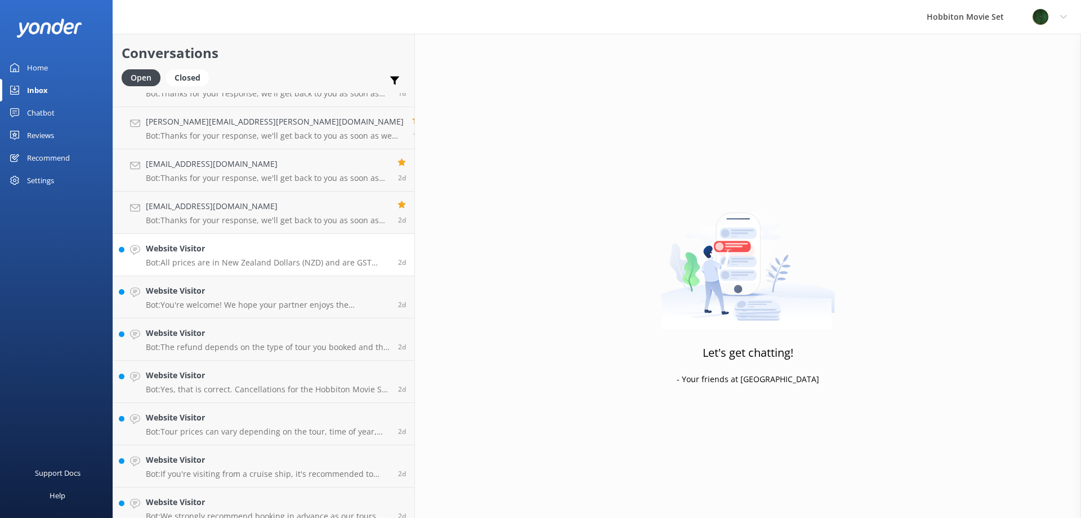
click at [207, 238] on link "Website Visitor Bot: All prices are in New Zealand Dollars (NZD) and are GST in…" at bounding box center [263, 255] width 301 height 42
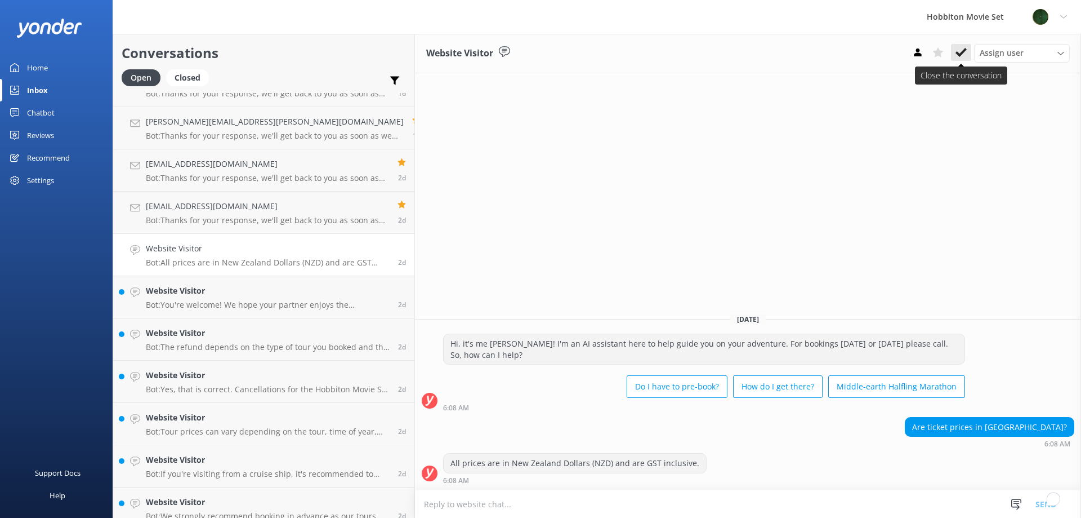
click at [961, 49] on icon at bounding box center [961, 52] width 11 height 11
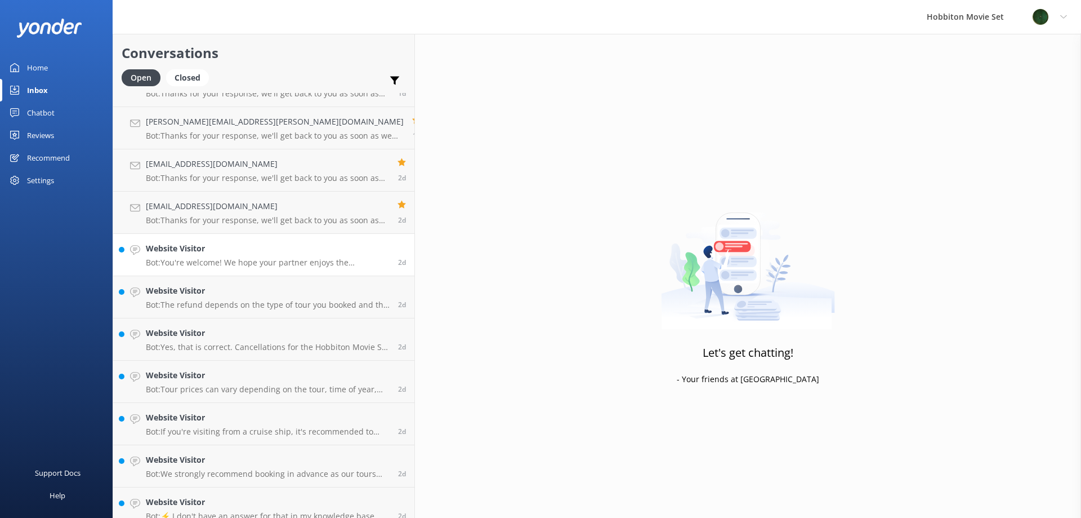
click at [234, 253] on h4 "Website Visitor" at bounding box center [268, 248] width 244 height 12
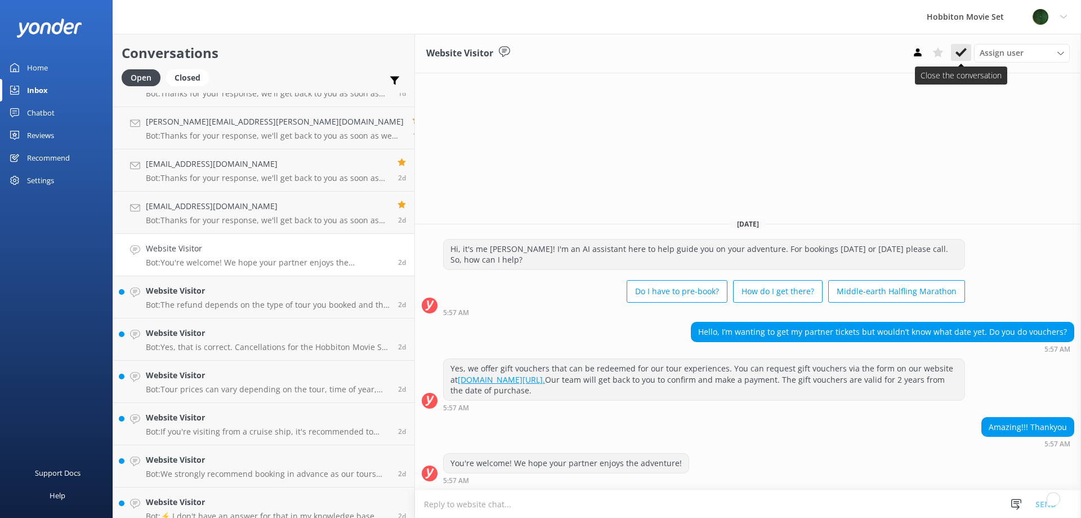
click at [969, 47] on button at bounding box center [961, 52] width 20 height 17
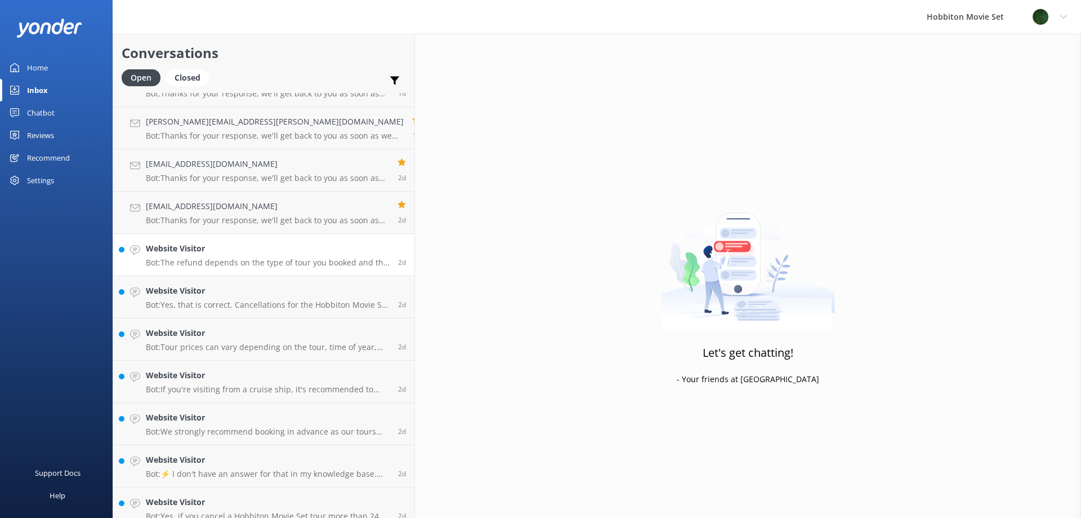
click at [211, 256] on div "Website Visitor Bot: The refund depends on the type of tour you booked and the …" at bounding box center [268, 254] width 244 height 25
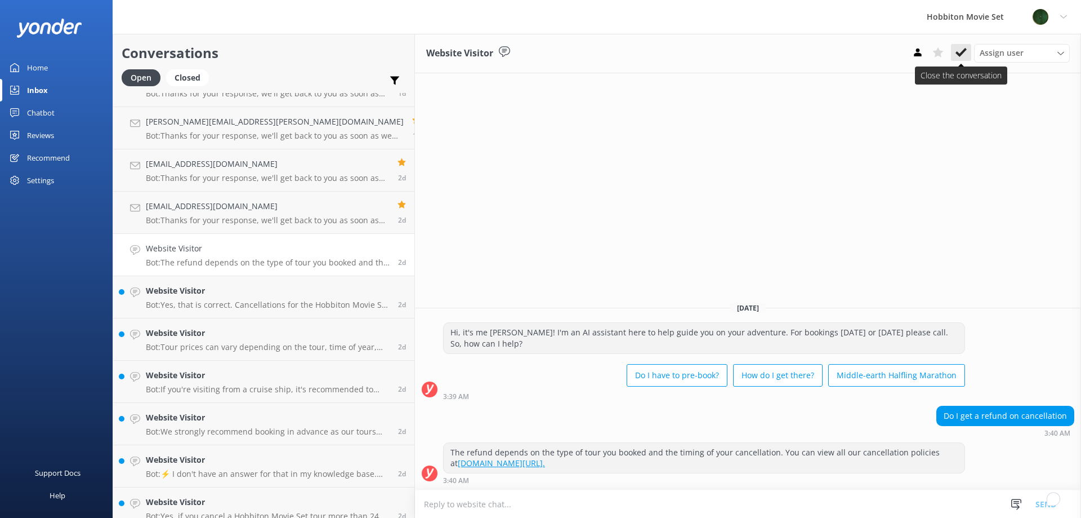
click at [958, 52] on use at bounding box center [961, 52] width 11 height 9
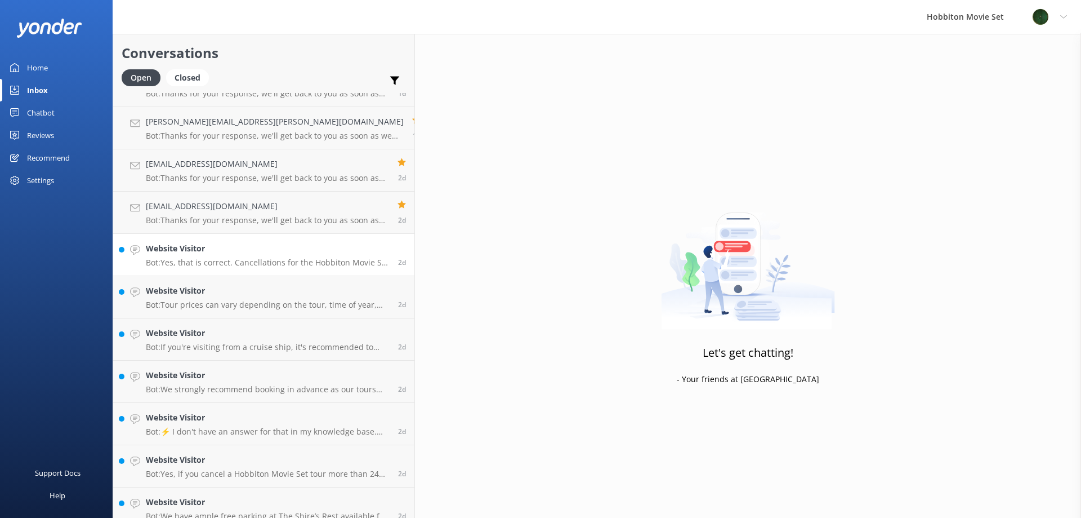
click at [302, 271] on link "Website Visitor Bot: Yes, that is correct. Cancellations for the Hobbiton Movie…" at bounding box center [263, 255] width 301 height 42
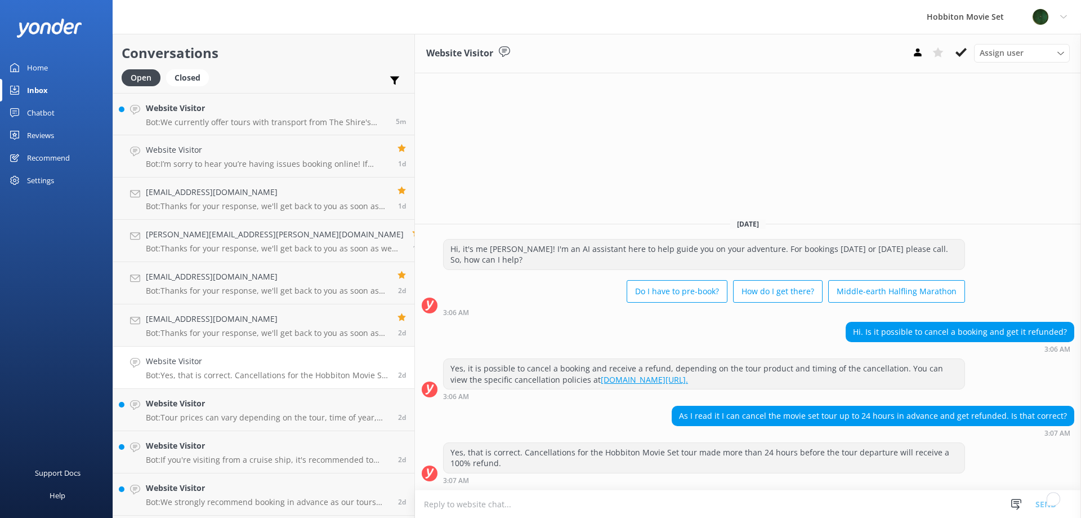
scroll to position [113, 0]
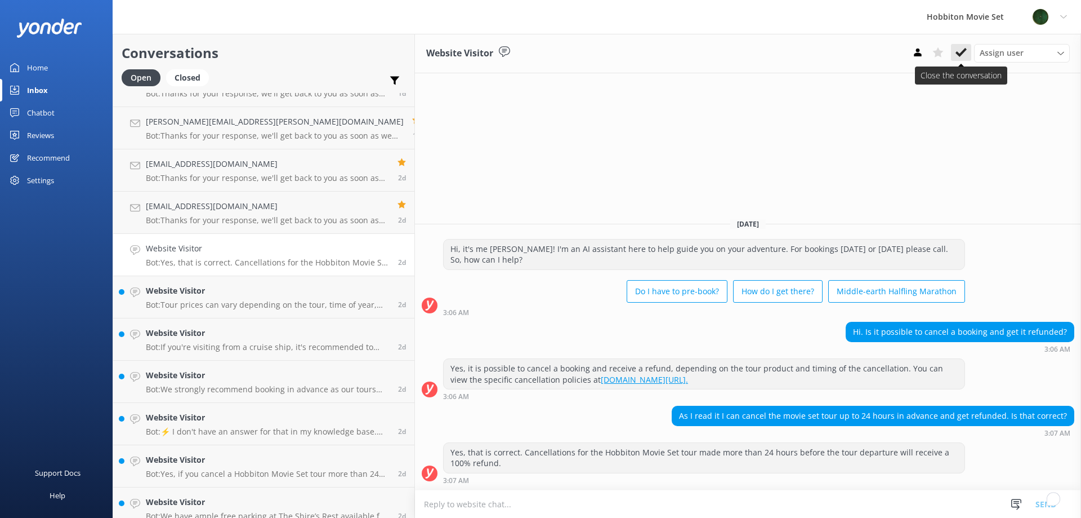
click at [967, 51] on button at bounding box center [961, 52] width 20 height 17
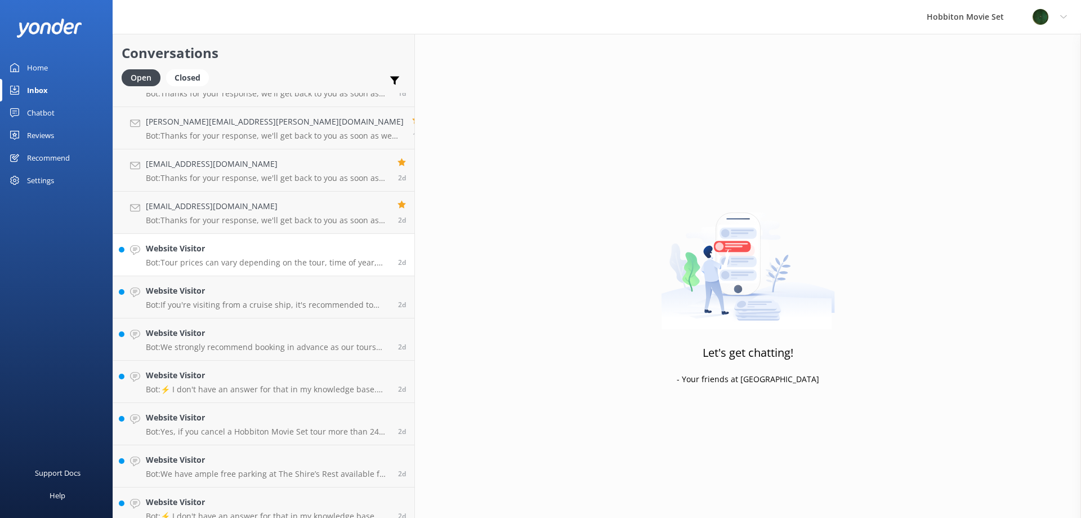
click at [265, 261] on p "Bot: Tour prices can vary depending on the tour, time of year, and ticket type.…" at bounding box center [268, 262] width 244 height 10
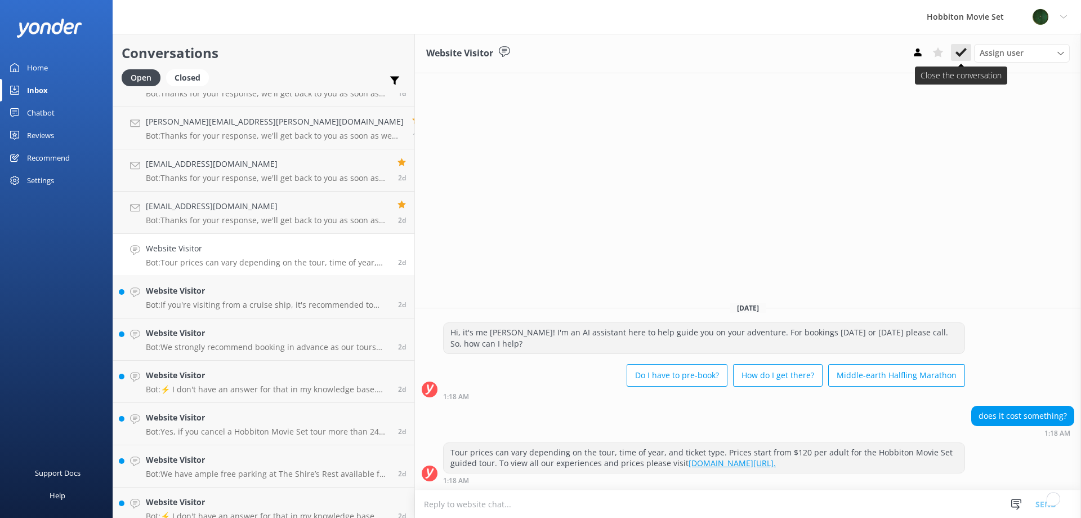
click at [964, 51] on use at bounding box center [961, 52] width 11 height 9
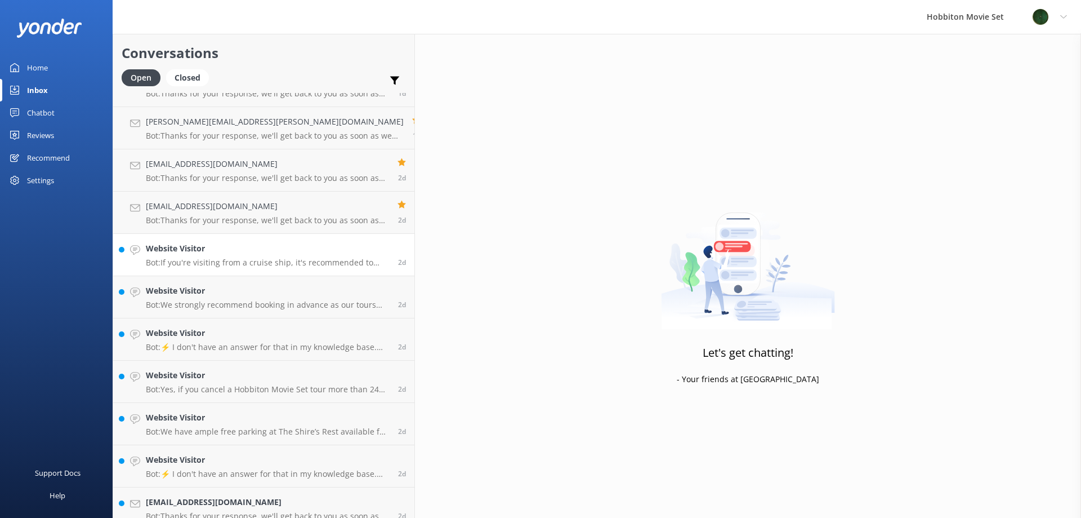
click at [283, 247] on h4 "Website Visitor" at bounding box center [268, 248] width 244 height 12
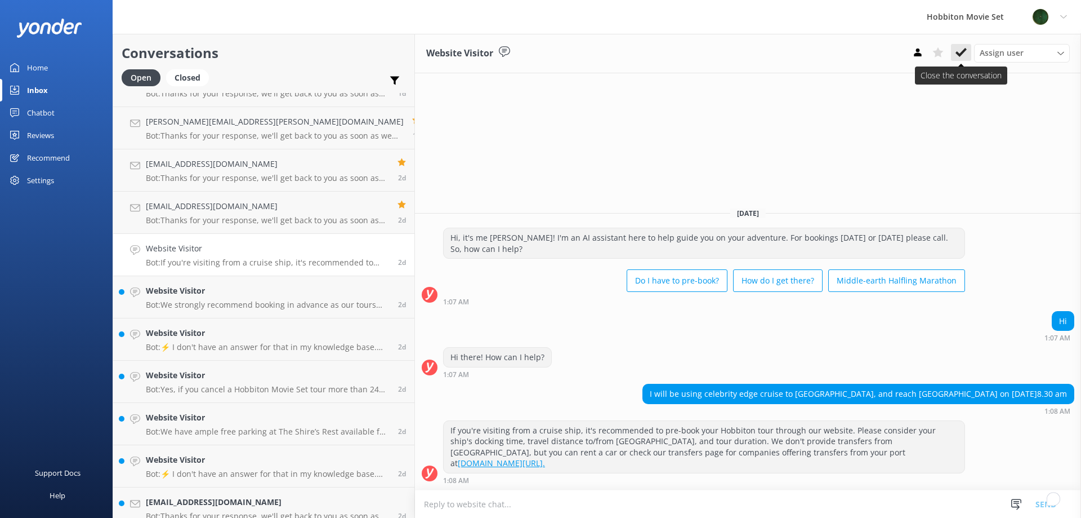
click at [957, 52] on use at bounding box center [961, 52] width 11 height 9
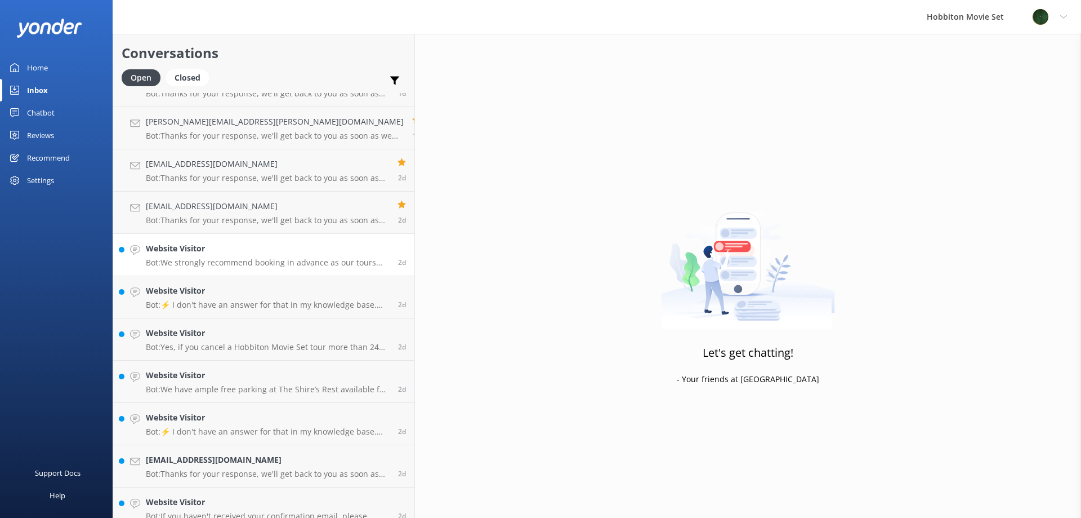
click at [181, 262] on p "Bot: We strongly recommend booking in advance as our tours are known to sell ou…" at bounding box center [268, 262] width 244 height 10
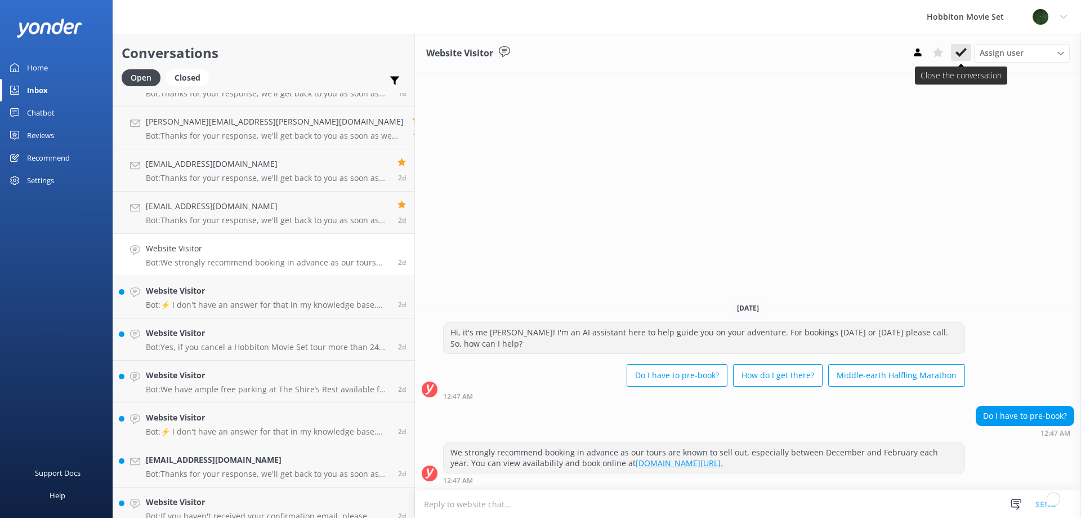
click at [955, 51] on button at bounding box center [961, 52] width 20 height 17
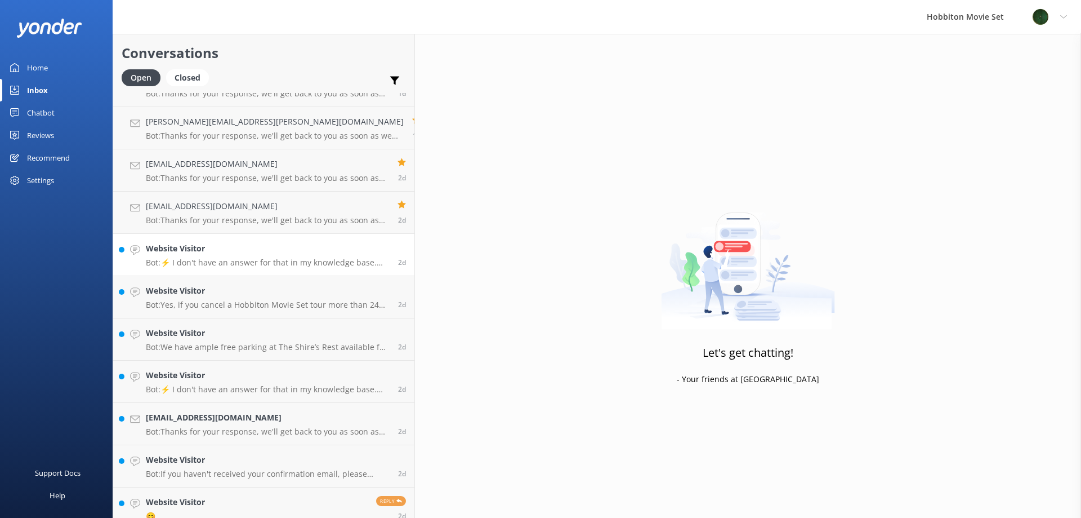
click at [248, 268] on link "Website Visitor Bot: ⚡ I don't have an answer for that in my knowledge base. Pl…" at bounding box center [263, 255] width 301 height 42
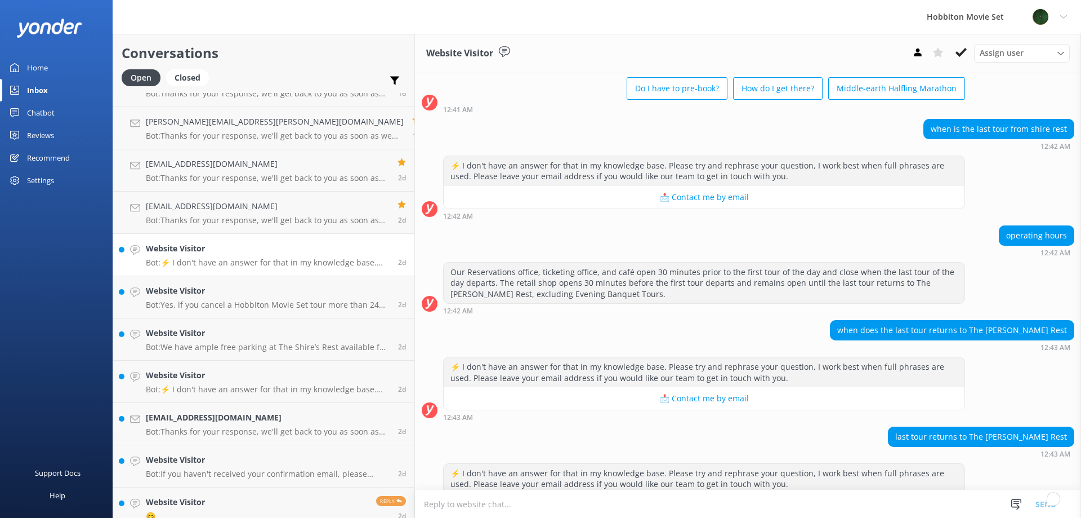
scroll to position [99, 0]
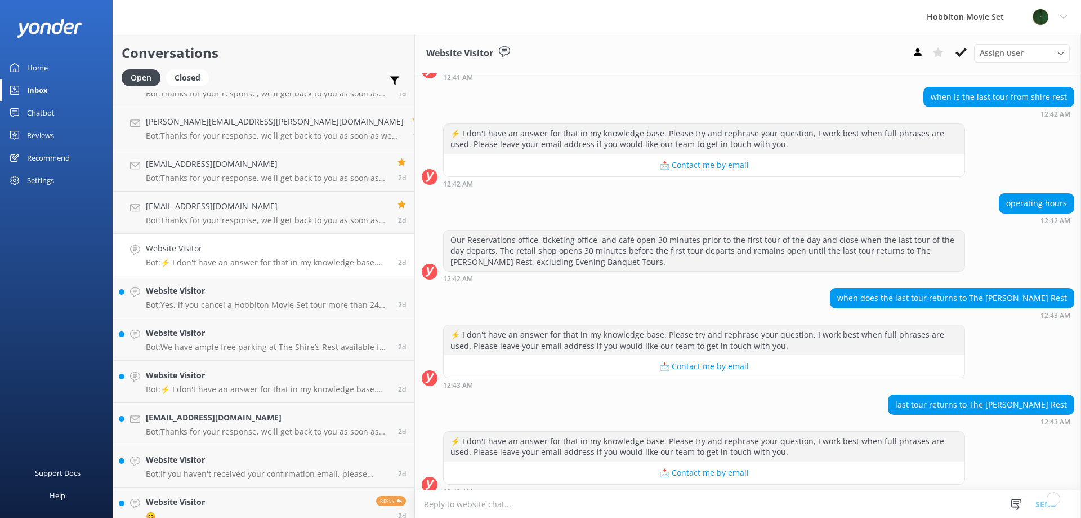
click at [1007, 331] on div "⚡ I don't have an answer for that in my knowledge base. Please try and rephrase…" at bounding box center [748, 356] width 666 height 64
click at [955, 52] on button at bounding box center [961, 52] width 20 height 17
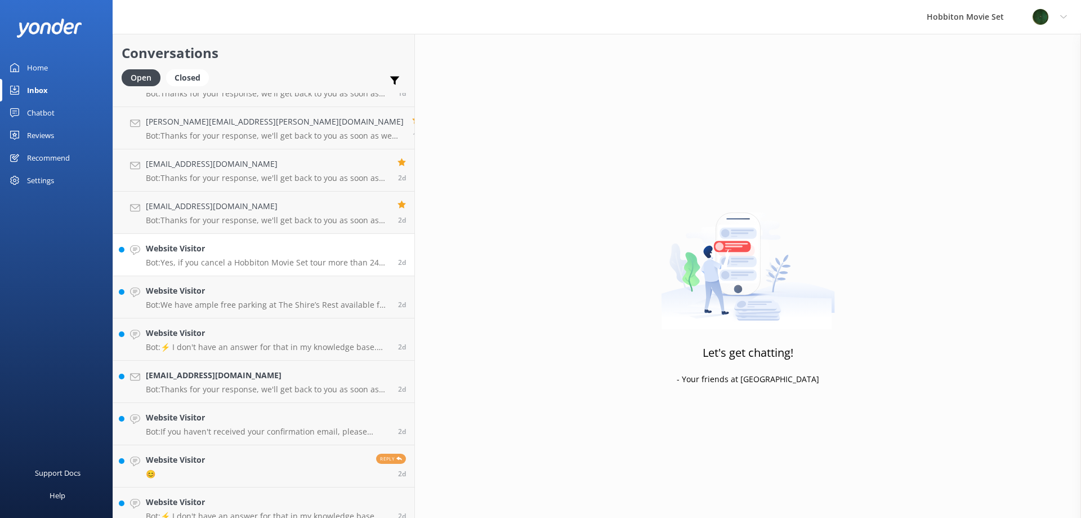
click at [262, 267] on p "Bot: Yes, if you cancel a Hobbiton Movie Set tour more than 24 hours before the…" at bounding box center [268, 262] width 244 height 10
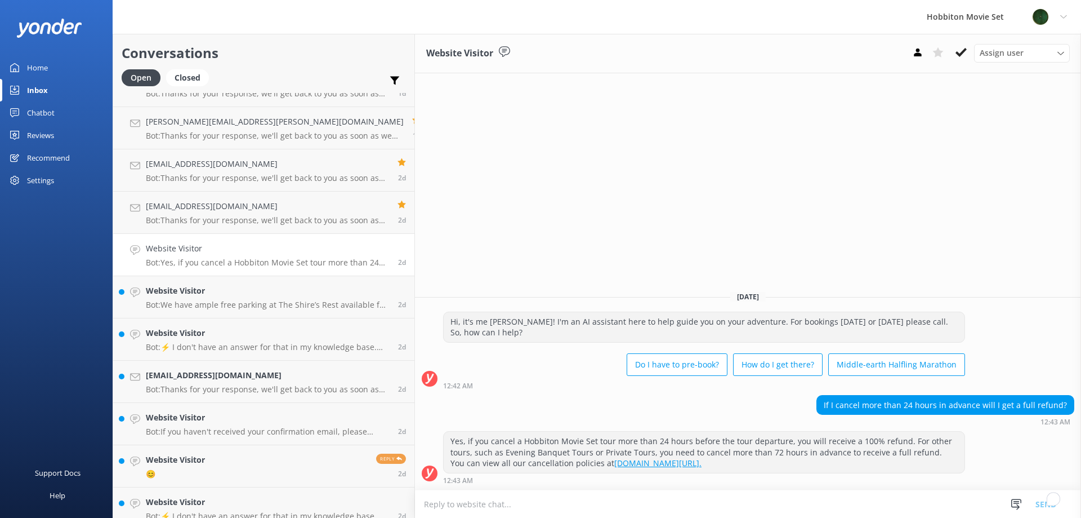
click at [220, 261] on p "Bot: Yes, if you cancel a Hobbiton Movie Set tour more than 24 hours before the…" at bounding box center [268, 262] width 244 height 10
click at [970, 47] on button at bounding box center [961, 52] width 20 height 17
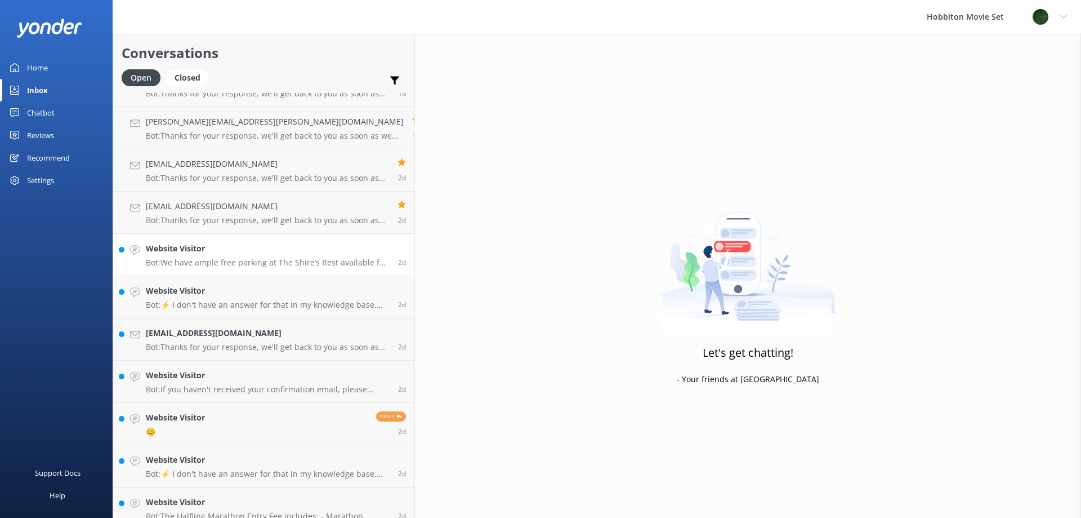
click at [283, 259] on p "Bot: We have ample free parking at The Shire’s Rest available for customers, in…" at bounding box center [268, 262] width 244 height 10
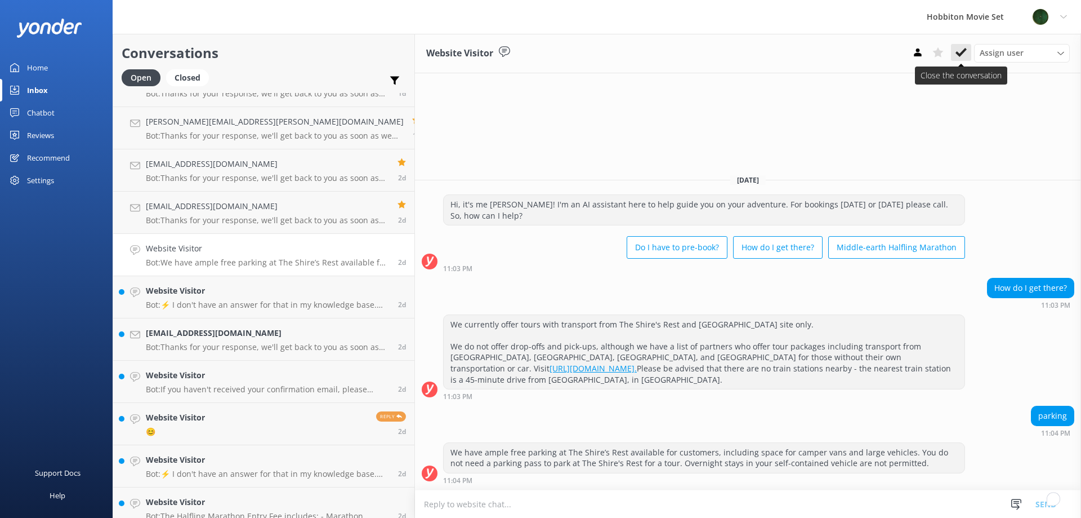
click at [962, 55] on icon at bounding box center [961, 52] width 11 height 11
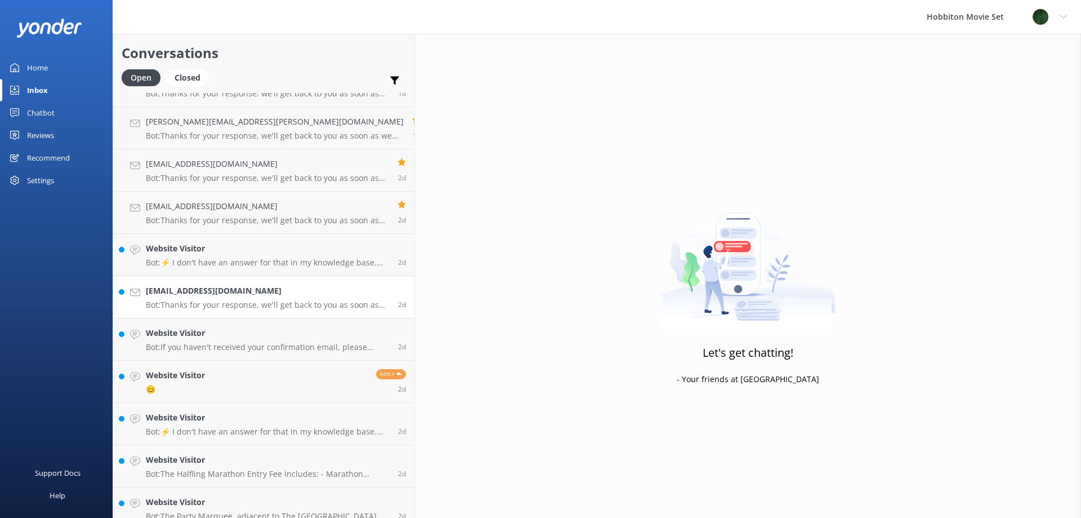
click at [180, 296] on h4 "[EMAIL_ADDRESS][DOMAIN_NAME]" at bounding box center [268, 290] width 244 height 12
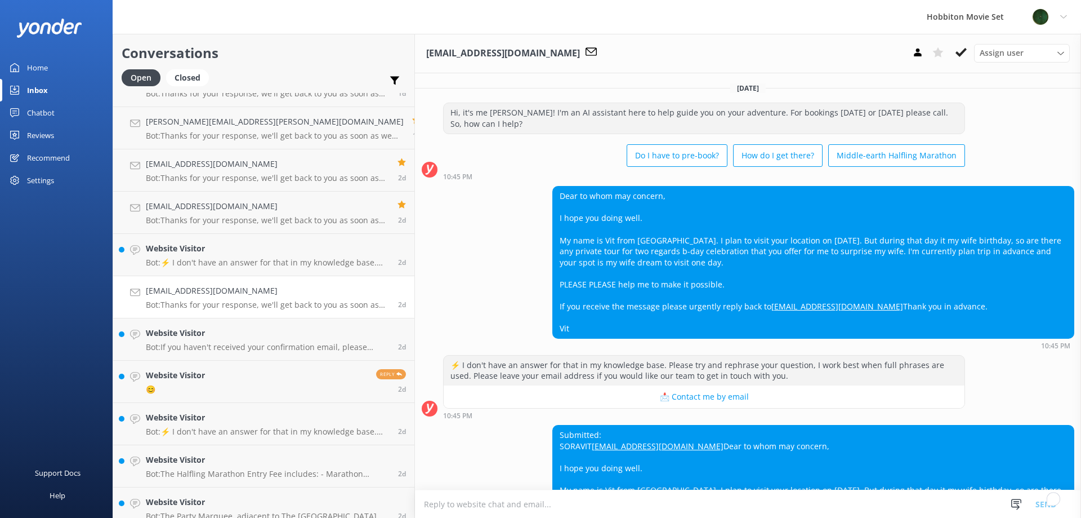
scroll to position [207, 0]
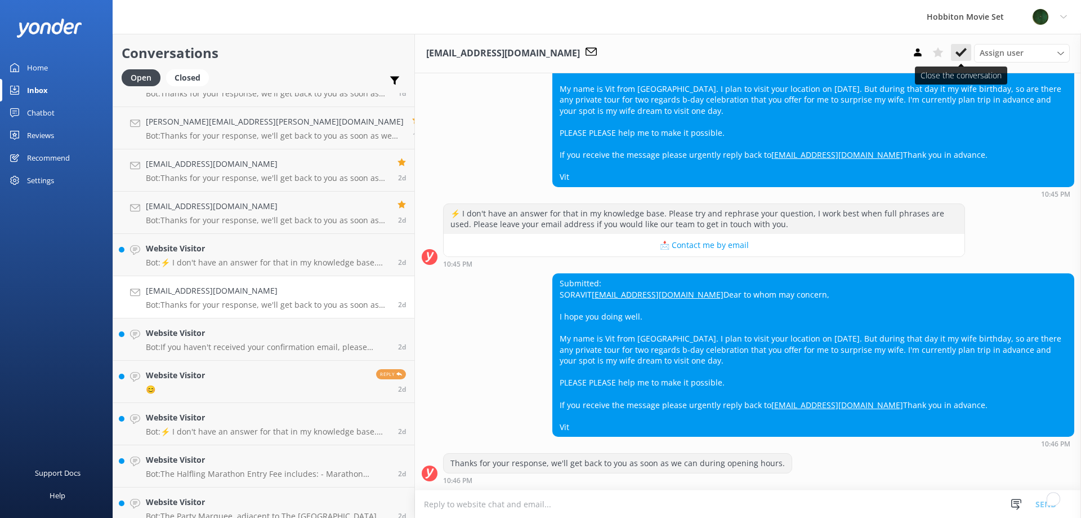
click at [965, 55] on icon at bounding box center [961, 52] width 11 height 11
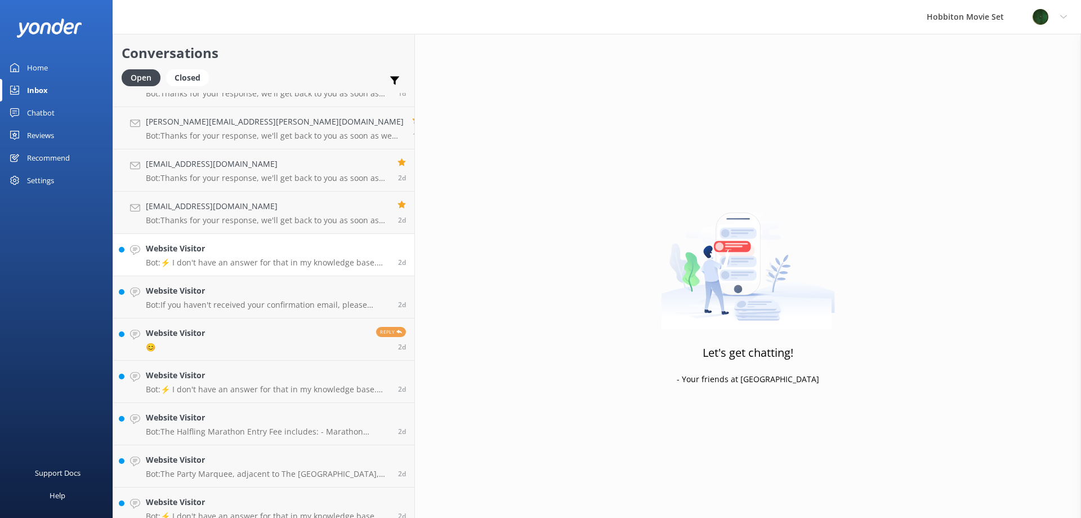
click at [210, 257] on p "Bot: ⚡ I don't have an answer for that in my knowledge base. Please try and rep…" at bounding box center [268, 262] width 244 height 10
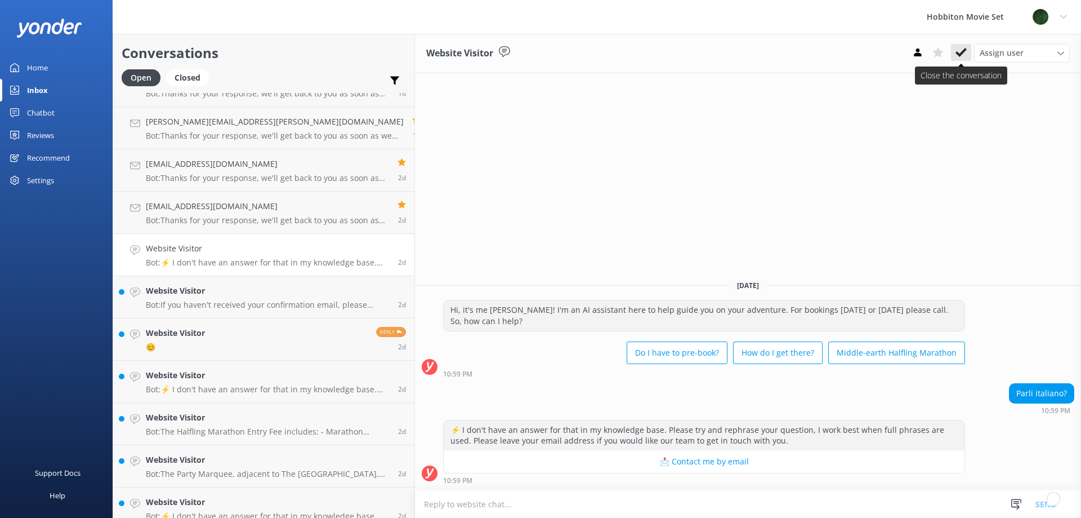
click at [962, 59] on button at bounding box center [961, 52] width 20 height 17
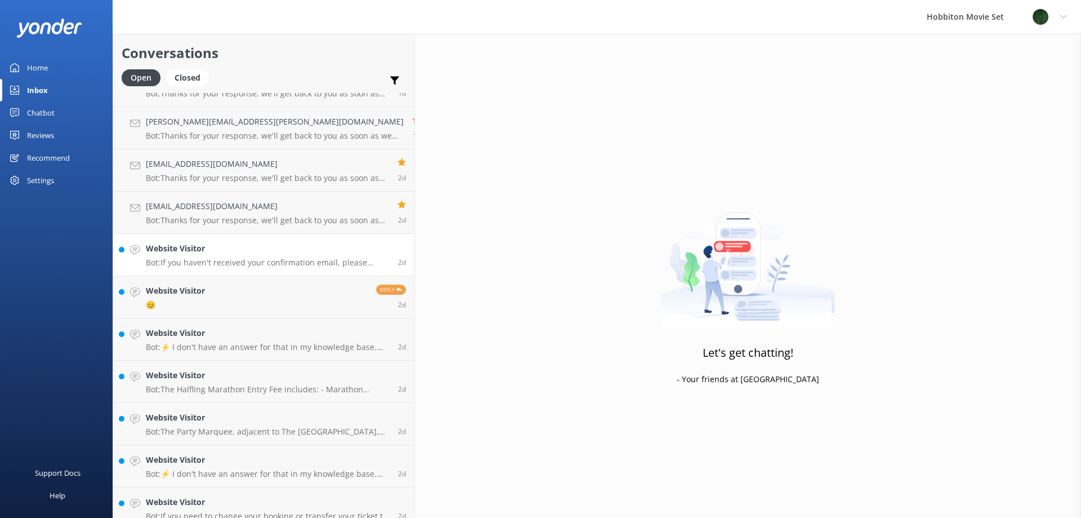
click at [262, 242] on h4 "Website Visitor" at bounding box center [268, 248] width 244 height 12
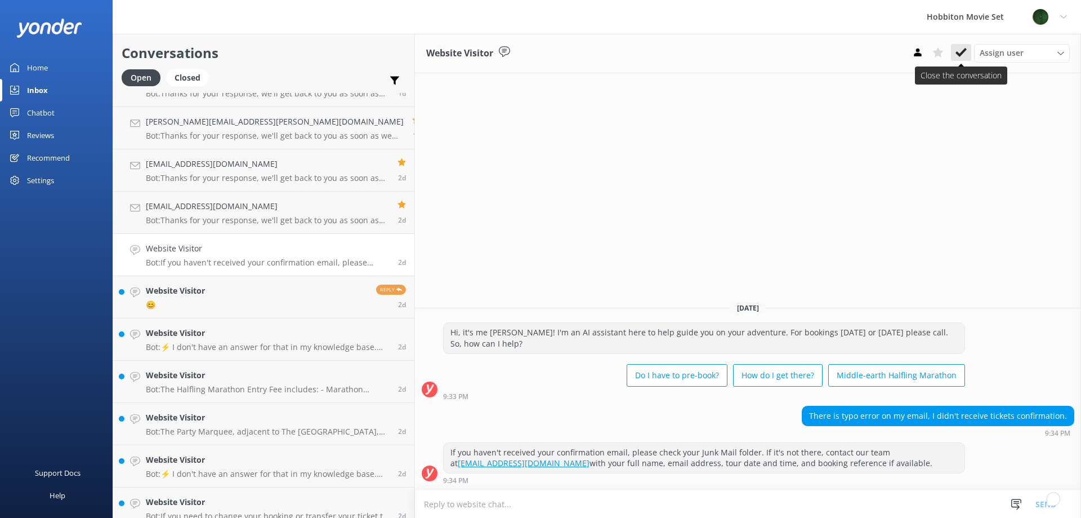
click at [968, 50] on button at bounding box center [961, 52] width 20 height 17
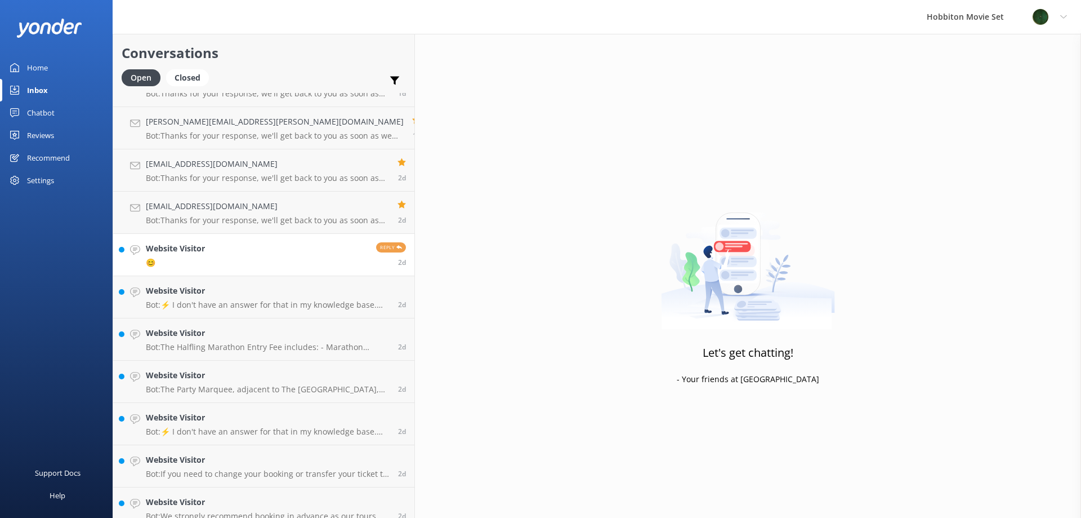
click at [219, 256] on link "Website Visitor 😊 Reply 2d" at bounding box center [263, 255] width 301 height 42
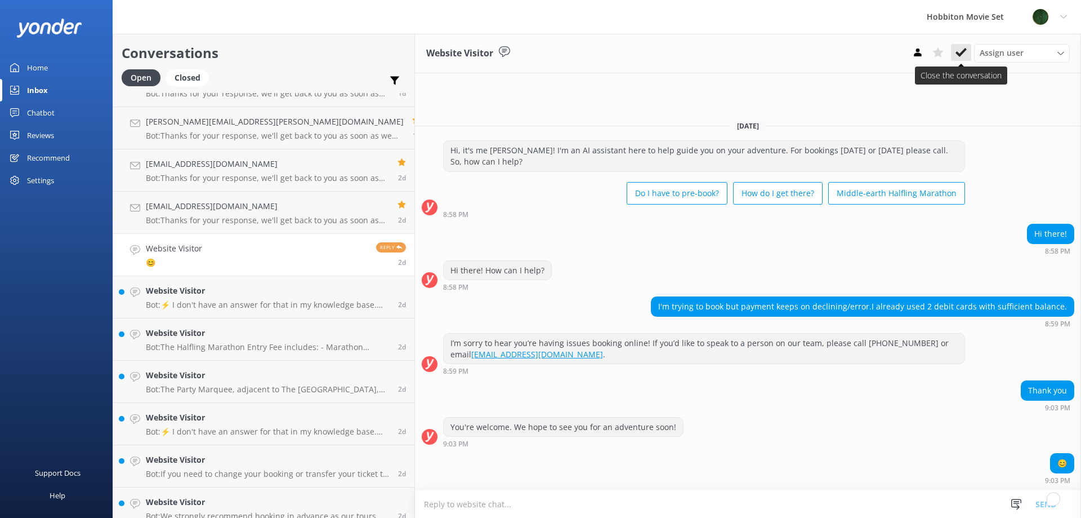
click at [966, 52] on icon at bounding box center [961, 52] width 11 height 11
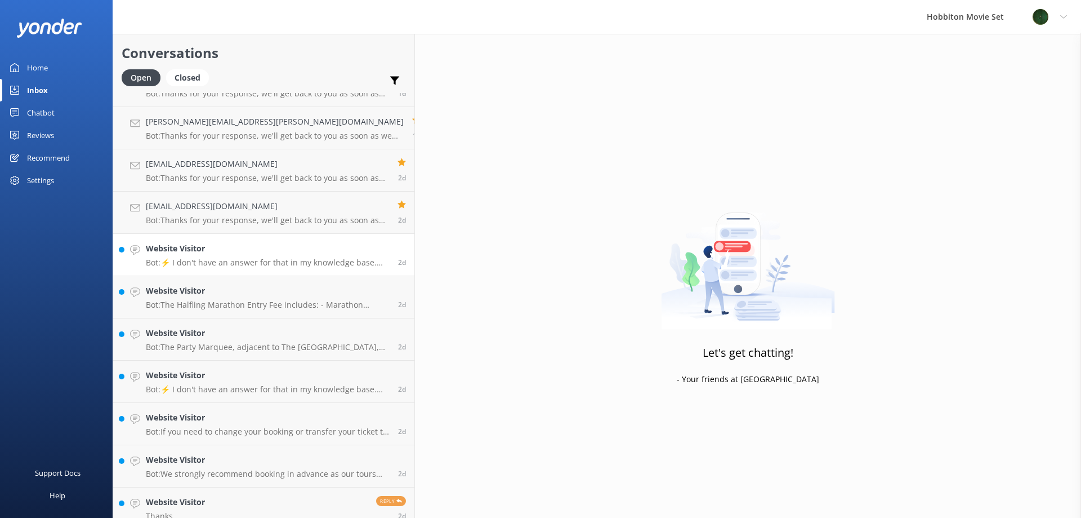
click at [213, 251] on h4 "Website Visitor" at bounding box center [268, 248] width 244 height 12
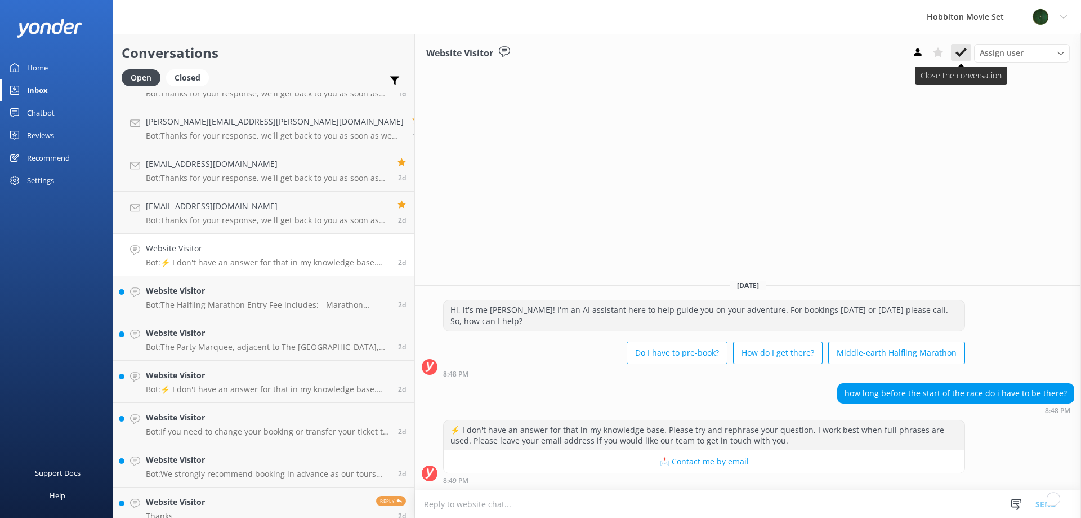
click at [961, 49] on icon at bounding box center [961, 52] width 11 height 11
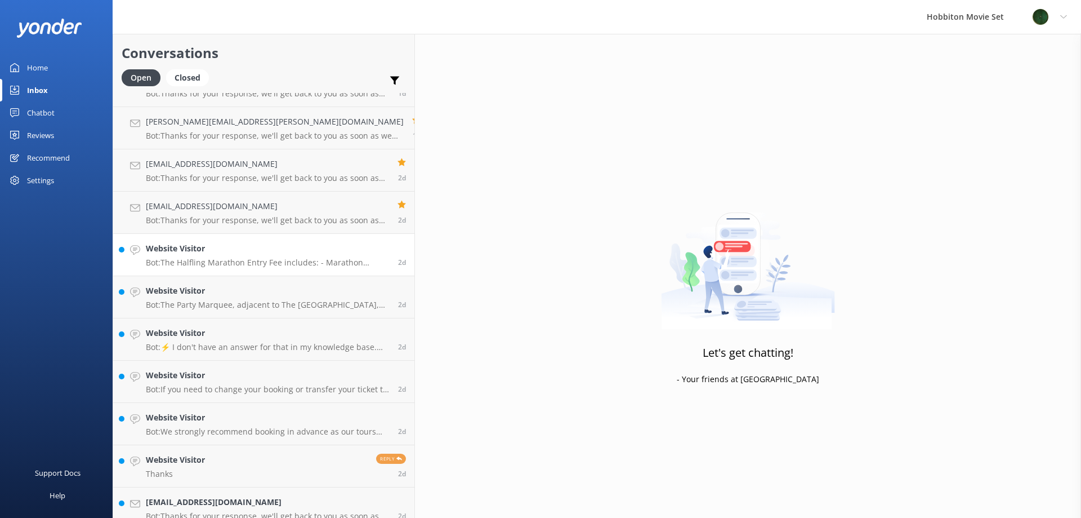
click at [278, 260] on p "Bot: The Halfling Marathon Entry Fee includes: - Marathon Finisher’s medal. - E…" at bounding box center [268, 262] width 244 height 10
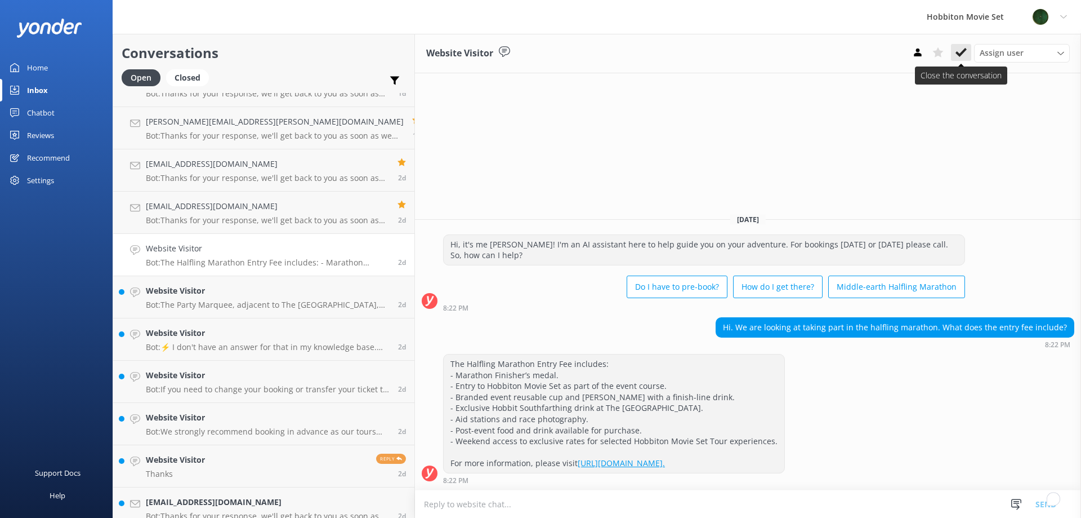
click at [958, 51] on icon at bounding box center [961, 52] width 11 height 11
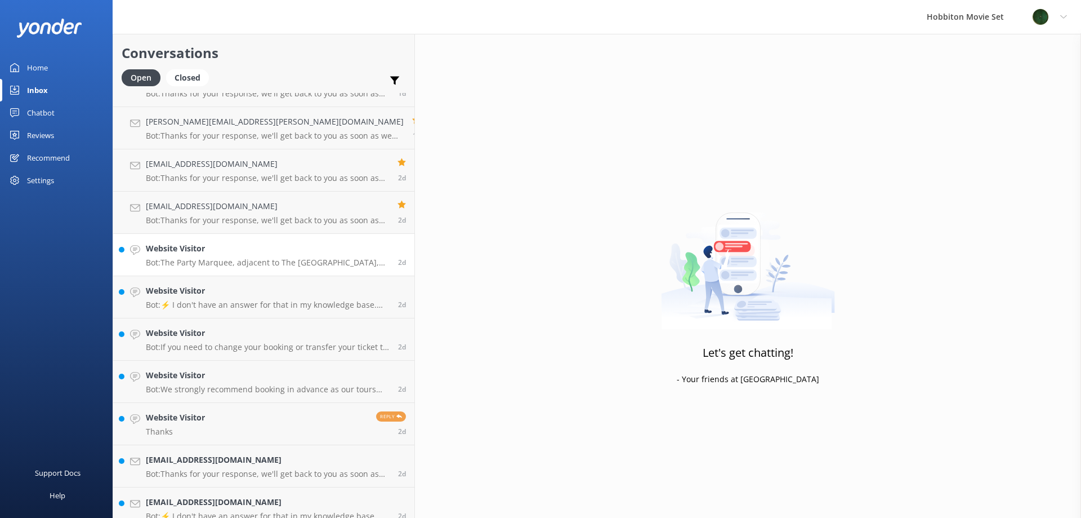
click at [273, 256] on div "Website Visitor Bot: The Party Marquee, adjacent to The Green Dragon Inn, offer…" at bounding box center [268, 254] width 244 height 25
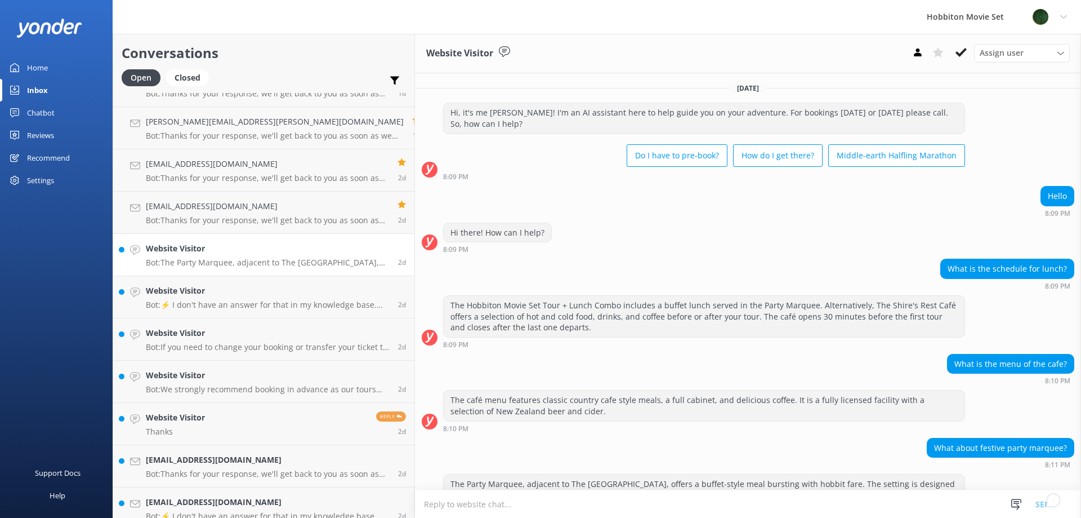
scroll to position [10, 0]
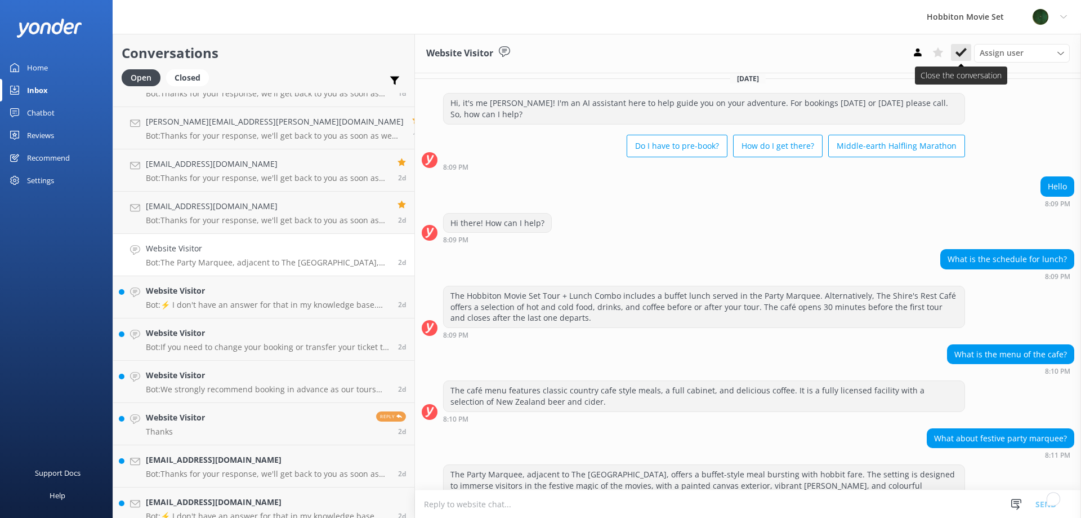
click at [963, 50] on icon at bounding box center [961, 52] width 11 height 11
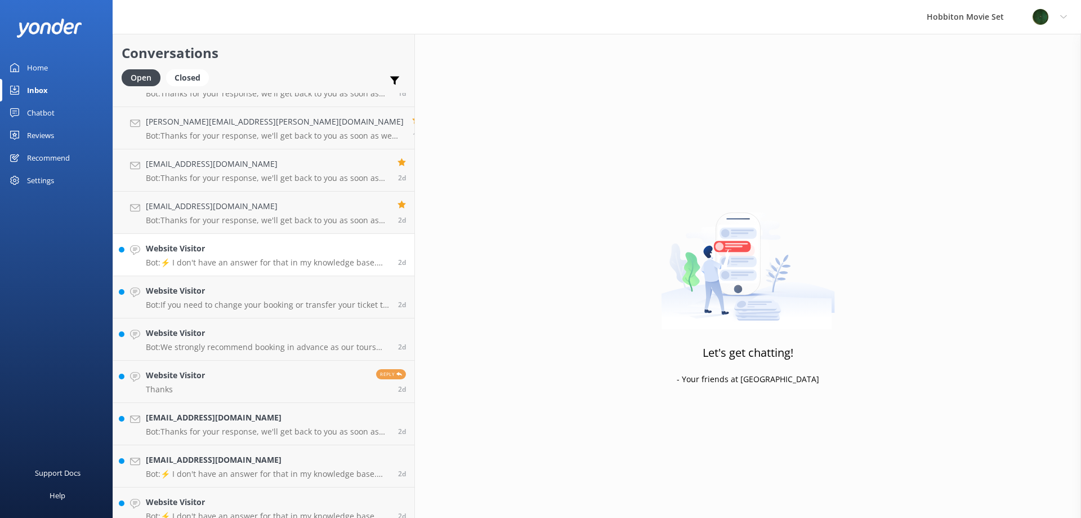
click at [268, 266] on p "Bot: ⚡ I don't have an answer for that in my knowledge base. Please try and rep…" at bounding box center [268, 262] width 244 height 10
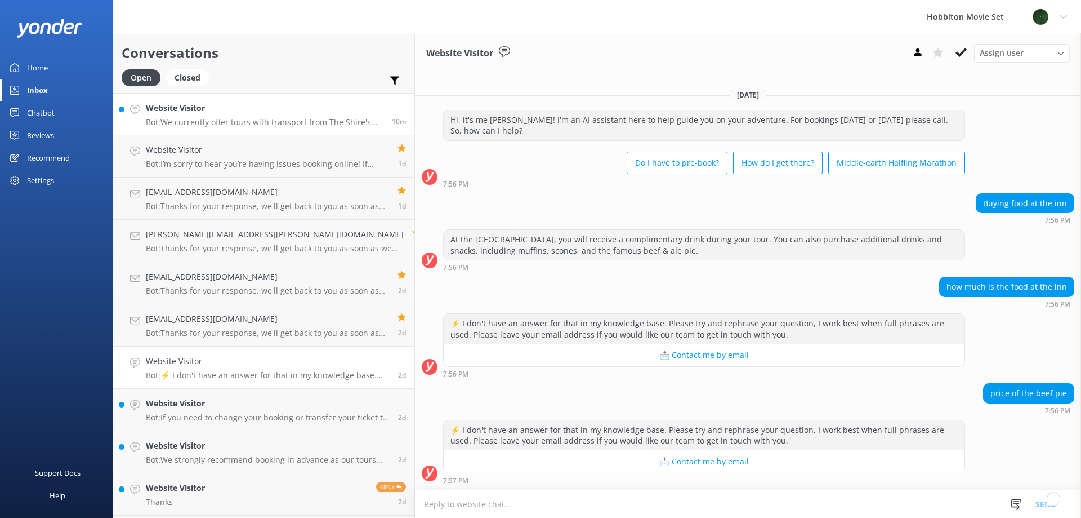
click at [224, 110] on h4 "Website Visitor" at bounding box center [265, 108] width 238 height 12
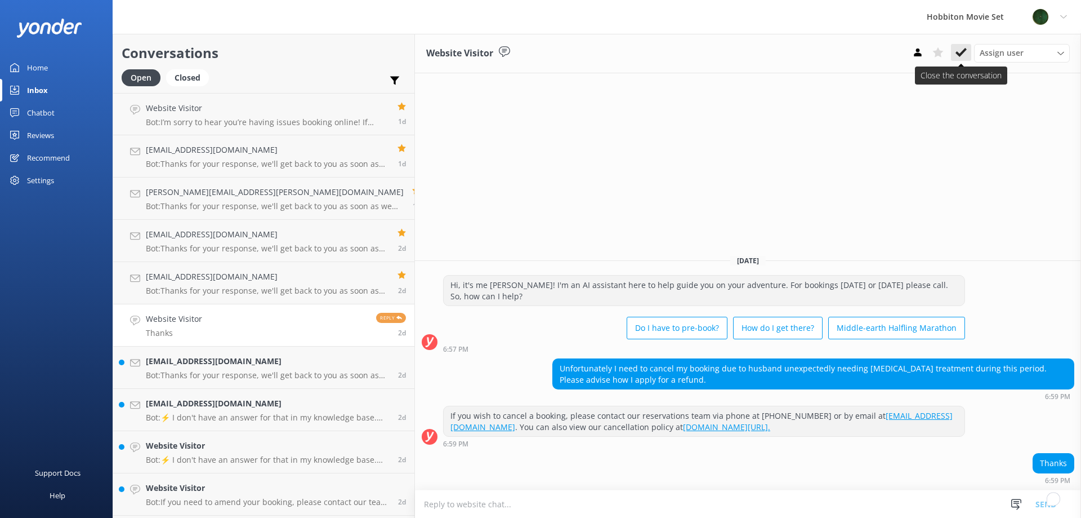
click at [962, 56] on icon at bounding box center [961, 52] width 11 height 11
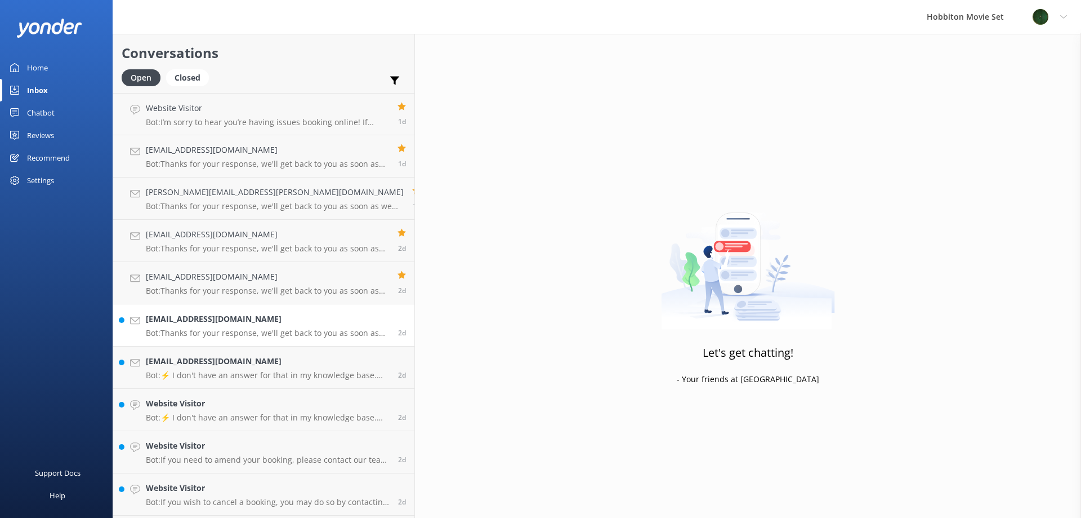
click at [229, 328] on p "Bot: Thanks for your response, we'll get back to you as soon as we can during o…" at bounding box center [268, 333] width 244 height 10
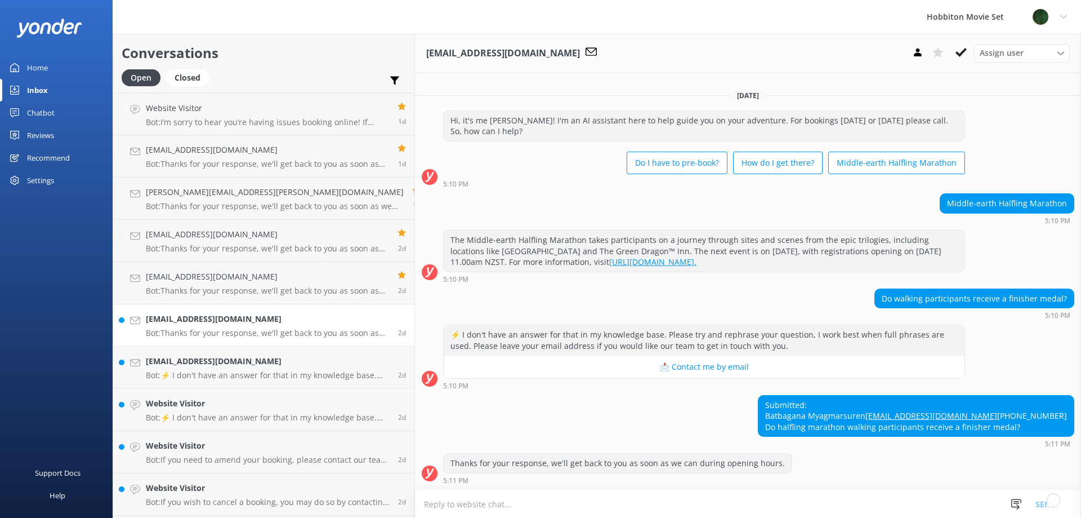
scroll to position [3, 0]
click at [618, 395] on div "Submitted: Batbagana Myagmarsuren [EMAIL_ADDRESS][DOMAIN_NAME] [PHONE_NUMBER] D…" at bounding box center [748, 421] width 666 height 53
click at [933, 57] on icon at bounding box center [938, 52] width 11 height 11
click at [211, 372] on p "Bot: ⚡ I don't have an answer for that in my knowledge base. Please try and rep…" at bounding box center [268, 375] width 244 height 10
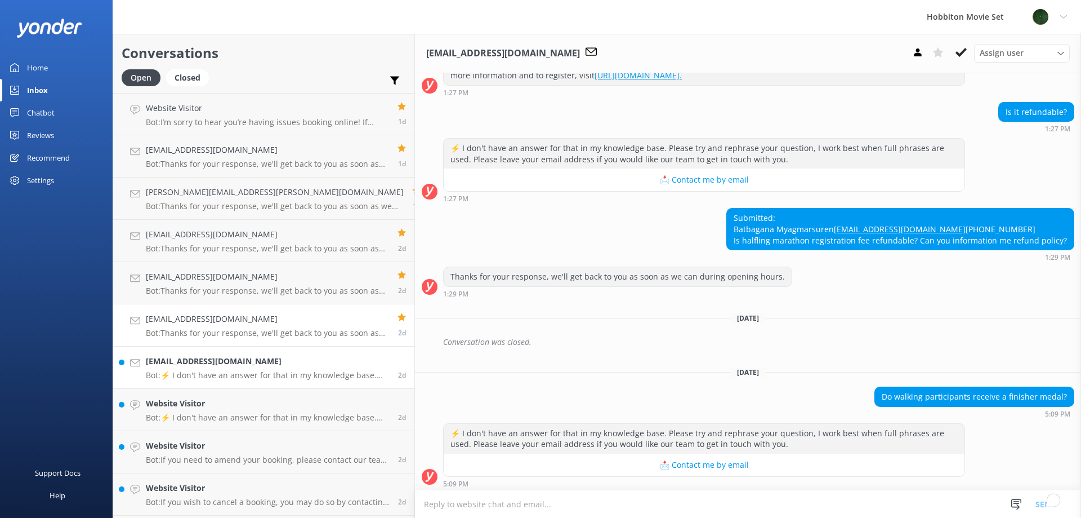
scroll to position [193, 0]
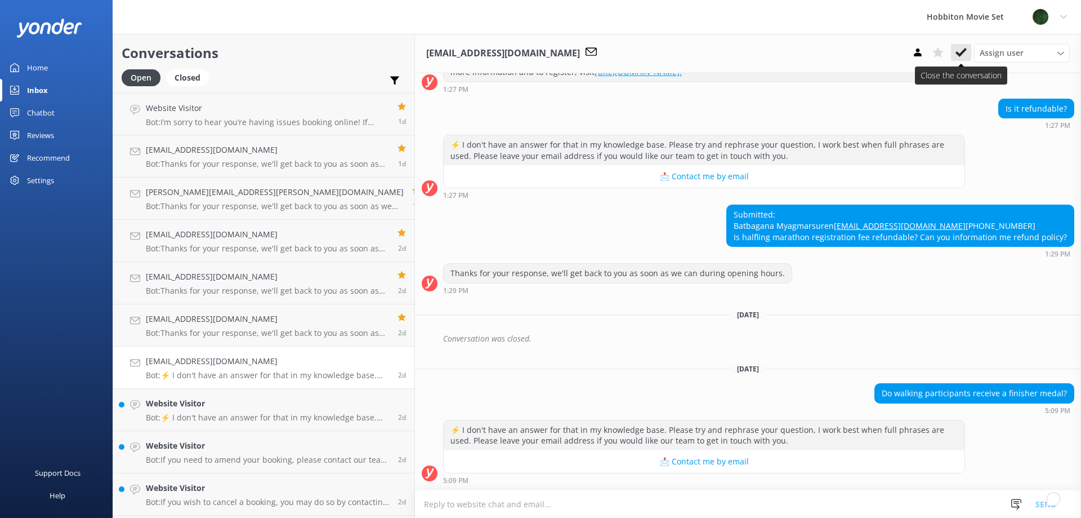
click at [960, 56] on use at bounding box center [961, 52] width 11 height 9
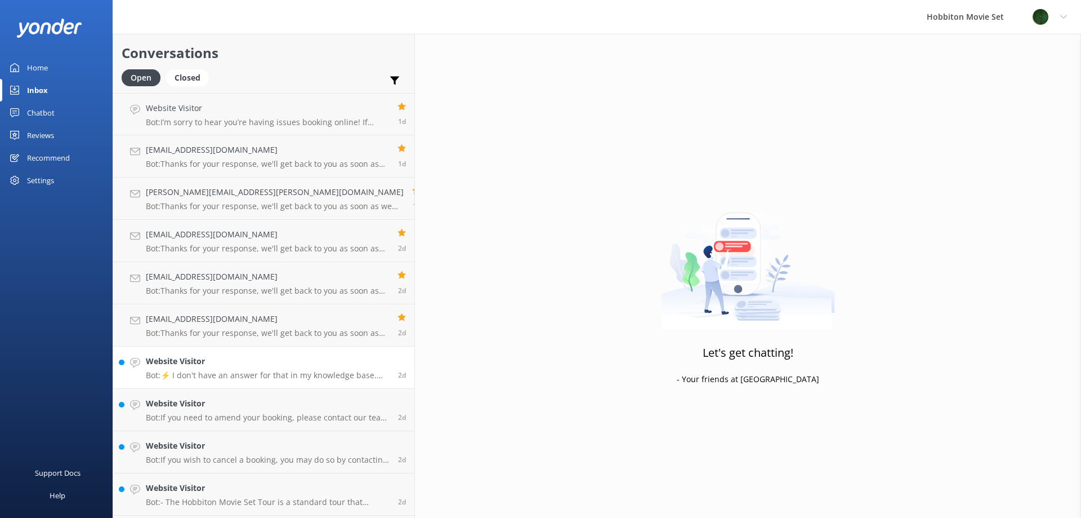
click at [262, 363] on h4 "Website Visitor" at bounding box center [268, 361] width 244 height 12
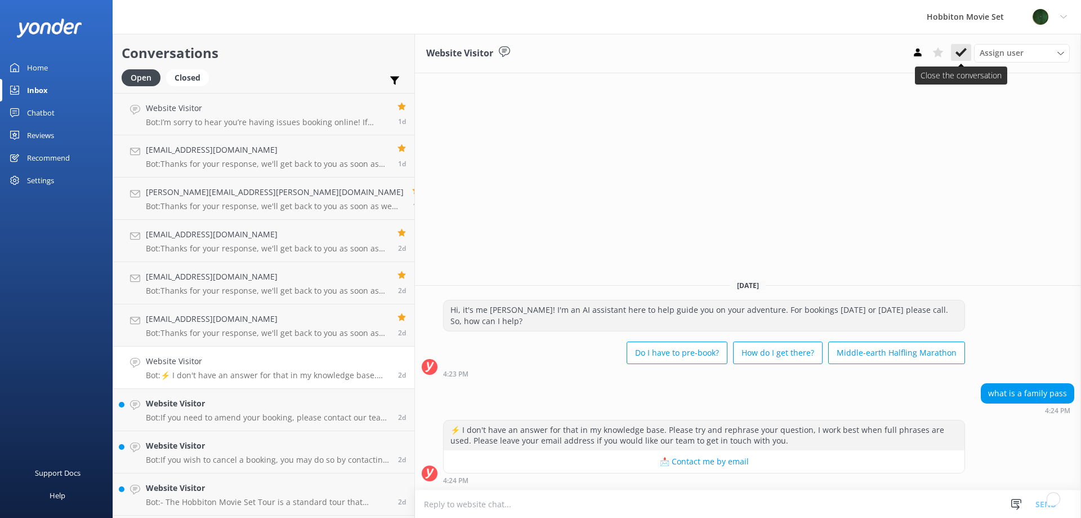
click at [960, 46] on button at bounding box center [961, 52] width 20 height 17
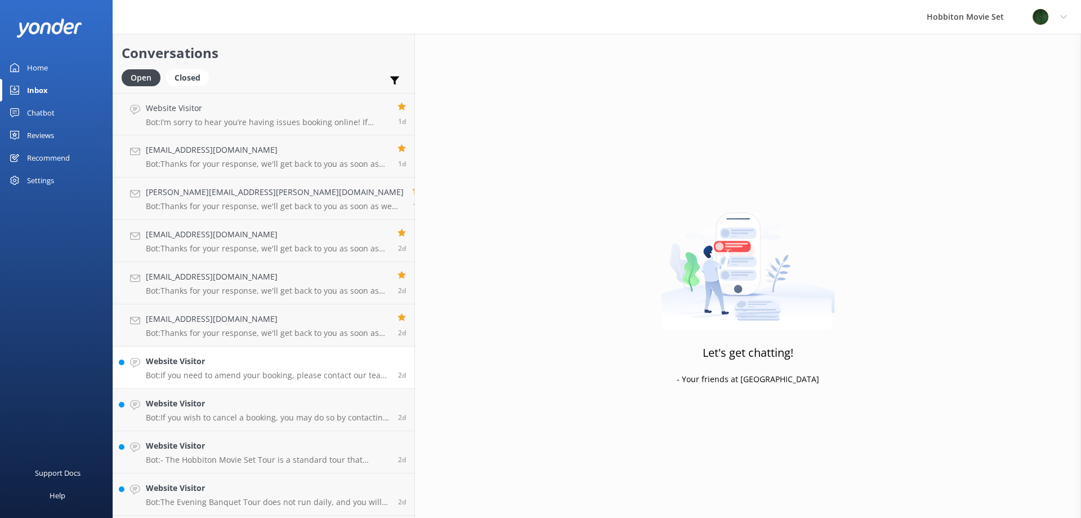
click at [214, 367] on h4 "Website Visitor" at bounding box center [268, 361] width 244 height 12
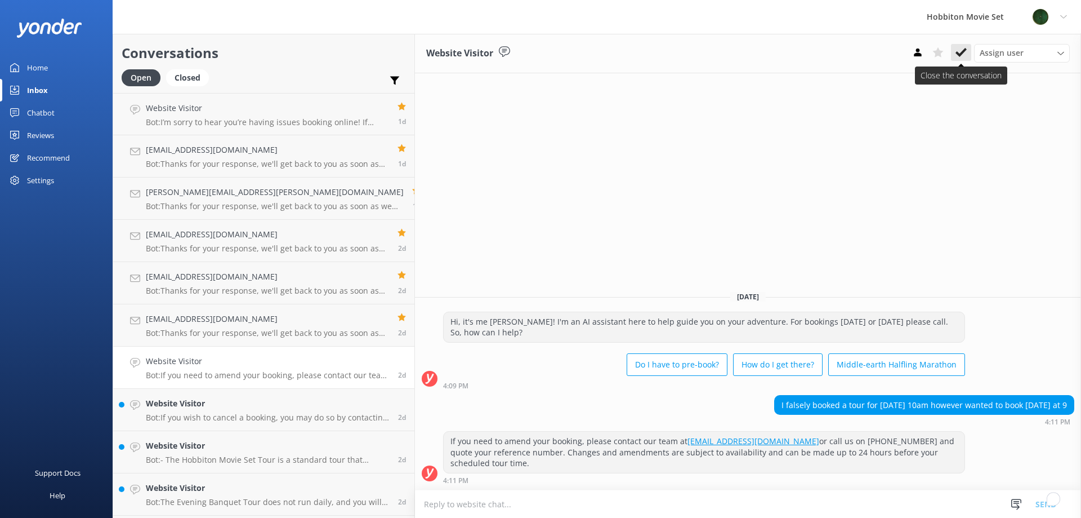
click at [964, 52] on use at bounding box center [961, 52] width 11 height 9
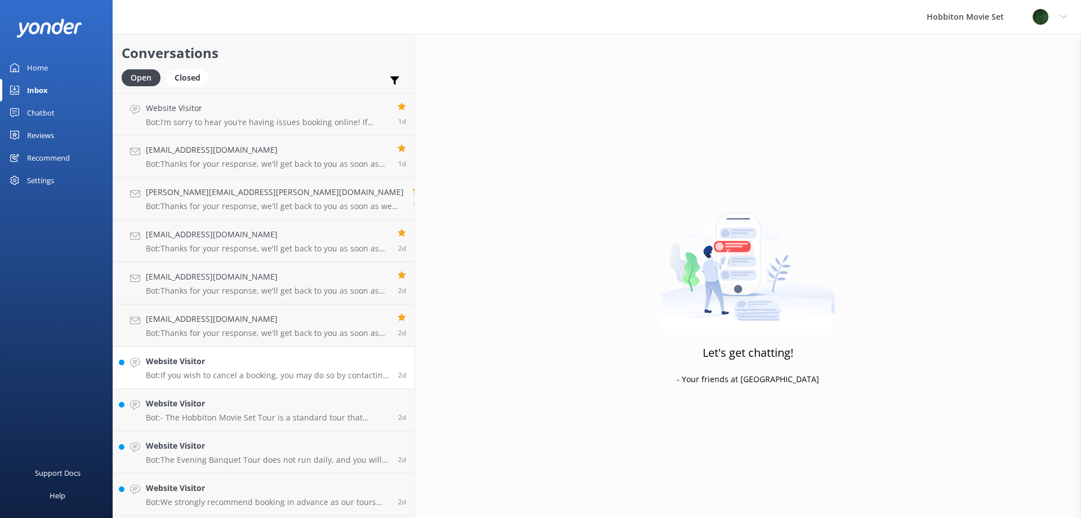
click at [203, 375] on p "Bot: If you wish to cancel a booking, you may do so by contacting our reservati…" at bounding box center [268, 375] width 244 height 10
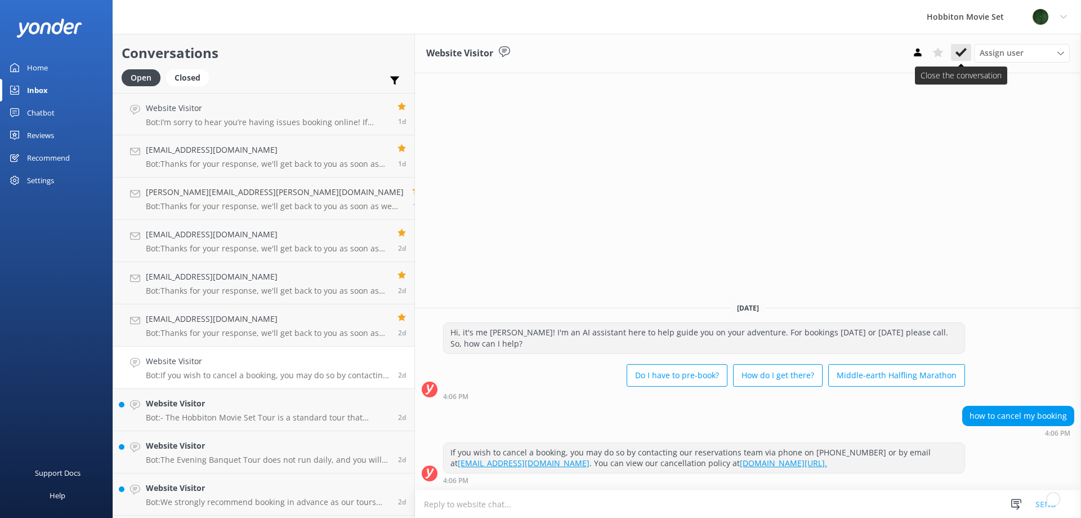
click at [953, 52] on button at bounding box center [961, 52] width 20 height 17
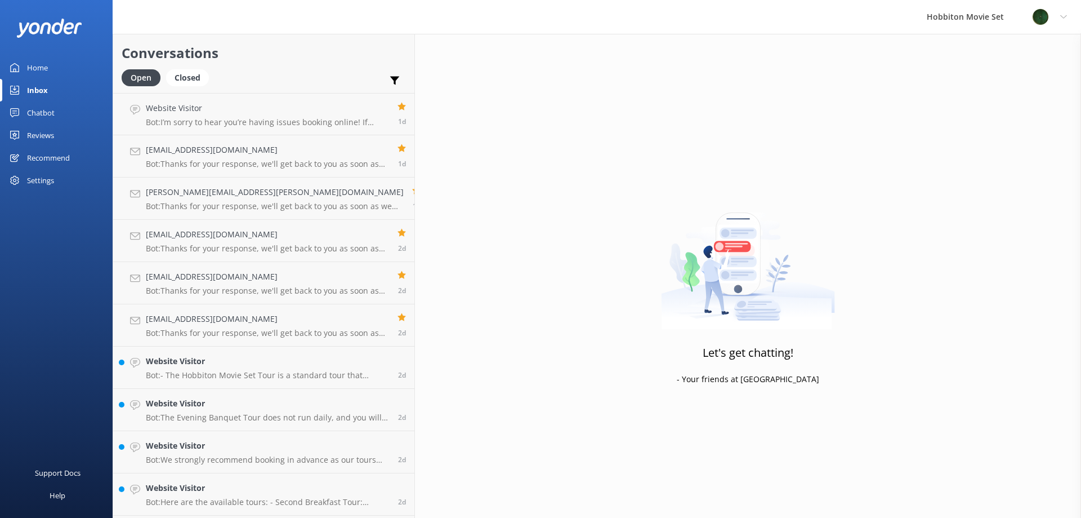
click at [229, 360] on h4 "Website Visitor" at bounding box center [268, 361] width 244 height 12
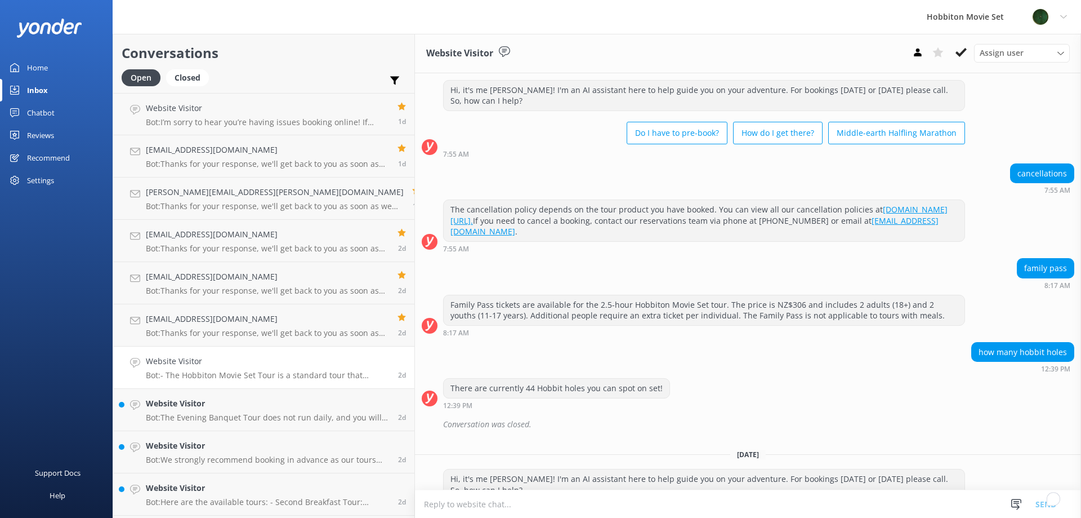
scroll to position [1530, 0]
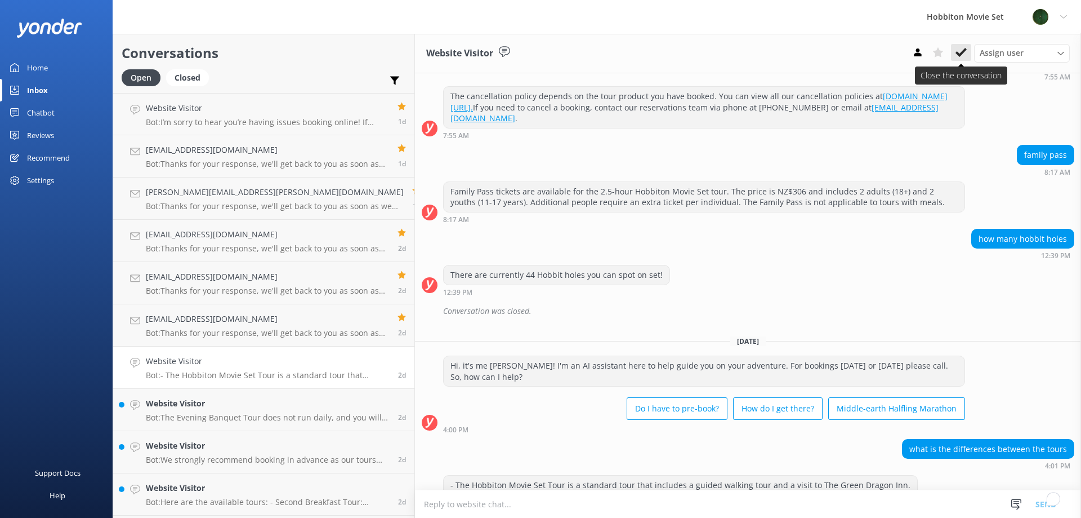
click at [962, 55] on icon at bounding box center [961, 52] width 11 height 11
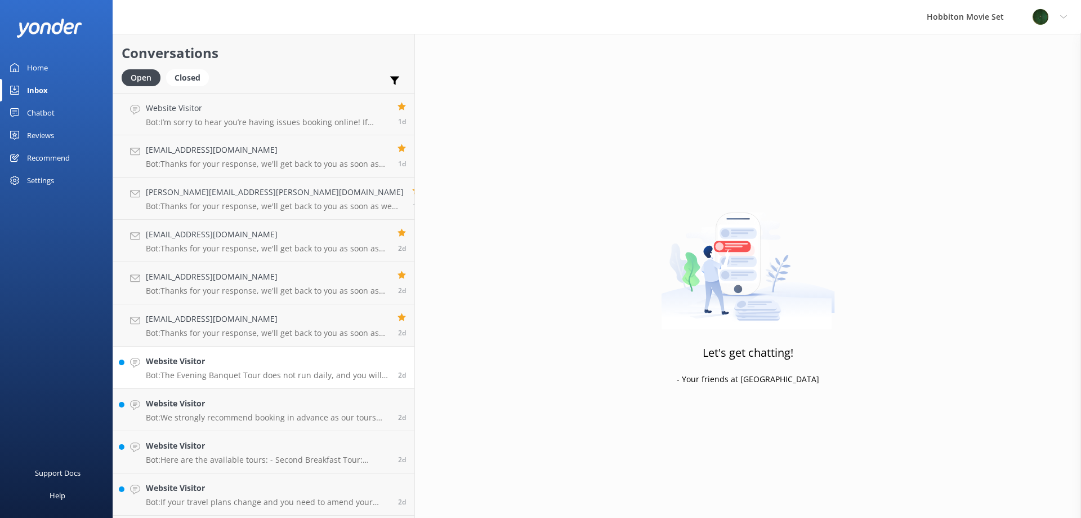
click at [204, 371] on p "Bot: The Evening Banquet Tour does not run daily, and you will need to check th…" at bounding box center [268, 375] width 244 height 10
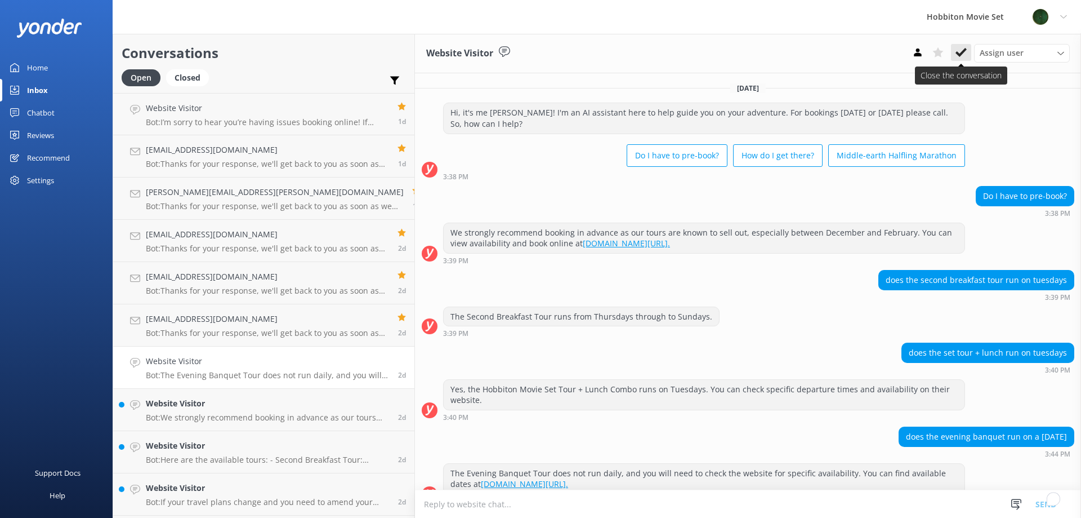
click at [971, 52] on button at bounding box center [961, 52] width 20 height 17
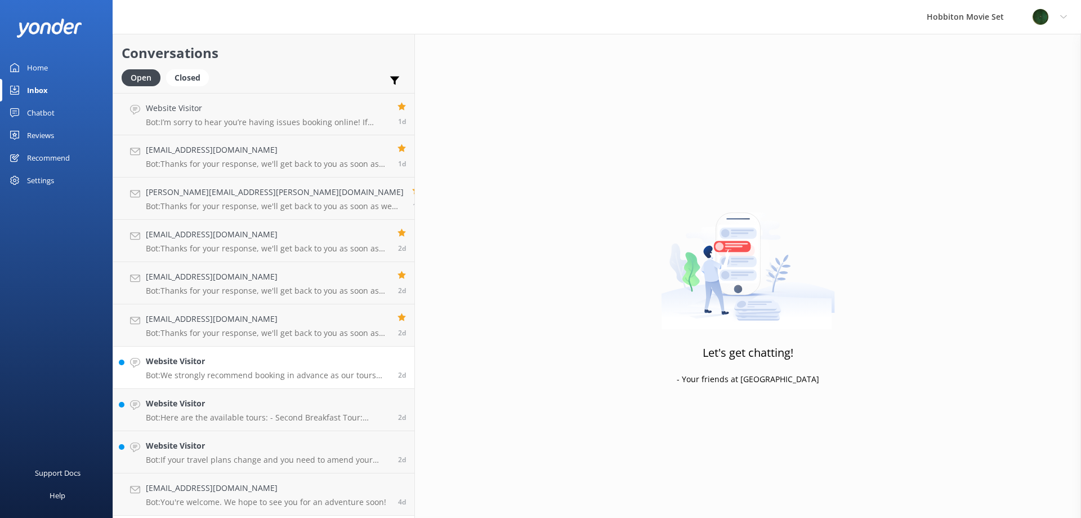
click at [278, 387] on link "Website Visitor Bot: We strongly recommend booking in advance as our tours are …" at bounding box center [263, 367] width 301 height 42
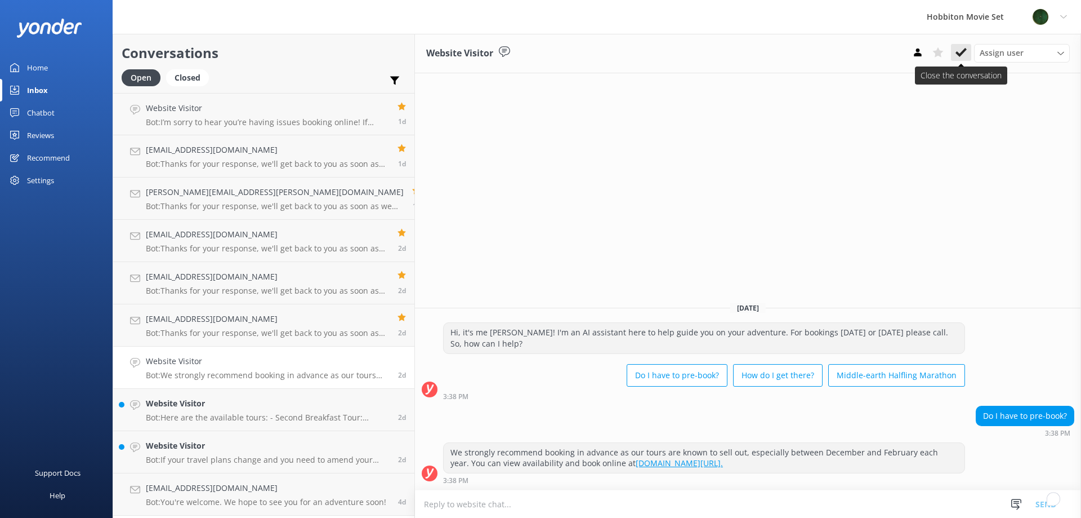
click at [956, 57] on icon at bounding box center [961, 52] width 11 height 11
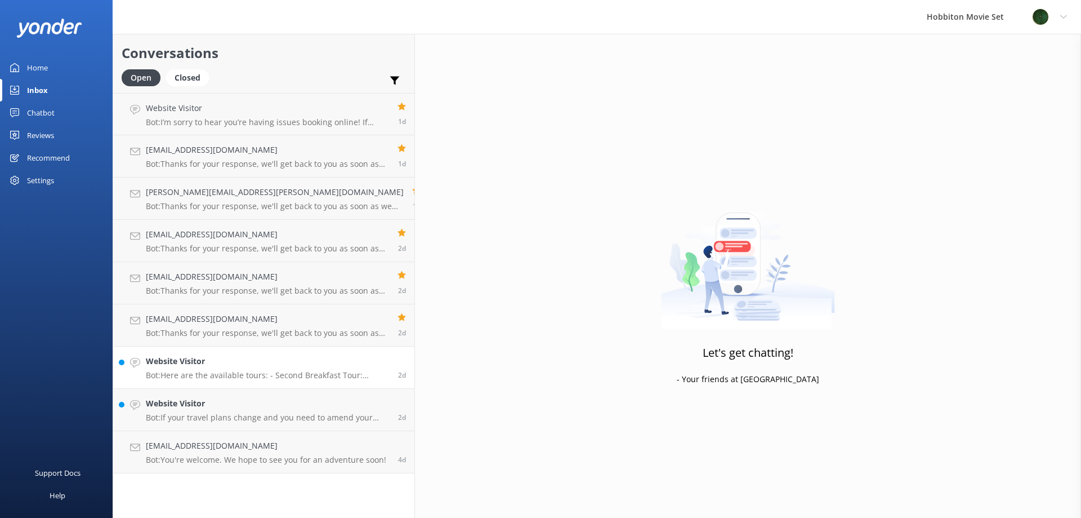
click at [275, 363] on h4 "Website Visitor" at bounding box center [268, 361] width 244 height 12
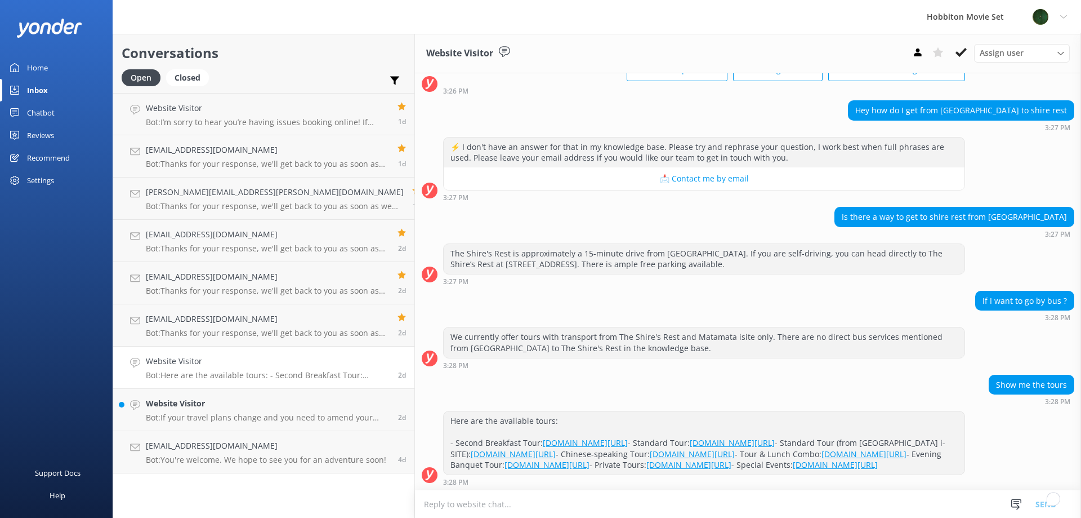
scroll to position [131, 0]
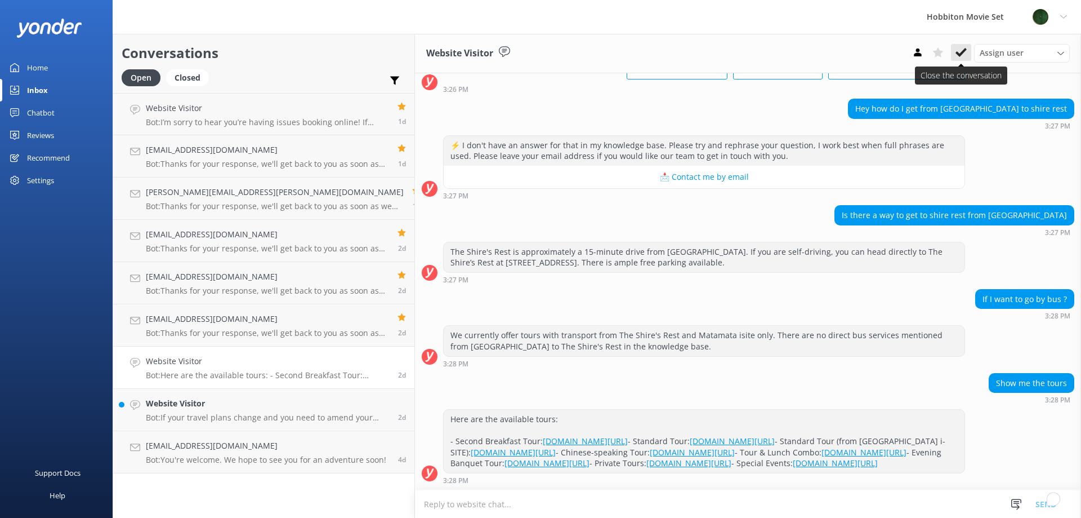
click at [961, 52] on icon at bounding box center [961, 52] width 11 height 11
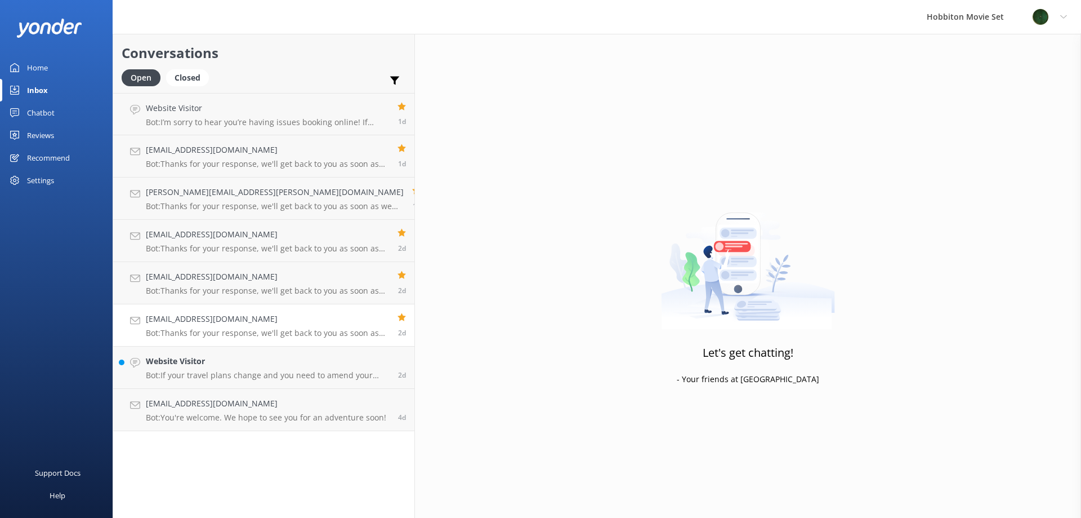
drag, startPoint x: 270, startPoint y: 356, endPoint x: 287, endPoint y: 344, distance: 20.9
click at [271, 356] on h4 "Website Visitor" at bounding box center [268, 361] width 244 height 12
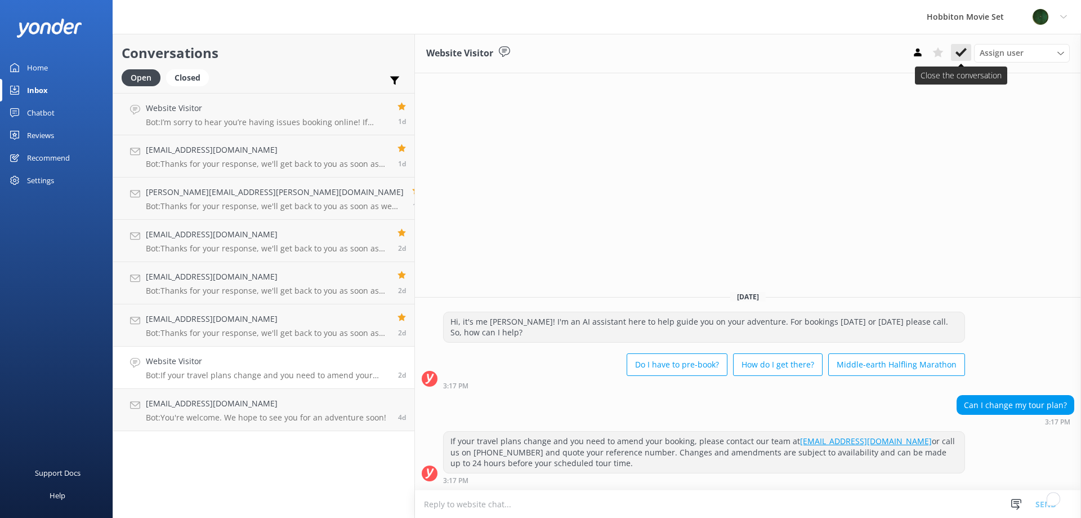
click at [961, 55] on use at bounding box center [961, 52] width 11 height 9
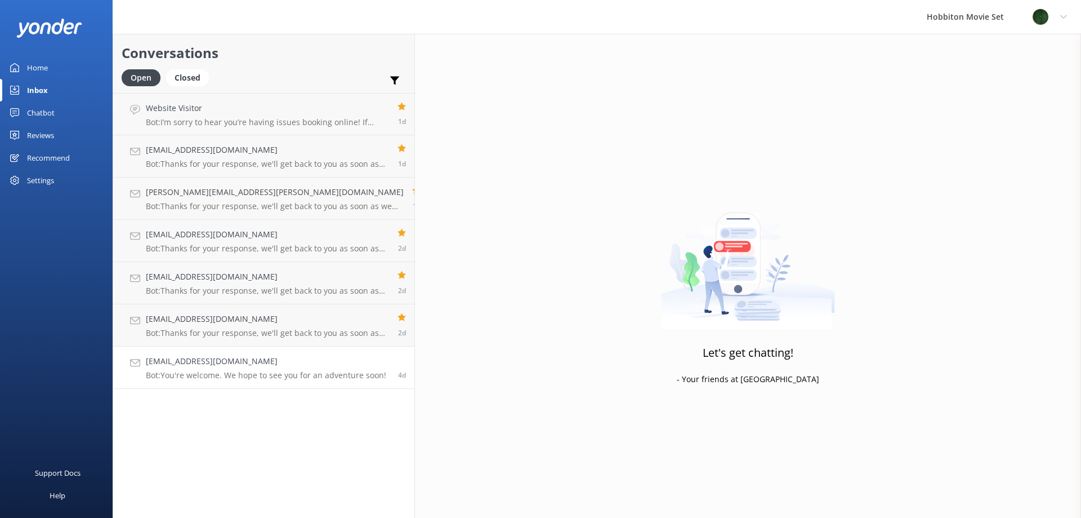
click at [195, 370] on p "Bot: You're welcome. We hope to see you for an adventure soon!" at bounding box center [266, 375] width 240 height 10
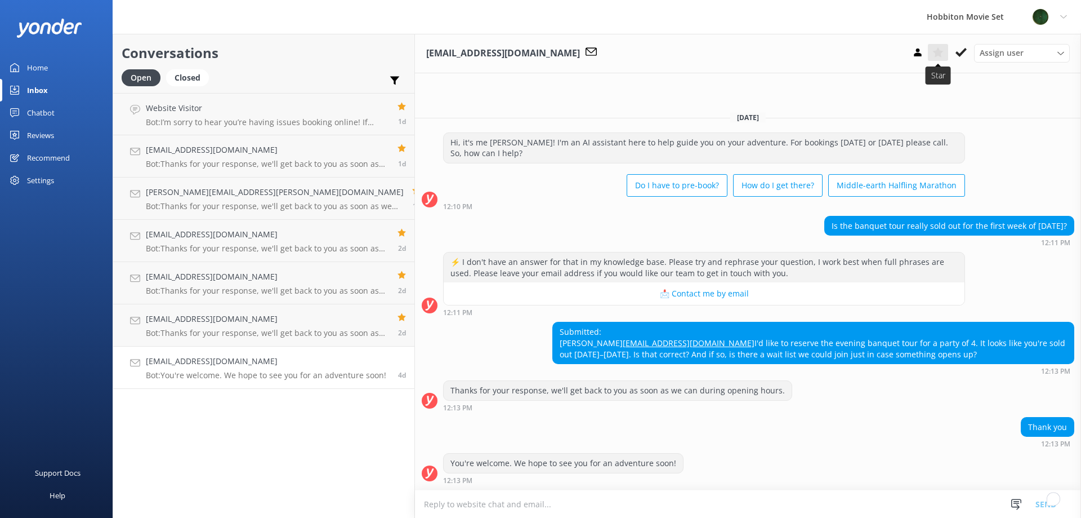
click at [940, 58] on icon at bounding box center [938, 52] width 11 height 11
